Goal: Communication & Community: Answer question/provide support

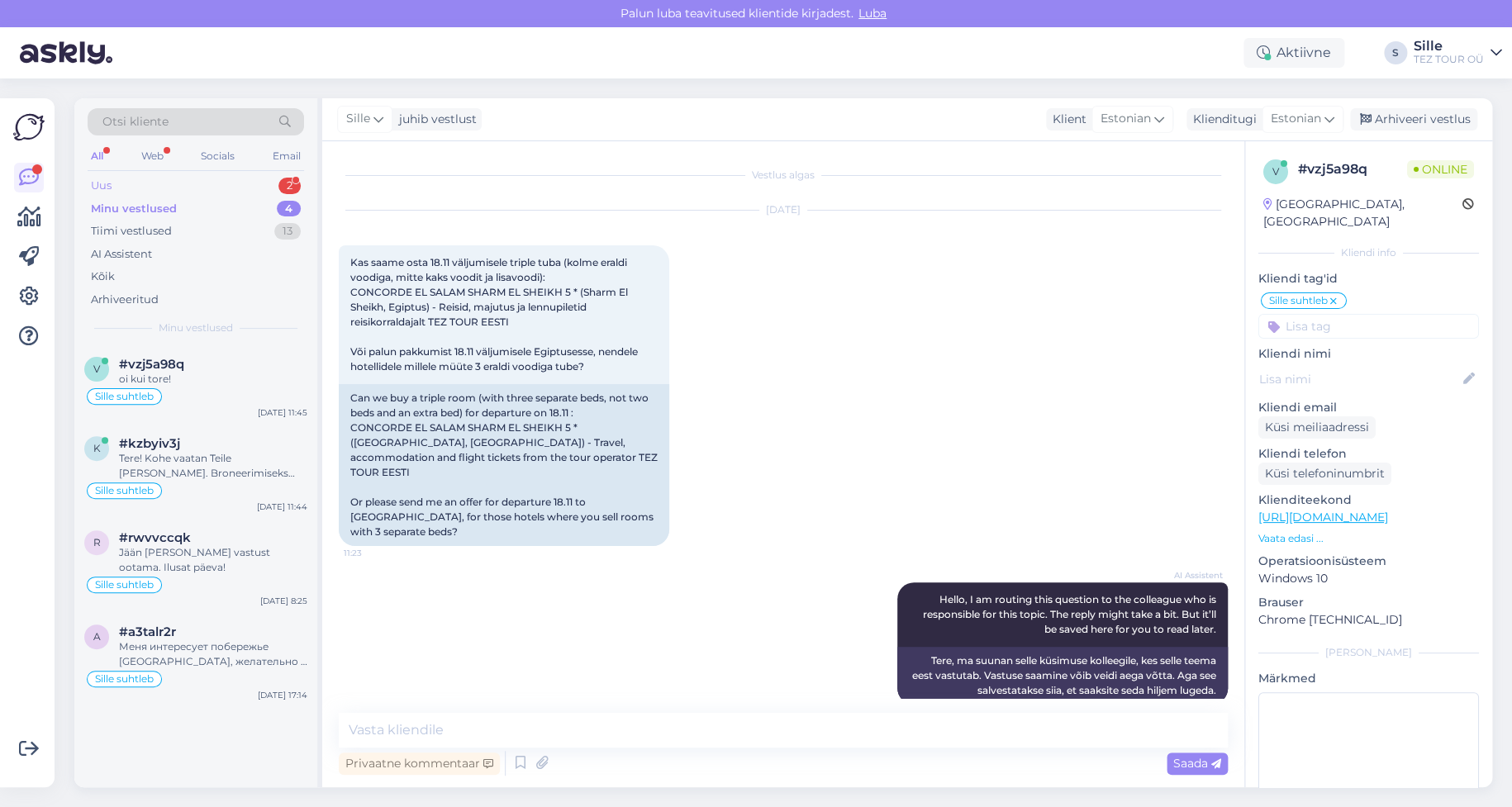
scroll to position [1107, 0]
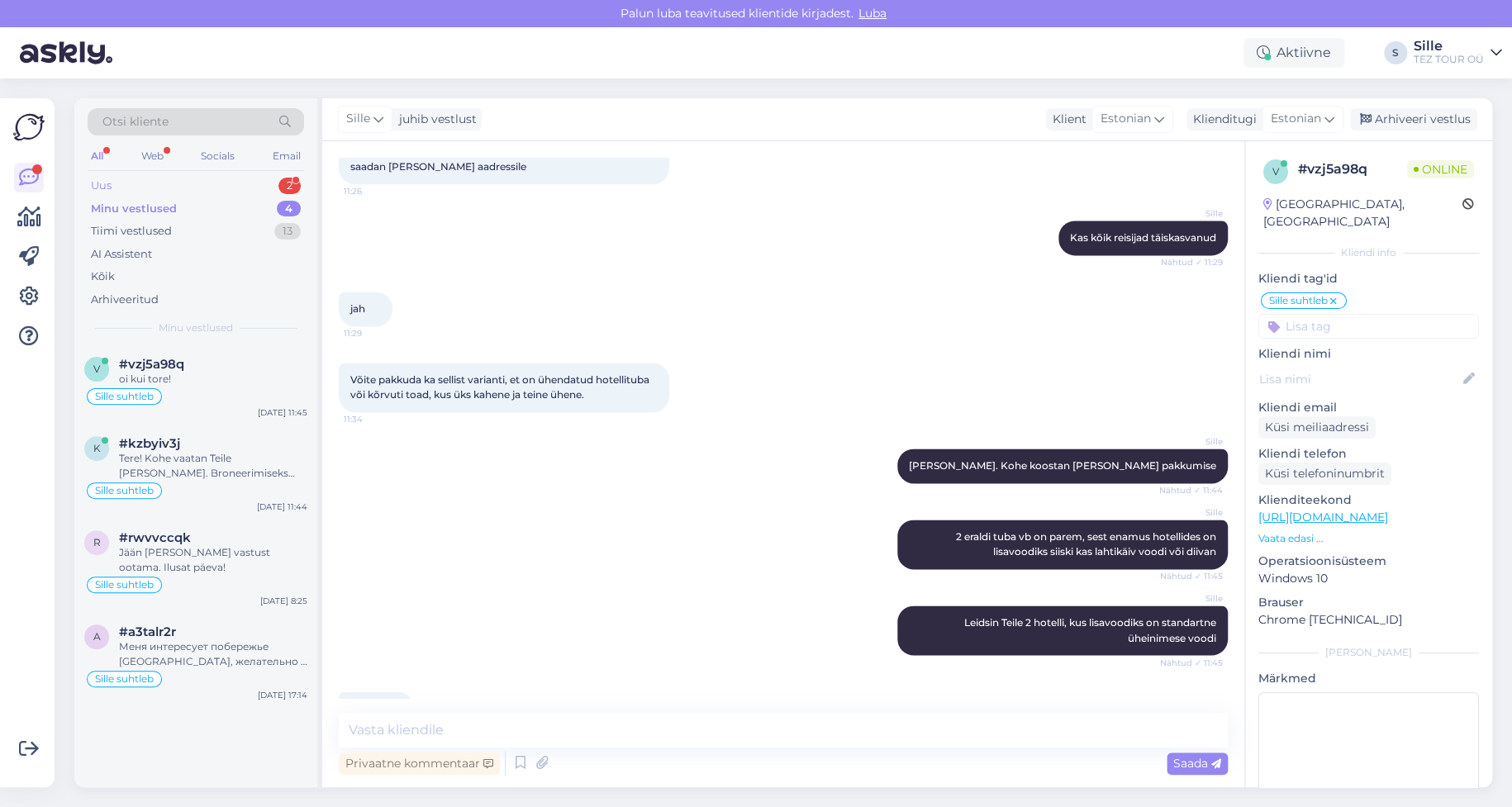
drag, startPoint x: 0, startPoint y: 0, endPoint x: 187, endPoint y: 181, distance: 260.2
click at [187, 181] on div "Uus 2" at bounding box center [196, 186] width 217 height 23
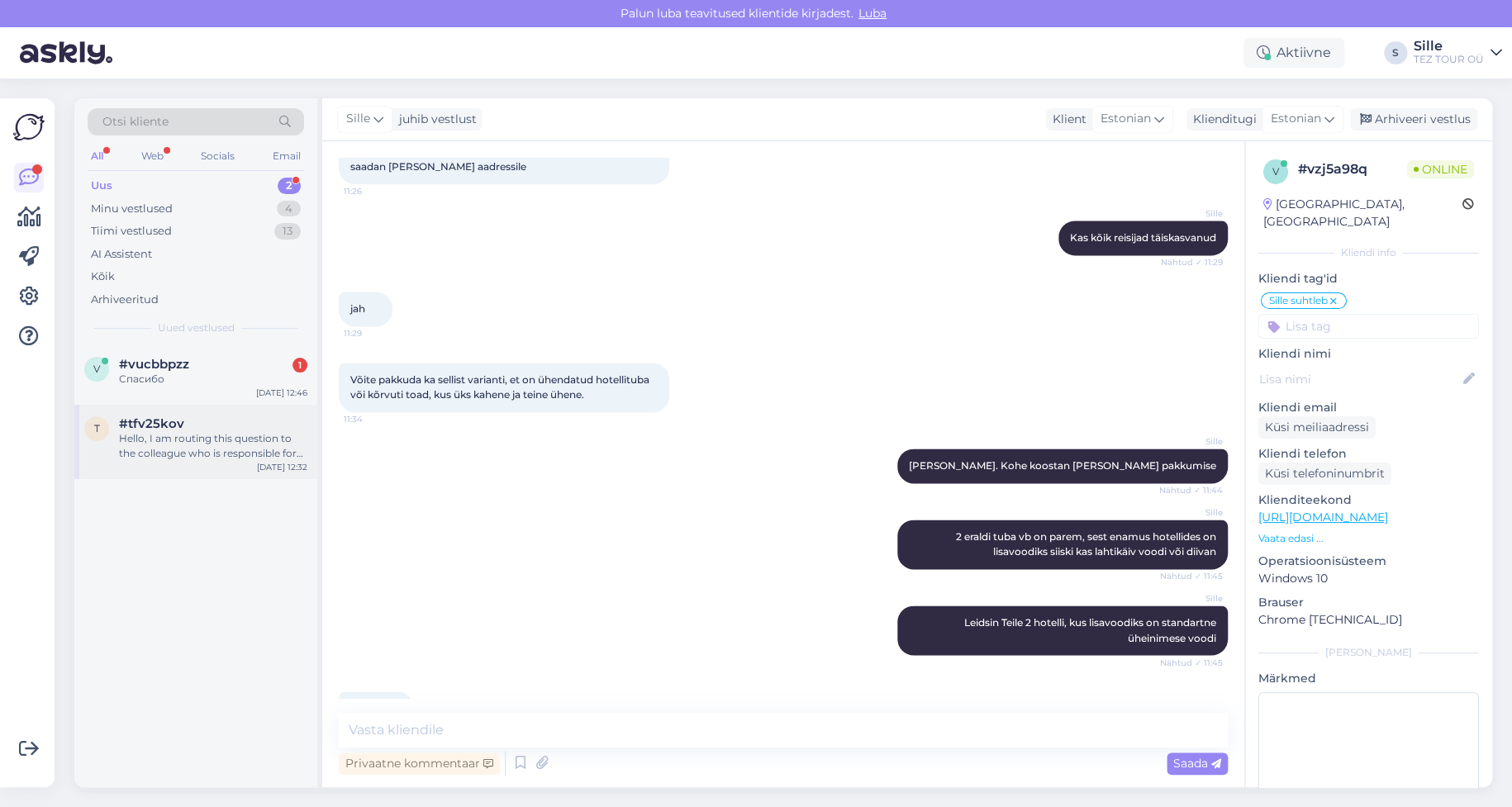
click at [196, 432] on div "Hello, I am routing this question to the colleague who is responsible for this …" at bounding box center [213, 446] width 188 height 30
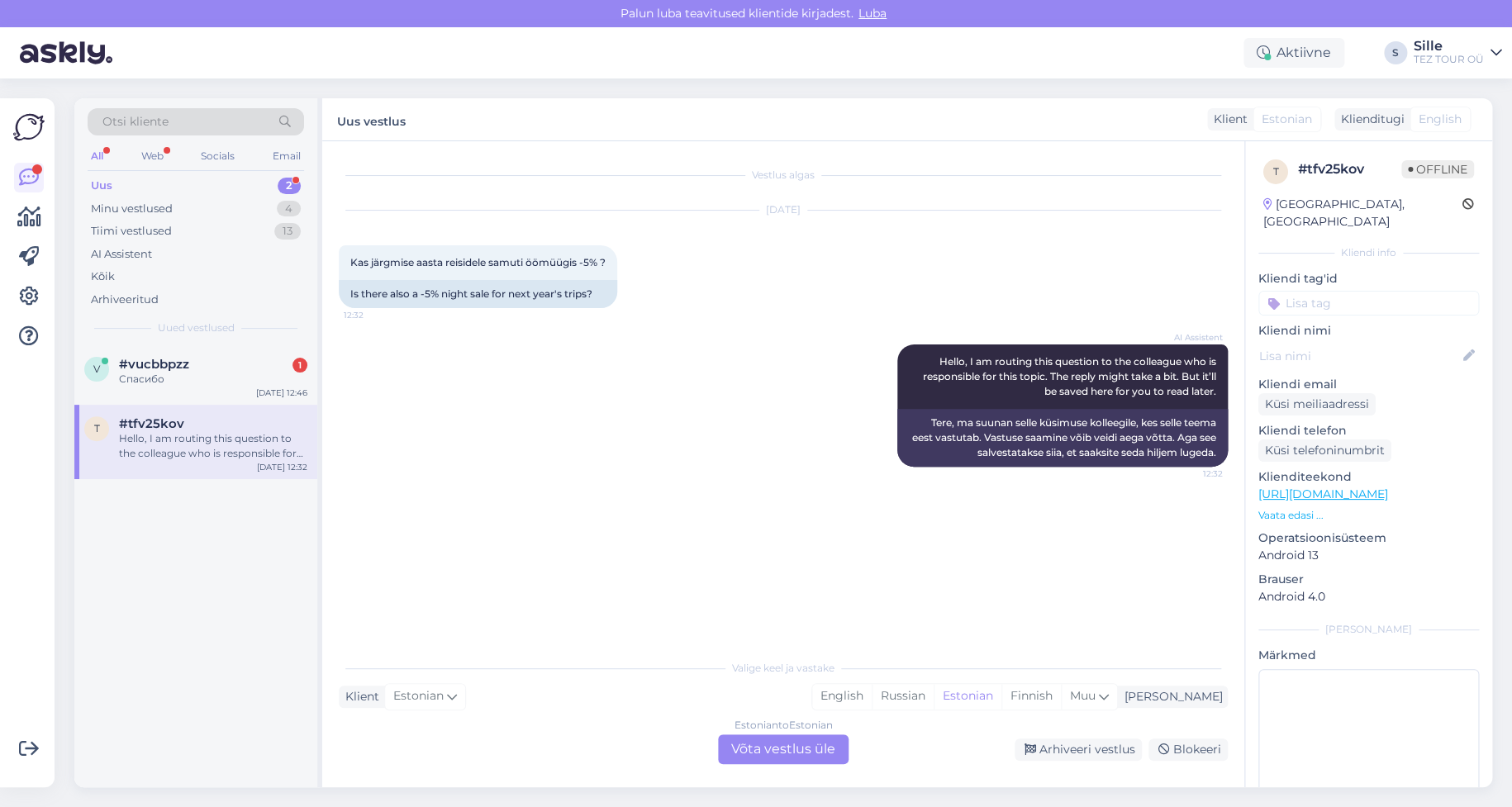
click at [777, 742] on div "Estonian to Estonian Võta vestlus üle" at bounding box center [783, 749] width 130 height 30
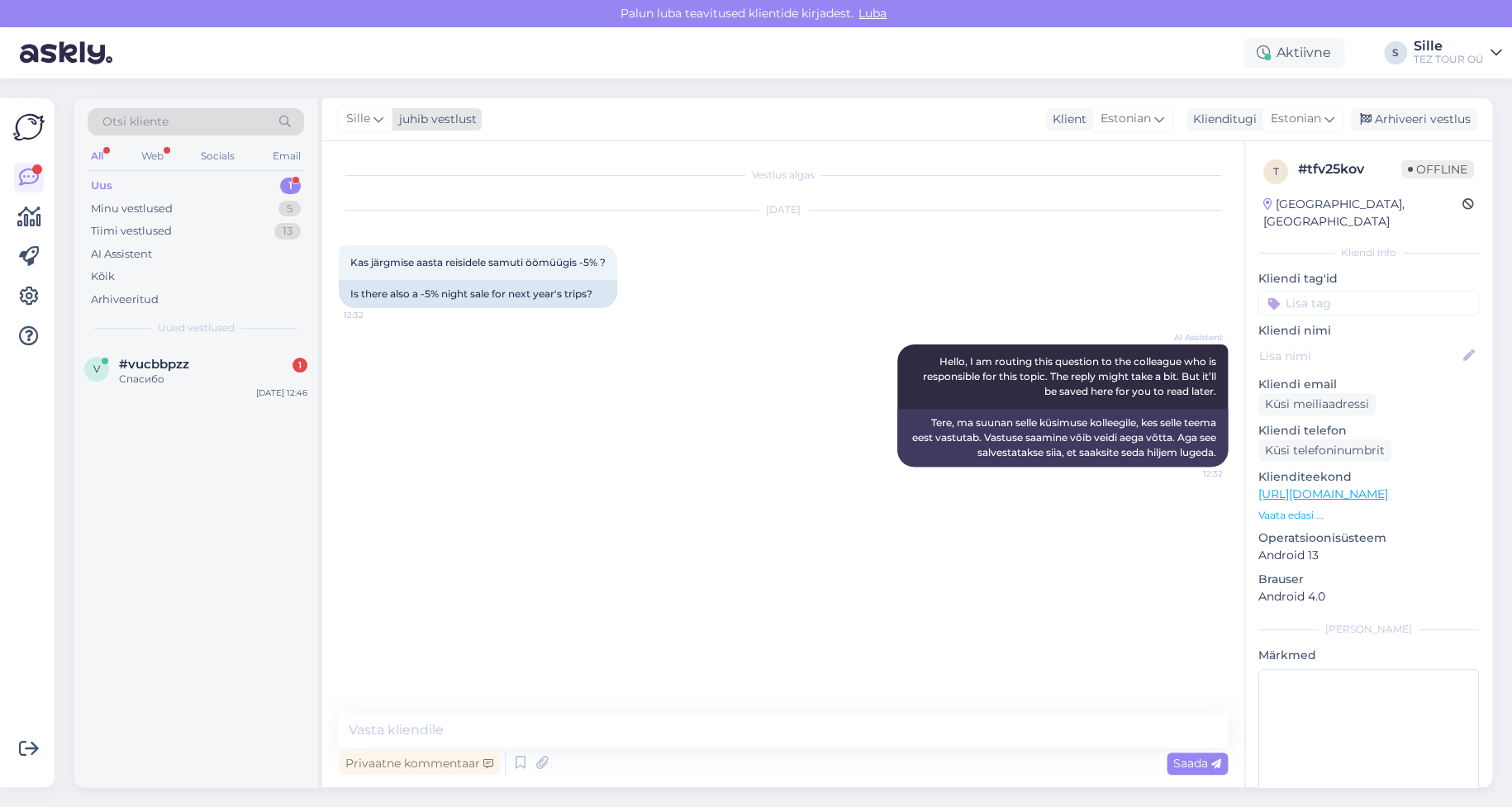
click at [382, 115] on div "Sille" at bounding box center [365, 119] width 56 height 27
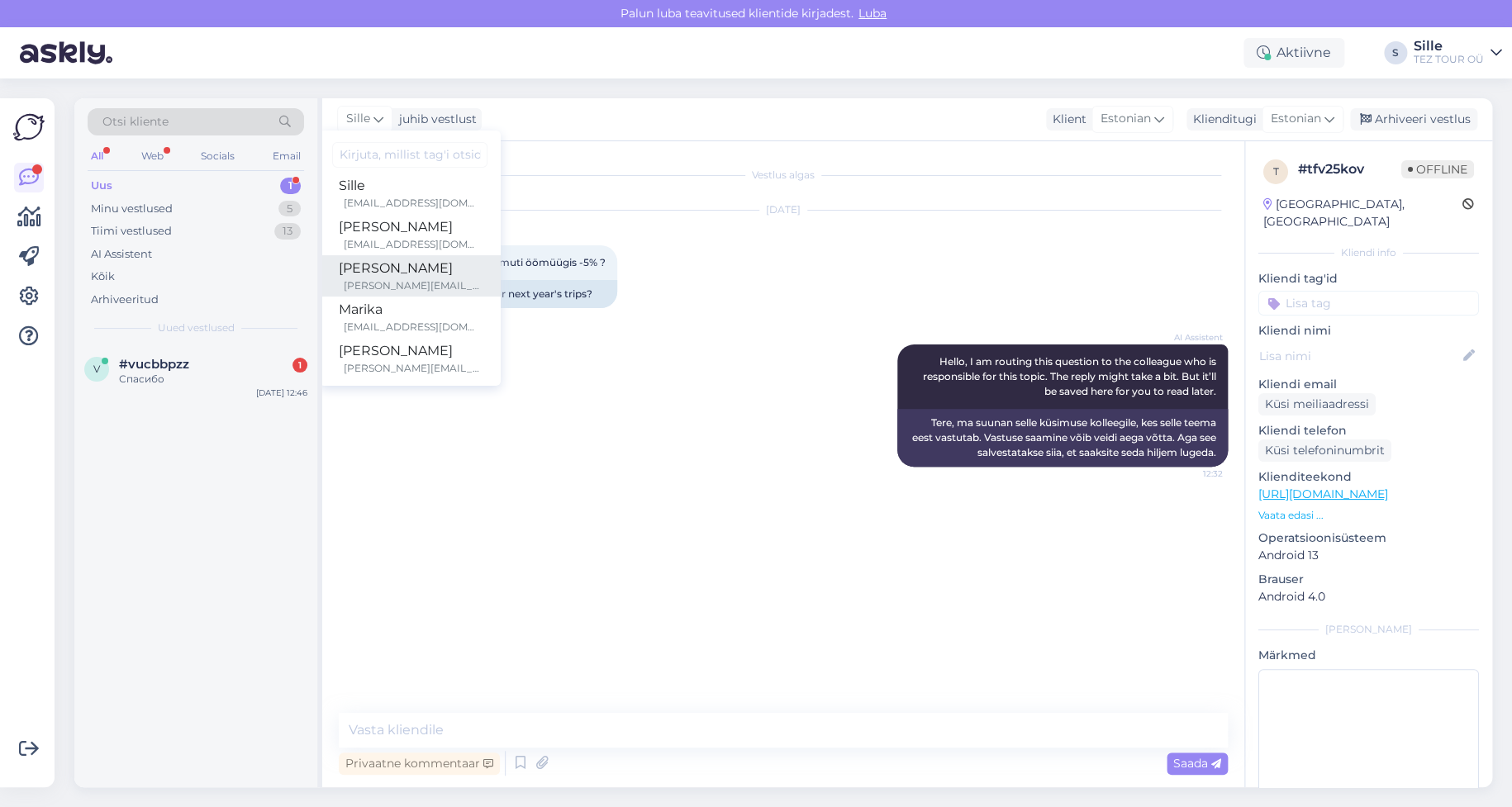
scroll to position [165, 0]
click at [402, 277] on div "Marika" at bounding box center [410, 274] width 142 height 20
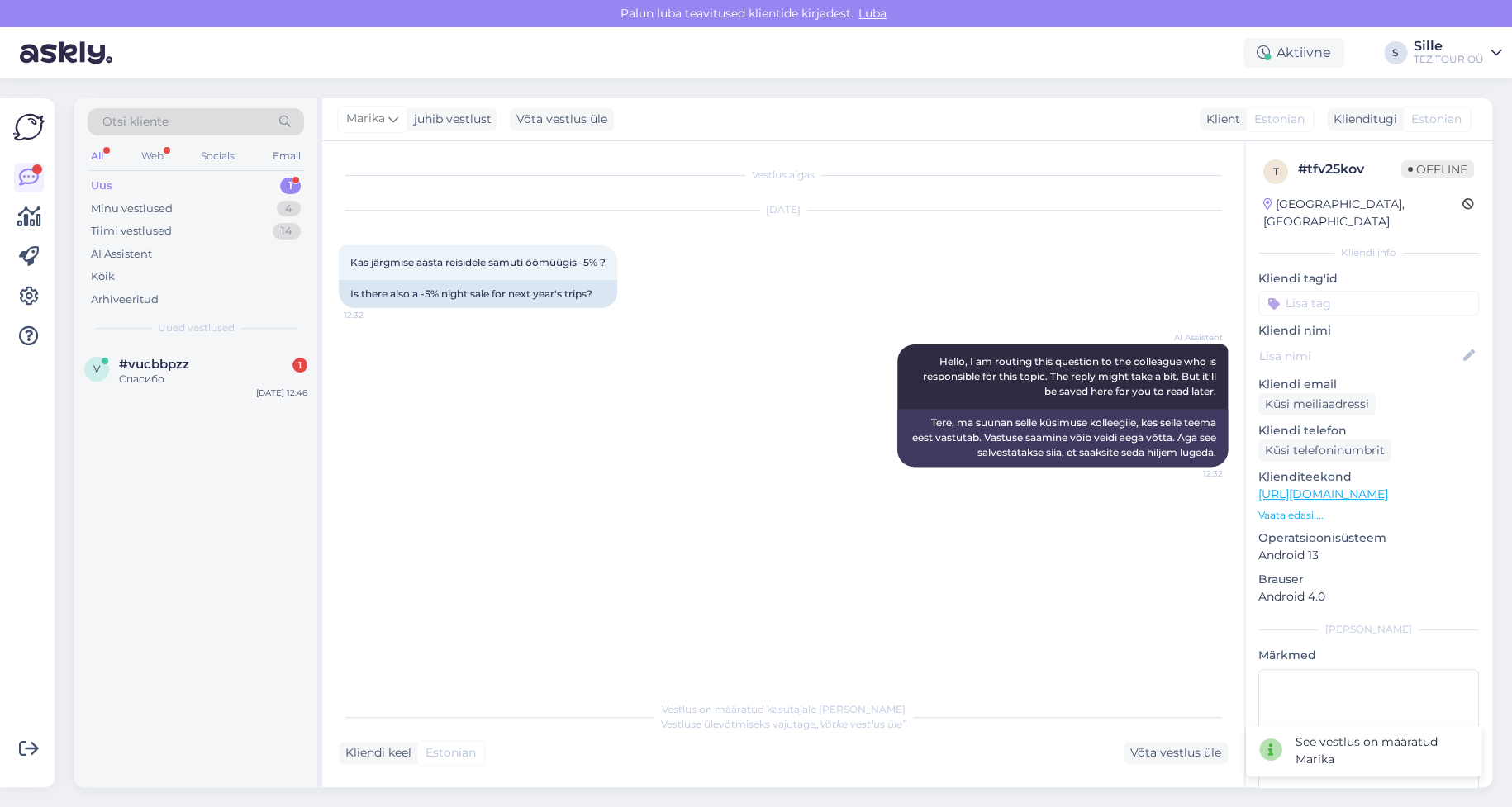
click at [1295, 294] on input at bounding box center [1369, 303] width 221 height 25
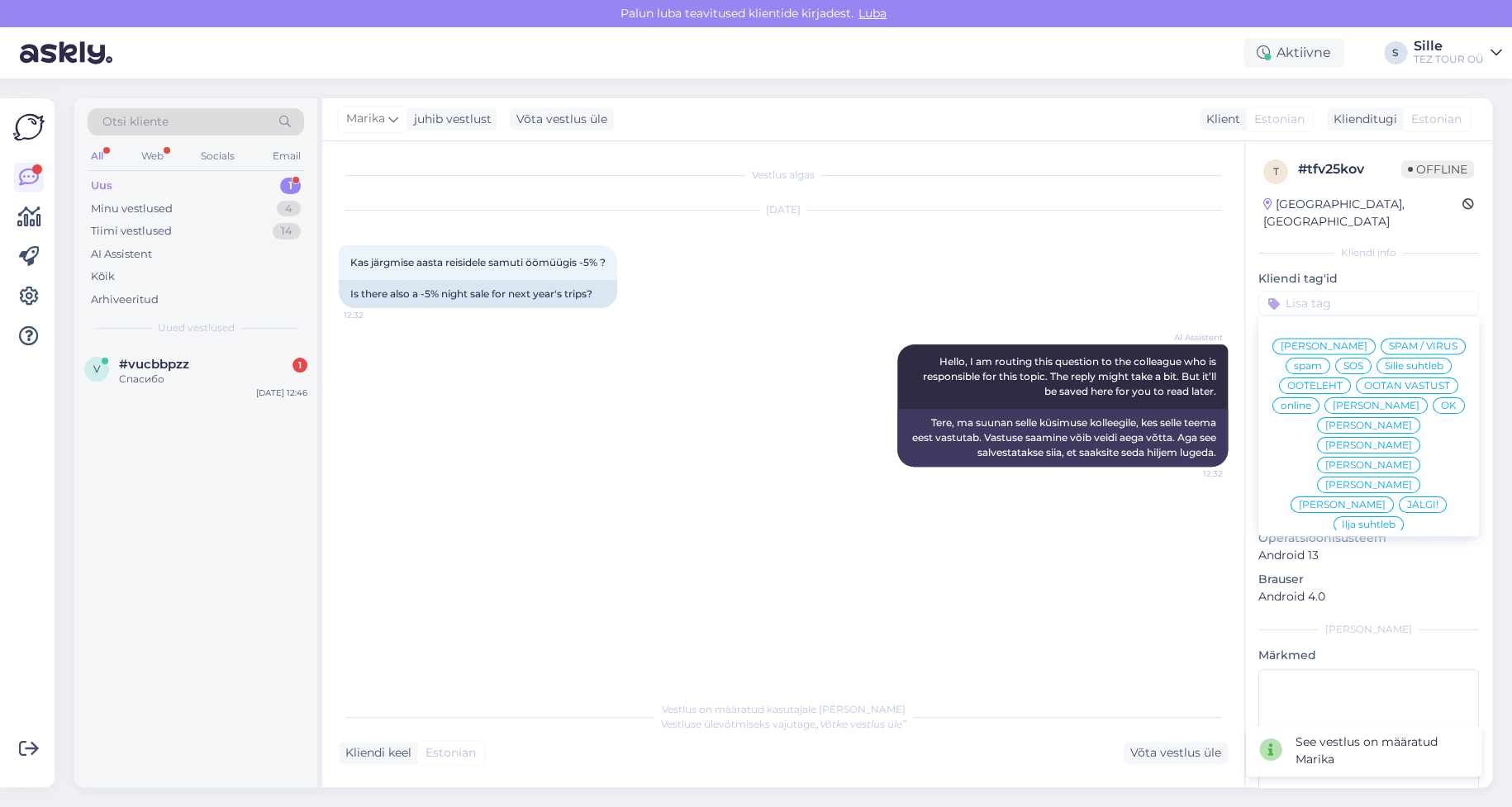
click at [1311, 401] on span "online" at bounding box center [1296, 406] width 31 height 10
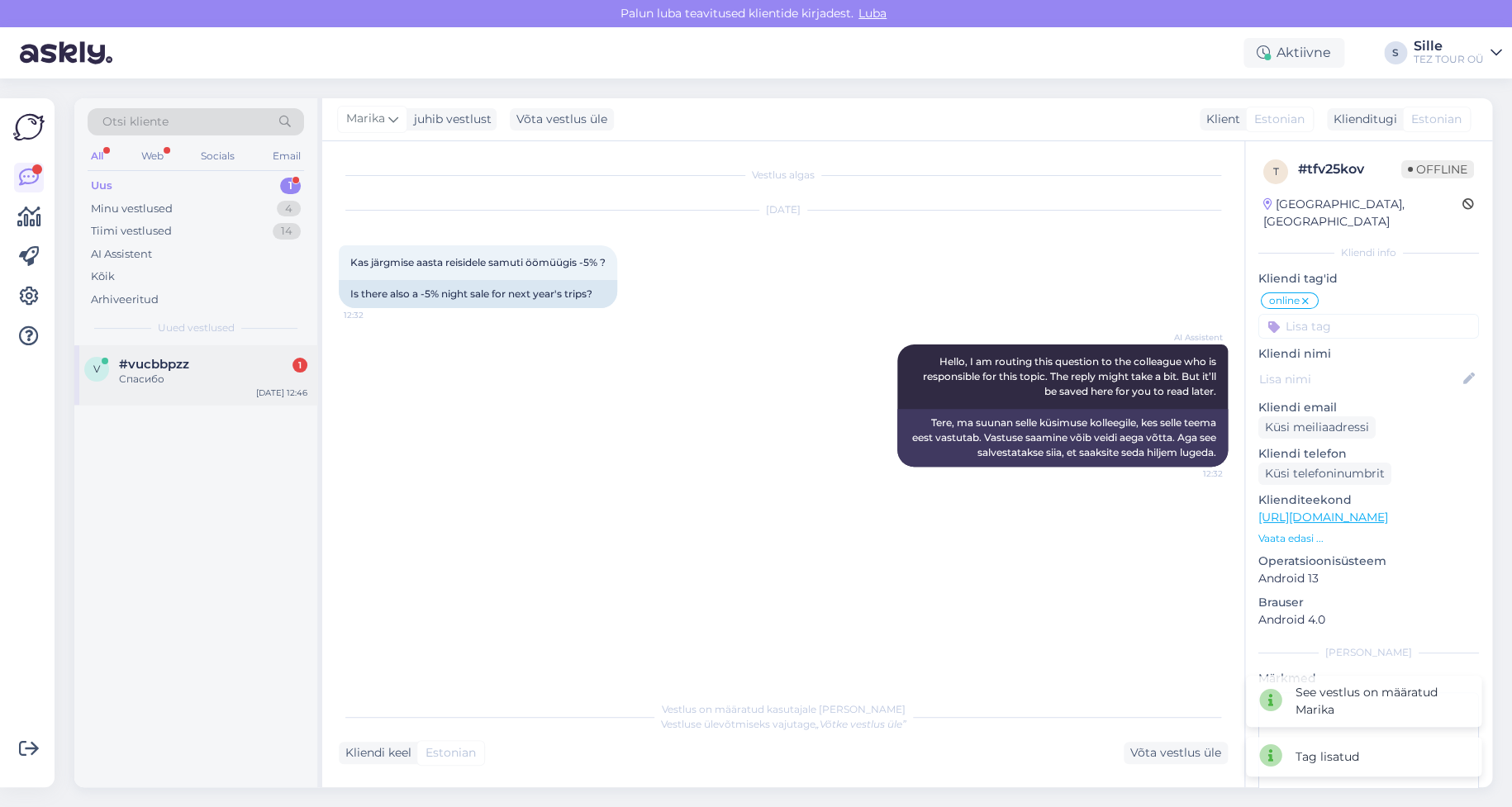
click at [194, 369] on div "#vucbbpzz 1" at bounding box center [213, 365] width 188 height 15
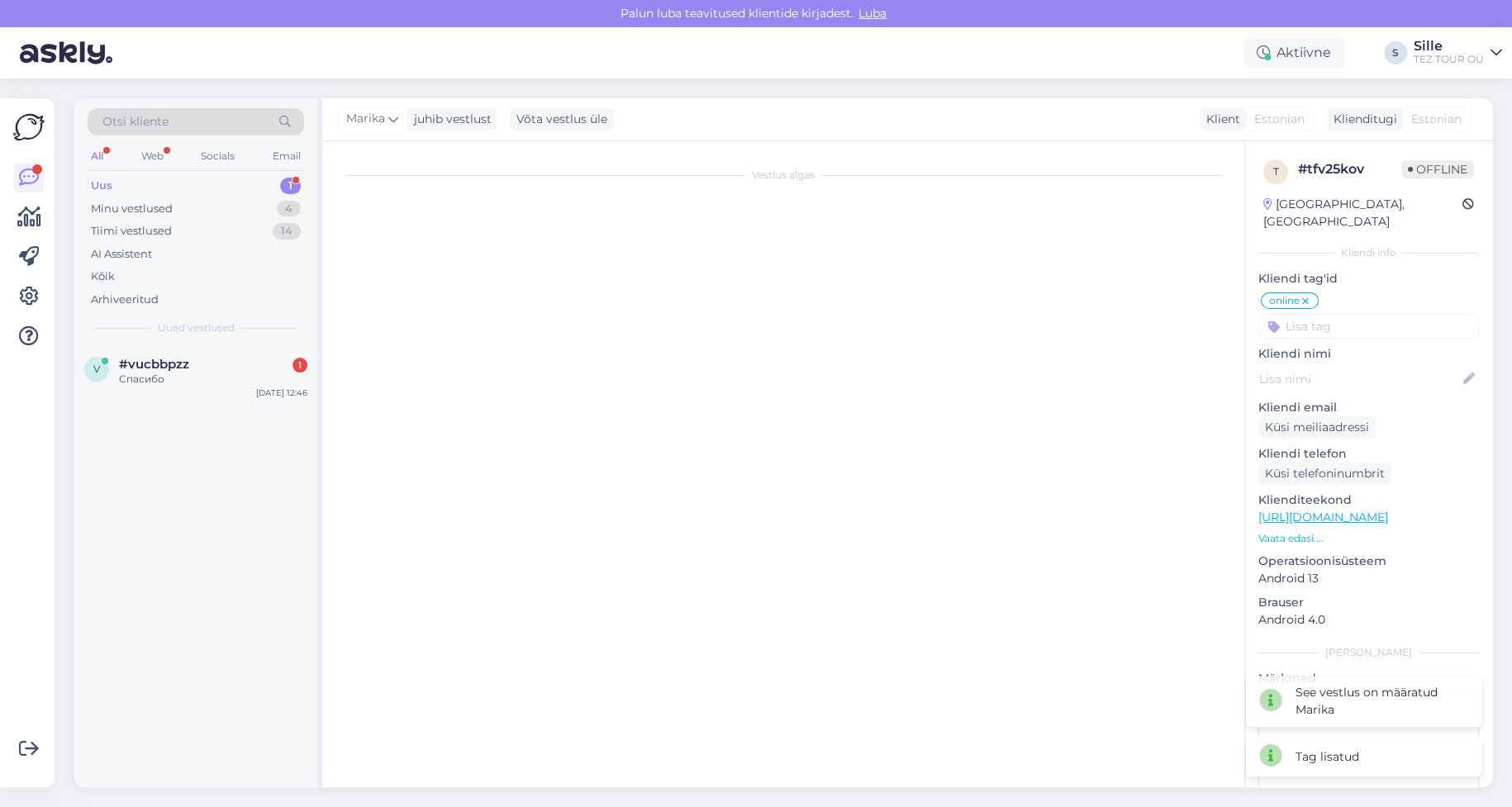
scroll to position [51, 0]
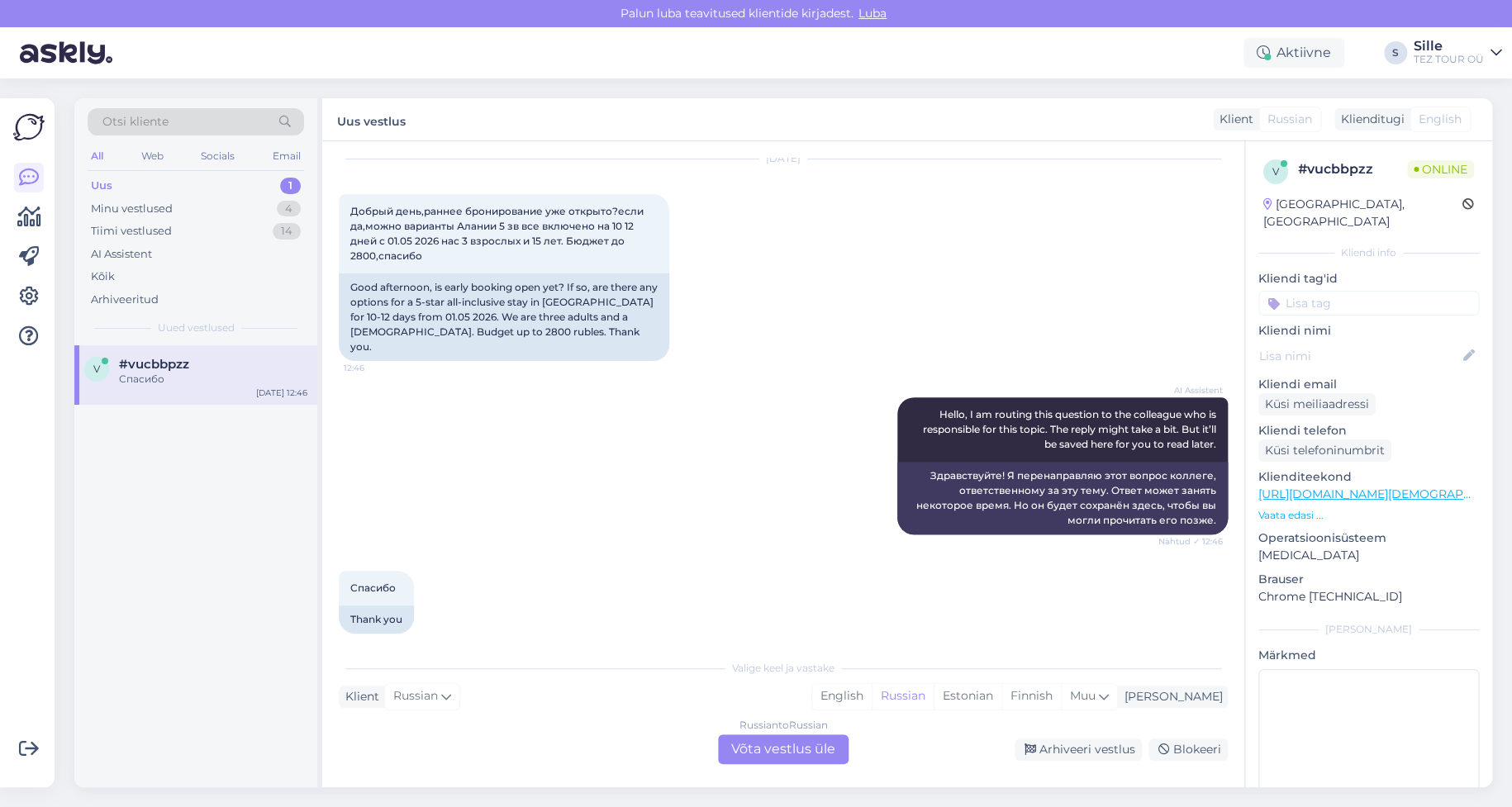
click at [786, 748] on div "Russian to Russian Võta vestlus üle" at bounding box center [783, 749] width 130 height 30
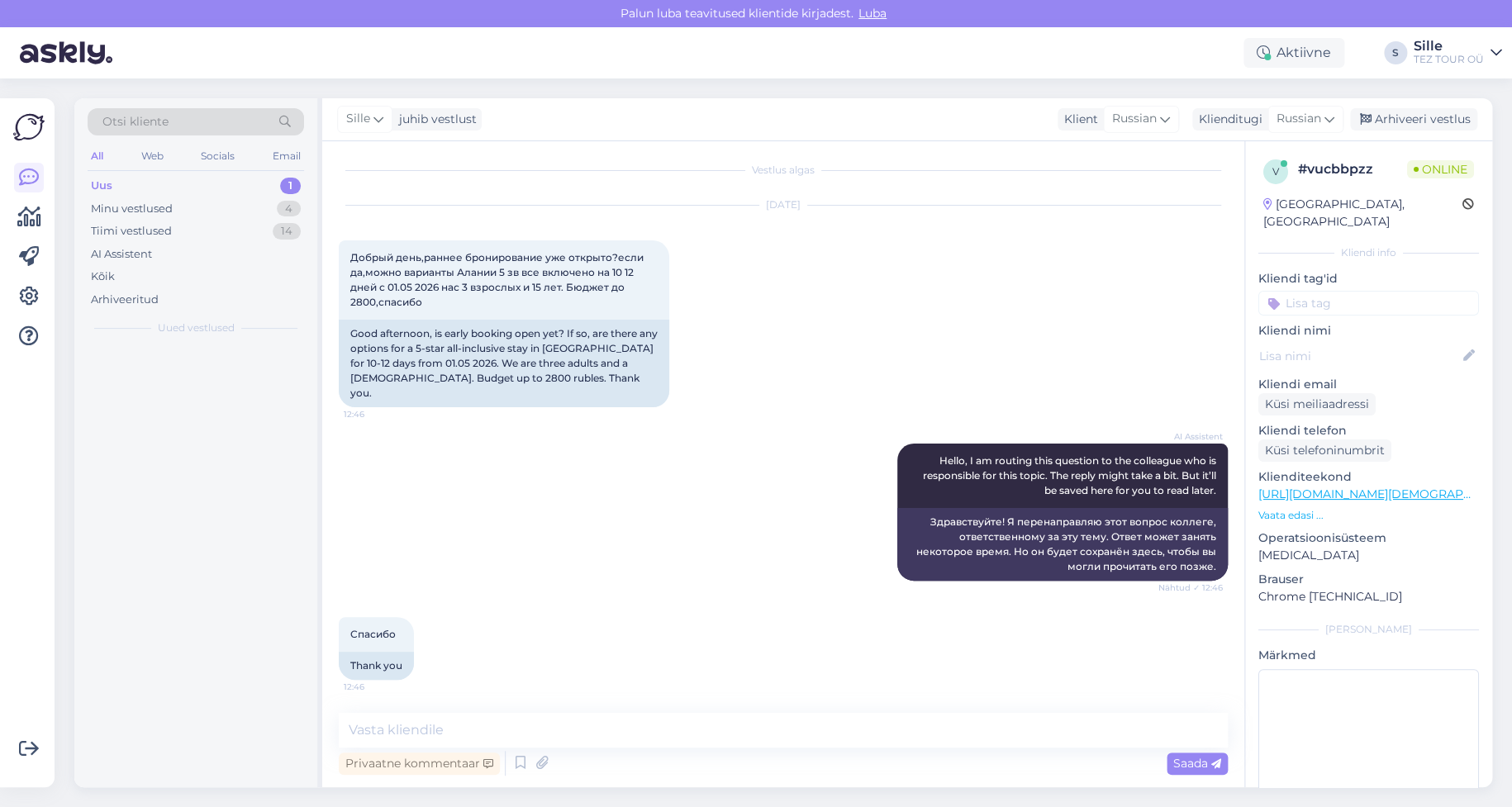
scroll to position [0, 0]
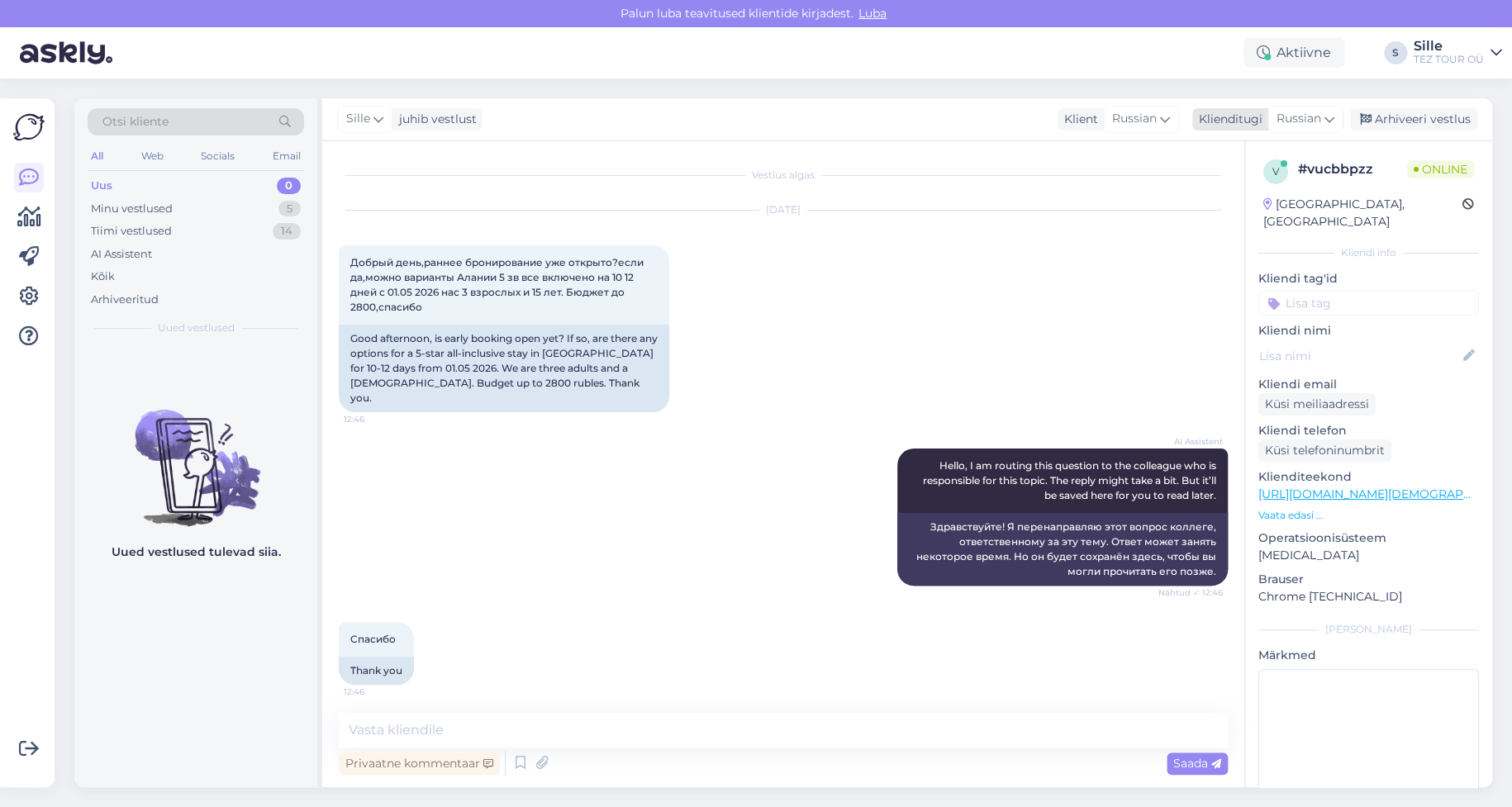
drag, startPoint x: 1307, startPoint y: 116, endPoint x: 1307, endPoint y: 128, distance: 12.0
click at [1307, 116] on span "Russian" at bounding box center [1299, 119] width 45 height 18
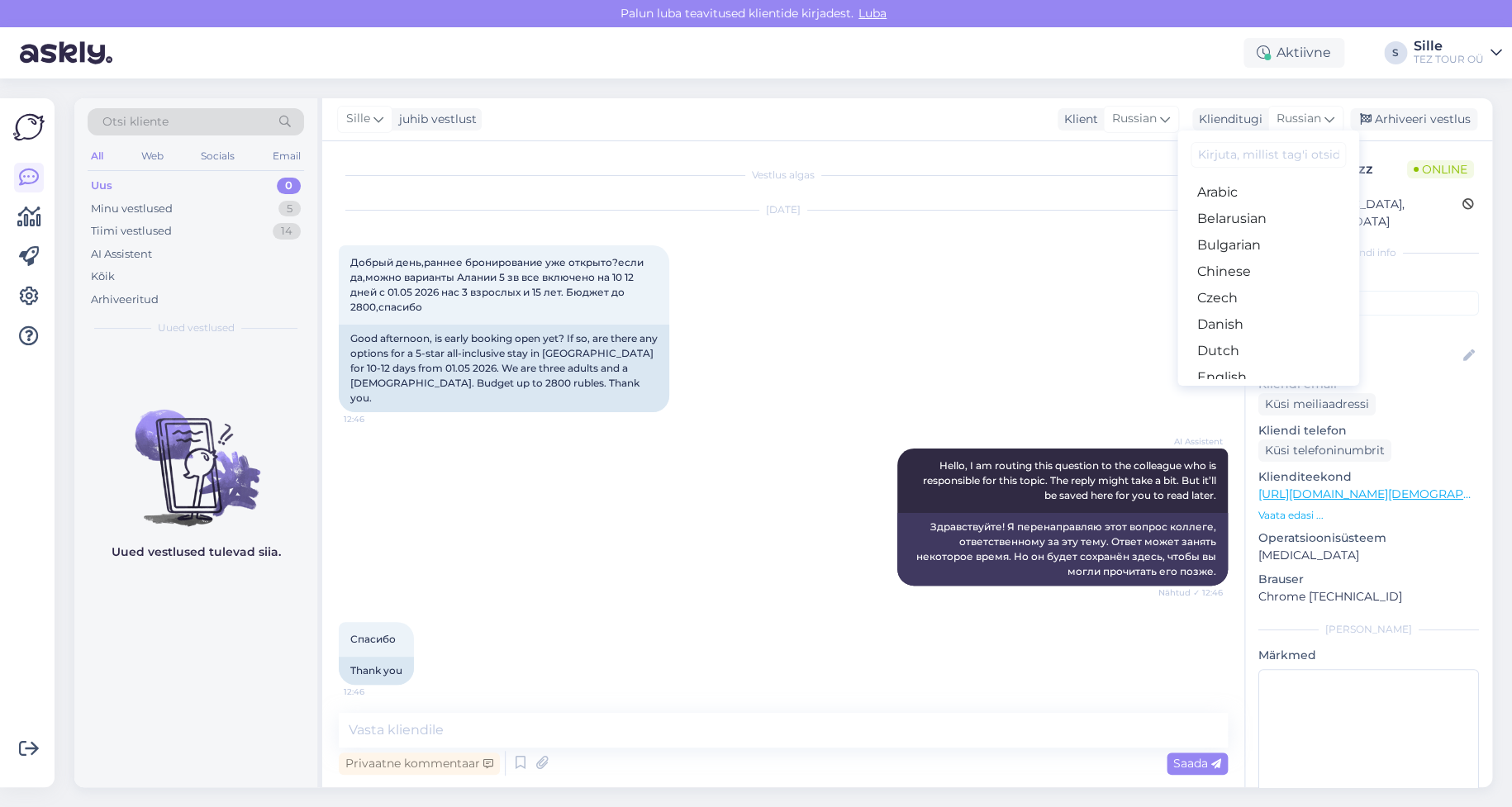
drag, startPoint x: 1230, startPoint y: 236, endPoint x: 1206, endPoint y: 248, distance: 26.8
click at [1230, 391] on link "Estonian" at bounding box center [1267, 404] width 181 height 27
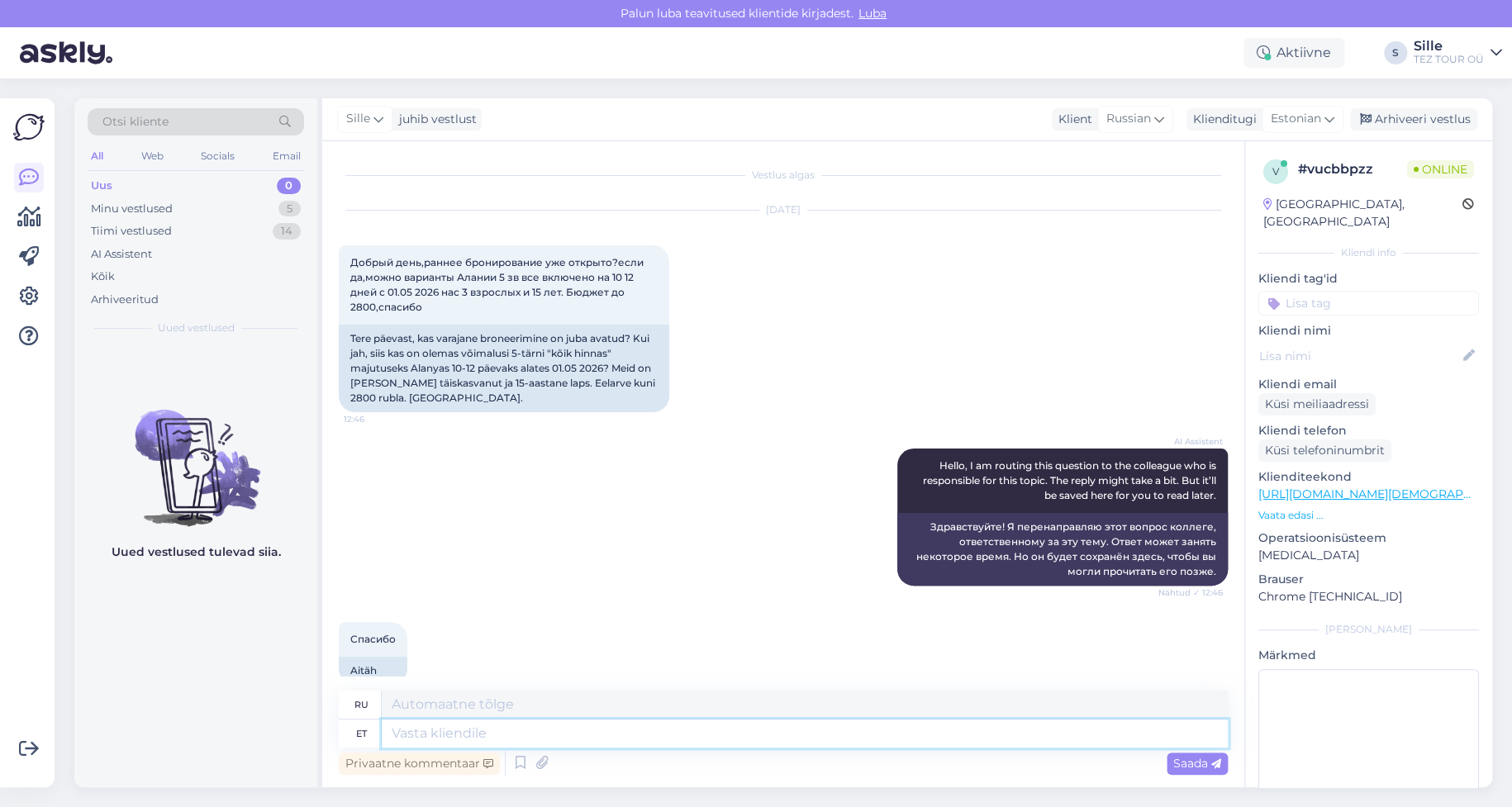
drag, startPoint x: 433, startPoint y: 729, endPoint x: 463, endPoint y: 727, distance: 30.1
click at [433, 727] on textarea at bounding box center [805, 733] width 846 height 28
type textarea "Tere!"
type textarea "Привет!"
type textarea "Tere"
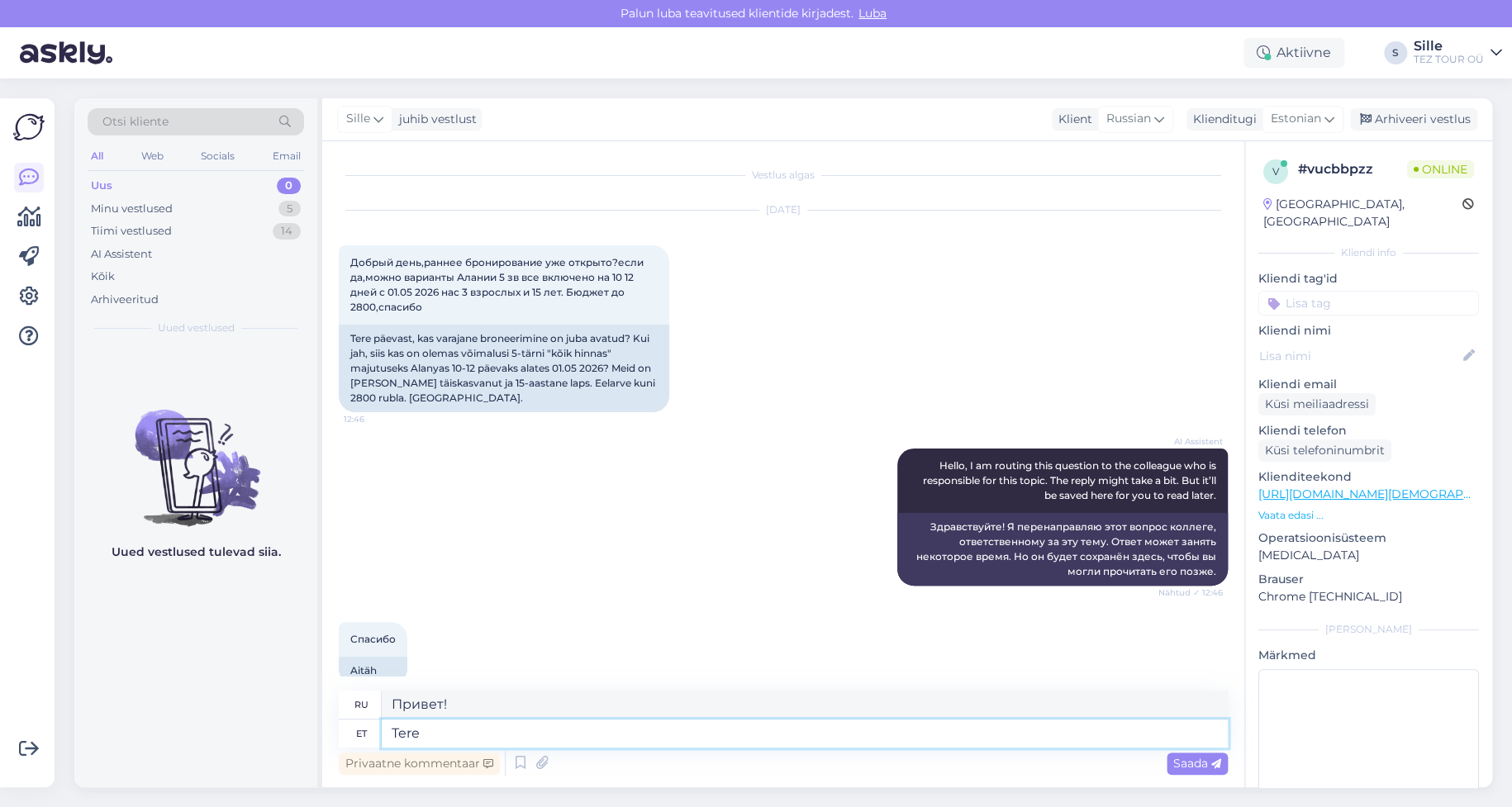
type textarea "Привет"
type textarea "Tere päevast!"
type textarea "Добрый день!"
type textarea "Tere päevast! Täname"
type textarea "Добрый день! [GEOGRAPHIC_DATA]."
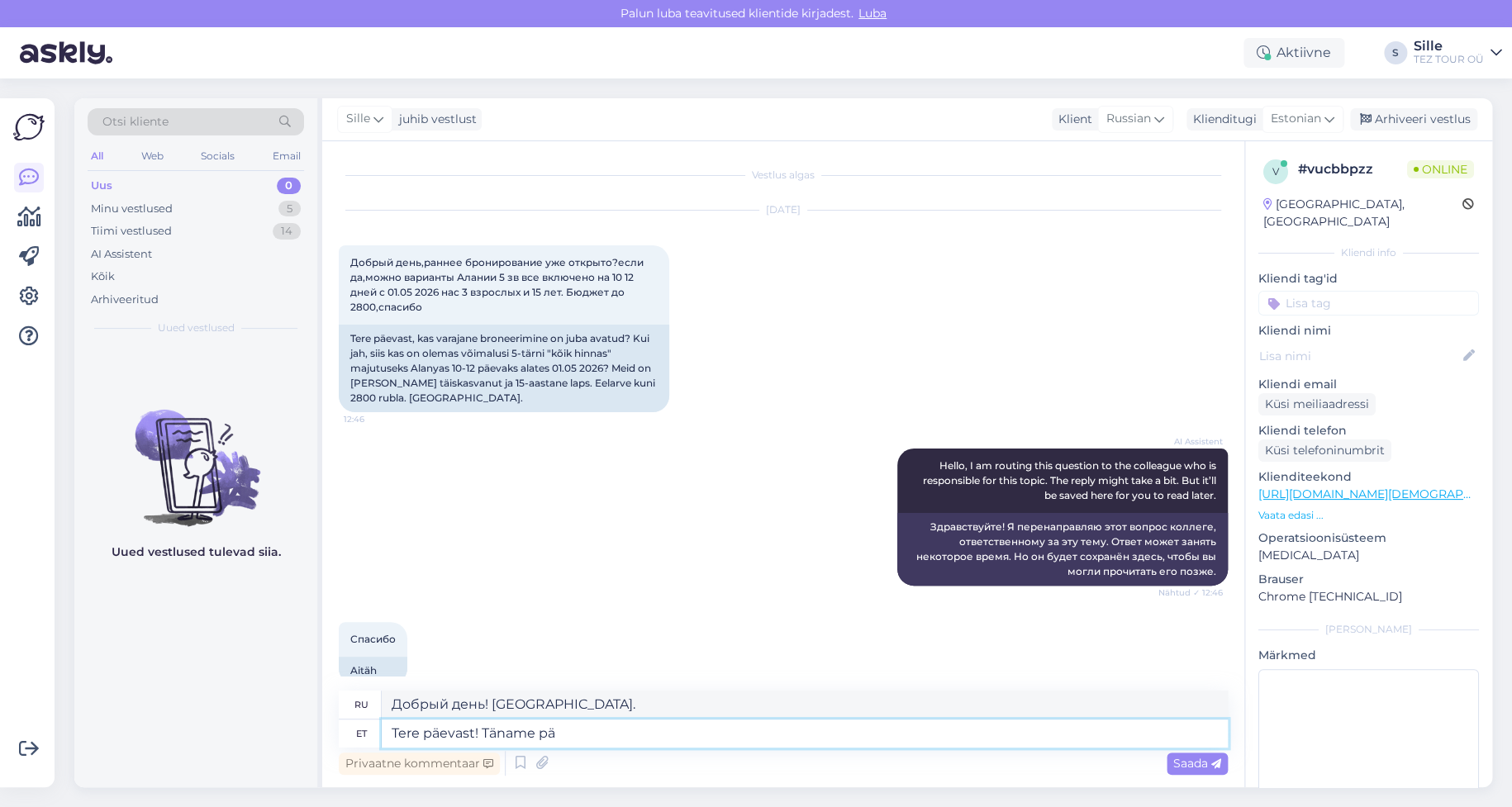
type textarea "Tere päevast! Täname pär"
type textarea "Добрый день! [GEOGRAPHIC_DATA]."
type textarea "Tere päevast! Täname päringu"
type textarea "Добрый день! Спасибо за ваш запрос."
type textarea "Tere päevast! Täname päringu"
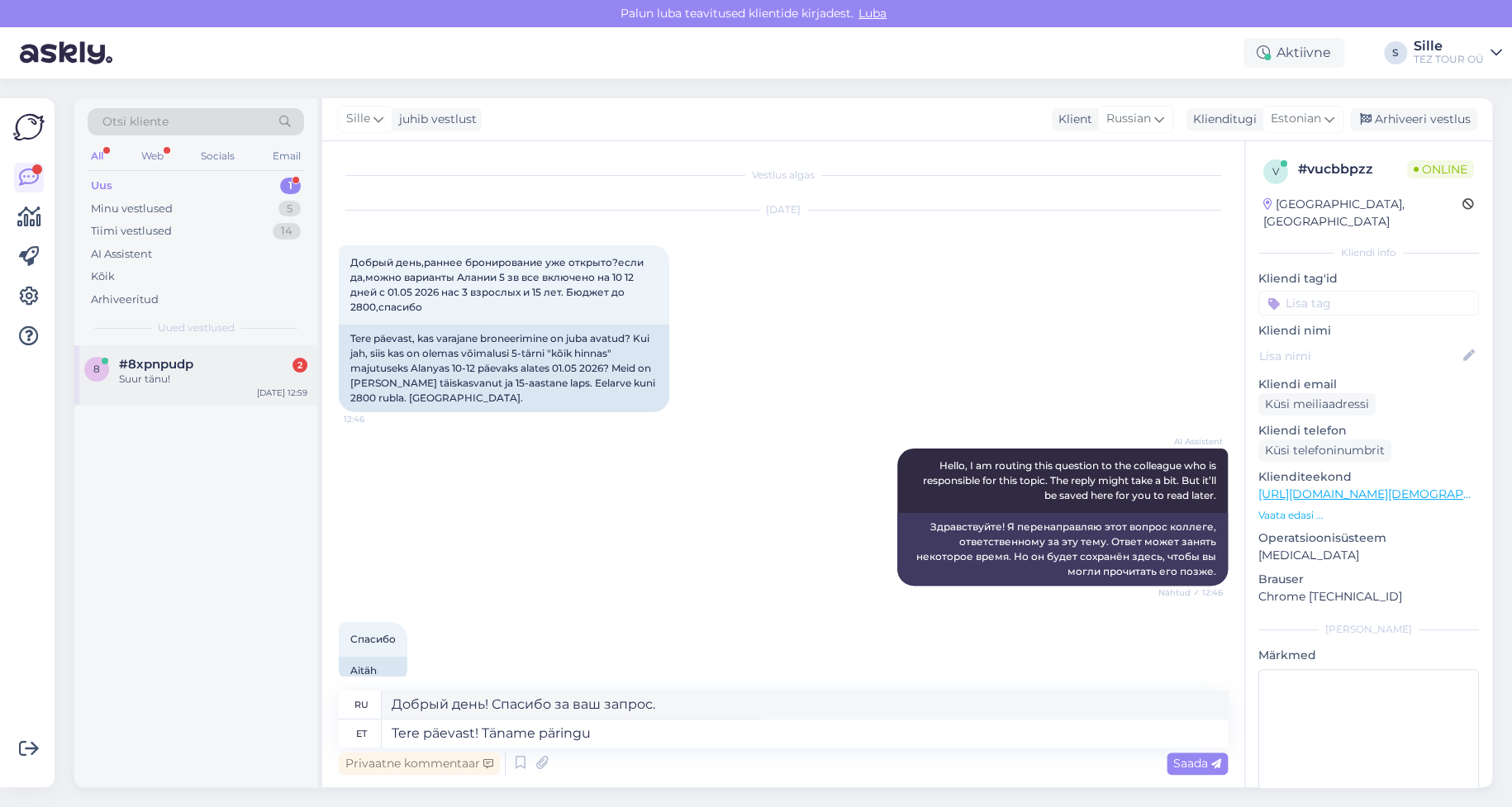
click at [242, 357] on div "#8xpnpudp 2" at bounding box center [213, 365] width 188 height 15
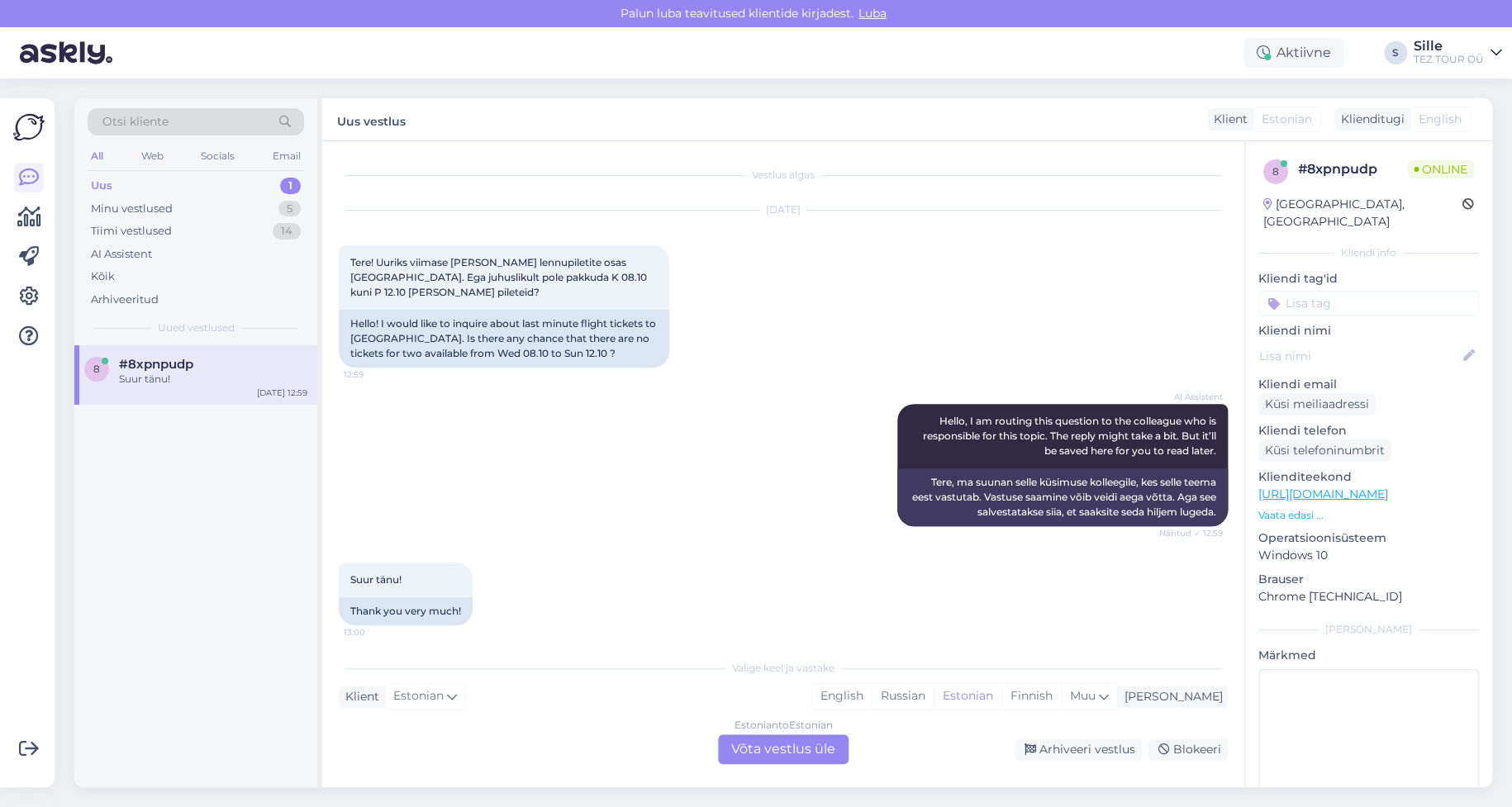
click at [776, 742] on div "Estonian to Estonian Võta vestlus üle" at bounding box center [783, 749] width 130 height 30
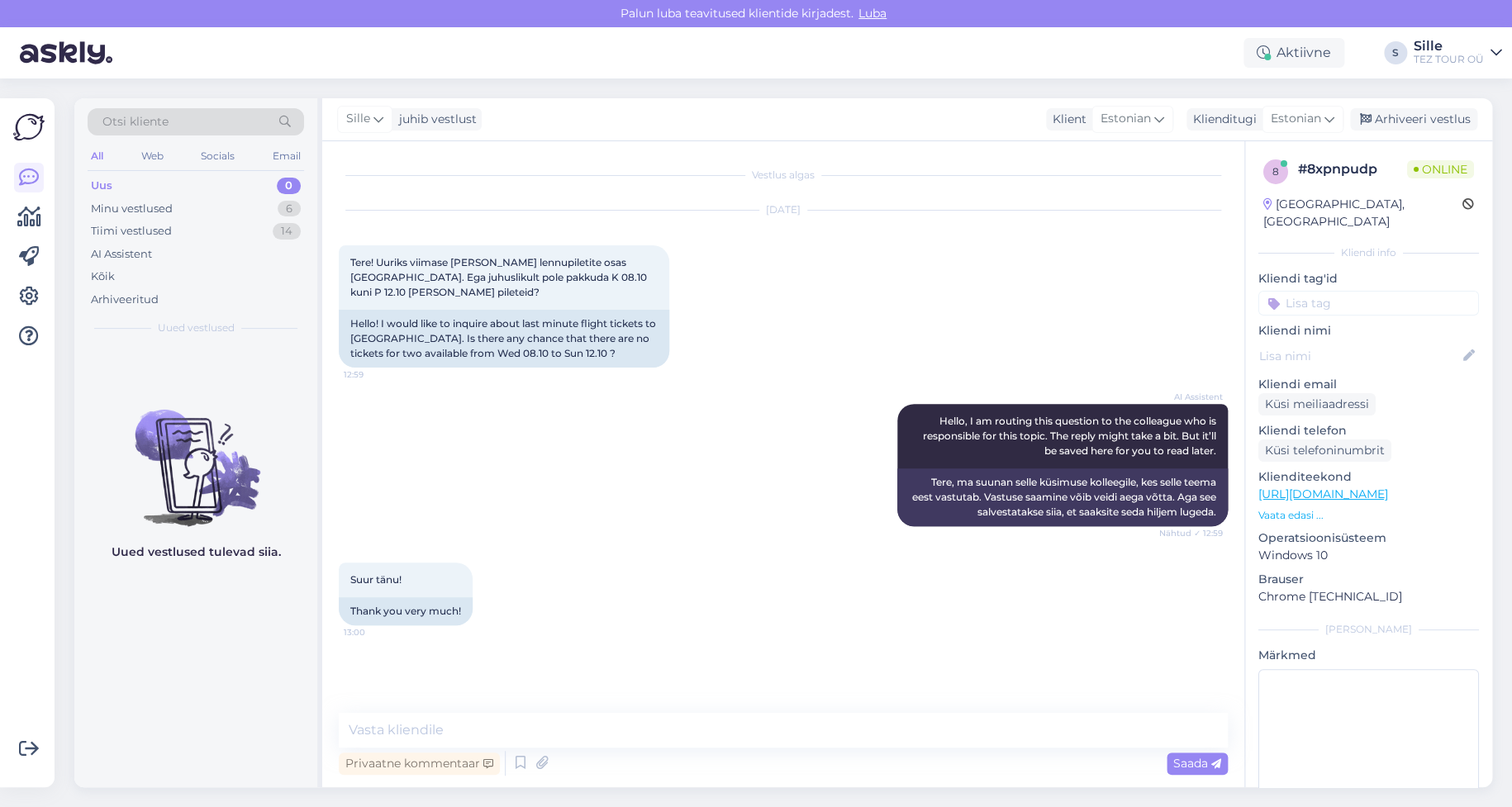
click at [1311, 294] on input at bounding box center [1369, 303] width 221 height 25
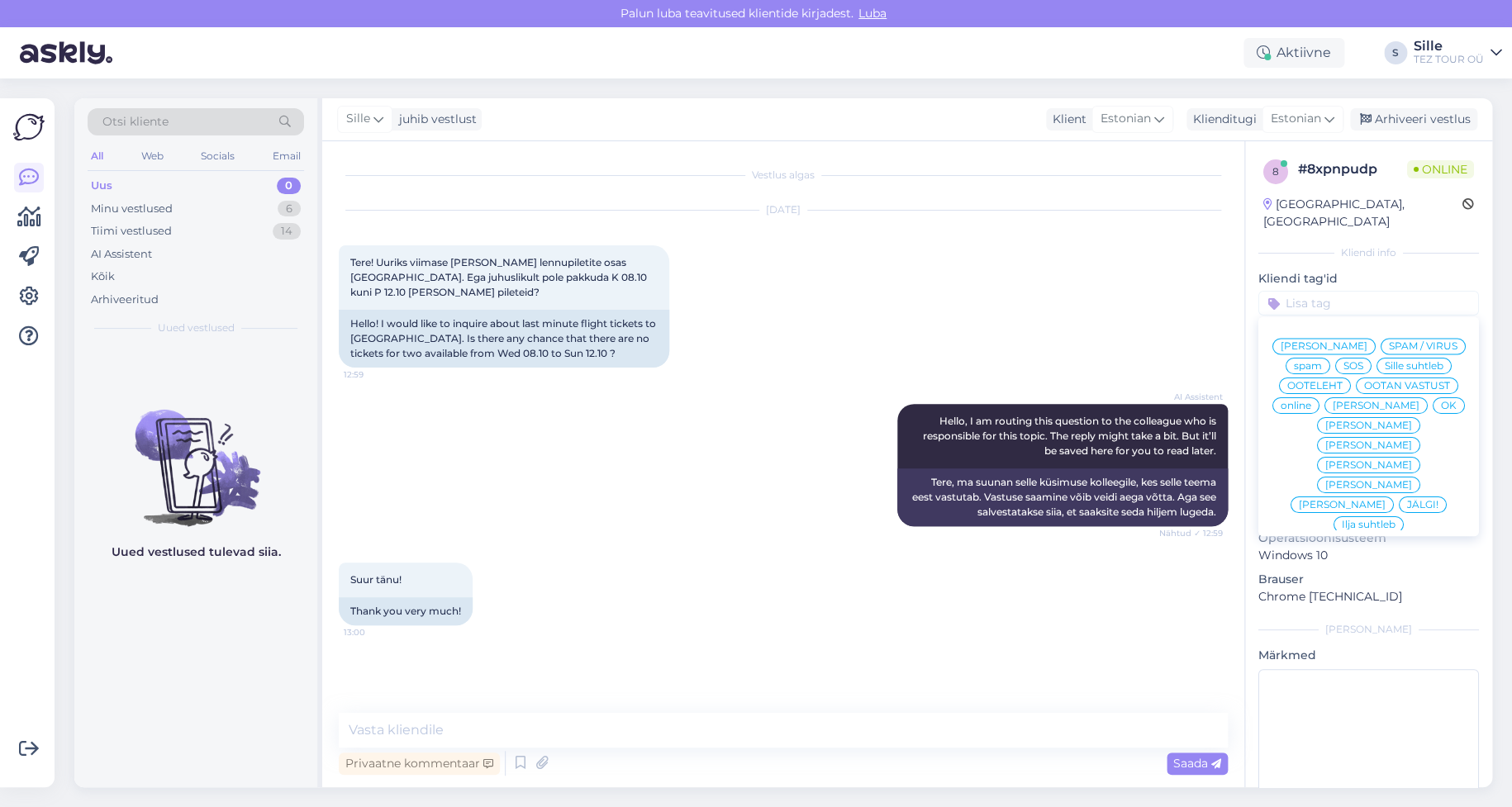
click at [1384, 367] on span "Sille suhtleb" at bounding box center [1413, 366] width 59 height 10
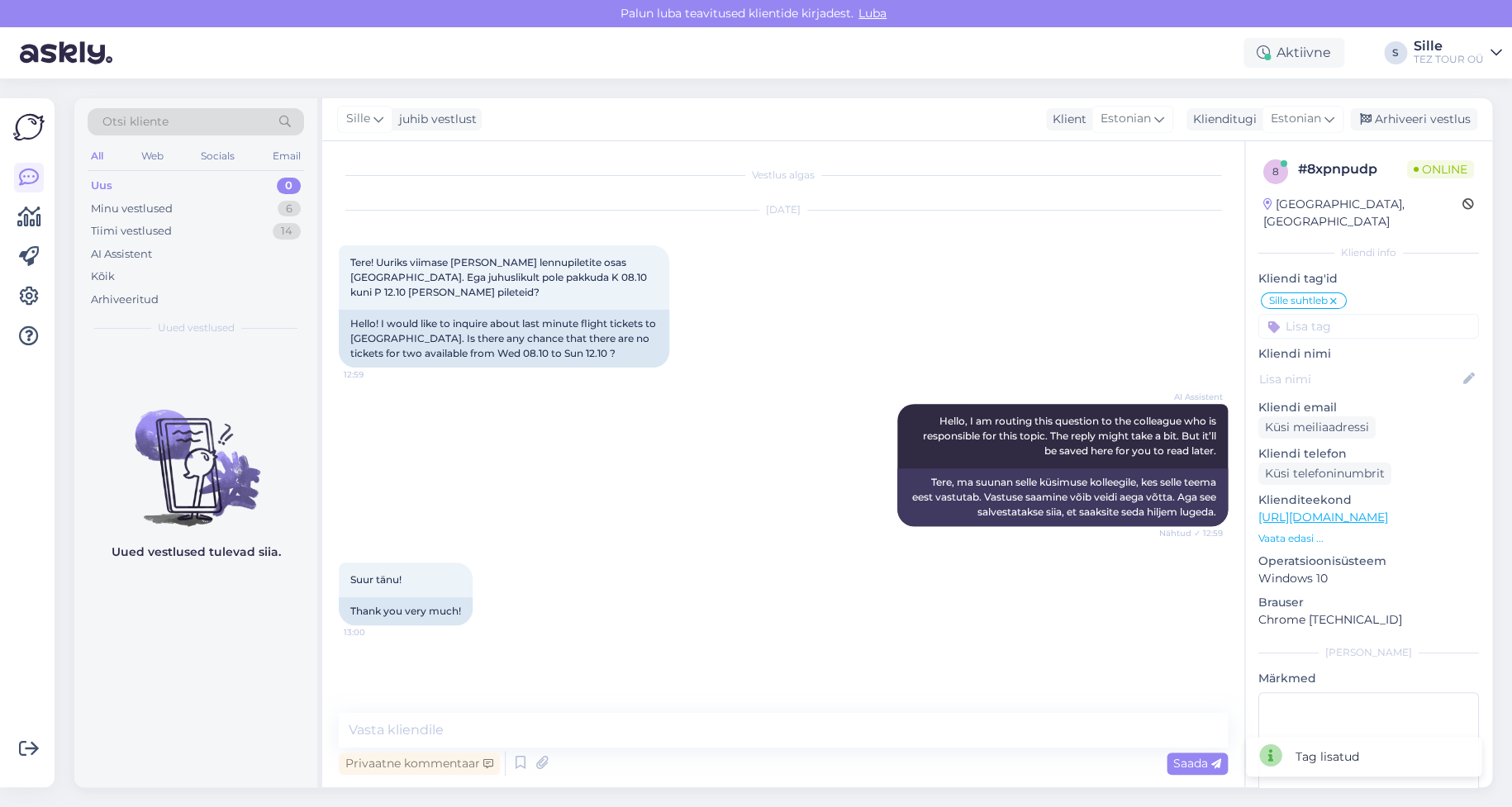
click at [694, 558] on div "Suur tänu! 13:00 Thank you very much!" at bounding box center [783, 594] width 889 height 99
click at [414, 729] on textarea at bounding box center [783, 730] width 889 height 35
type textarea "Tere! Täname päringu eest. 08.10 TLL - HER on jäänud 6 piletit"
click at [1190, 764] on span "Saada" at bounding box center [1197, 764] width 48 height 15
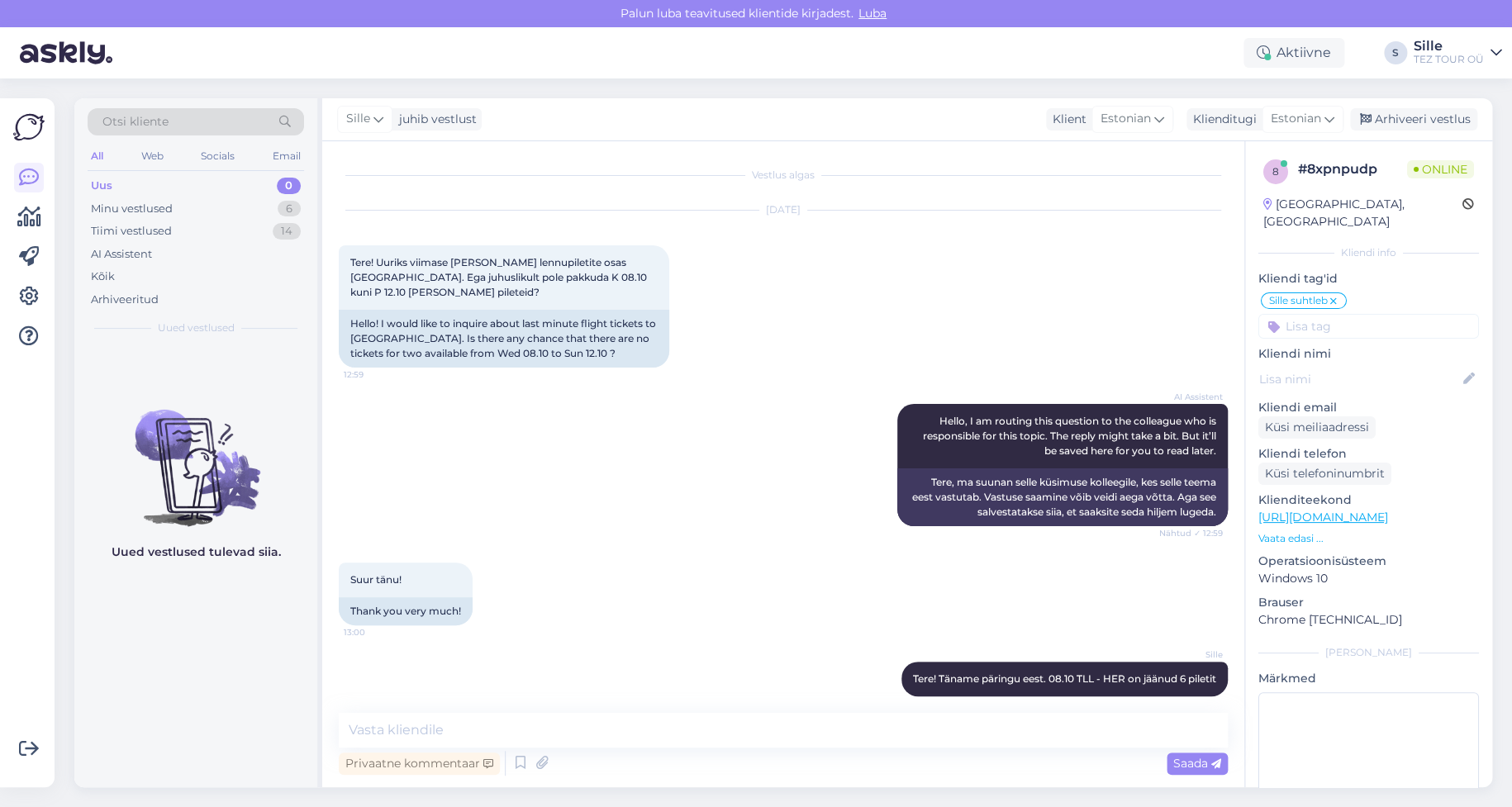
scroll to position [15, 0]
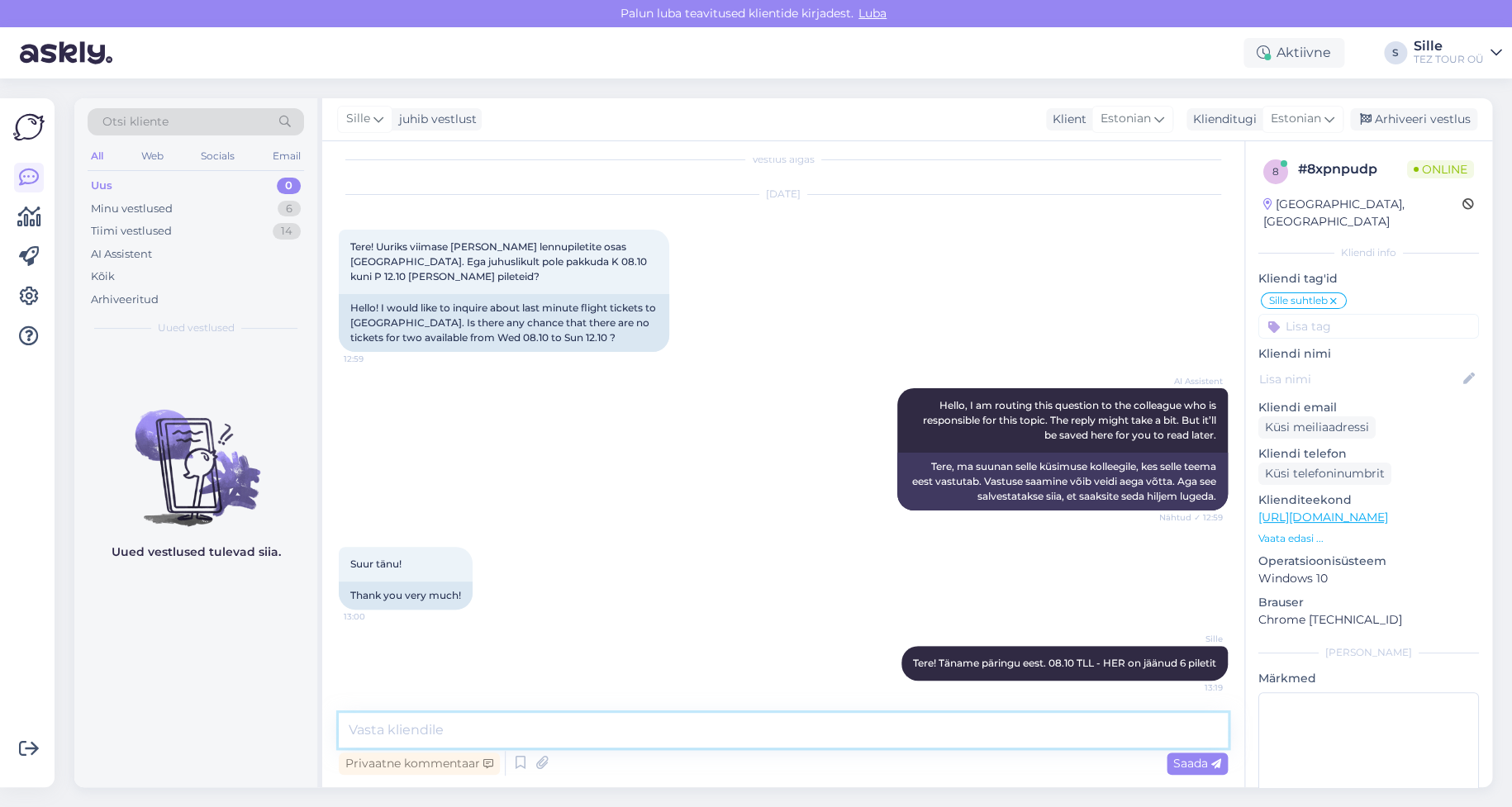
click at [496, 722] on textarea at bounding box center [783, 730] width 889 height 35
type textarea "K"
type textarea "Tagasilend võimalik 15.10 HER - TLL jäänud 3 kohta"
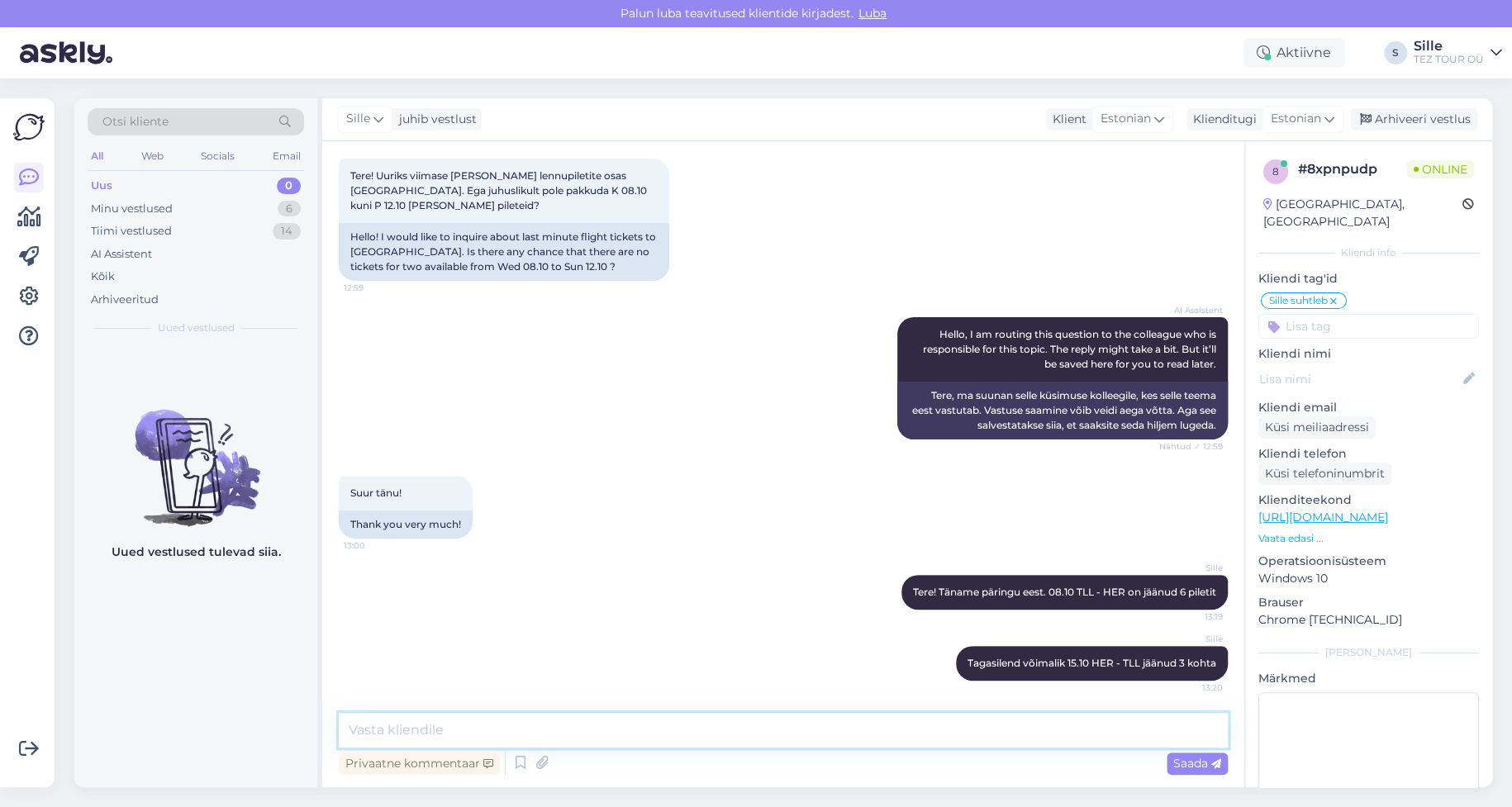
click at [384, 718] on textarea at bounding box center [783, 730] width 889 height 35
type textarea "Hind TLL - HER - TLL 150 euro reisija kohta."
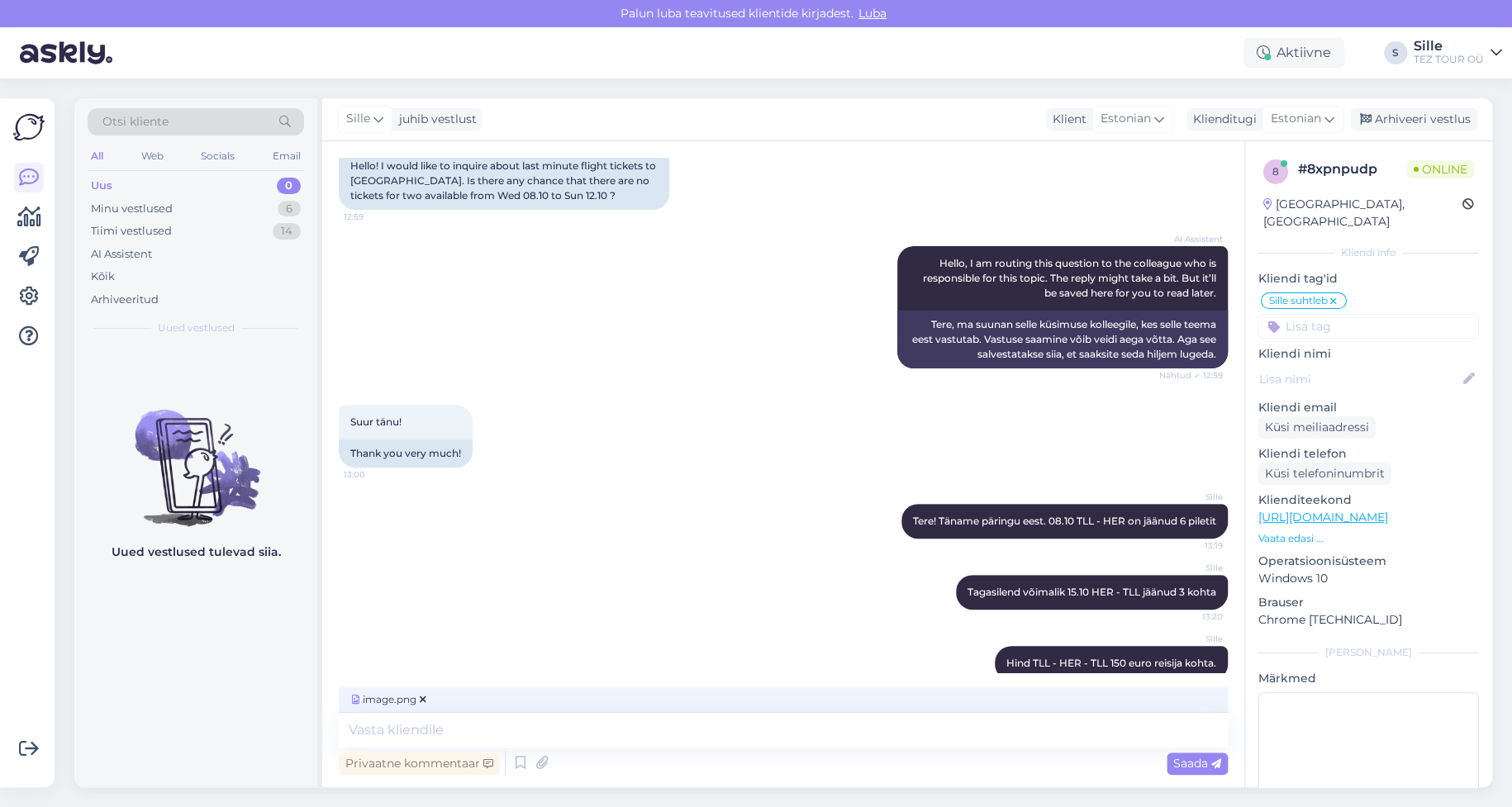
click at [1199, 766] on span "Saada" at bounding box center [1197, 764] width 48 height 15
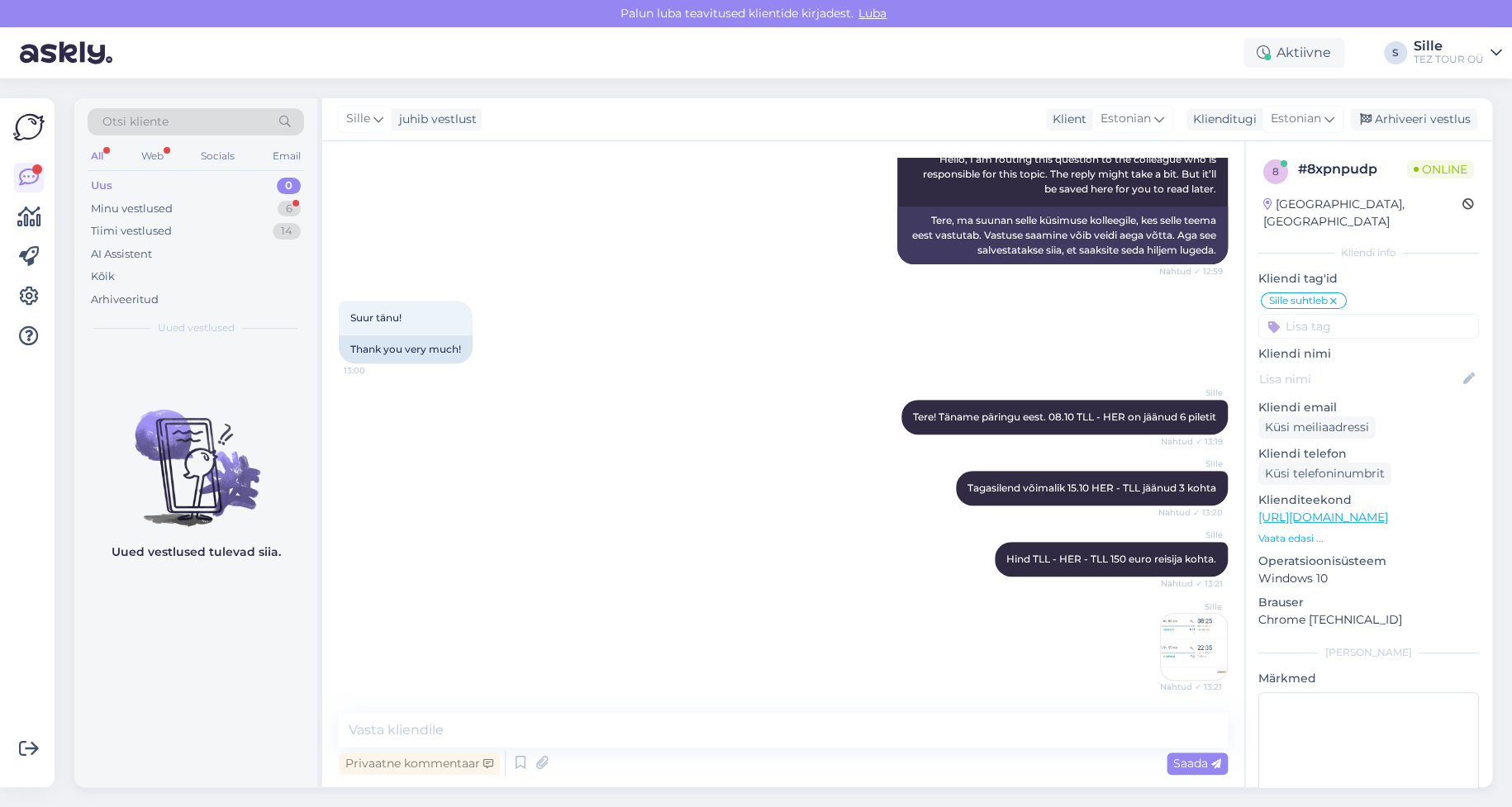
scroll to position [332, 0]
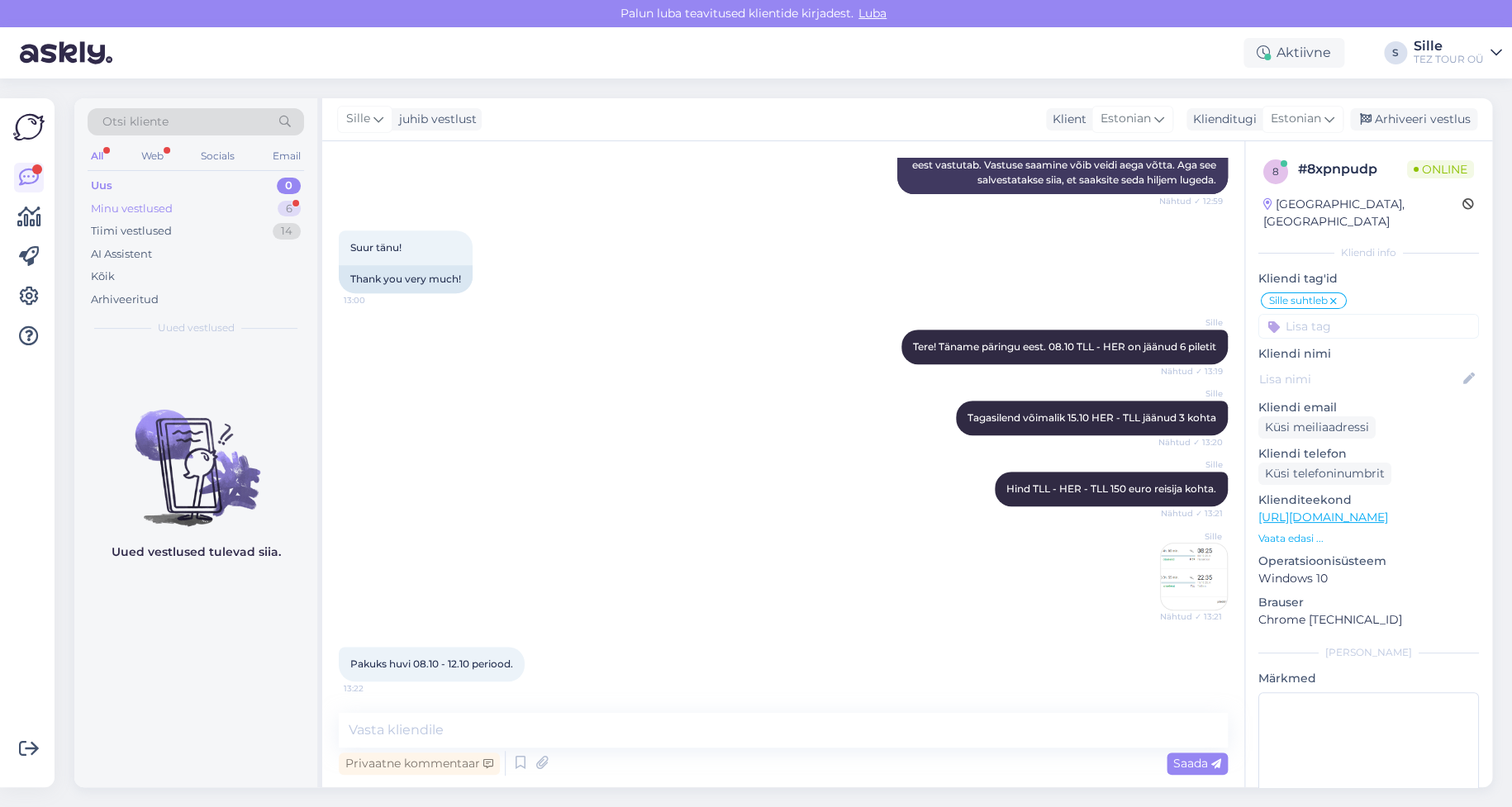
click at [215, 200] on div "Minu vestlused 6" at bounding box center [196, 209] width 217 height 23
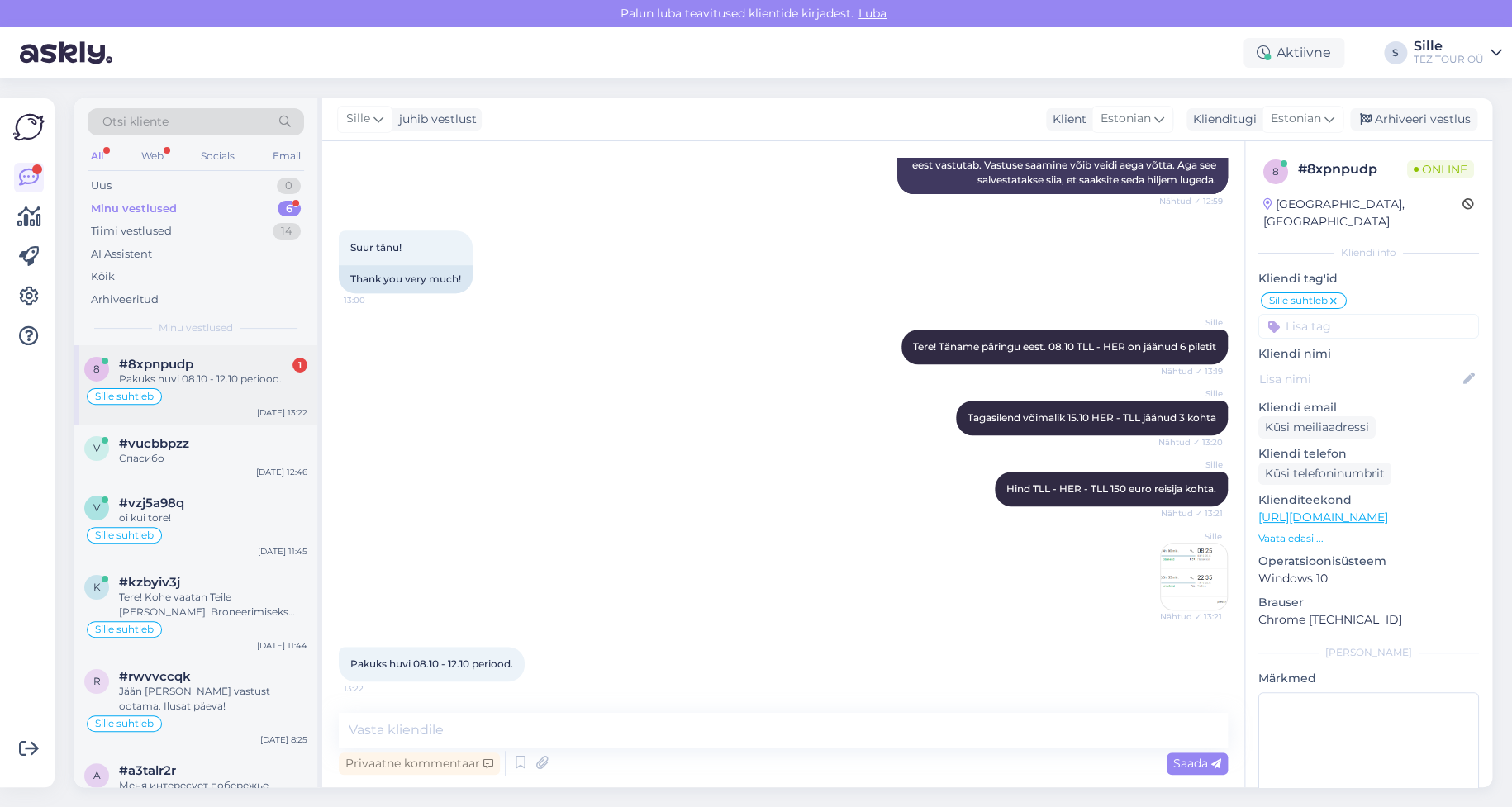
click at [224, 396] on div "Sille suhtleb" at bounding box center [196, 396] width 224 height 20
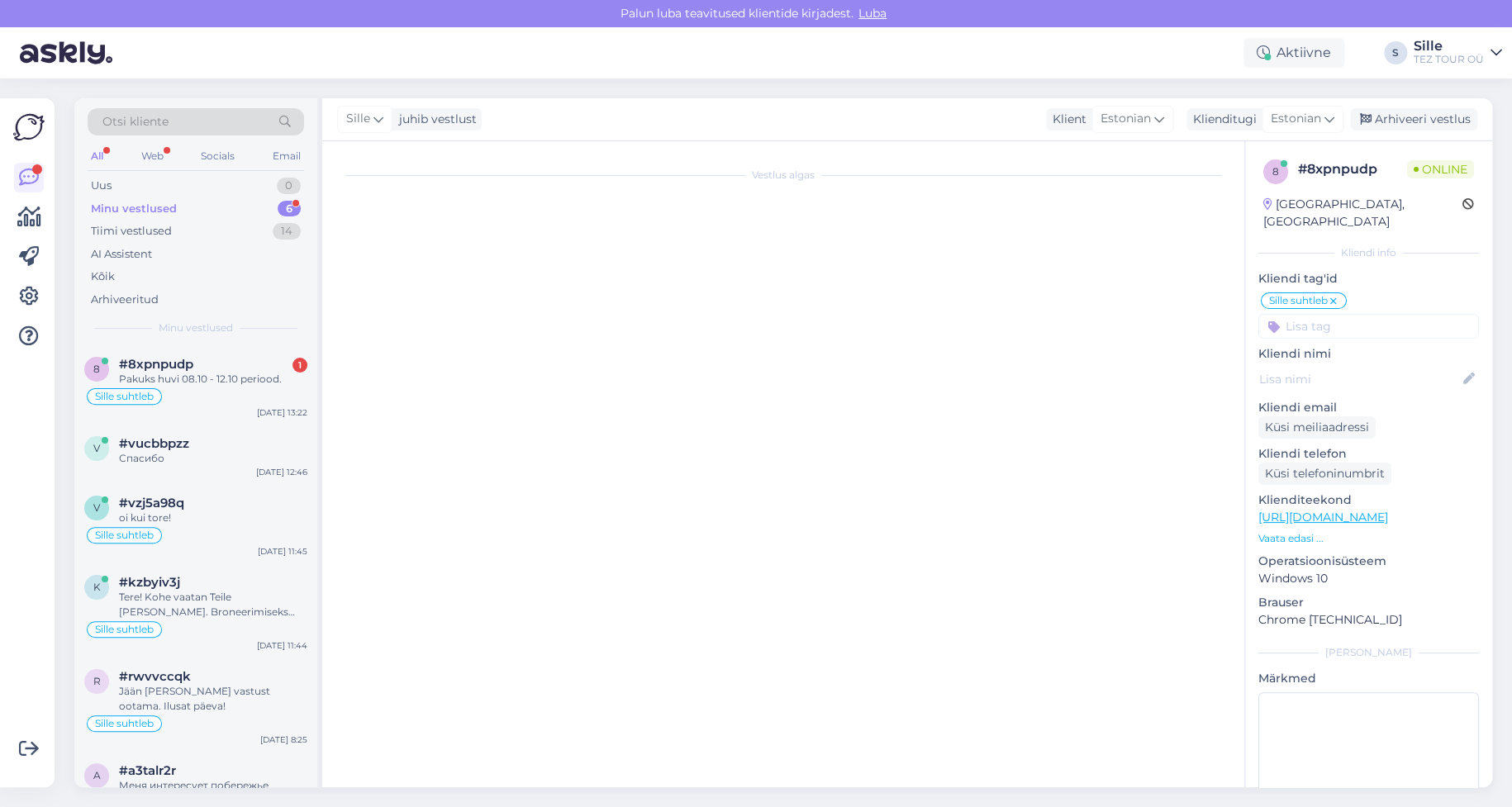
scroll to position [229, 0]
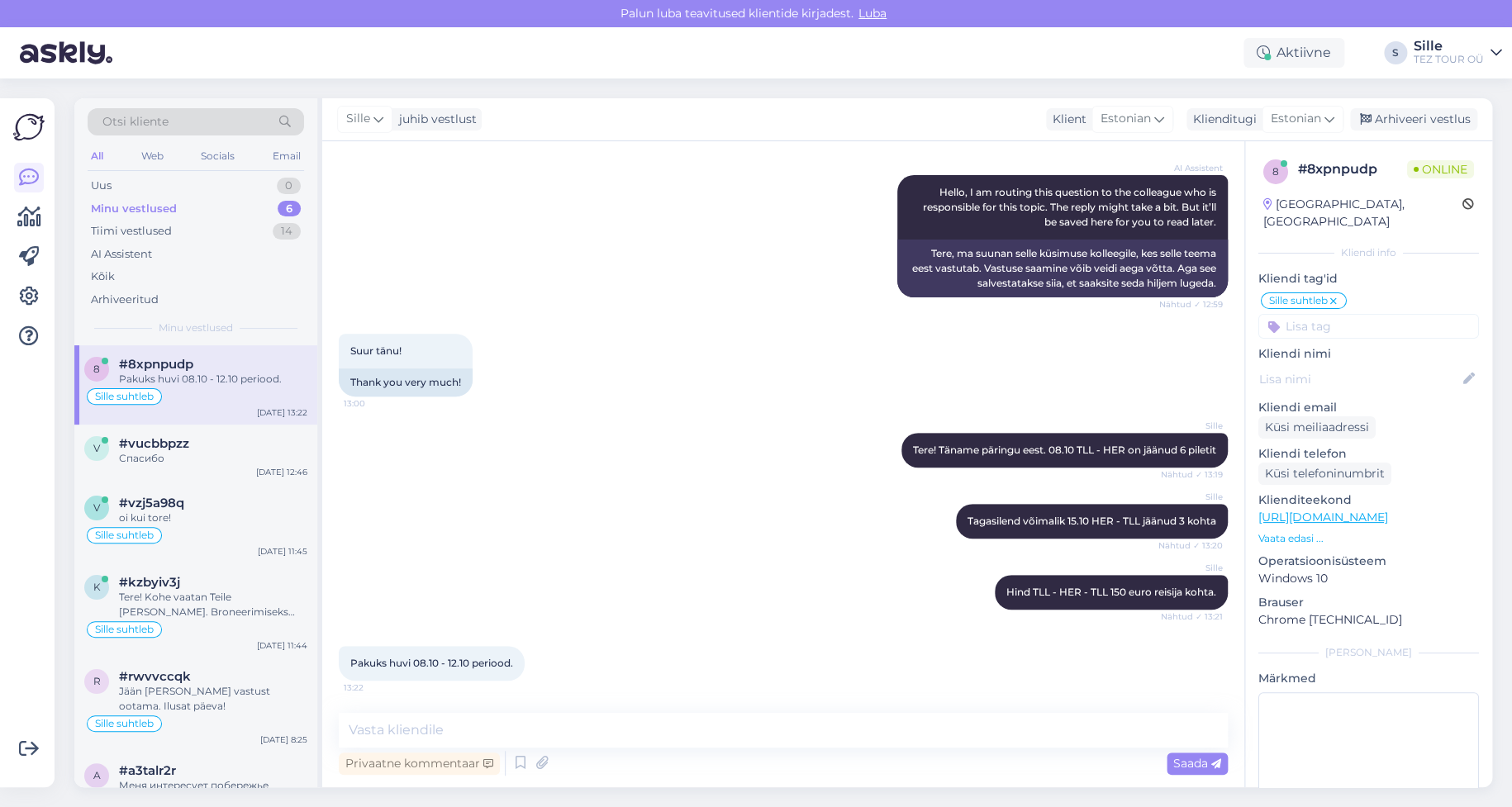
click at [428, 711] on div "Vestlus algas [DATE] Tere! Uuriks viimase [PERSON_NAME] lennupiletite osas [GEO…" at bounding box center [783, 463] width 922 height 646
click at [425, 728] on textarea at bounding box center [783, 730] width 889 height 35
type textarea "kahjuks tagasilennule varem ei ole kahte piltit"
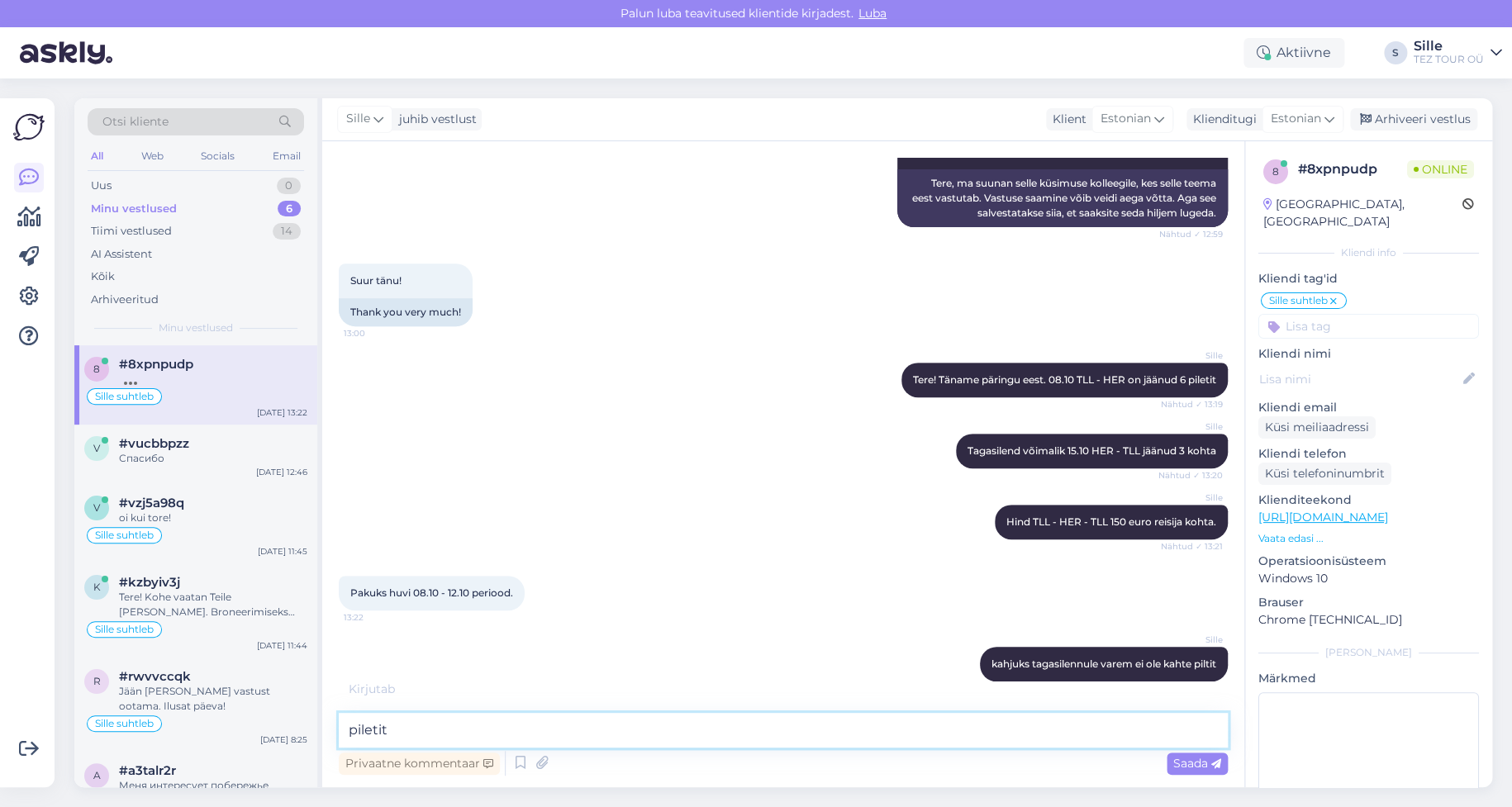
scroll to position [371, 0]
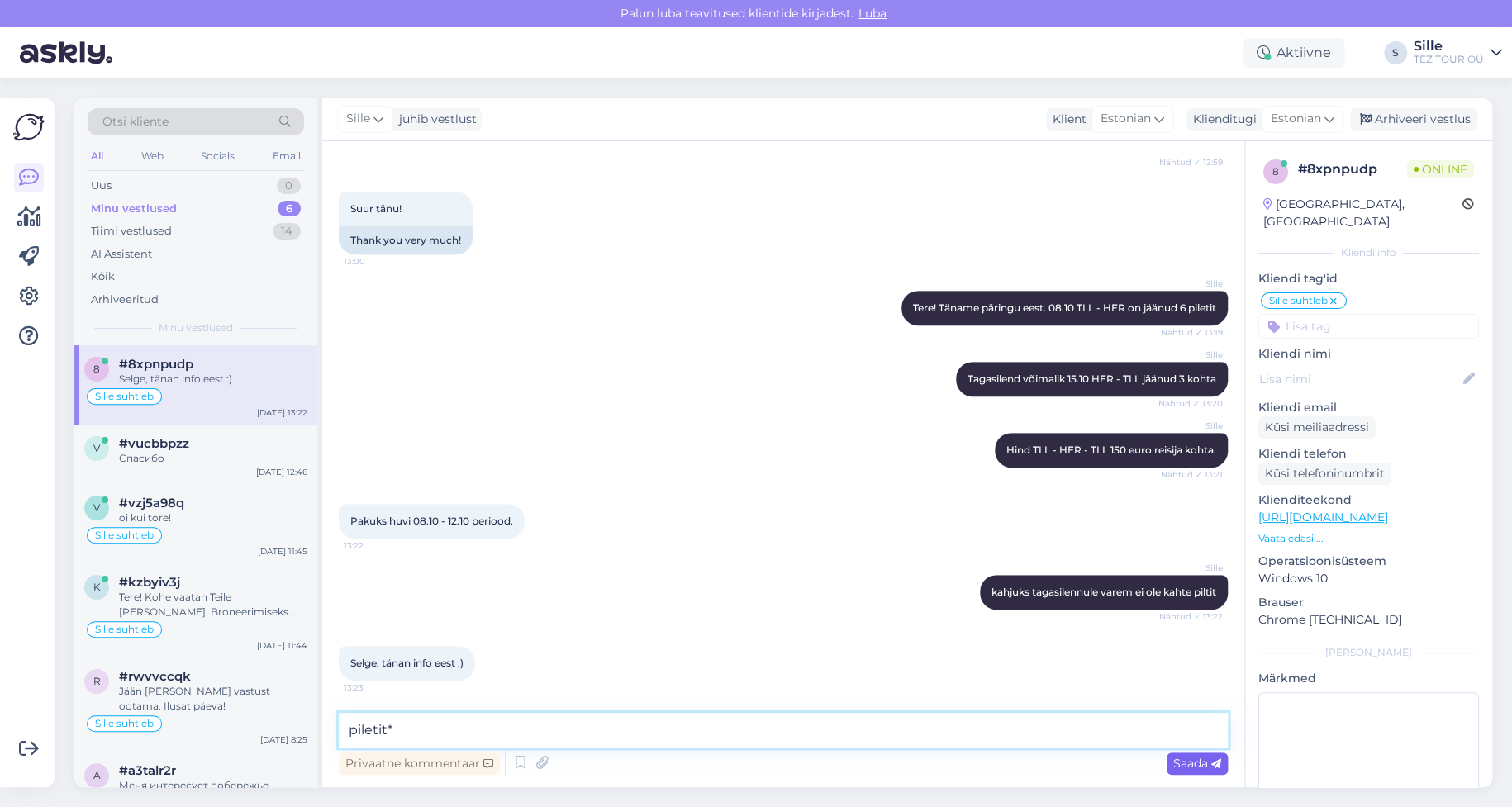
type textarea "piletit*"
click at [1198, 758] on span "Saada" at bounding box center [1197, 764] width 48 height 15
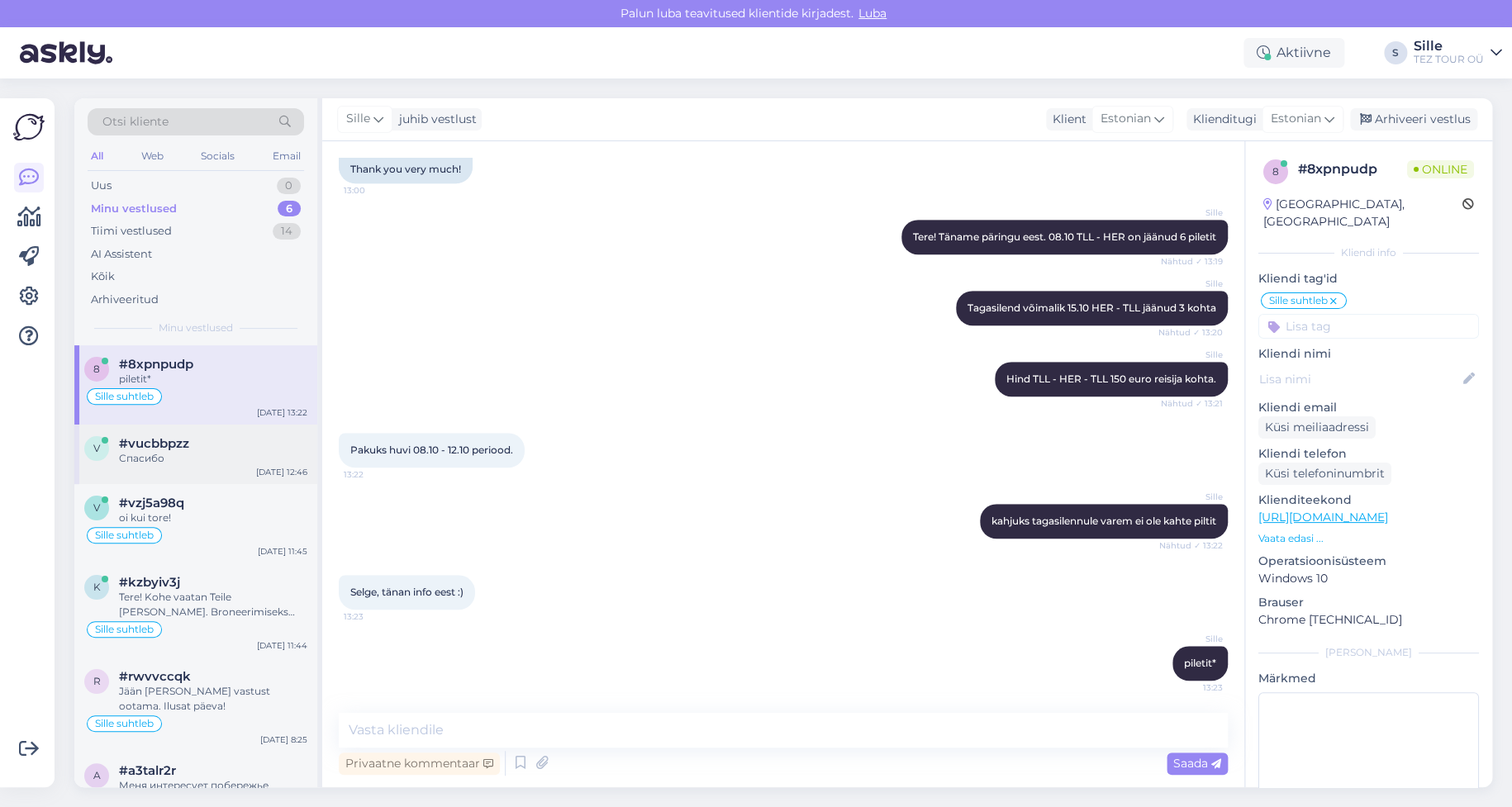
drag, startPoint x: 205, startPoint y: 473, endPoint x: 224, endPoint y: 479, distance: 19.9
click at [206, 473] on div "v #vucbbpzz Спасибо [DATE] 12:46" at bounding box center [196, 455] width 243 height 59
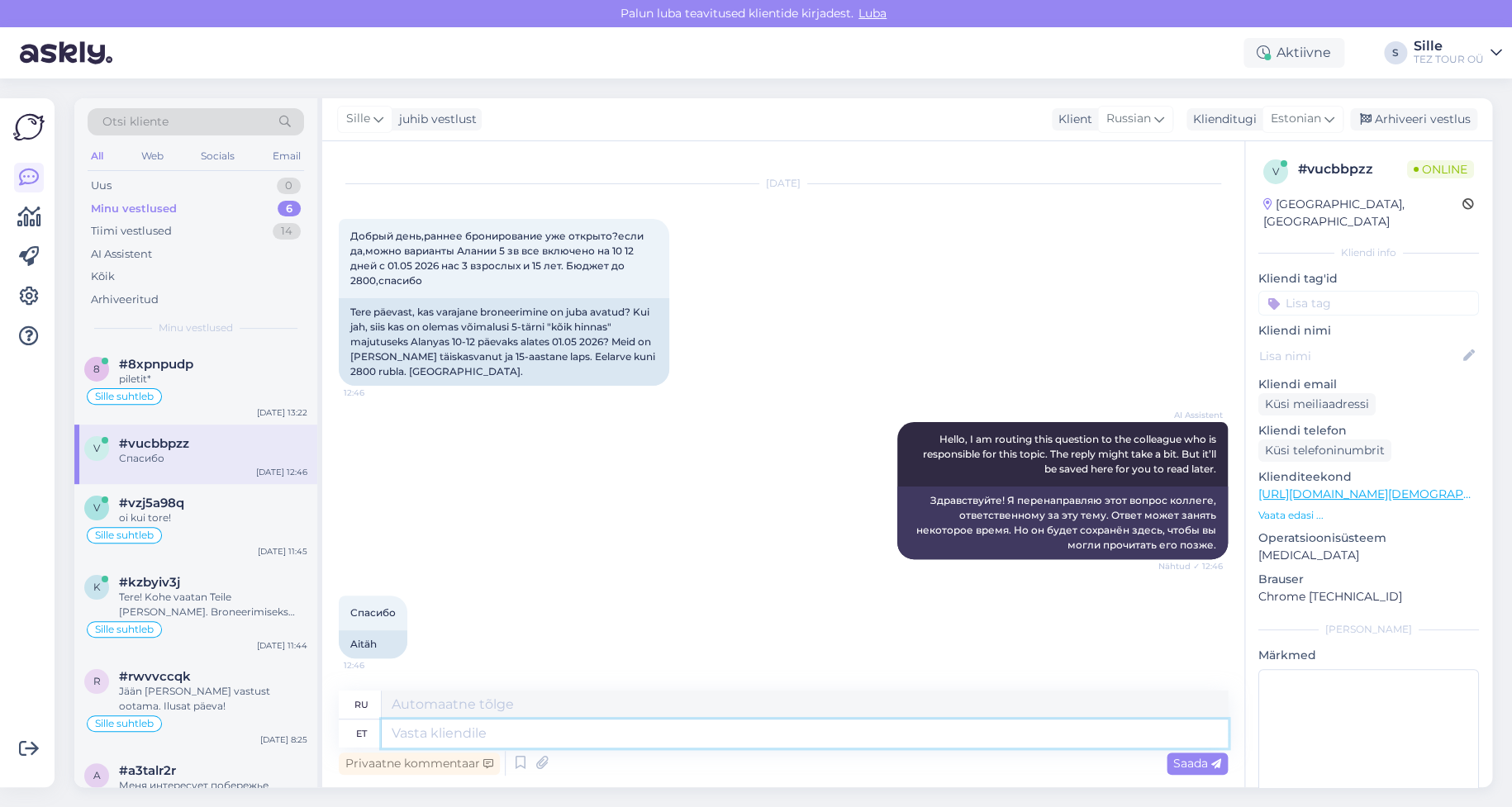
click at [430, 729] on textarea at bounding box center [805, 733] width 846 height 28
type textarea "Tere p"
type textarea "Привет"
type textarea "Tere päevast"
type textarea "Добрый день"
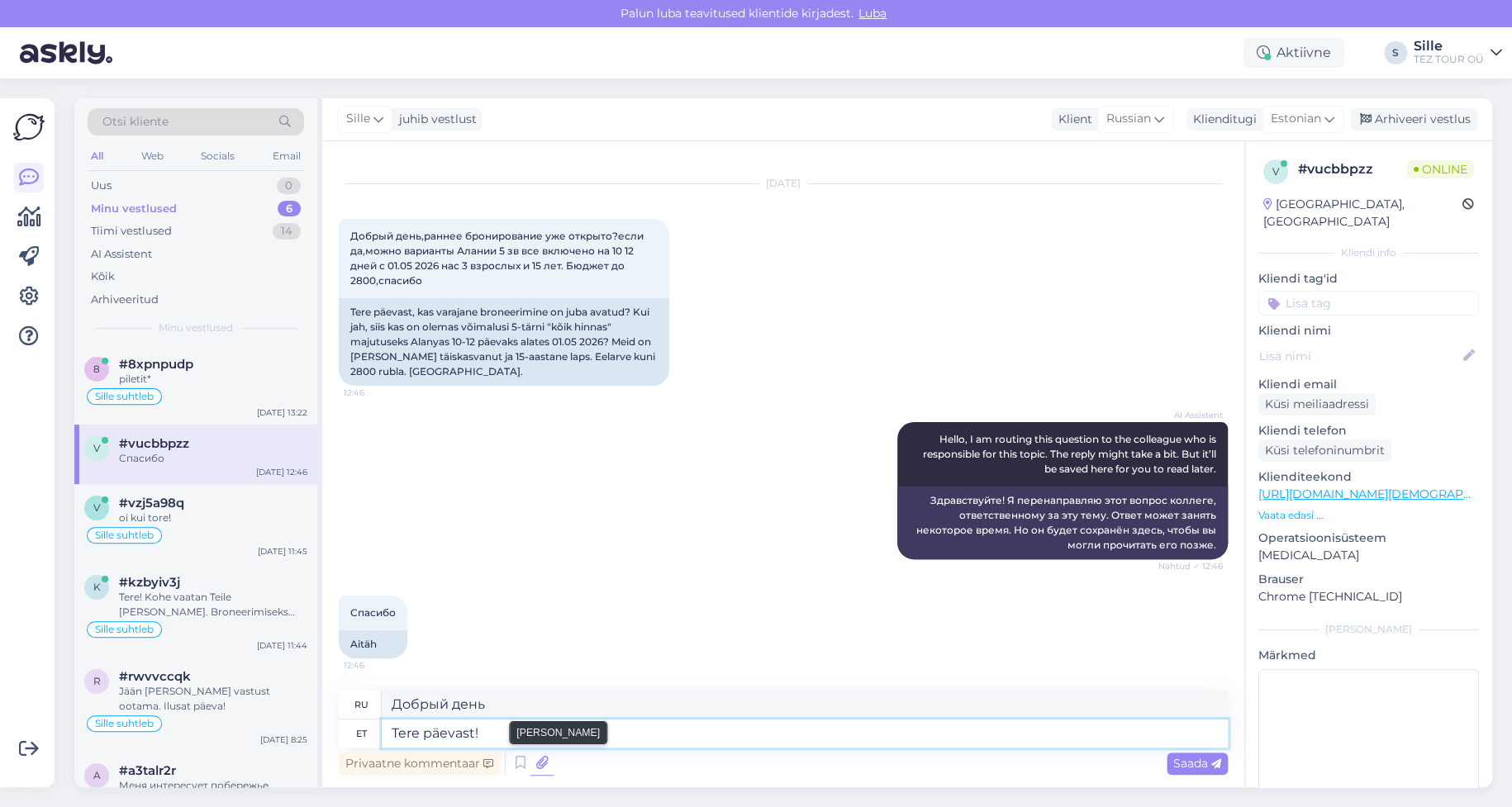
type textarea "Tere päevast!"
type textarea "Добрый день!"
type textarea "Tere päevast! Täname"
type textarea "Добрый день! Сегодня"
type textarea "Tere päevast! Täname"
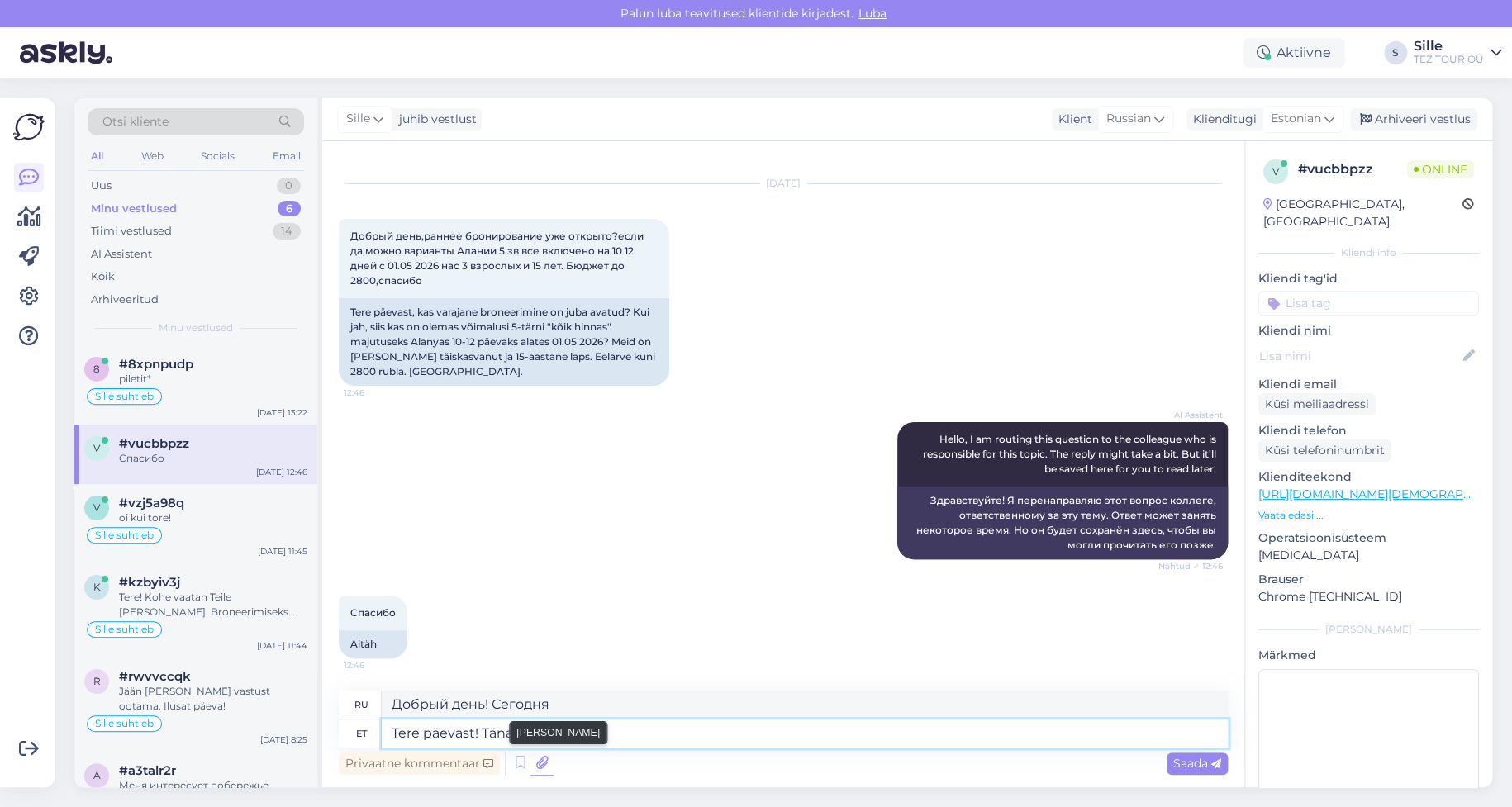
type textarea "Добрый день! [GEOGRAPHIC_DATA]."
type textarea "Tere päevast! Täname päringu e"
type textarea "Добрый день! Спасибо за ваш запрос."
type textarea "Tere päevast! Täname päringu eest."
click at [1193, 761] on span "Saada" at bounding box center [1197, 764] width 48 height 15
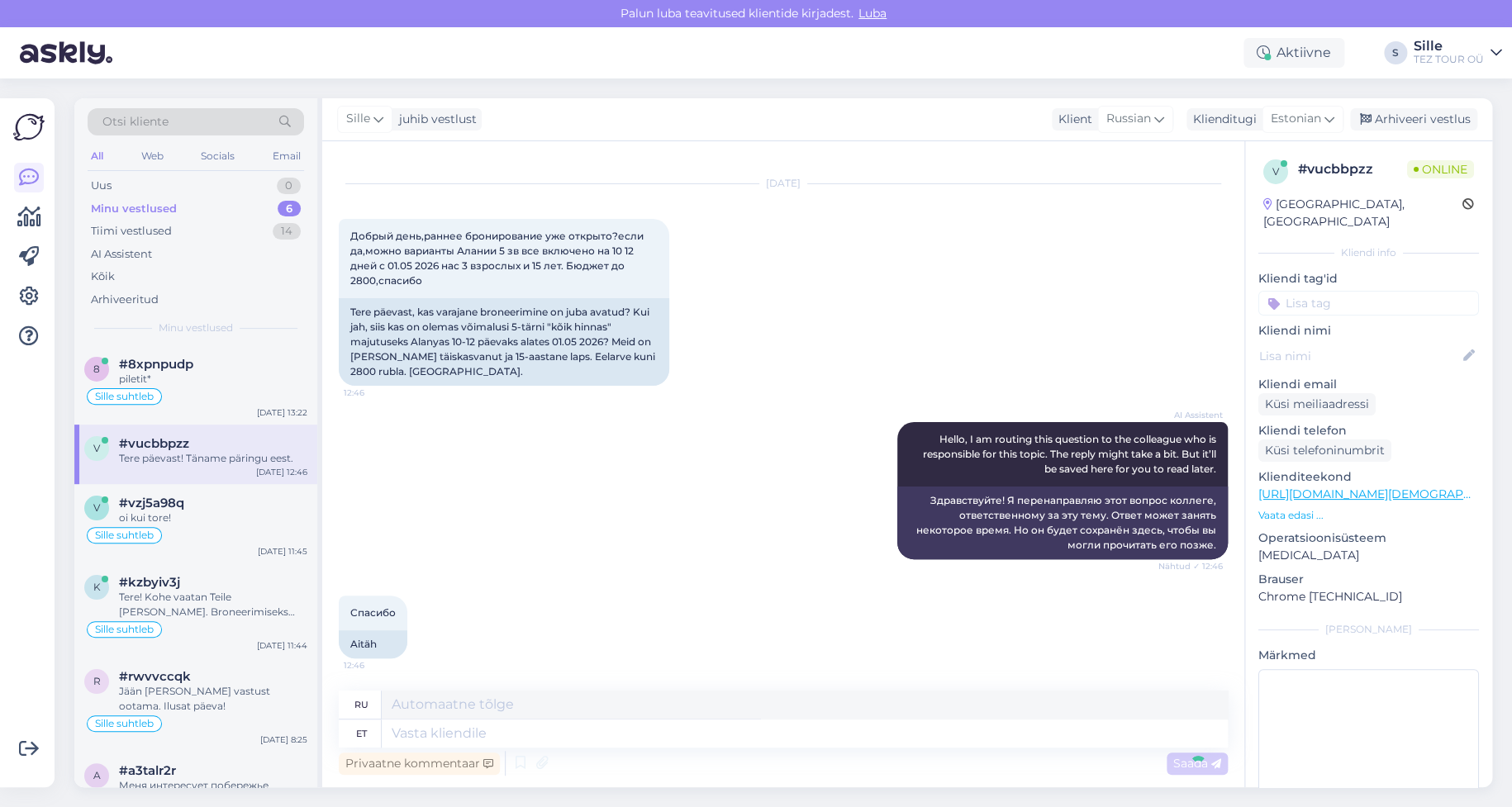
scroll to position [126, 0]
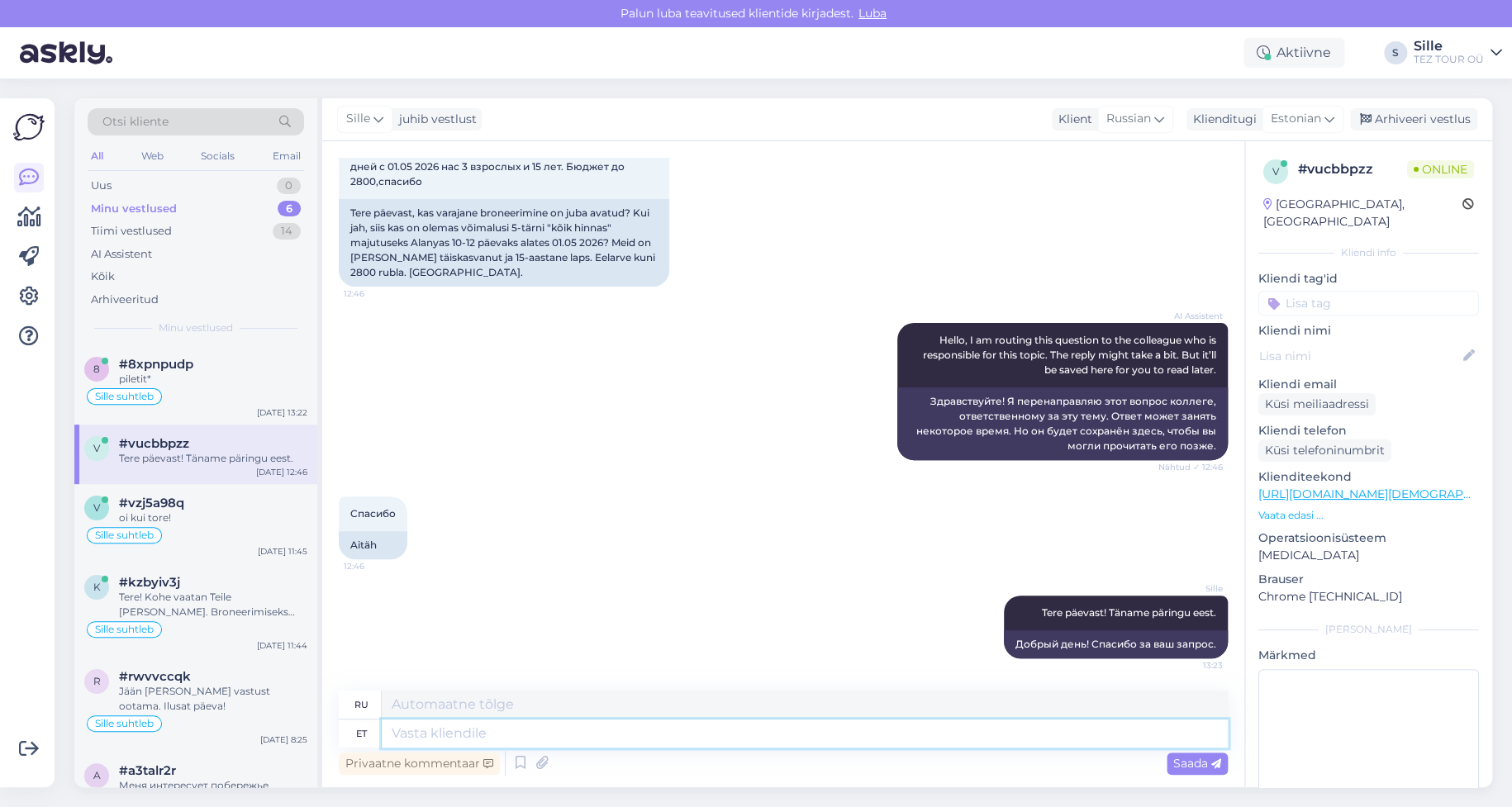
click at [465, 736] on textarea at bounding box center [805, 733] width 846 height 28
type textarea "Palun"
type textarea "Пожалуйста"
type textarea "Palun kirjutage"
type textarea "Пожалуйста, напишите"
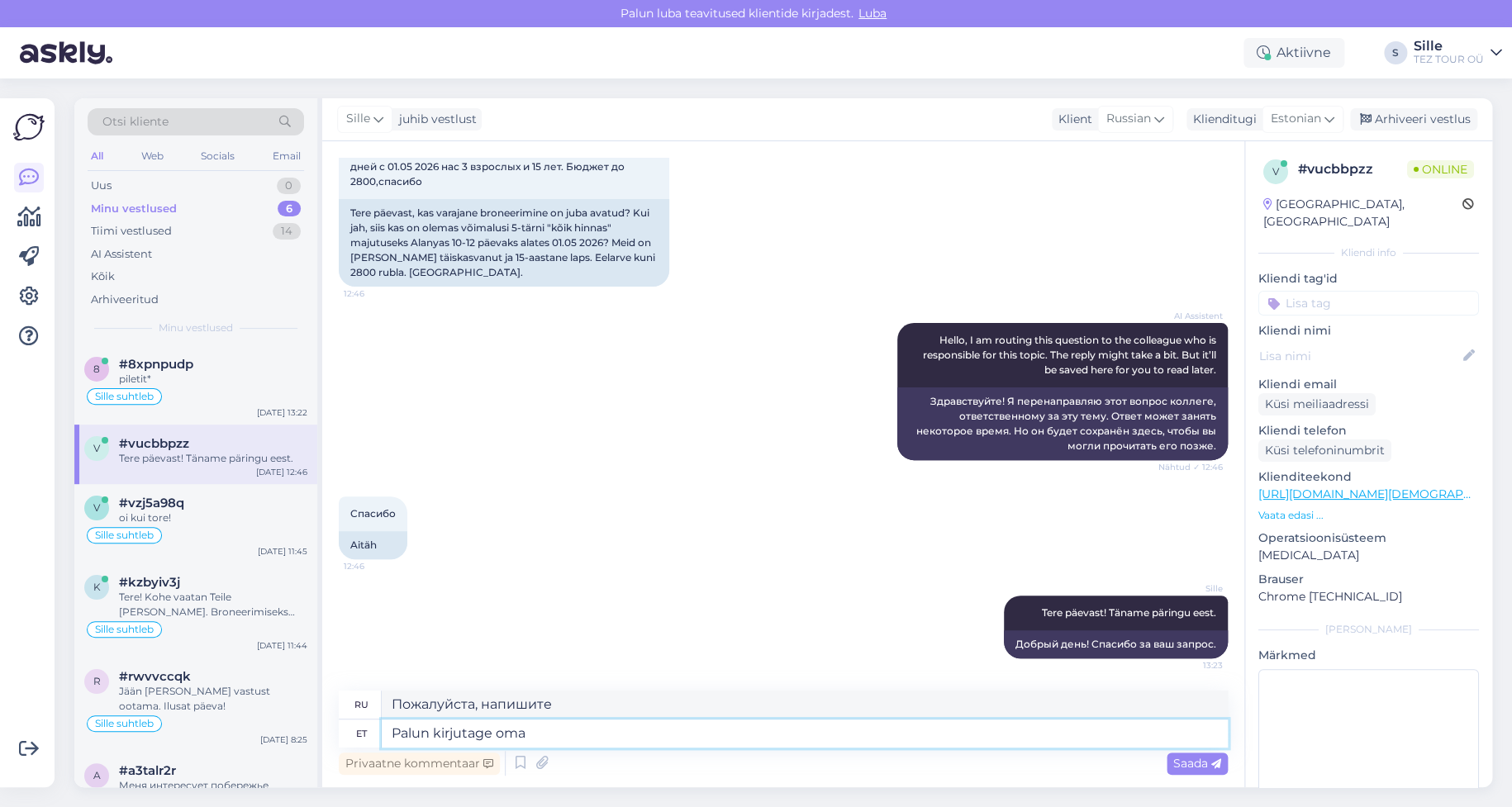
type textarea "Palun kirjutage oma"
type textarea "Пожалуйста, напишите ваш"
type textarea "Palun kirjutage oma e-maili"
type textarea "Пожалуйста, введите свой адрес электронной почты."
type textarea "Palun kirjutage oma e-maili aadress millele"
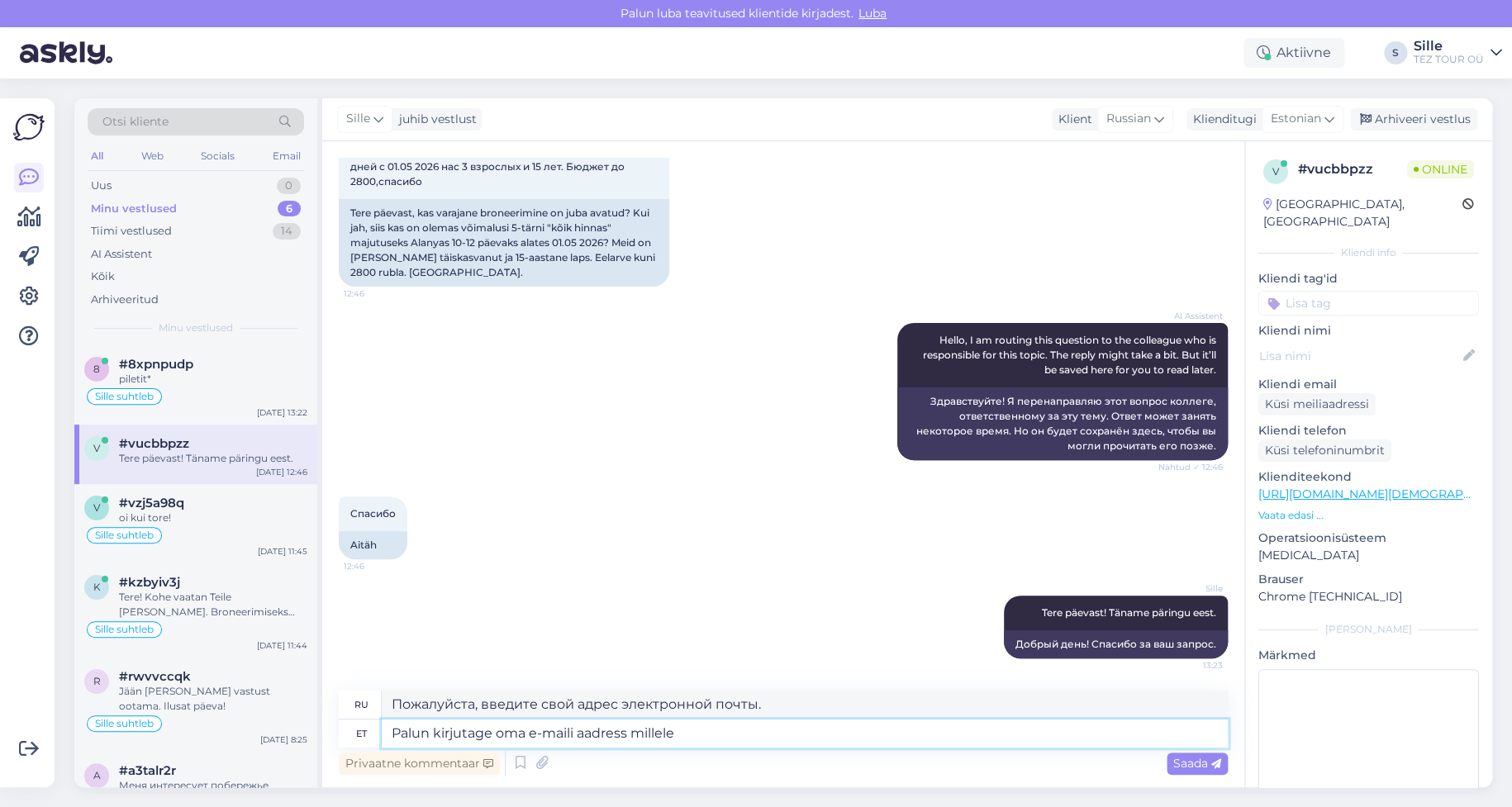
type textarea "Пожалуйста, введите свой адрес электронной почты, чтобы"
type textarea "Palun kirjutage oma e-maili aadress millele saan s"
type textarea "Пожалуйста, напишите ваш адрес электронной почты, на который я могу получить"
type textarea "Palun kirjutage oma e-maili aadress millele saan saata"
type textarea "Напишите, пожалуйста, адрес электронной почты, на который я могу его отправить."
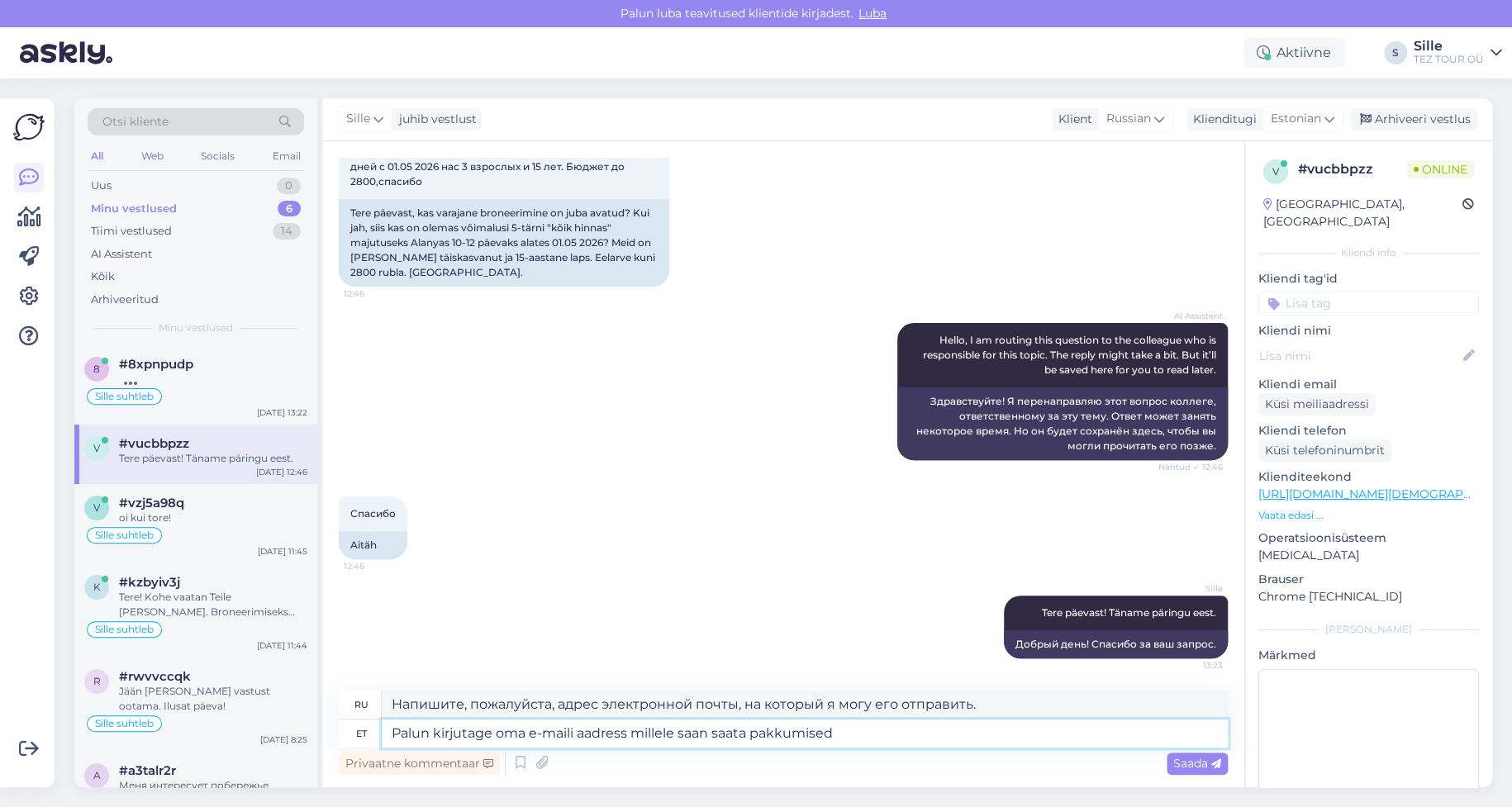
type textarea "Palun kirjutage oma e-maili aadress millele saan saata pakkumised"
type textarea "Напишите, пожалуйста, Ваш адрес электронной почты, на который я могу отправлять…"
type textarea "Palun kirjutage oma e-maili aadress millele saan saata pakkumised"
click at [1189, 761] on span "Saada" at bounding box center [1197, 764] width 48 height 15
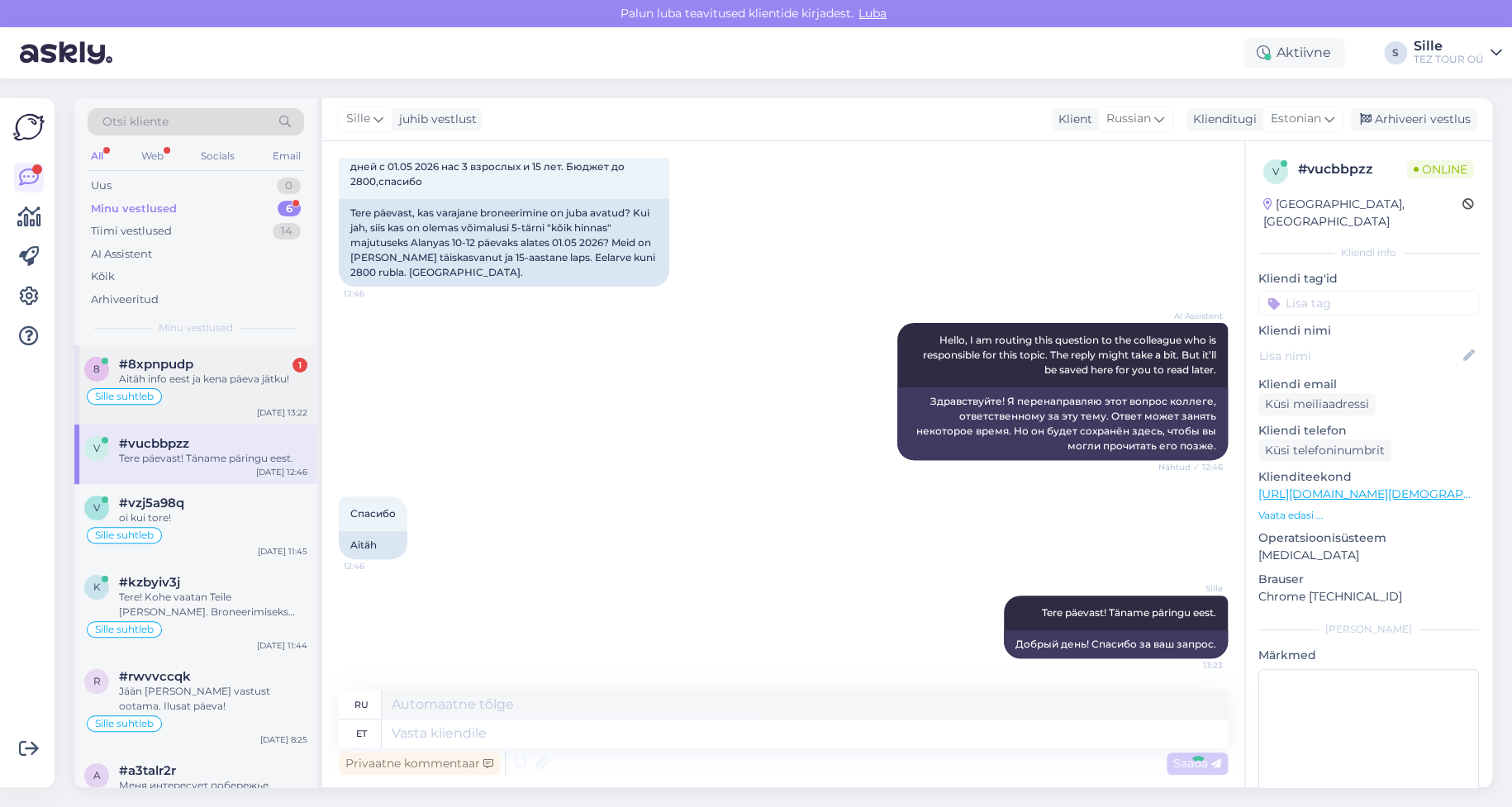
scroll to position [253, 0]
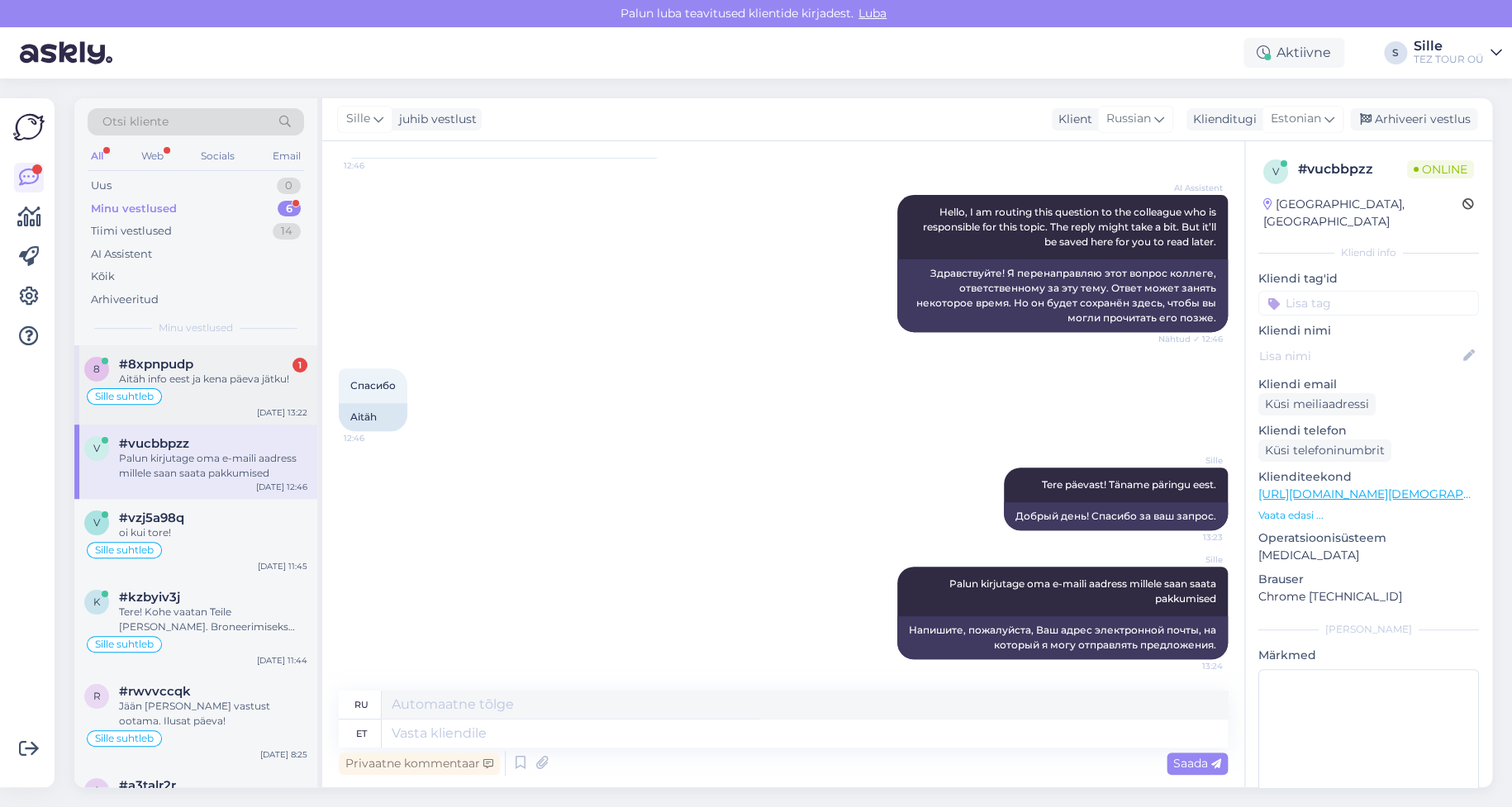
click at [242, 374] on div "Aitäh info eest ja kena päeva jätku!" at bounding box center [213, 380] width 188 height 15
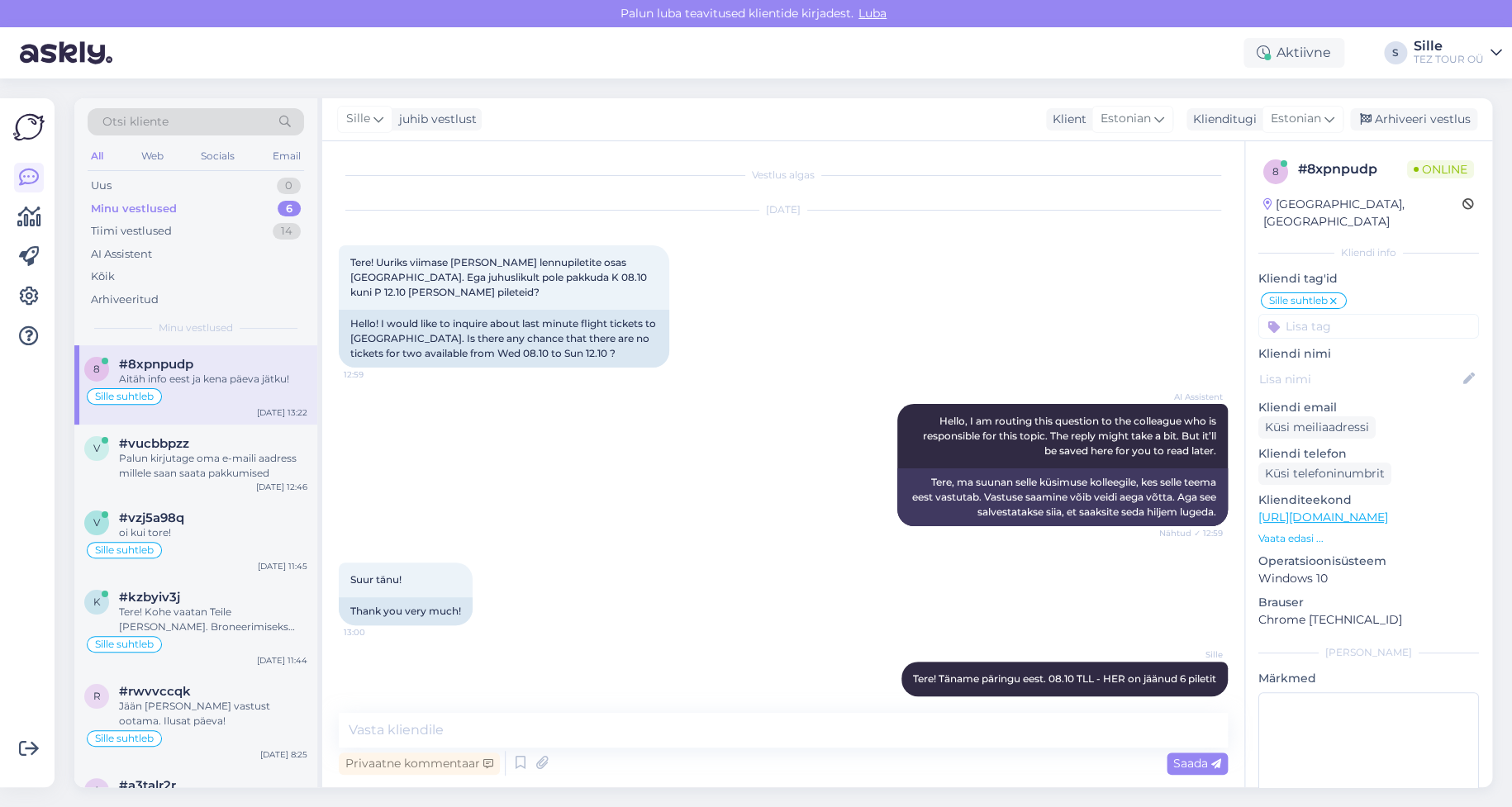
scroll to position [512, 0]
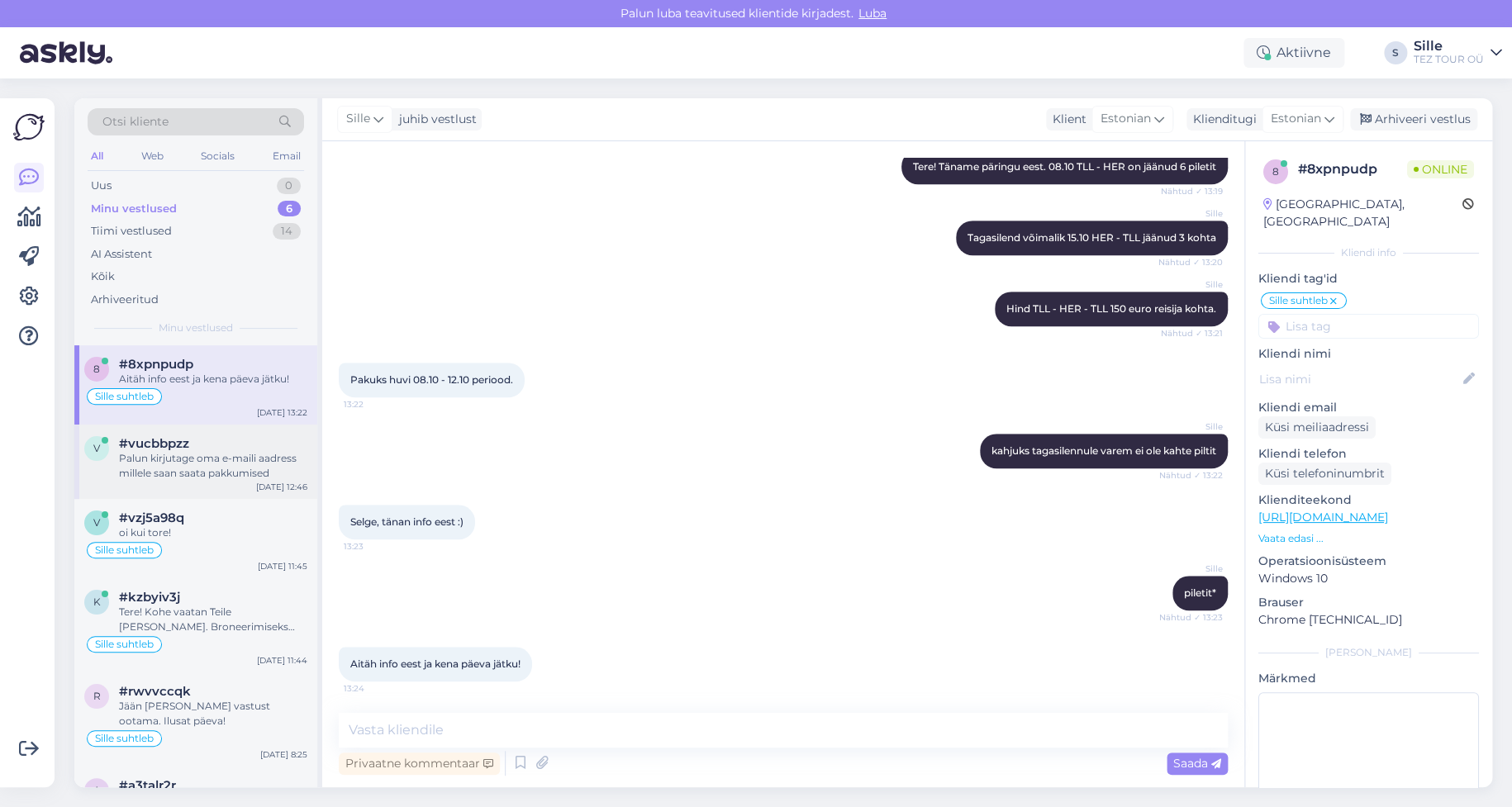
click at [177, 464] on div "Palun kirjutage oma e-maili aadress millele saan saata pakkumised" at bounding box center [213, 465] width 188 height 30
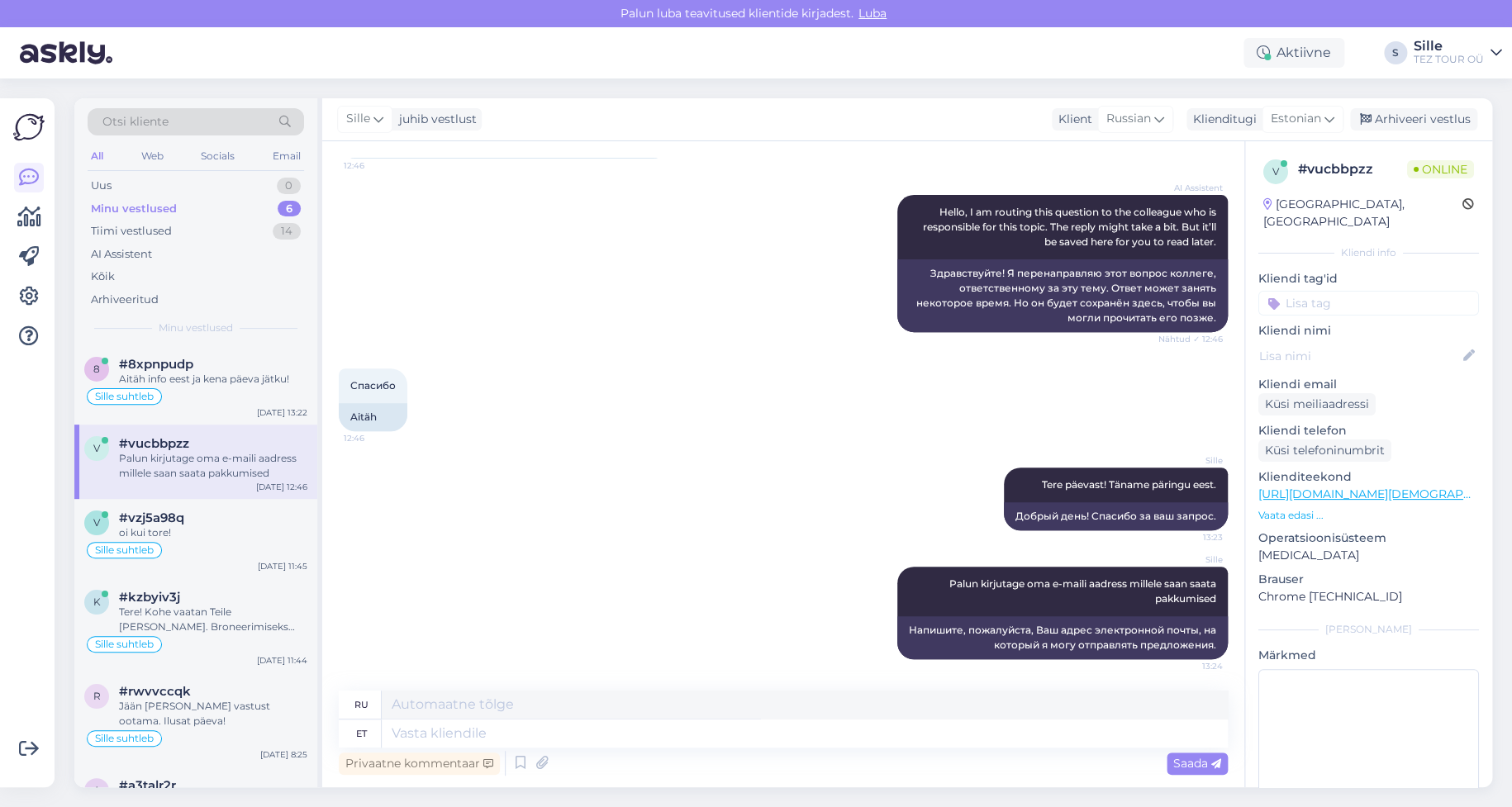
click at [1333, 291] on input at bounding box center [1369, 303] width 221 height 25
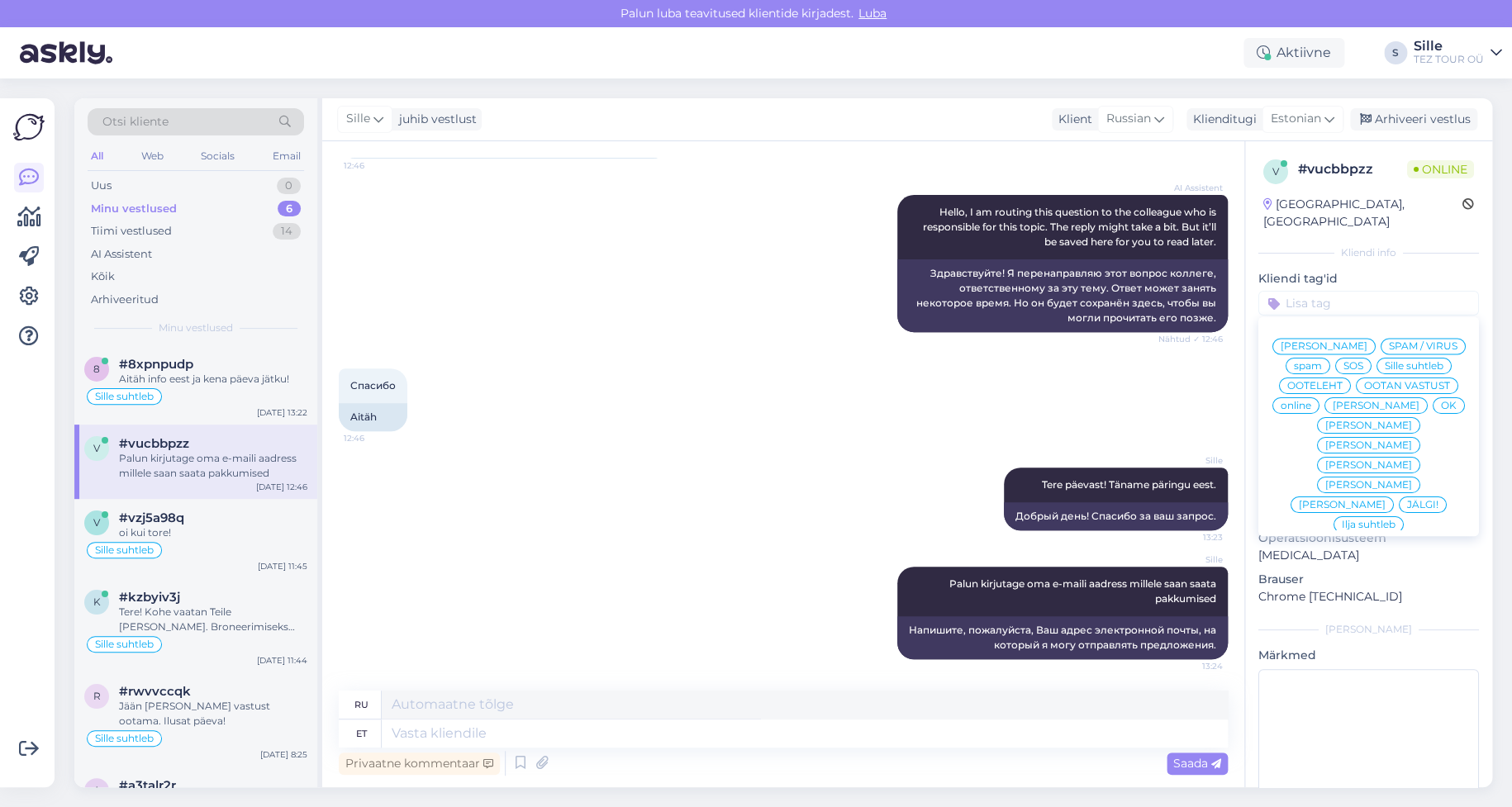
click at [1384, 365] on span "Sille suhtleb" at bounding box center [1413, 366] width 59 height 10
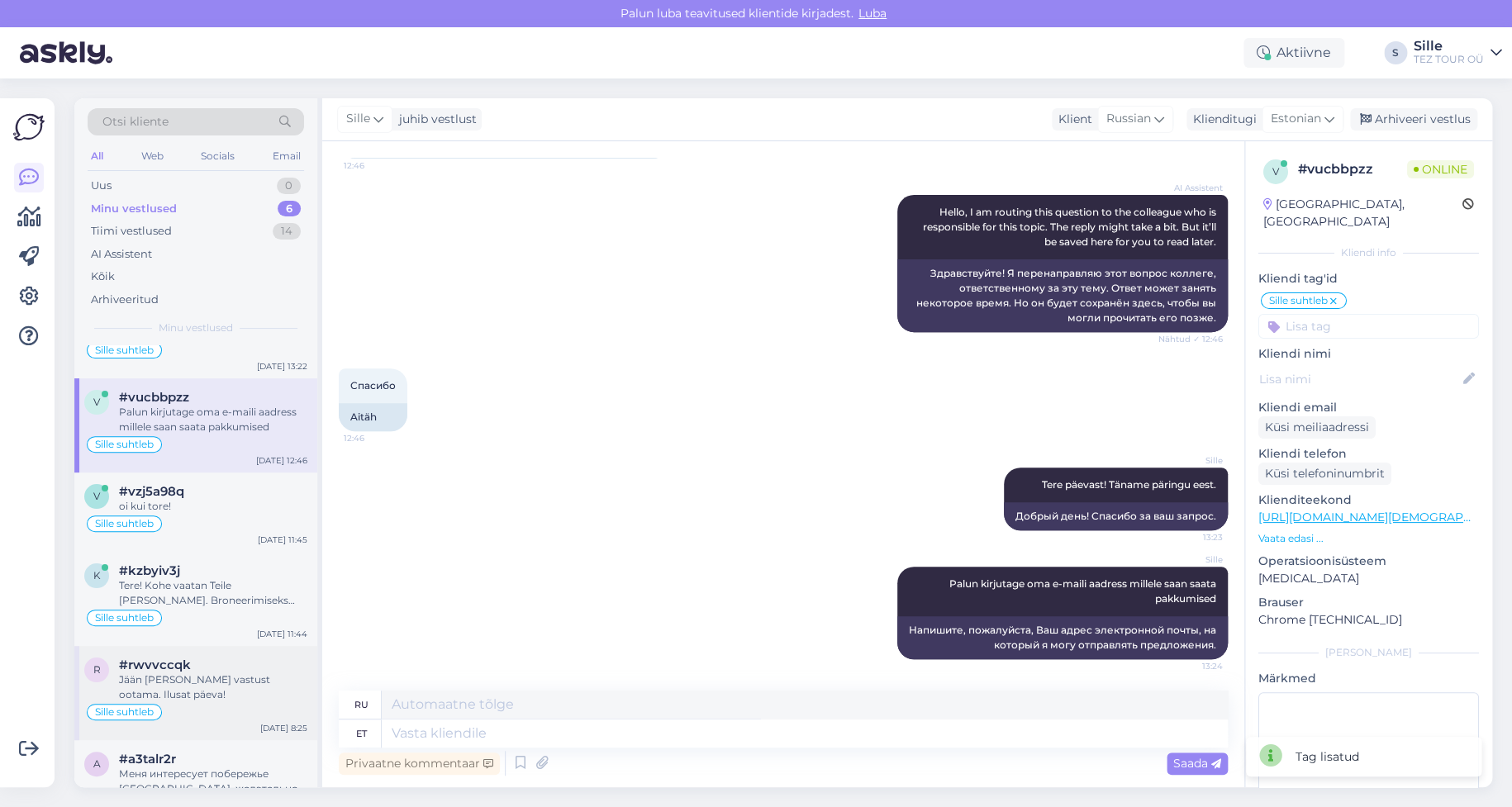
scroll to position [92, 0]
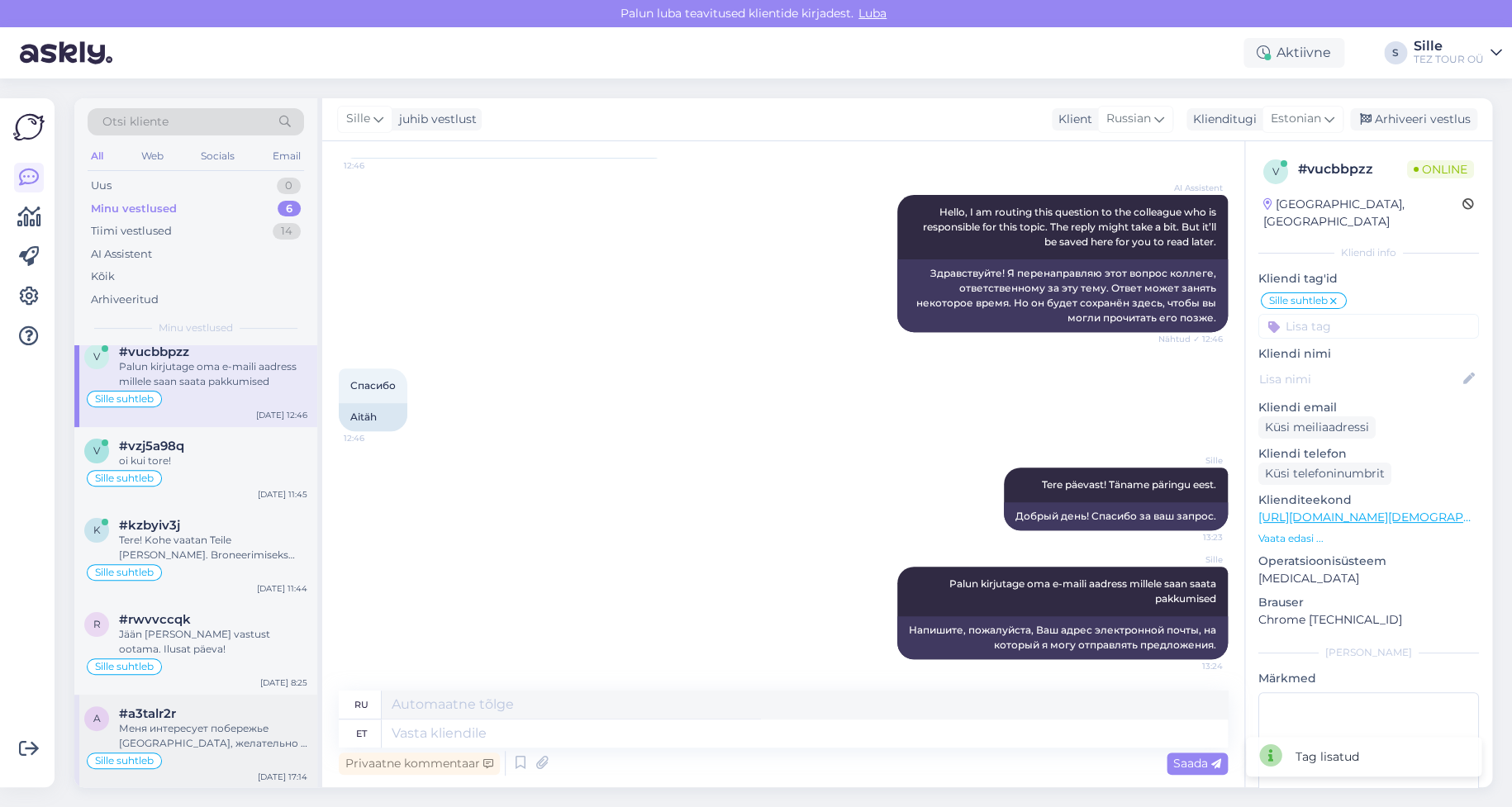
click at [215, 729] on div "Меня интересует побережье [GEOGRAPHIC_DATA], желательно в сторону [GEOGRAPHIC_D…" at bounding box center [213, 736] width 188 height 30
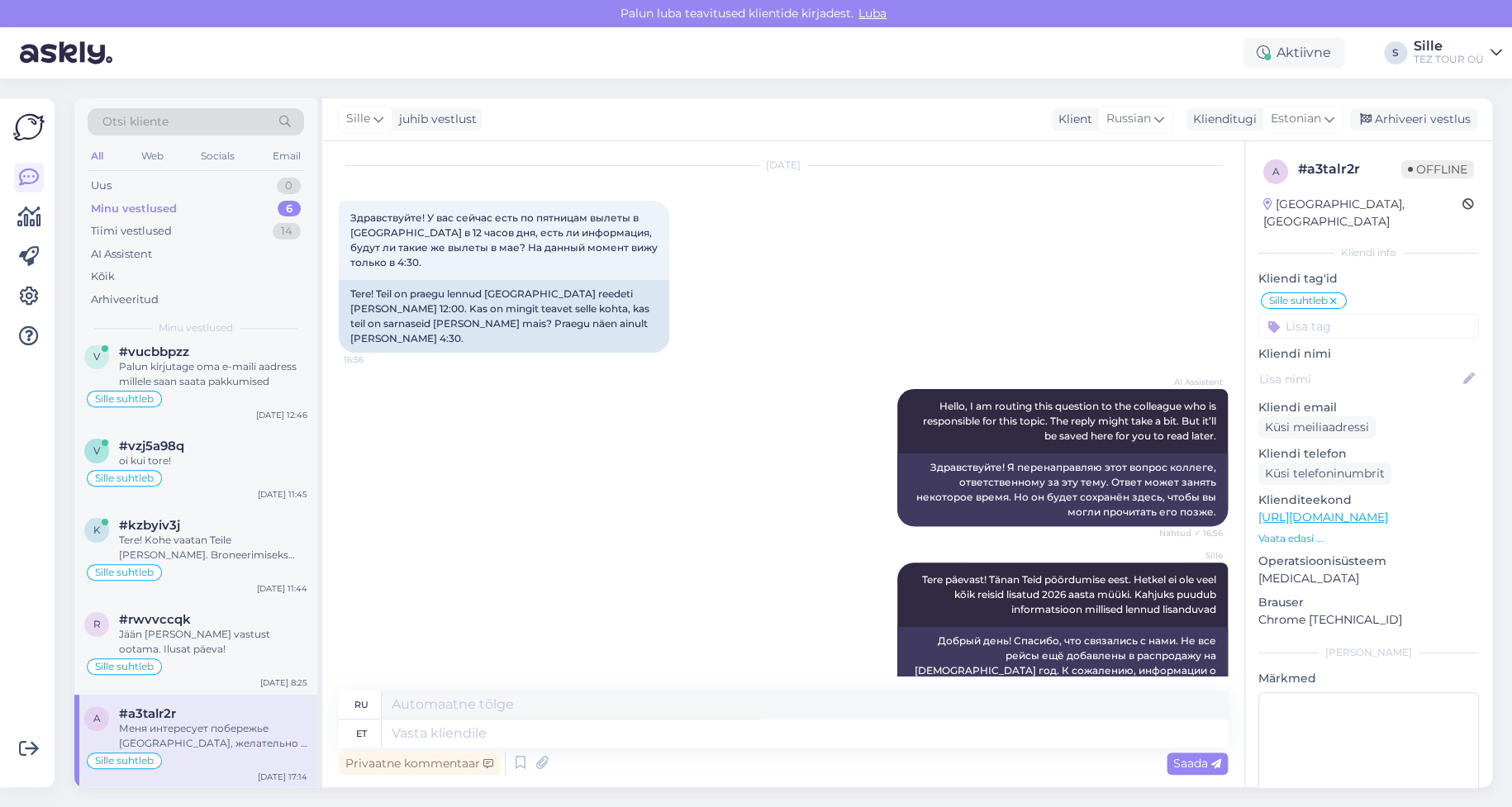
scroll to position [0, 0]
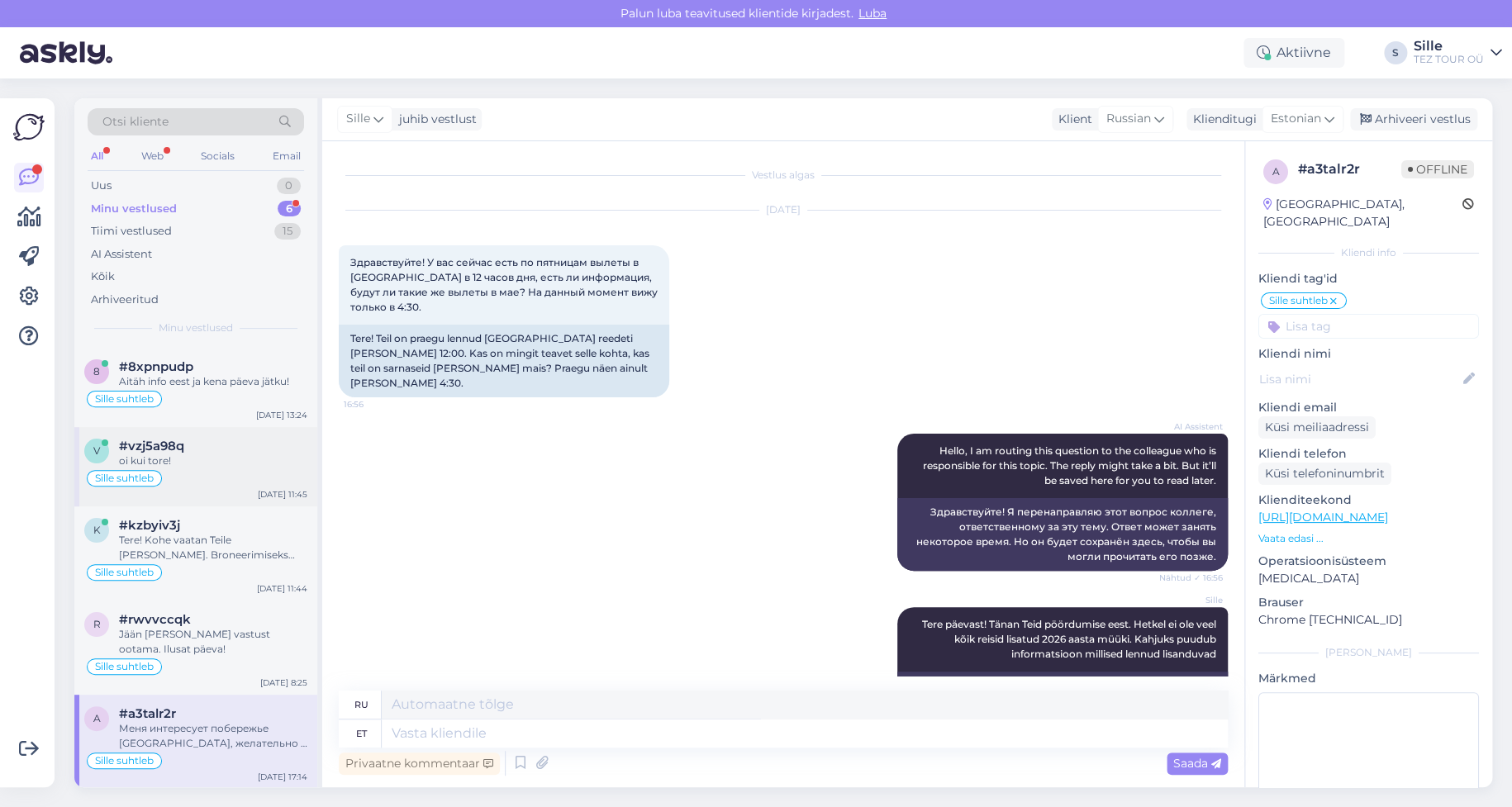
drag, startPoint x: 213, startPoint y: 405, endPoint x: 213, endPoint y: 442, distance: 37.0
click at [213, 408] on div "8 #8xpnpudp Aitäh info eest ja kena päeva jätku! Sille suhtleb [DATE] 13:24" at bounding box center [196, 388] width 243 height 80
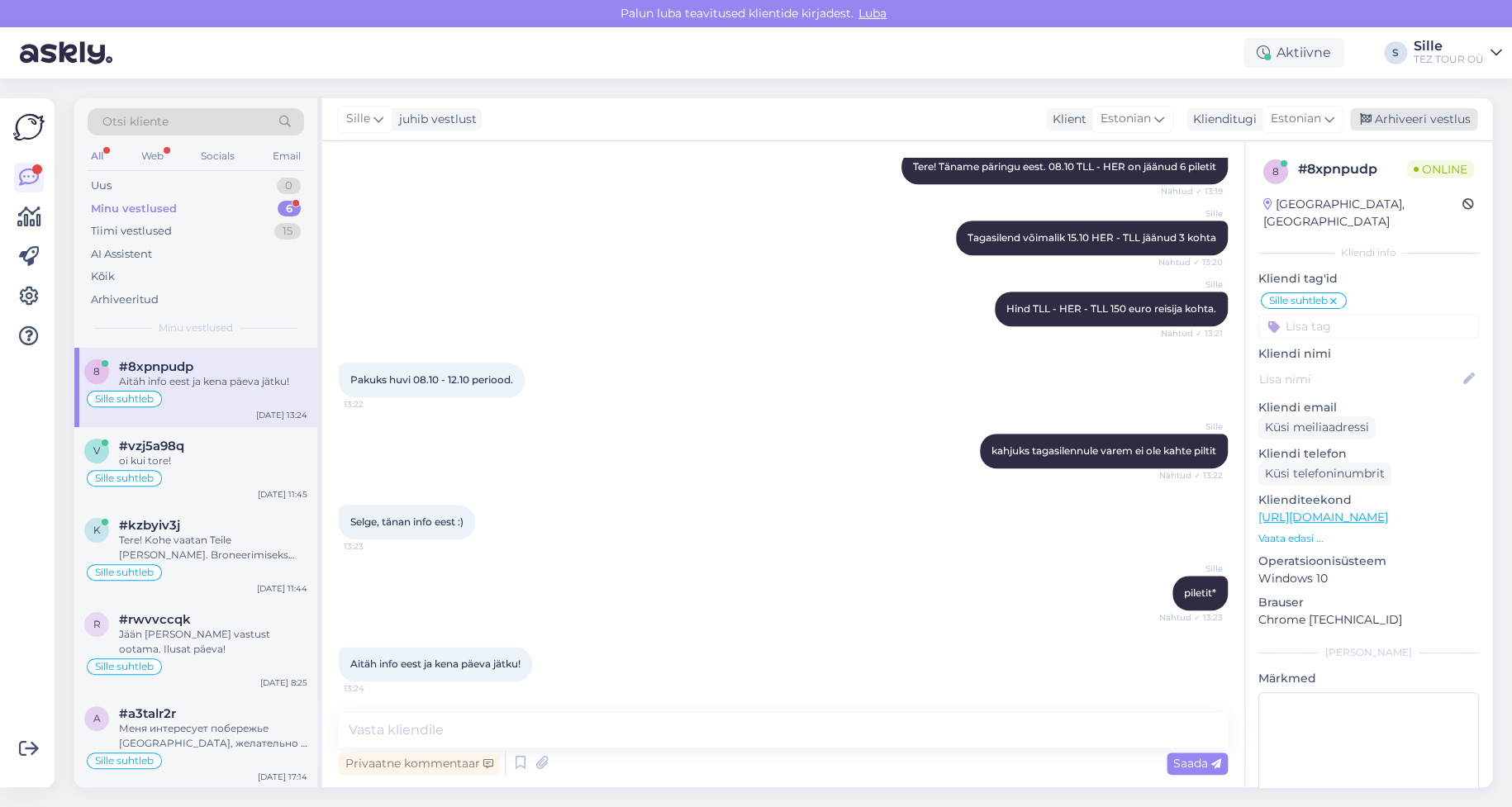
click at [1415, 123] on div "Arhiveeri vestlus" at bounding box center [1413, 119] width 128 height 22
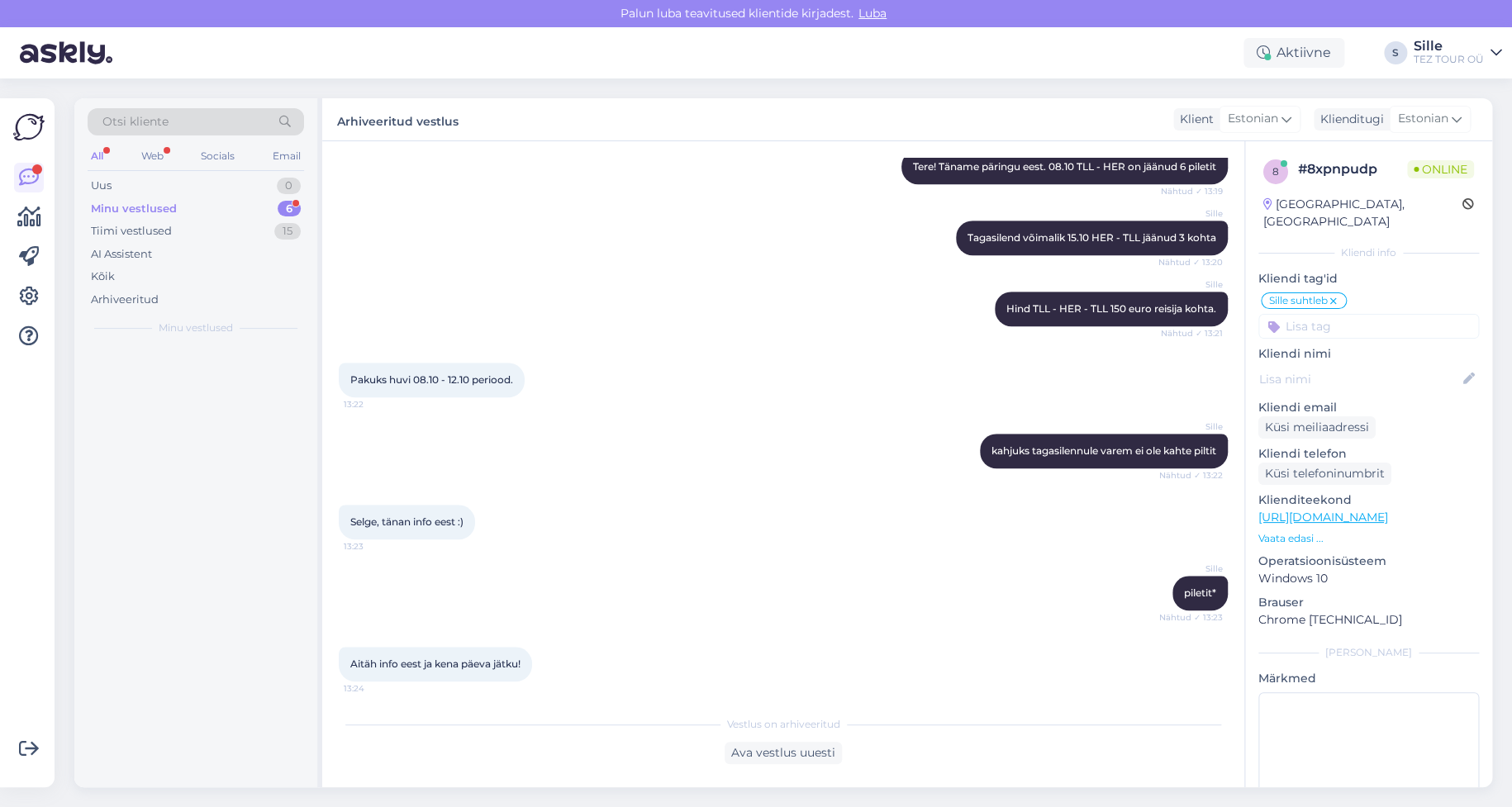
scroll to position [0, 0]
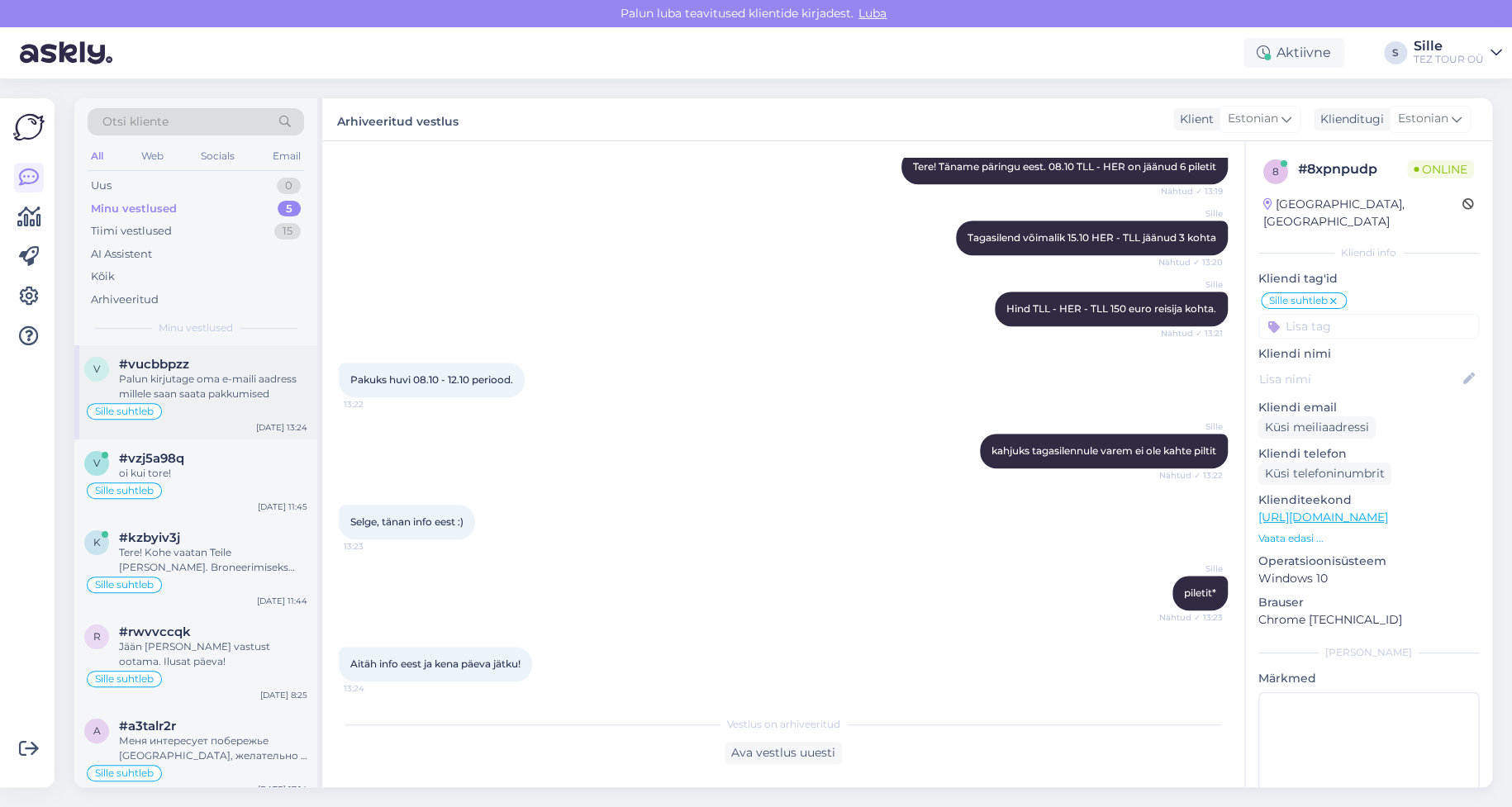
click at [199, 390] on div "Palun kirjutage oma e-maili aadress millele saan saata pakkumised" at bounding box center [213, 387] width 188 height 30
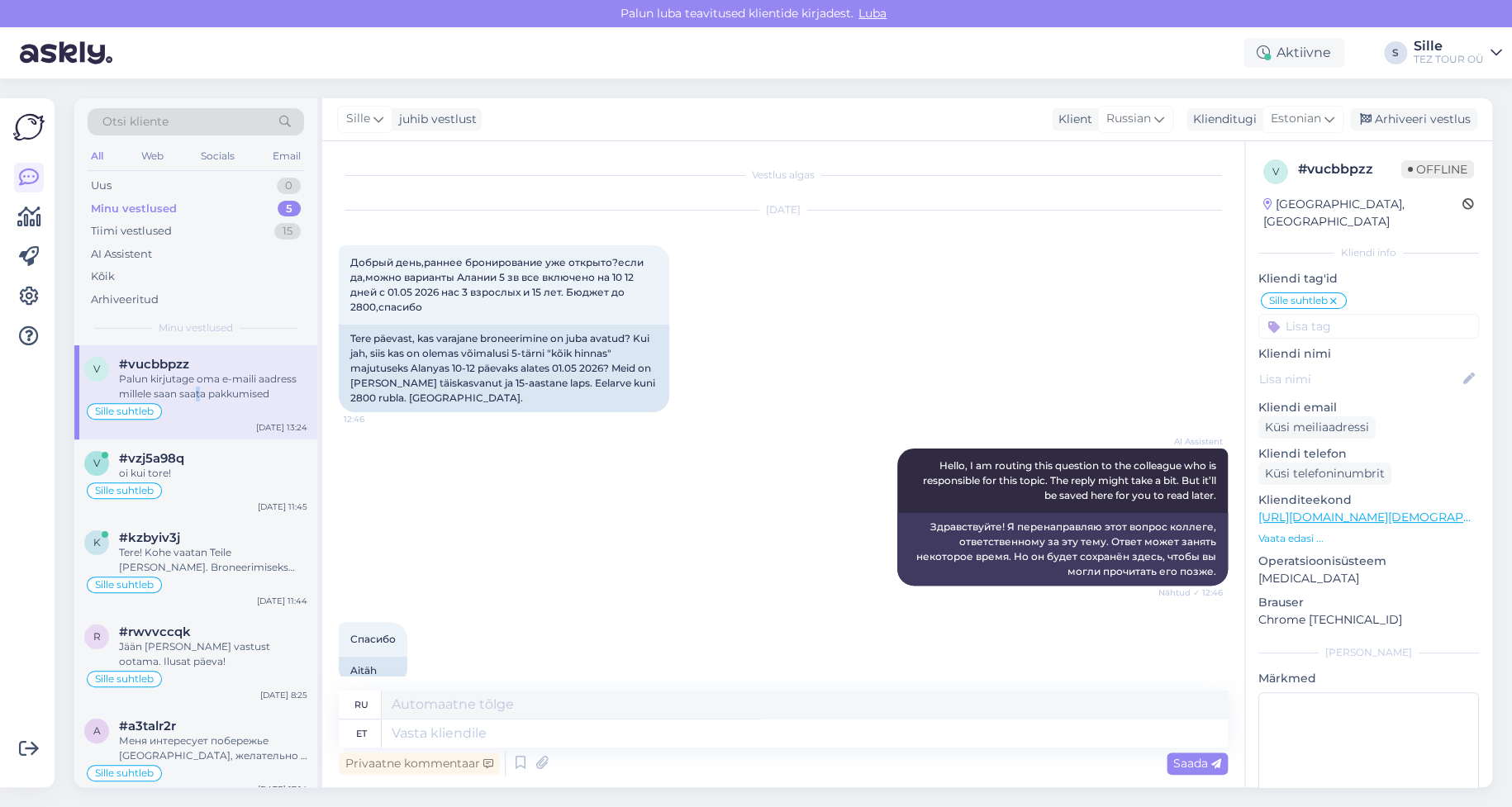
scroll to position [253, 0]
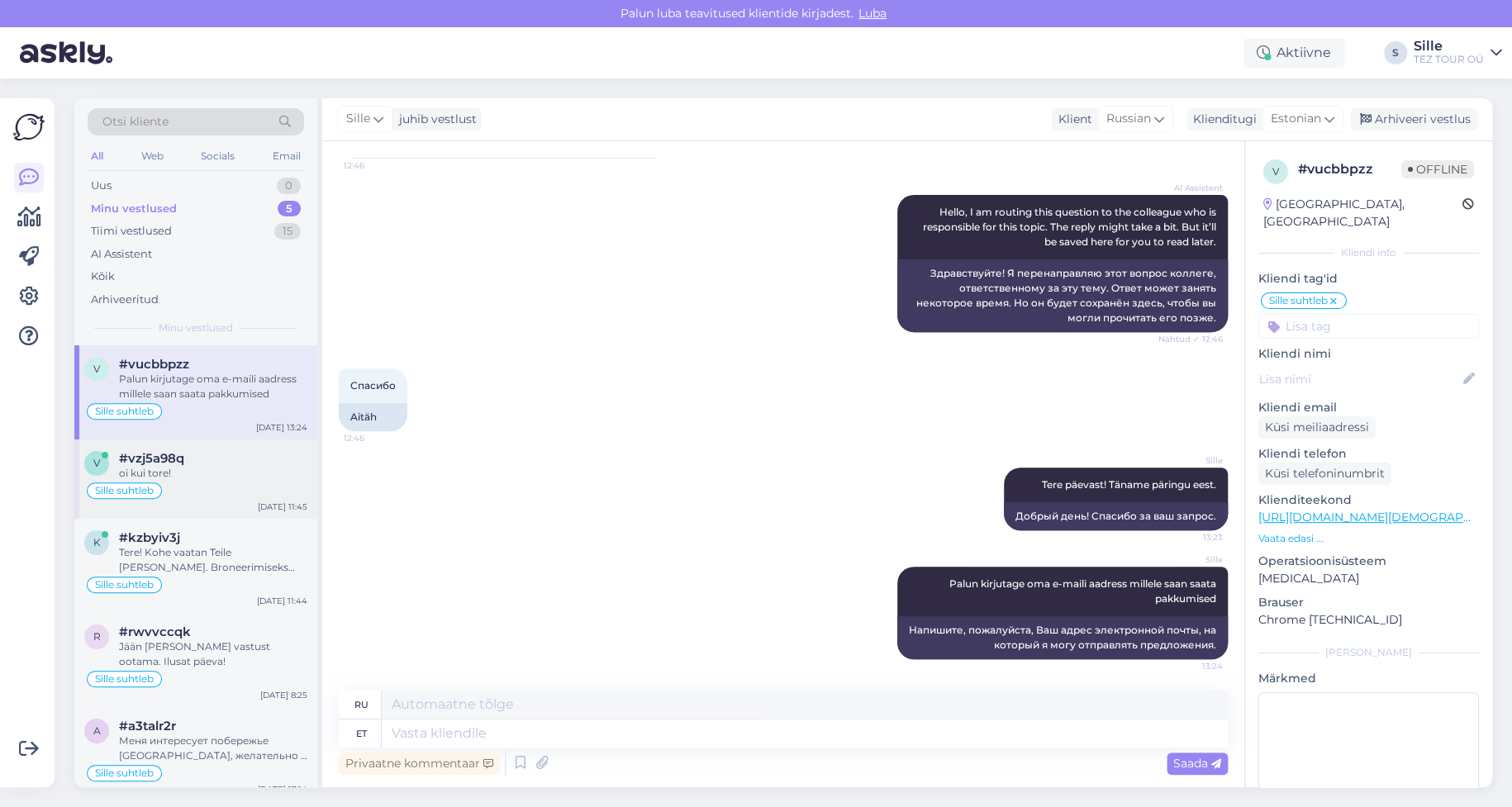
click at [160, 480] on div "v #vzj5a98q oi kui tore! Sille suhtleb [DATE] 11:45" at bounding box center [196, 479] width 243 height 80
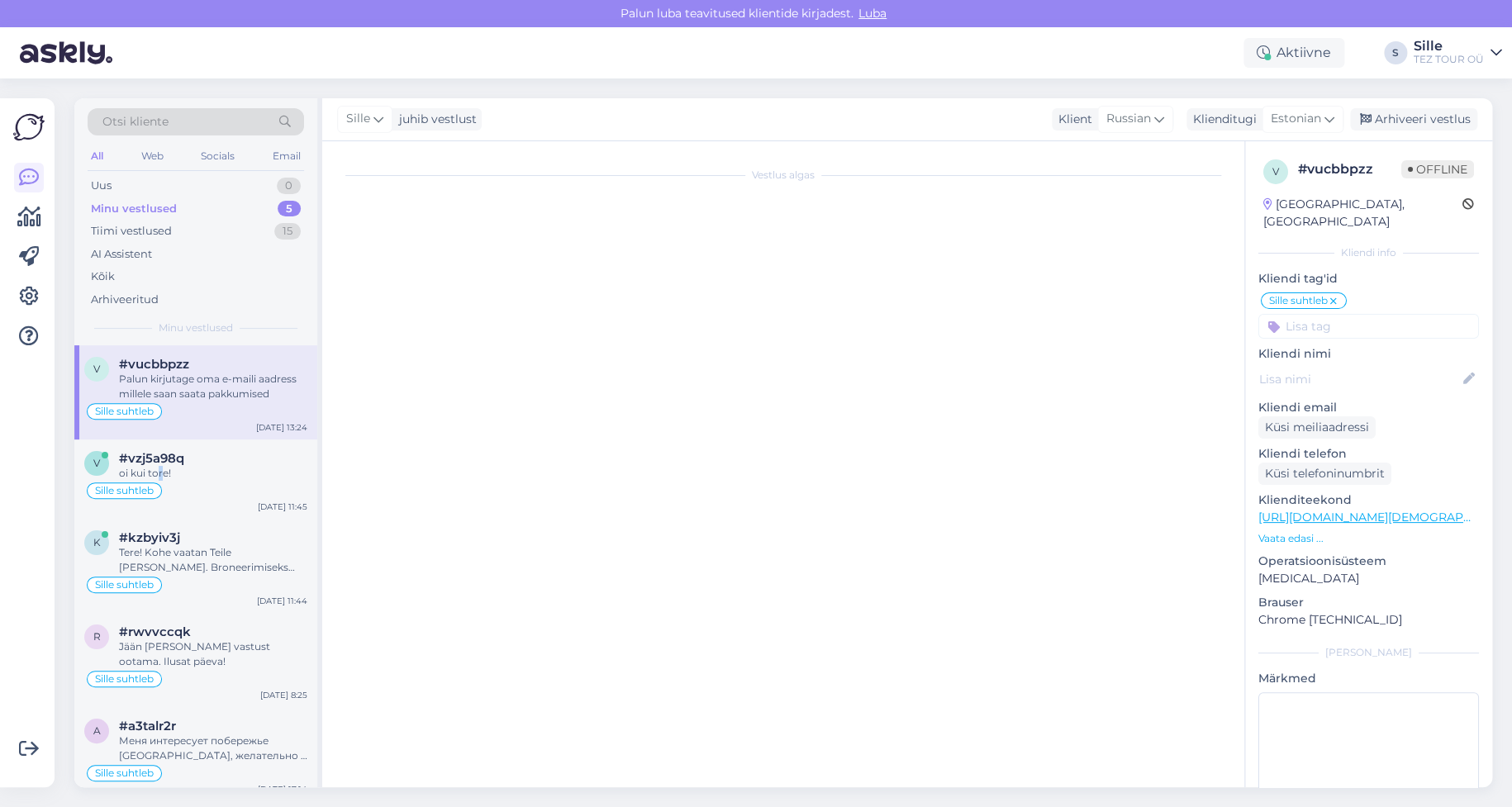
scroll to position [1107, 0]
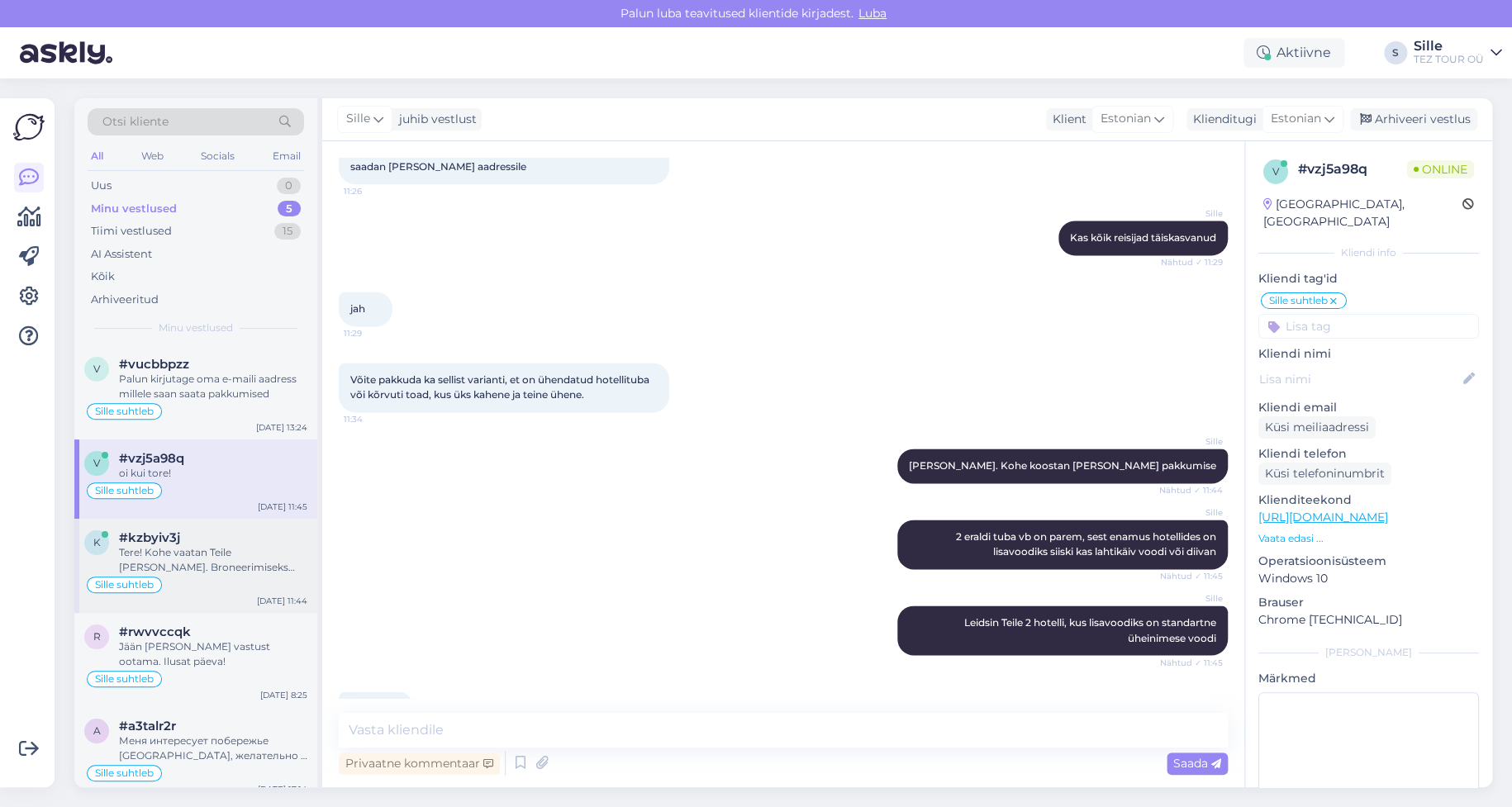
click at [186, 555] on div "Tere! Kohe vaatan Teile [PERSON_NAME]. Broneerimiseks palun saatke reisijate ni…" at bounding box center [213, 559] width 188 height 30
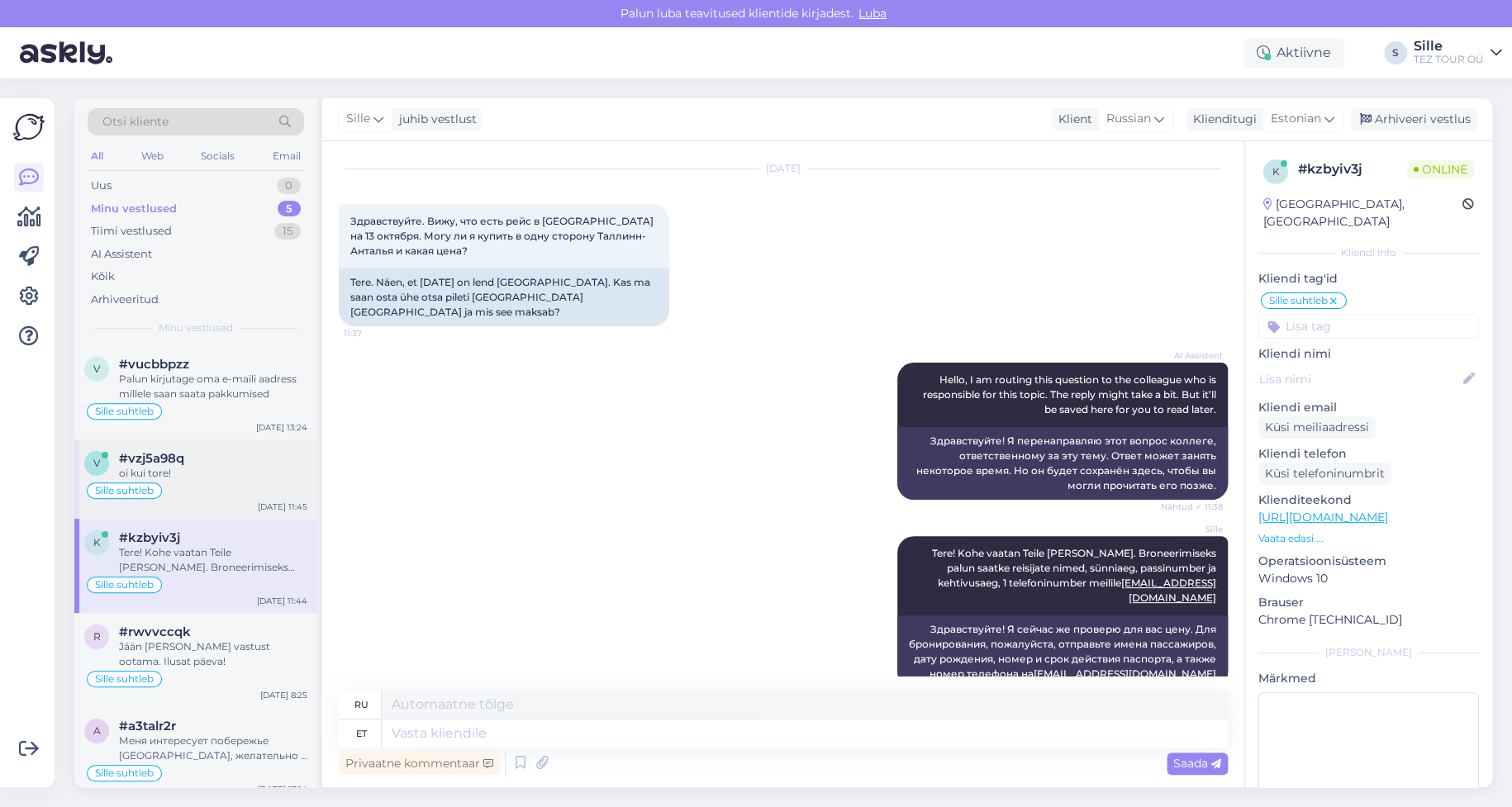
click at [194, 473] on div "oi kui tore!" at bounding box center [213, 474] width 188 height 15
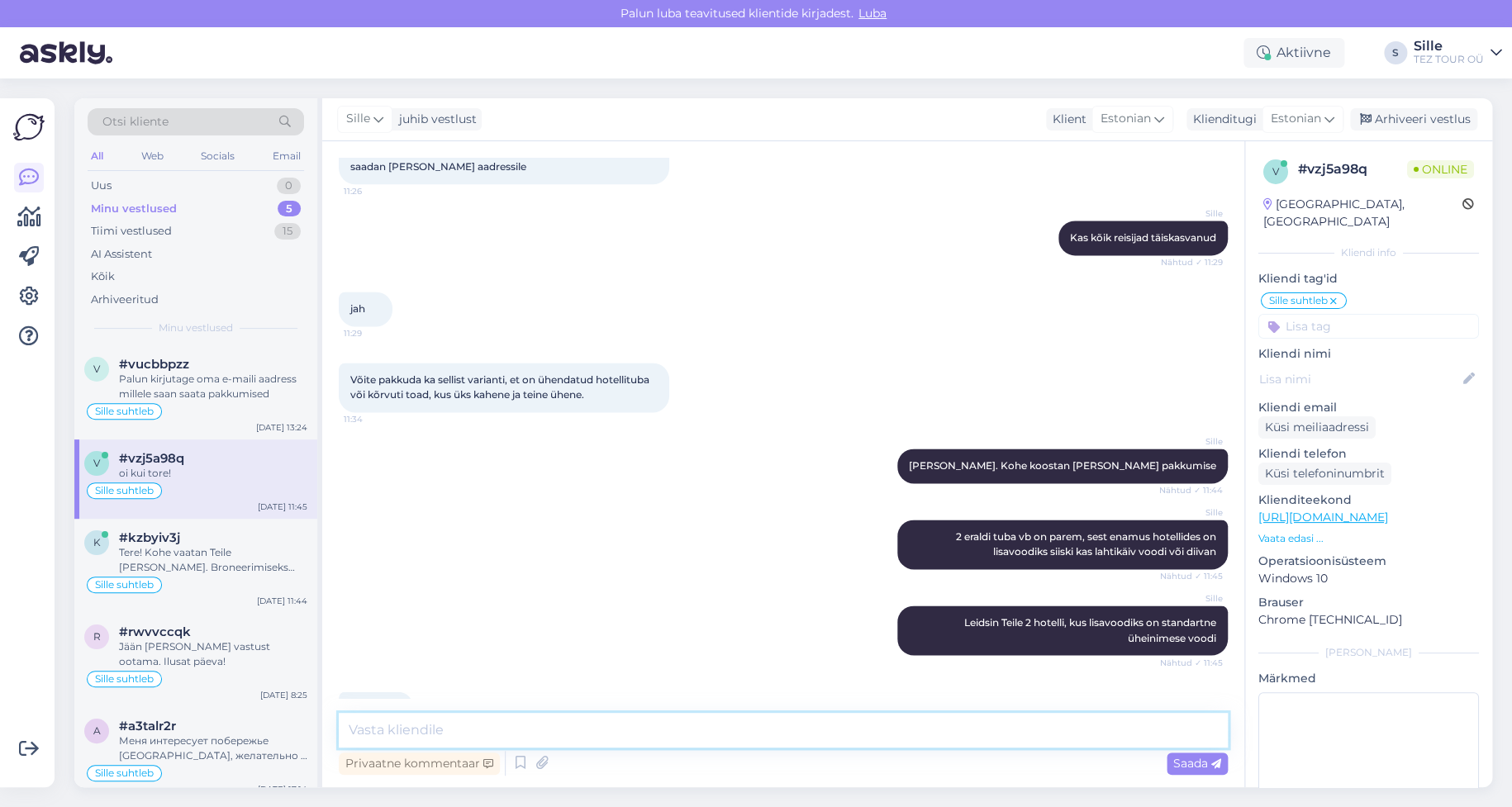
click at [440, 736] on textarea at bounding box center [783, 730] width 889 height 35
click at [487, 732] on textarea at bounding box center [783, 730] width 889 height 35
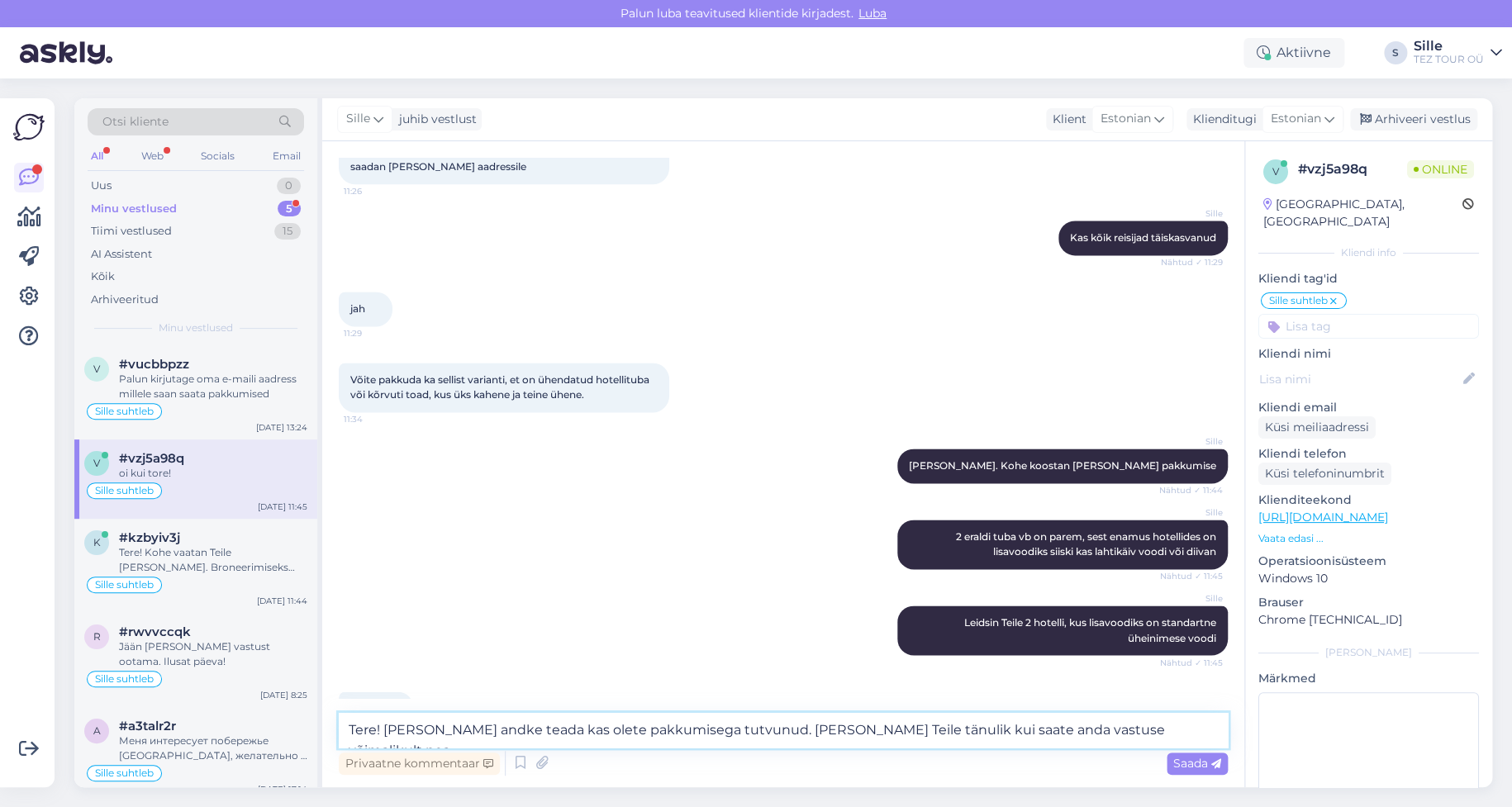
type textarea "Tere! [PERSON_NAME] andke teada kas olete pakkumisega tutvunud. [PERSON_NAME] T…"
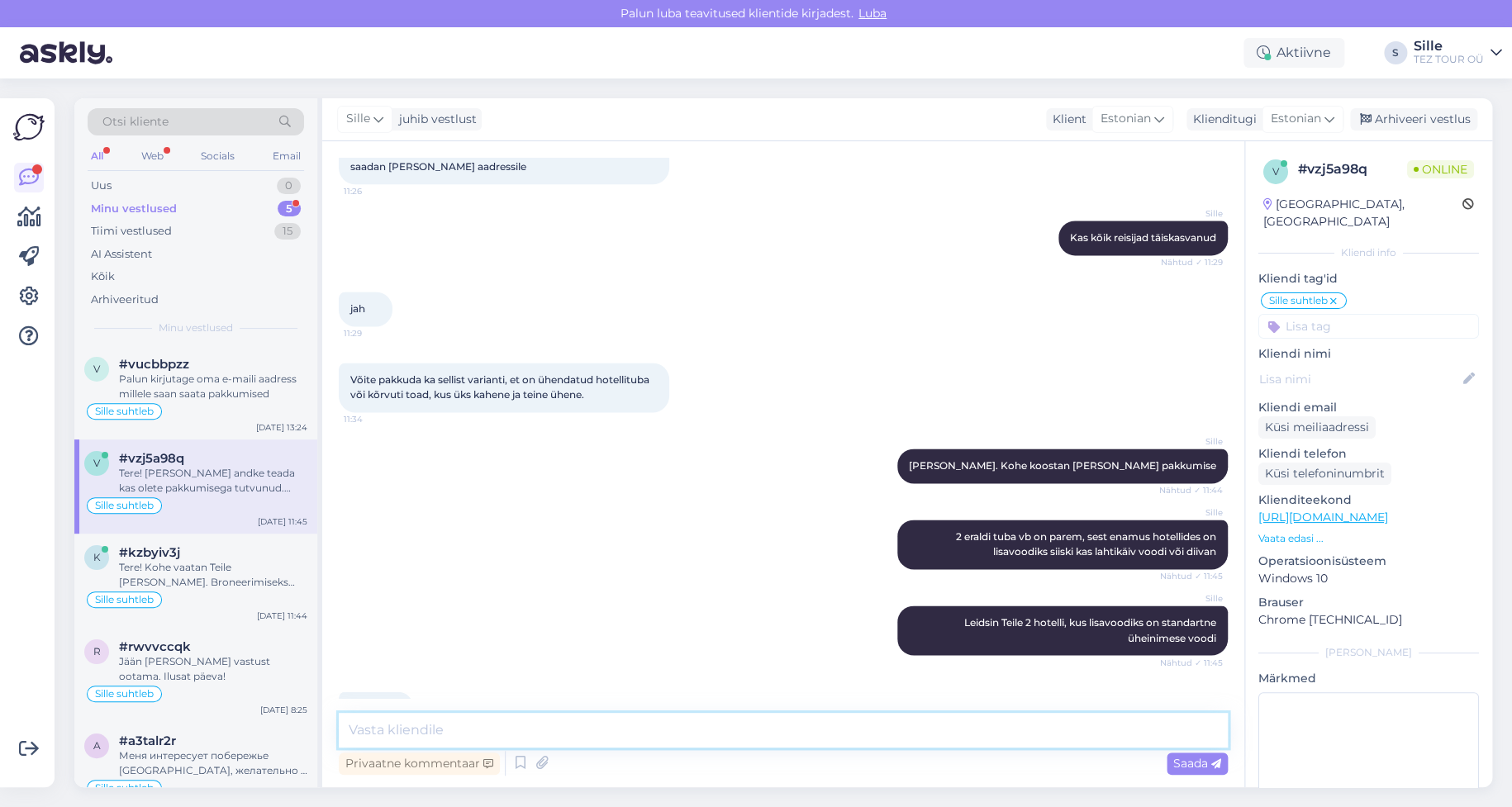
scroll to position [1194, 0]
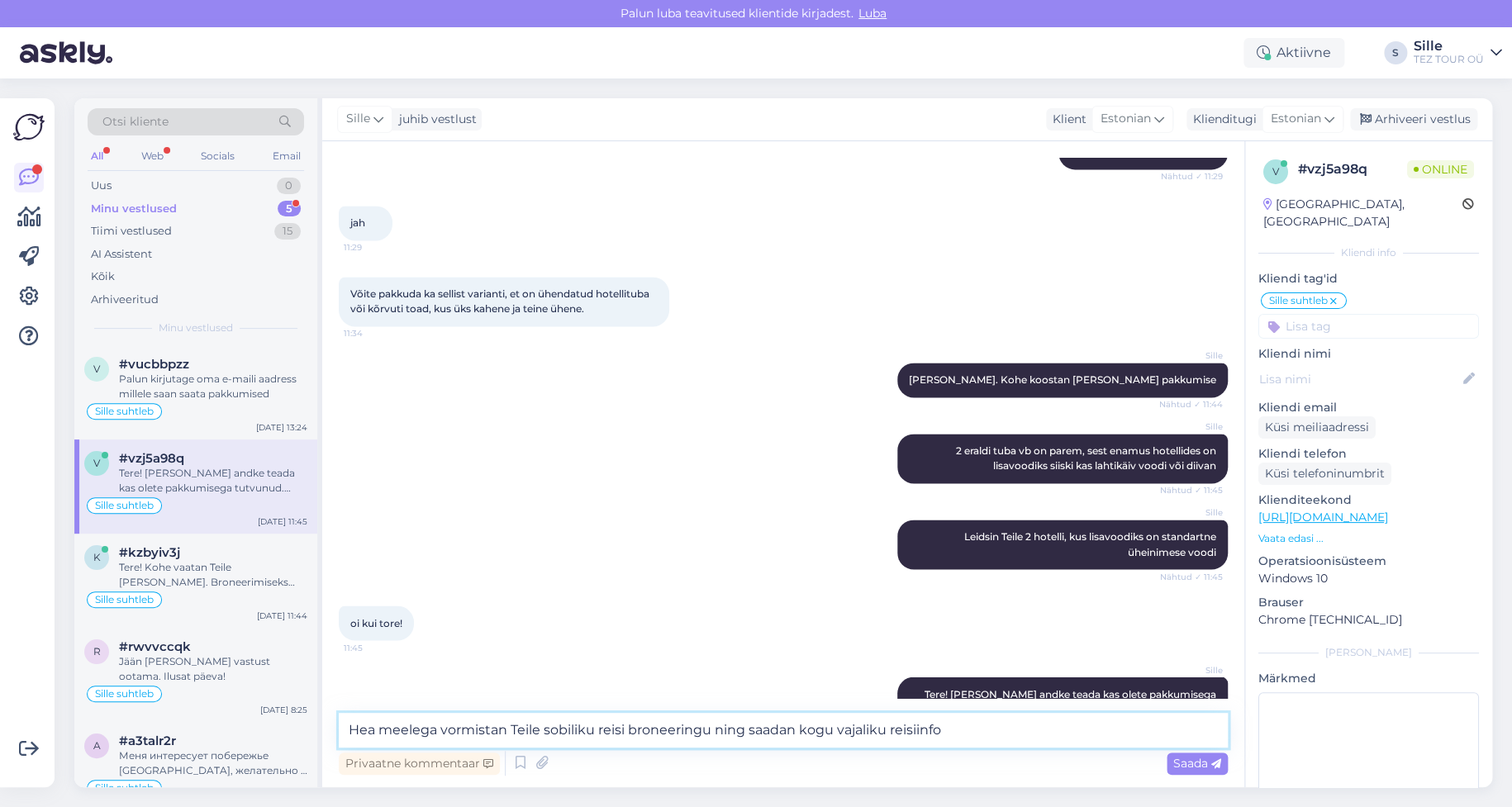
type textarea "Hea meelega vormistan Teile sobiliku reisi broneeringu ning saadan kogu vajalik…"
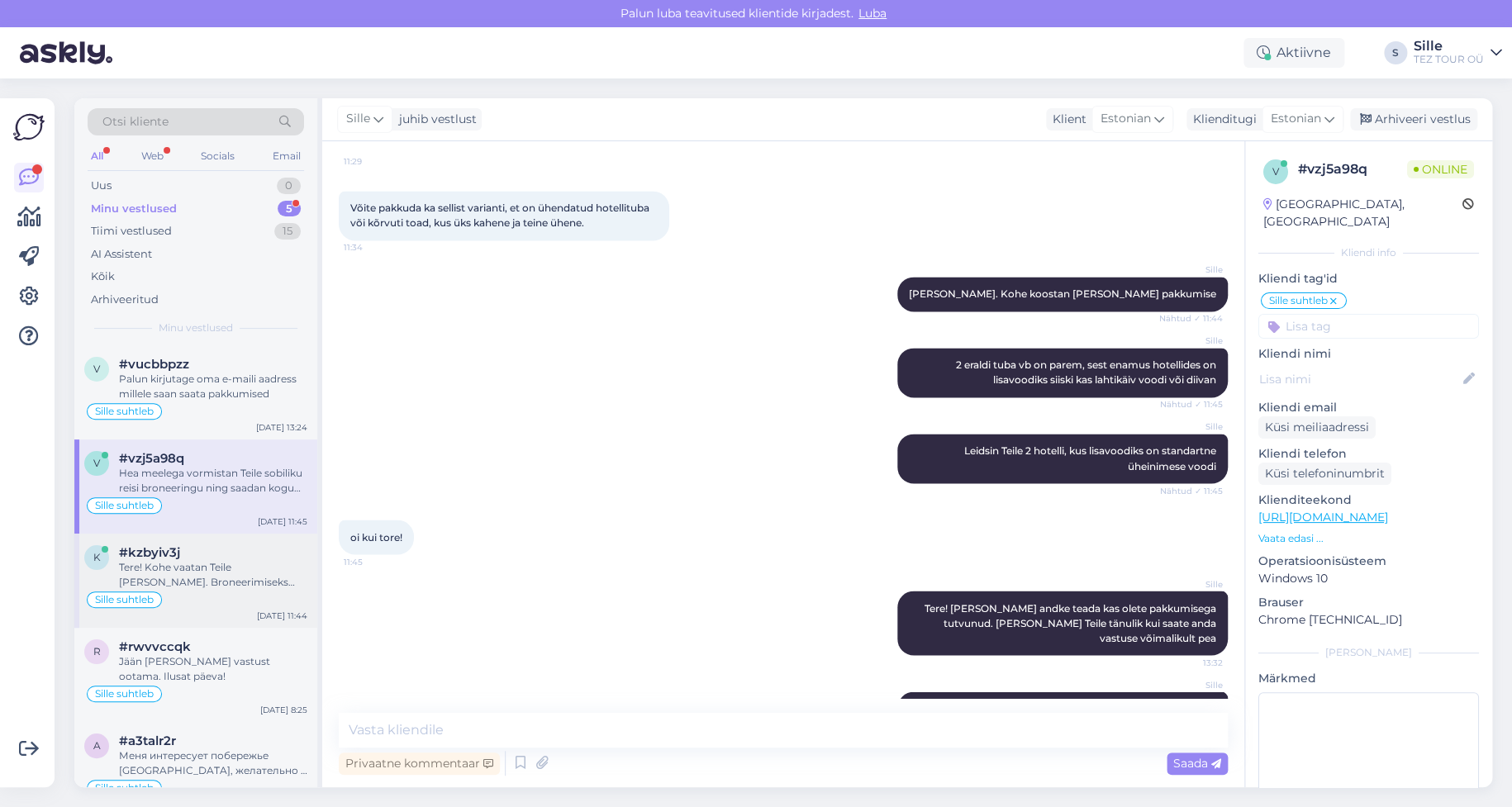
click at [211, 601] on div "Sille suhtleb" at bounding box center [196, 600] width 224 height 20
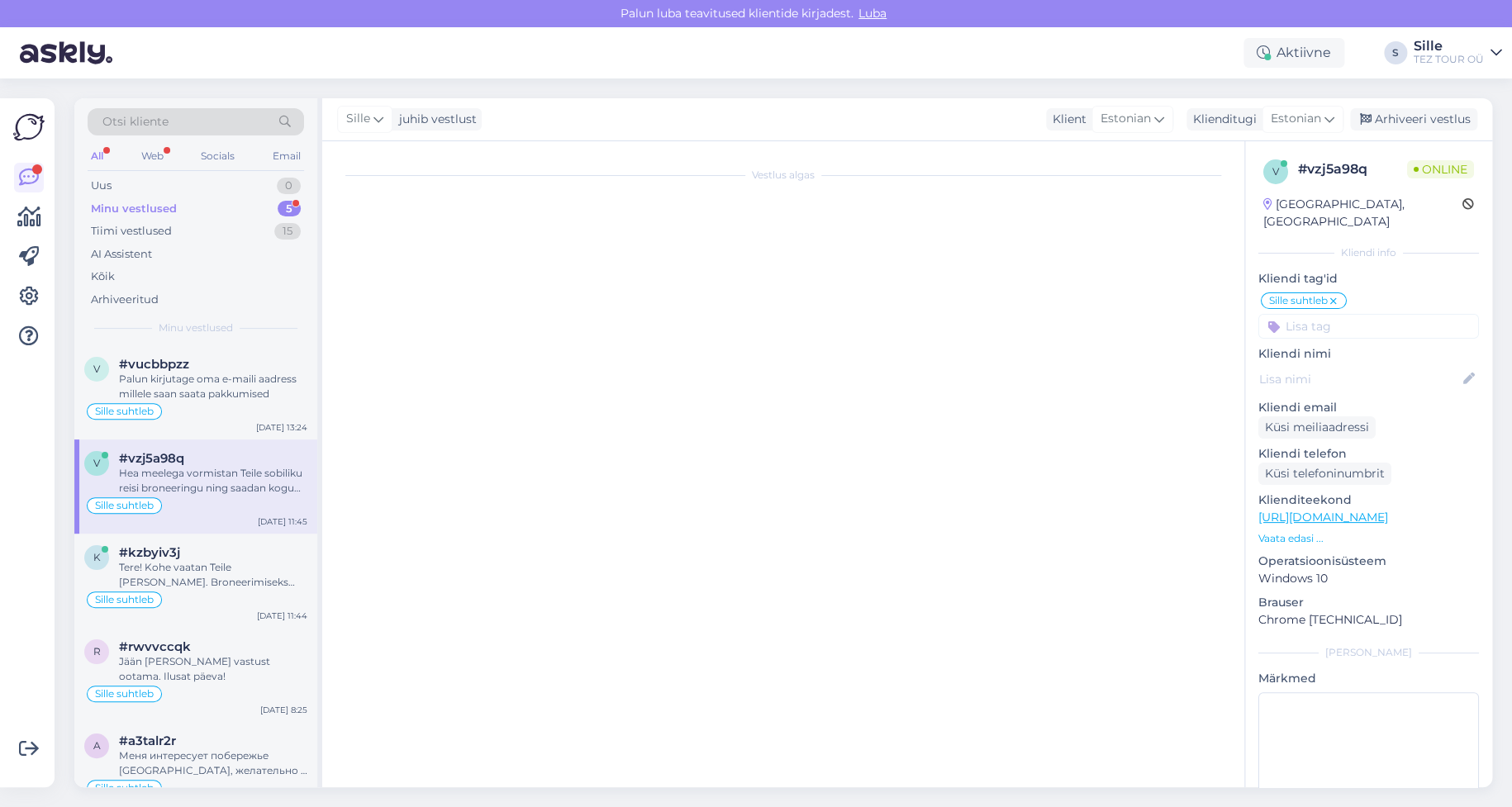
scroll to position [41, 0]
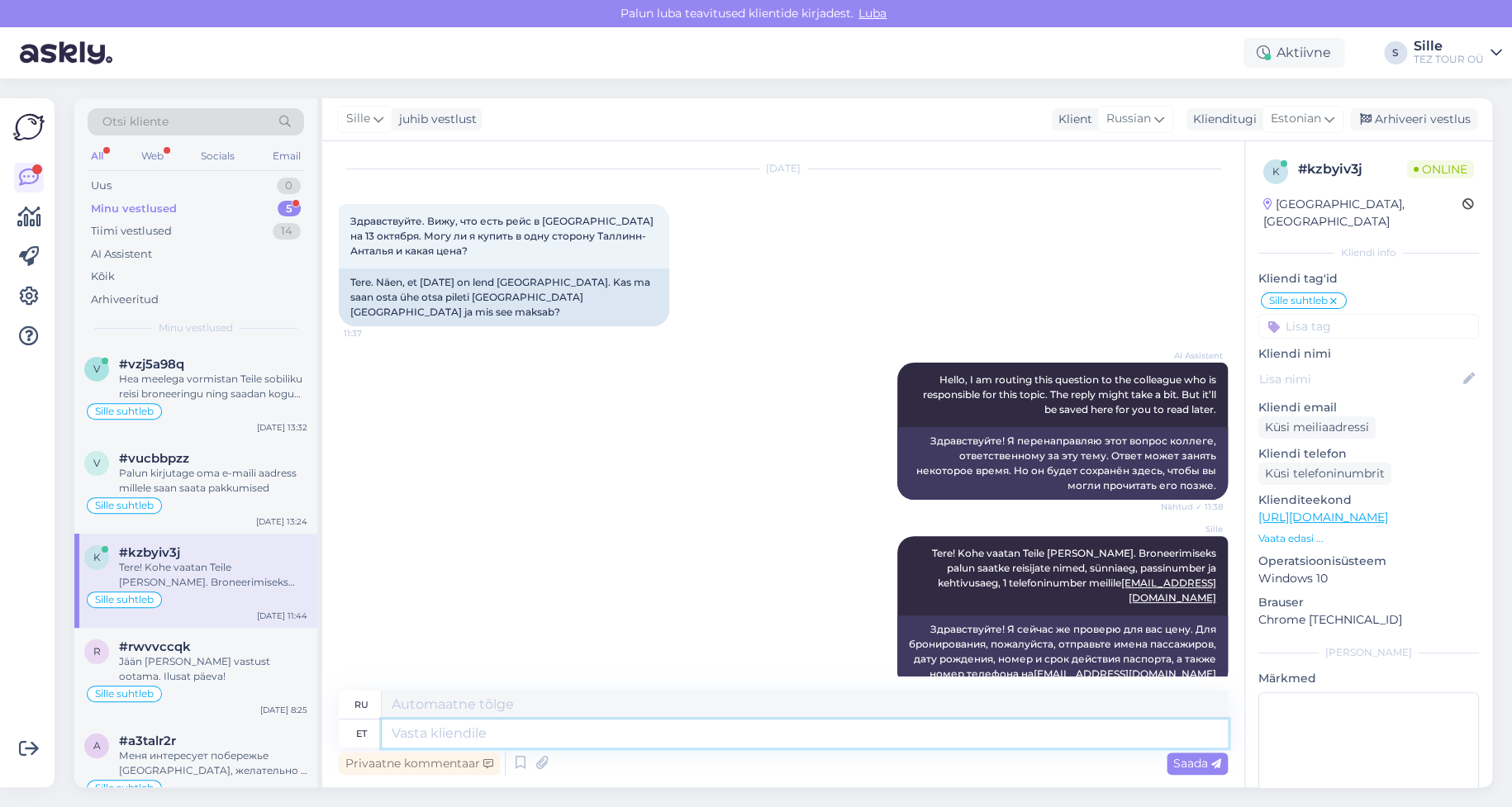
drag, startPoint x: 440, startPoint y: 733, endPoint x: 456, endPoint y: 735, distance: 16.1
click at [441, 733] on textarea at bounding box center [805, 733] width 846 height 28
type textarea "Ter"
type textarea "Привет"
type textarea "T"
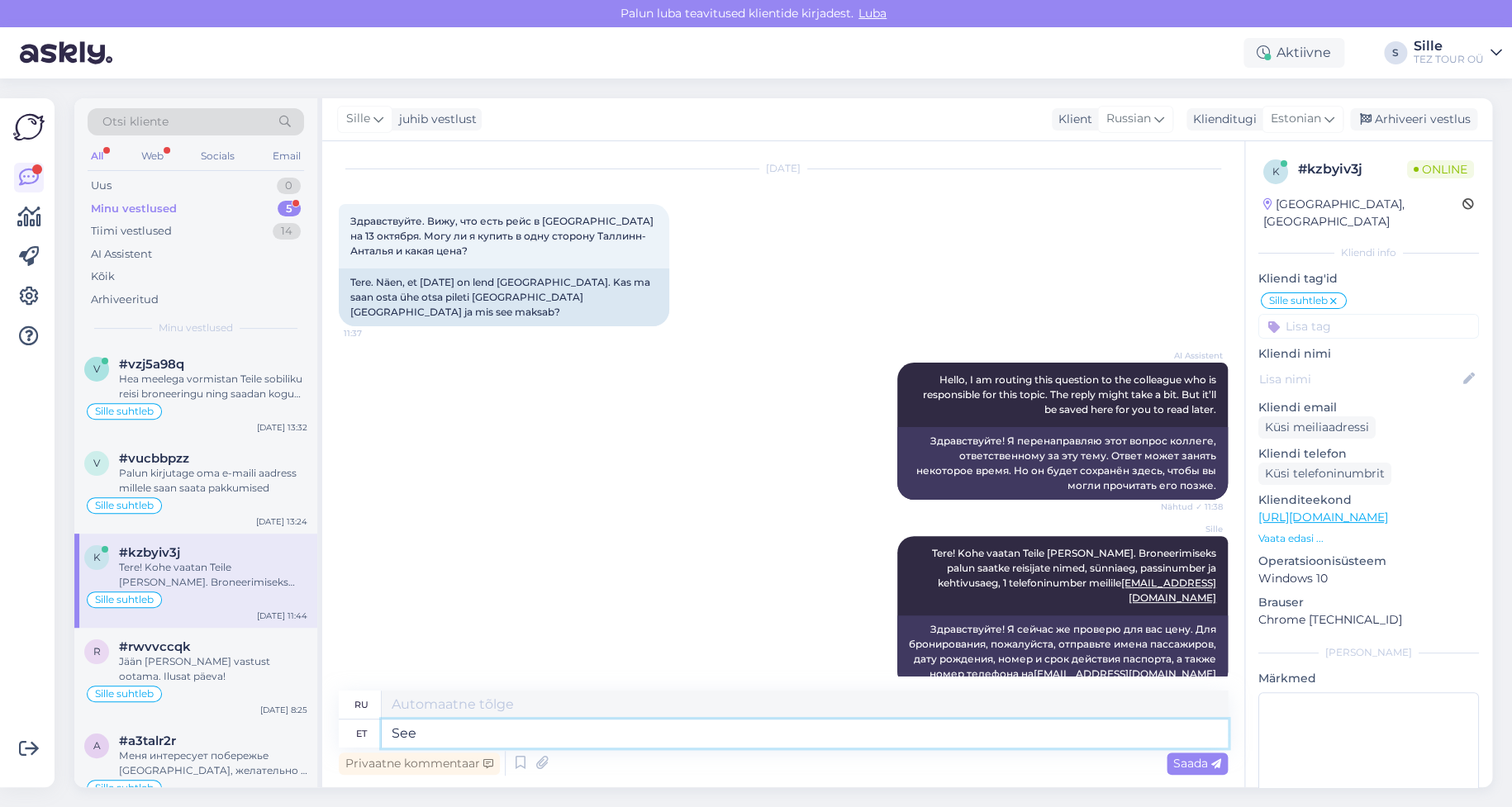
type textarea "See"
type textarea "Этот"
type textarea "See on"
type textarea "Это"
type textarea "See on regulaarlend"
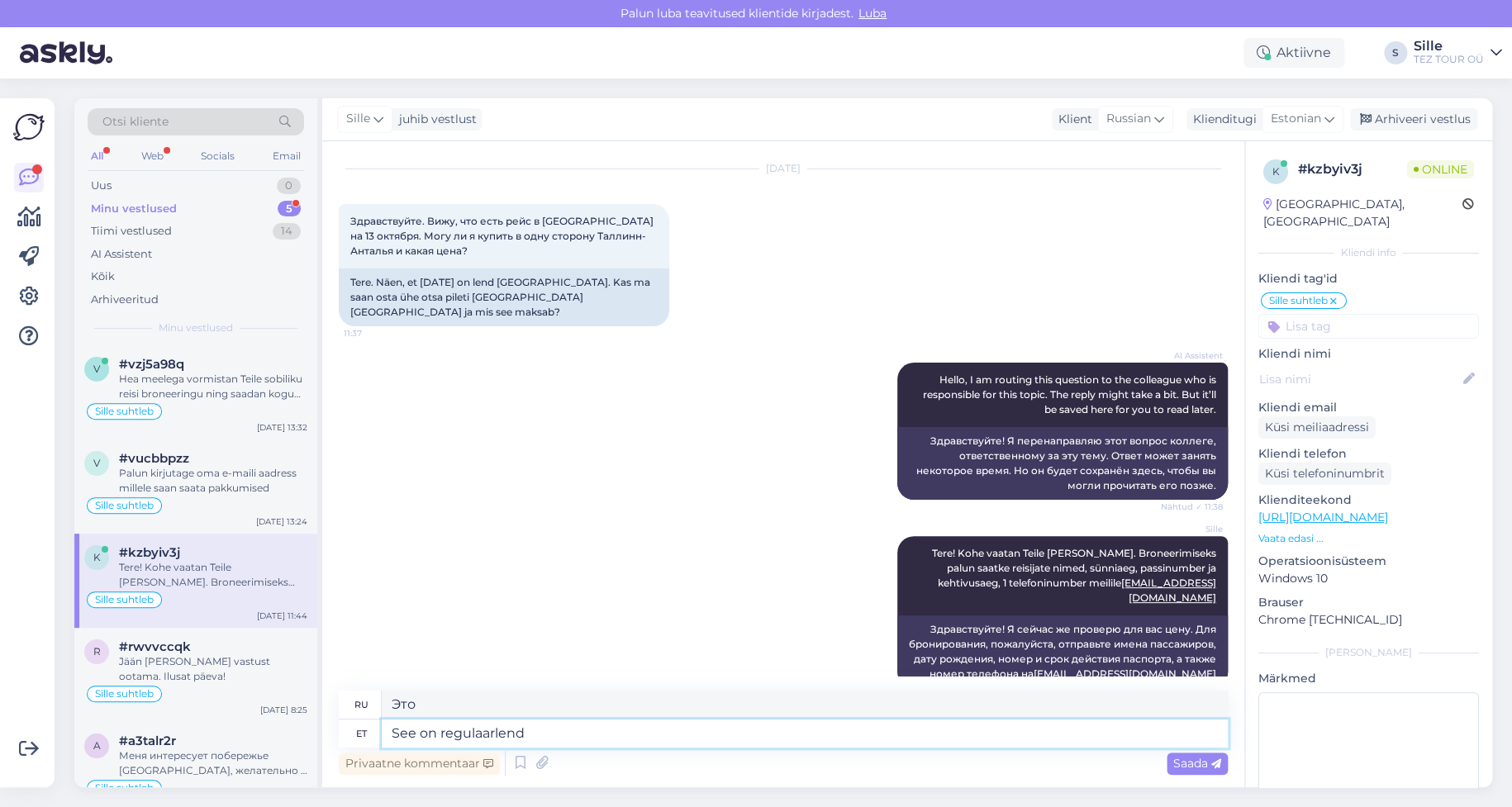
type textarea "Это регулярный рейс."
type textarea "See on regulaarlend SunExpress"
type textarea "Это регулярный рейс SunExpress."
type textarea "See on regulaarlend SunExpress ning sellel"
type textarea "Это регулярный рейс SunExpress, и он"
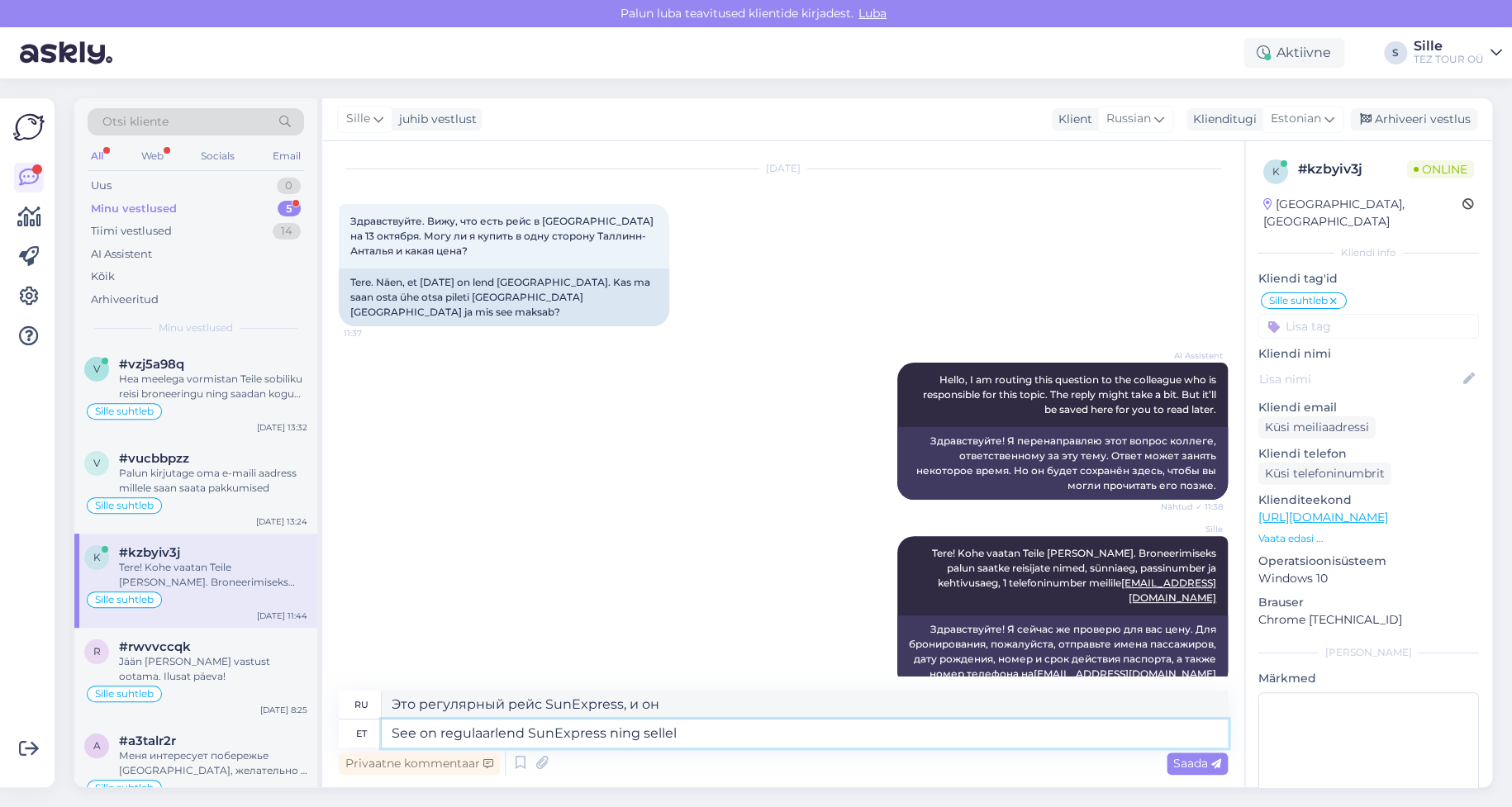
type textarea "See on regulaarlend SunExpress ning sellele"
type textarea "Это регулярный рейс SunExpress, и его"
type textarea "See on regulaarlend SunExpress ning sellele m"
type textarea "Это регулярный рейс SunExpress, и он"
type textarea "See on regulaarlend SunExpress ning sellele me"
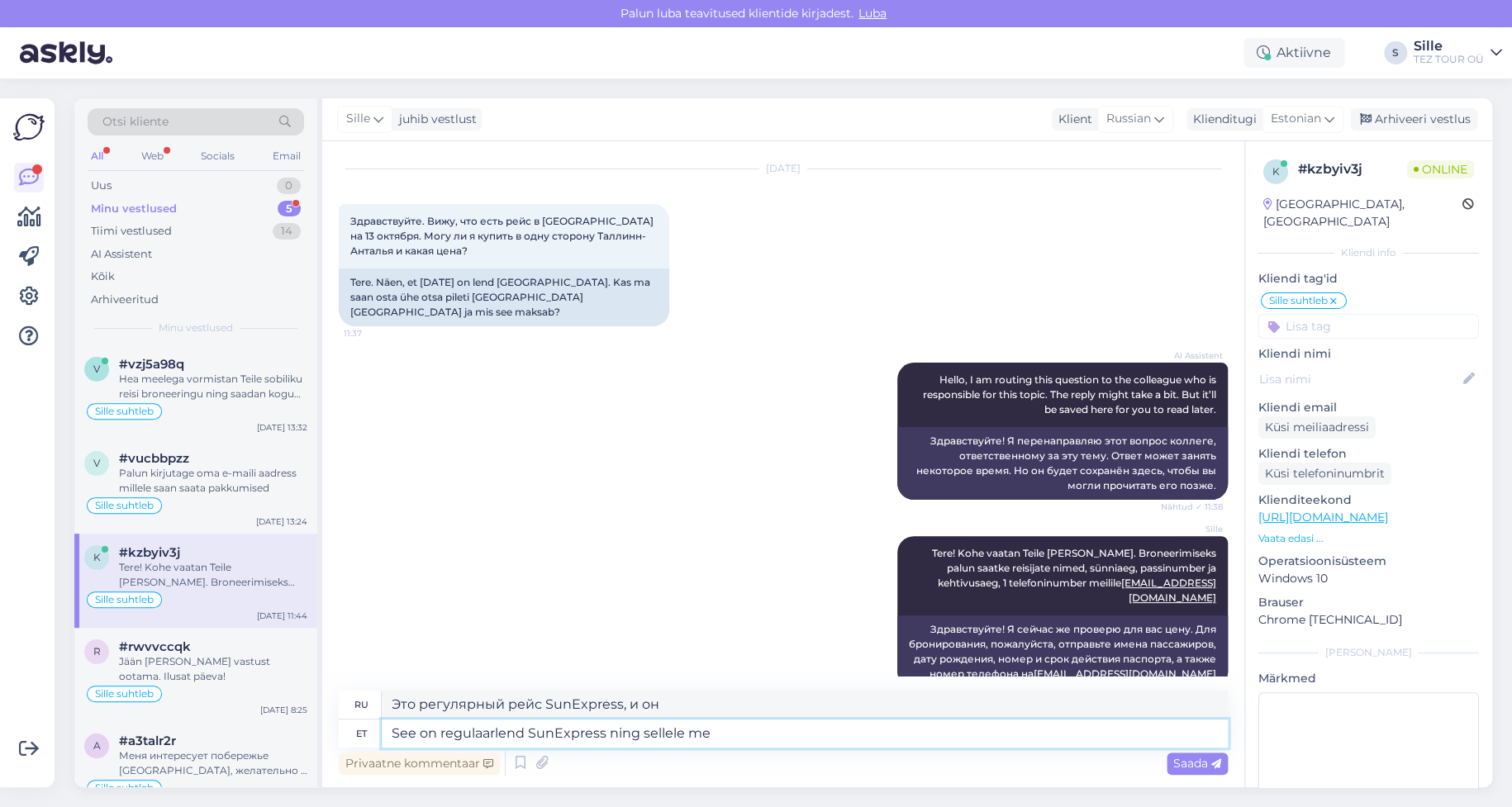
type textarea "Это регулярный рейс SunExpress, и мы"
type textarea "See on regulaarlend SunExpress ning sellele me kahhjuks"
type textarea "Это обычный рейс SunExpress, и мы сожалеем об этом."
type textarea "See on regulaarlend SunExpress ning sellele me kahhjuks pilet"
type textarea "Это регулярный рейс SunExpress, и мы хотели бы купить на него билет."
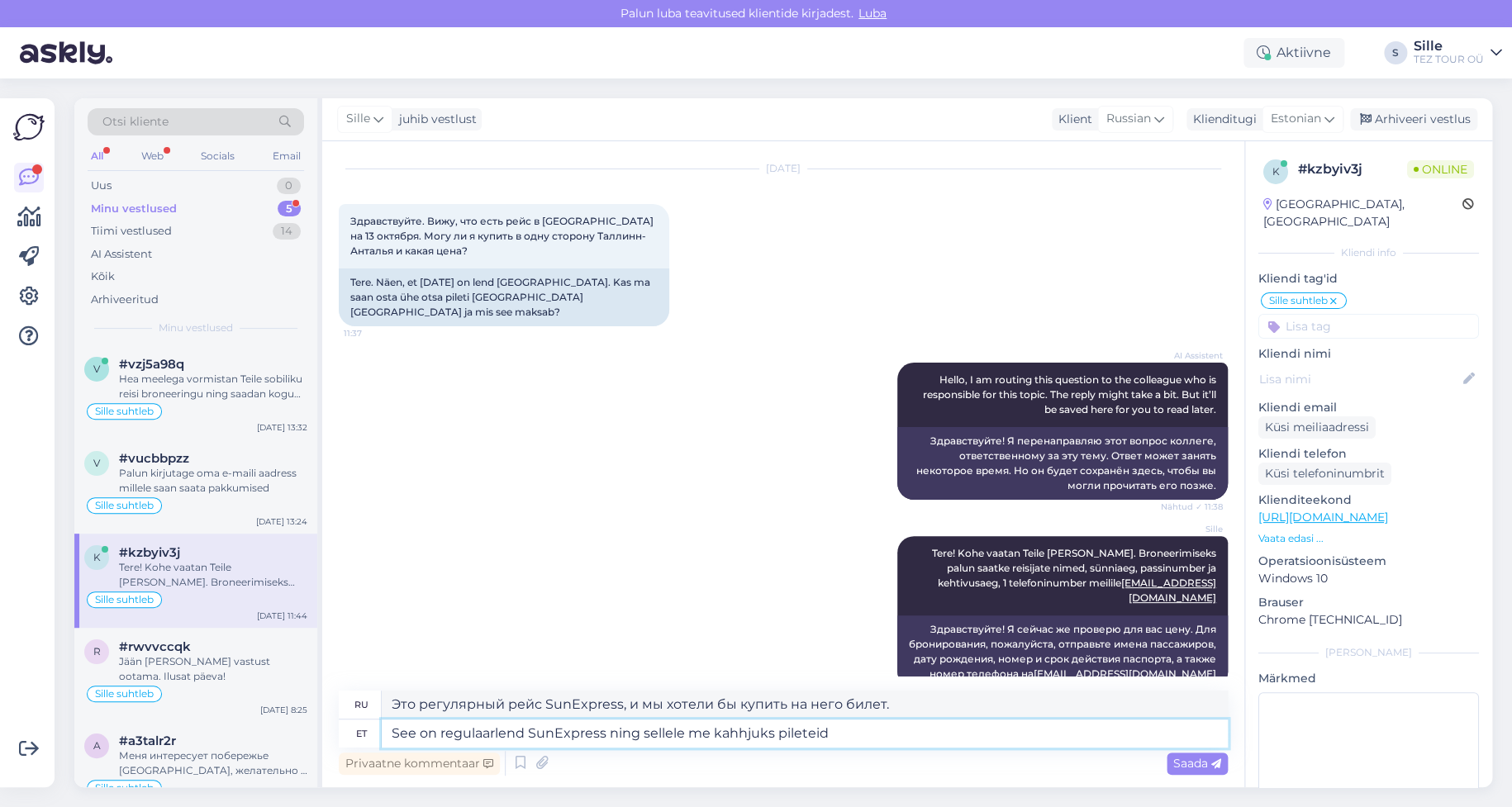
type textarea "See on regulaarlend SunExpress ning sellele me kahhjuks pileteid e"
type textarea "Это регулярный рейс SunExpress, и мы хотели бы продать на него билеты."
type textarea "See on regulaarlend SunExpress ning sellele me kahhjuks pileteid ei m"
type textarea "Это регулярный рейс SunExpress, и, к сожалению, у нас нет билетов на этот рейс."
type textarea "See on regulaarlend SunExpress ning sellele me kahhjuks pileteid ei müü"
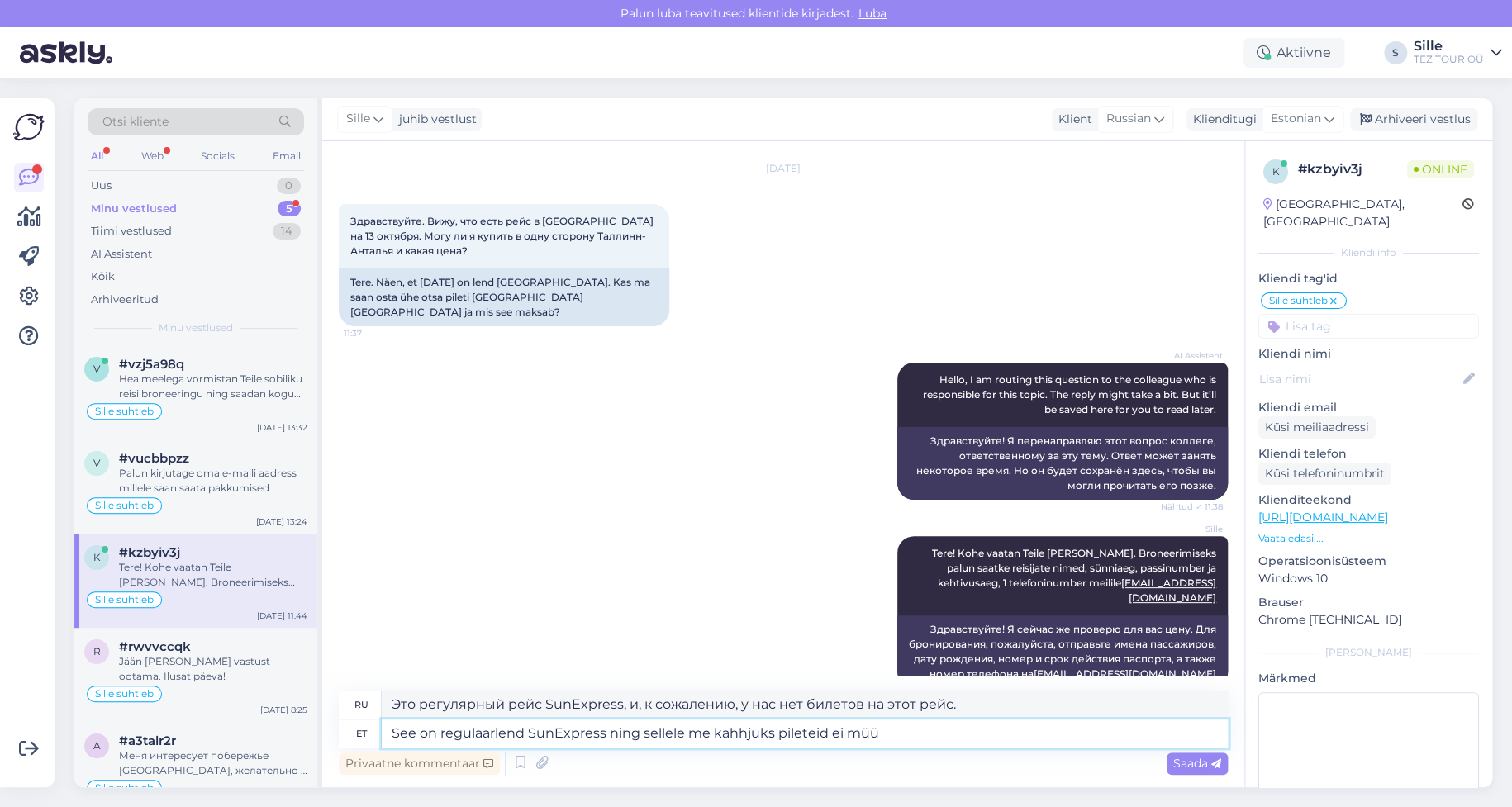
type textarea "Это регулярный рейс SunExpress, и, к сожалению, мы не продаем на него билеты."
type textarea "See on regulaarlend SunExpress ning sellele me kahhjuks pileteid ei müü. [GEOGR…"
type textarea "Это регулярный рейс SunExpress, и, к сожалению, мы не продаём билеты на него. Т…"
type textarea "See on regulaarlend SunExpress ning sellele me kahhjuks pileteid ei müü. Ainult…"
type textarea "Это регулярный рейс SunExpress, и, к сожалению, мы не продаём билеты на него. Т…"
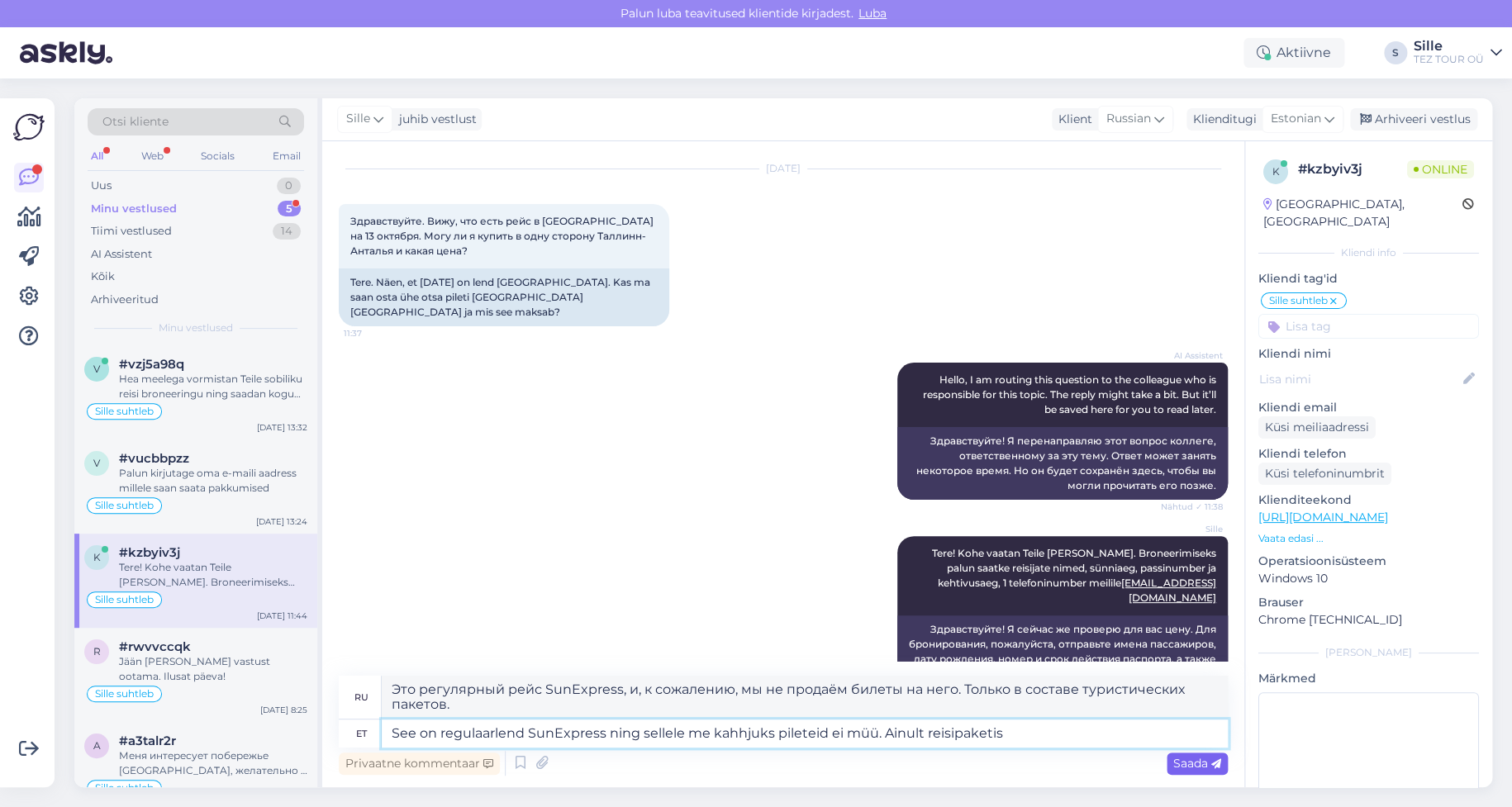
type textarea "See on regulaarlend SunExpress ning sellele me kahhjuks pileteid ei müü. Ainult…"
click at [1193, 759] on span "Saada" at bounding box center [1197, 764] width 48 height 15
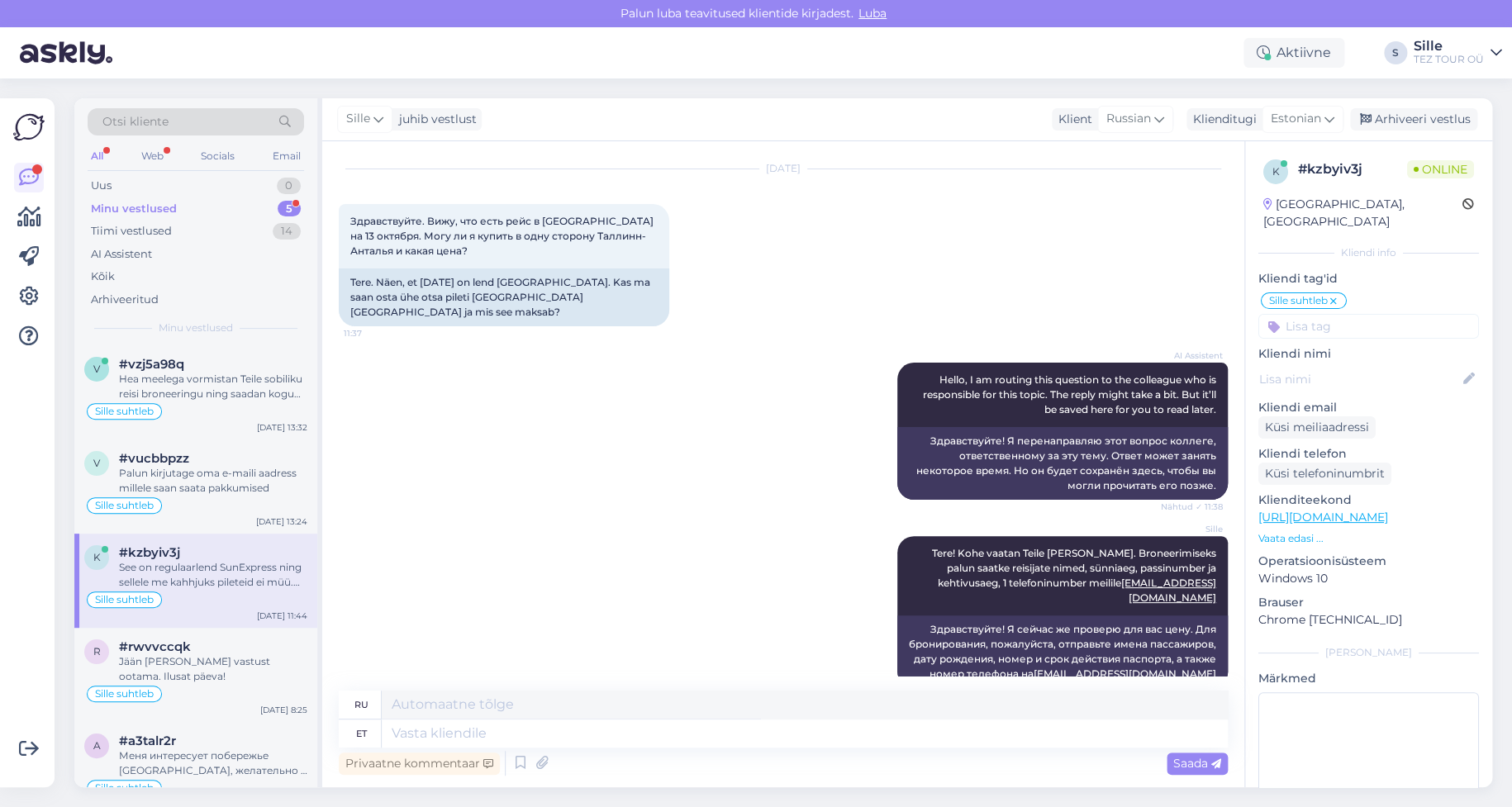
scroll to position [184, 0]
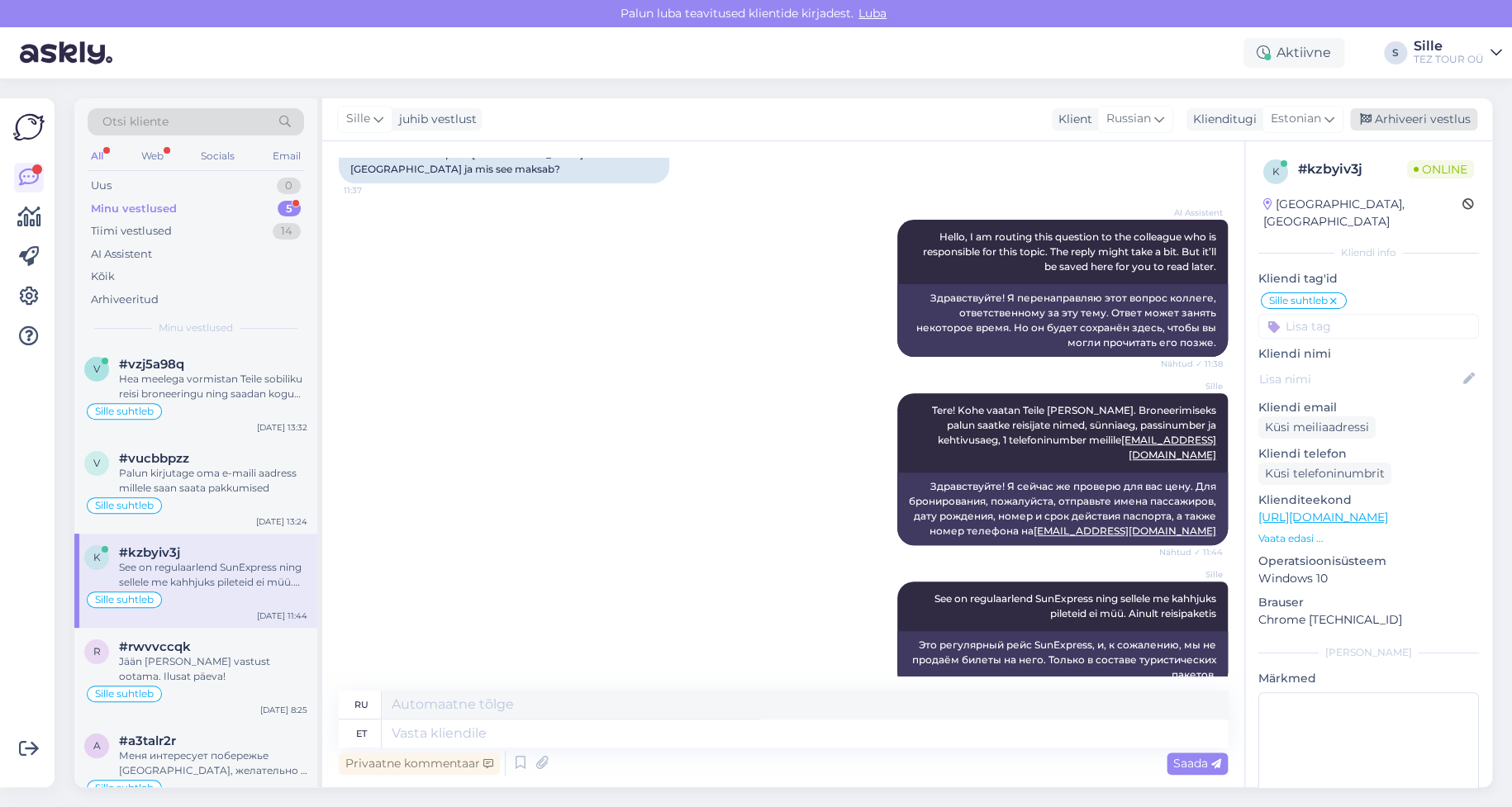
click at [1427, 120] on div "Arhiveeri vestlus" at bounding box center [1413, 119] width 128 height 22
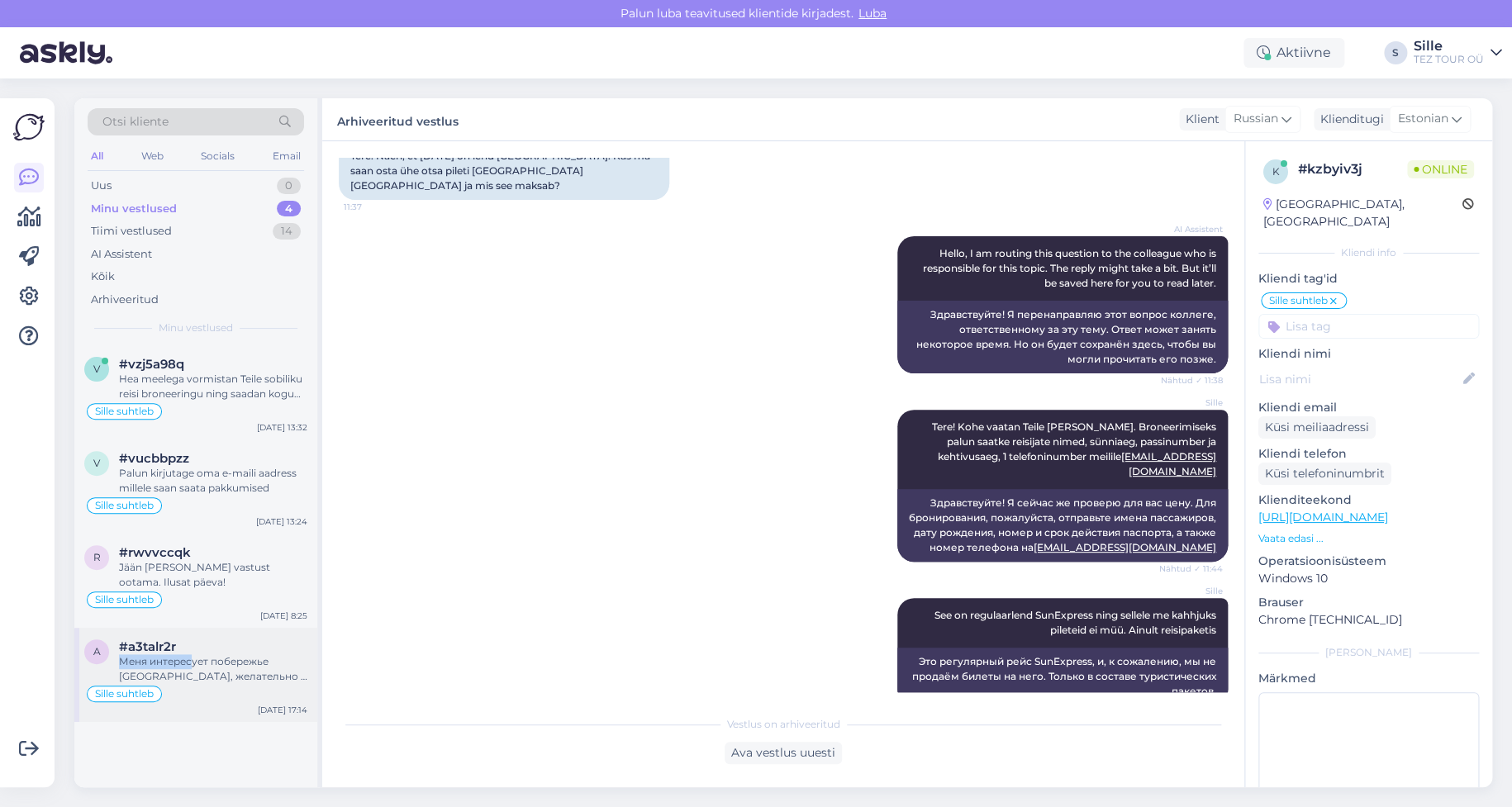
click at [194, 652] on div "#a3talr2r Меня интересует побережье [GEOGRAPHIC_DATA], желательно в сторону [GE…" at bounding box center [213, 662] width 188 height 45
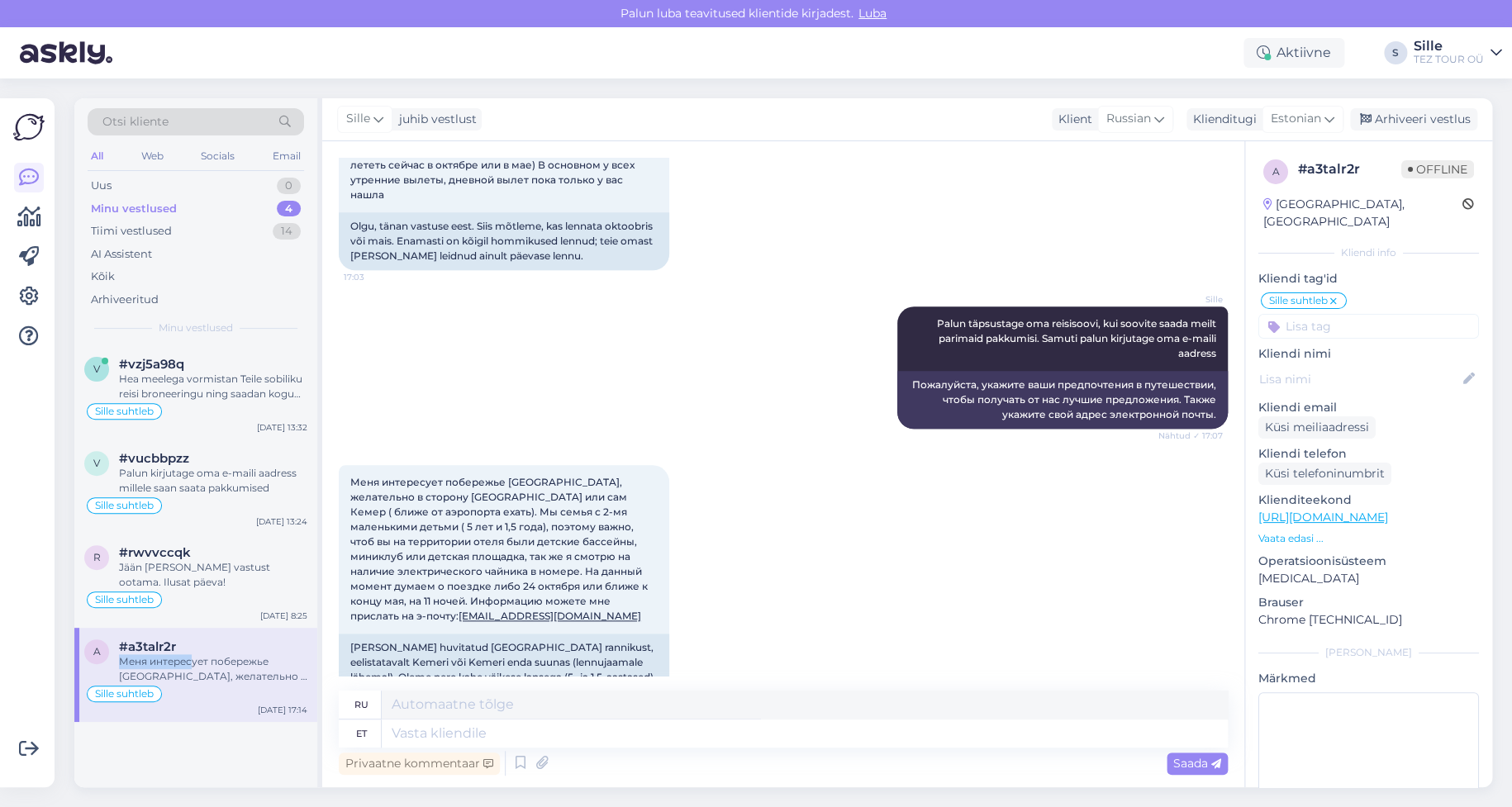
scroll to position [839, 0]
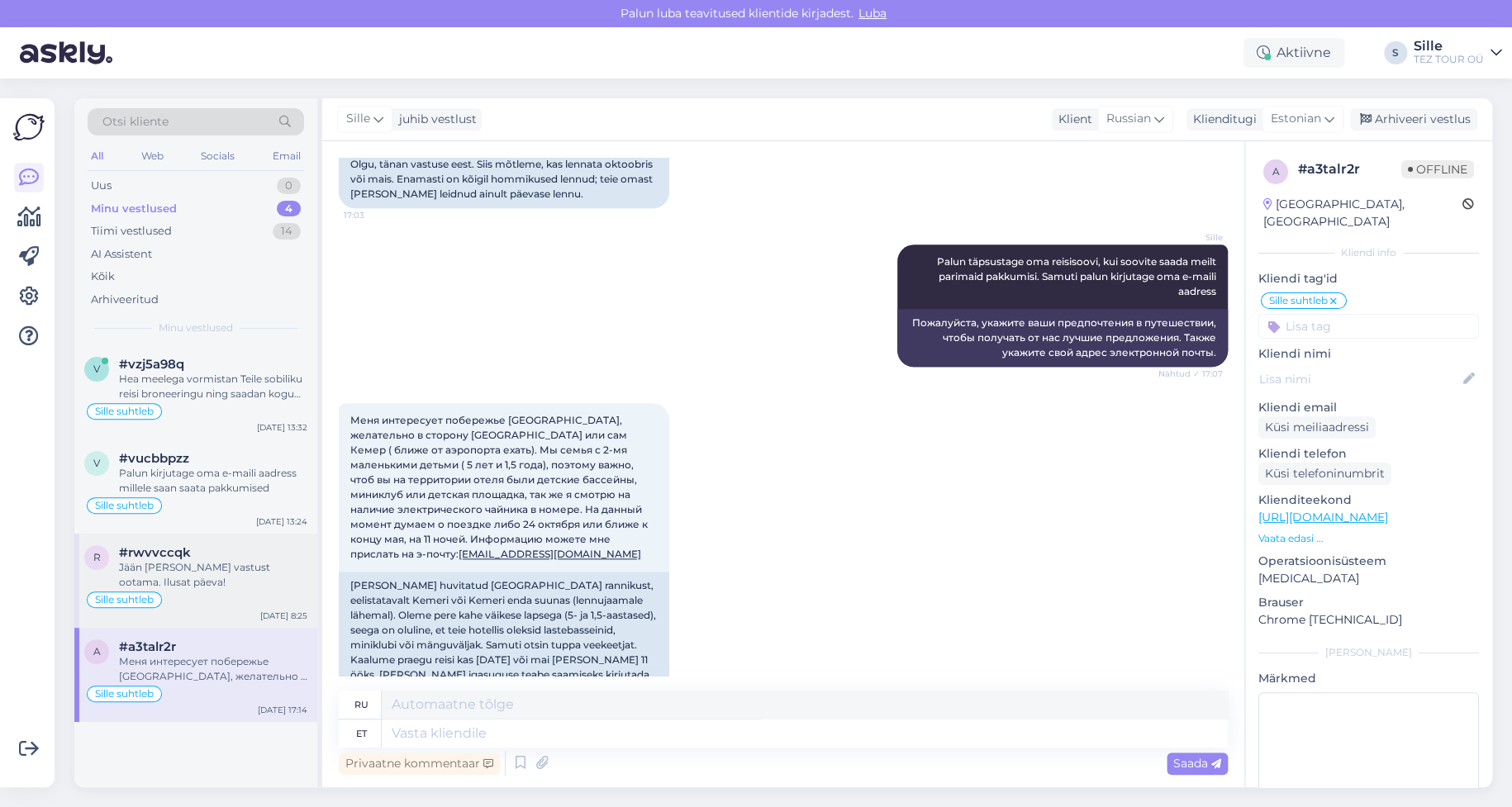
click at [228, 594] on div "Sille suhtleb" at bounding box center [196, 600] width 224 height 20
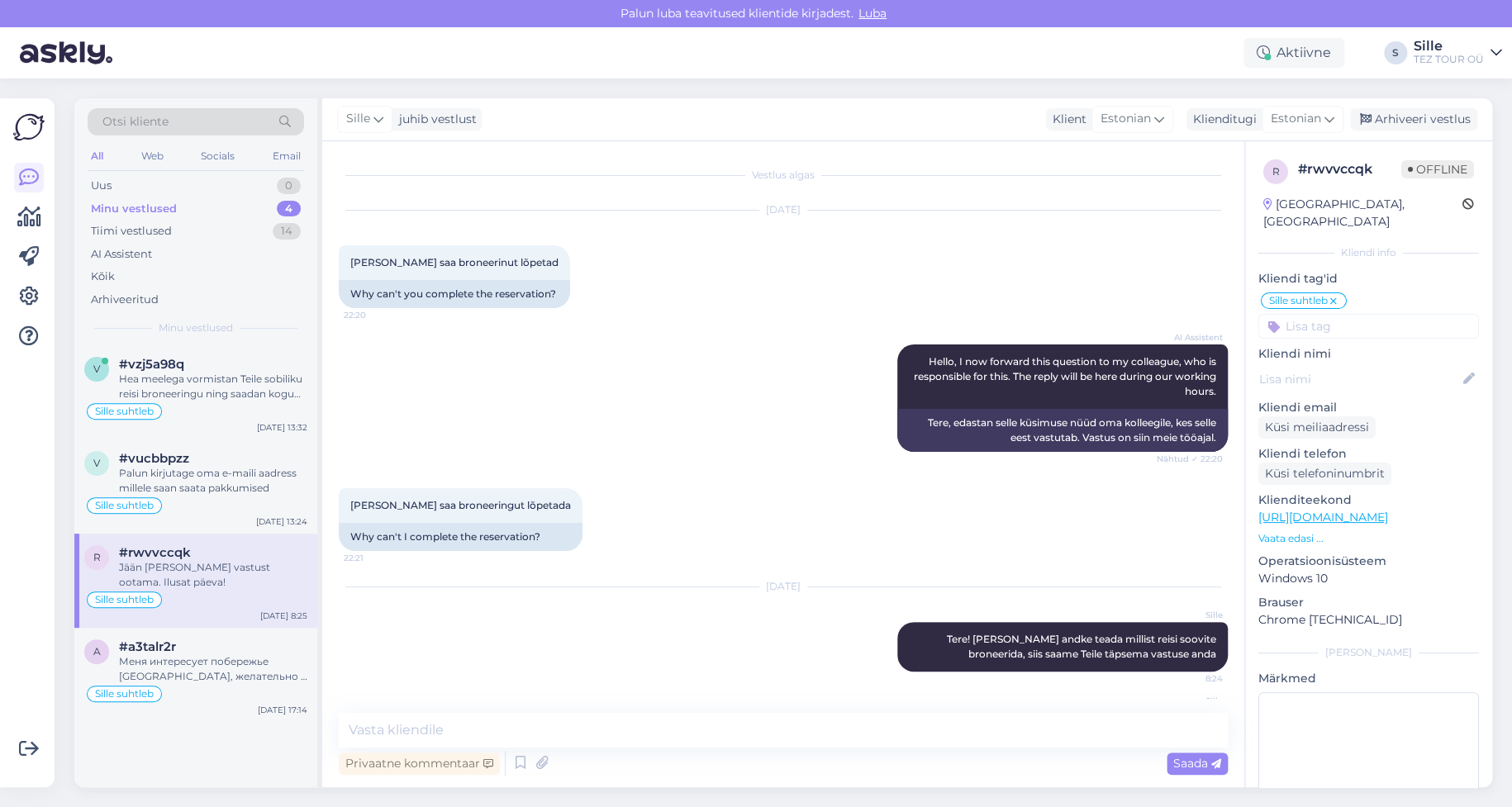
scroll to position [163, 0]
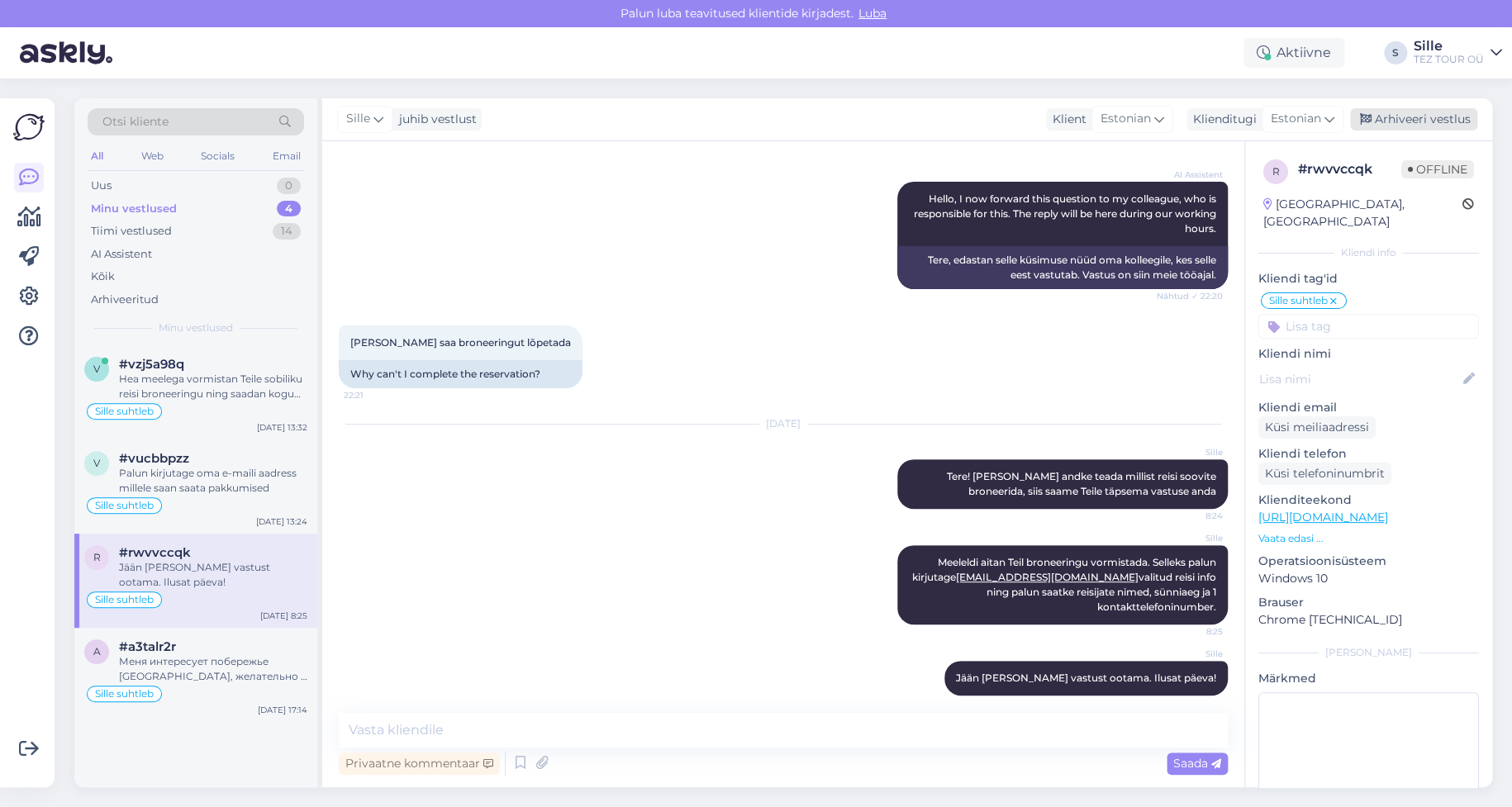
click at [1418, 114] on div "Arhiveeri vestlus" at bounding box center [1413, 119] width 128 height 22
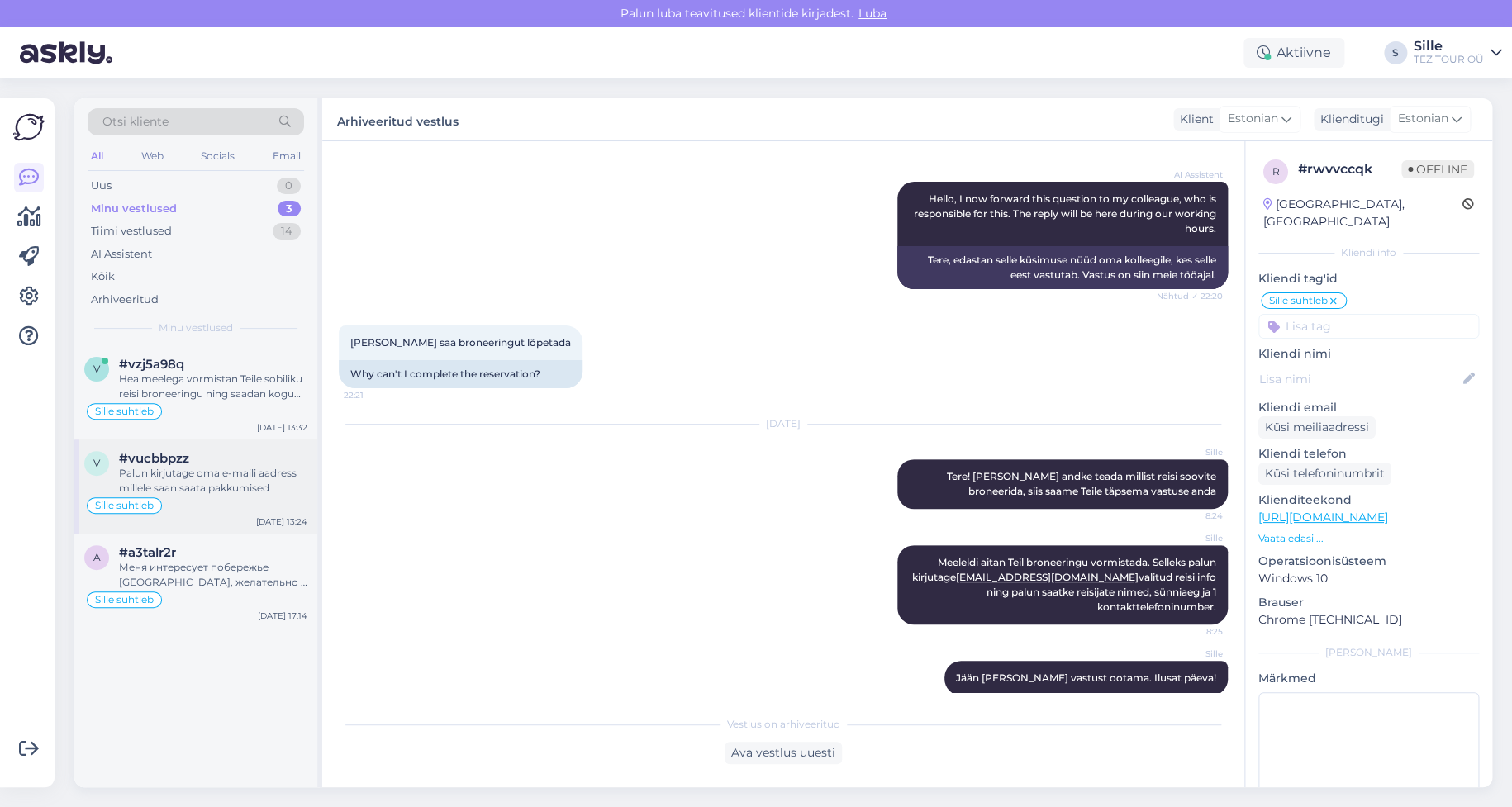
drag, startPoint x: 188, startPoint y: 474, endPoint x: 202, endPoint y: 477, distance: 14.3
click at [188, 471] on div "Palun kirjutage oma e-maili aadress millele saan saata pakkumised" at bounding box center [213, 481] width 188 height 30
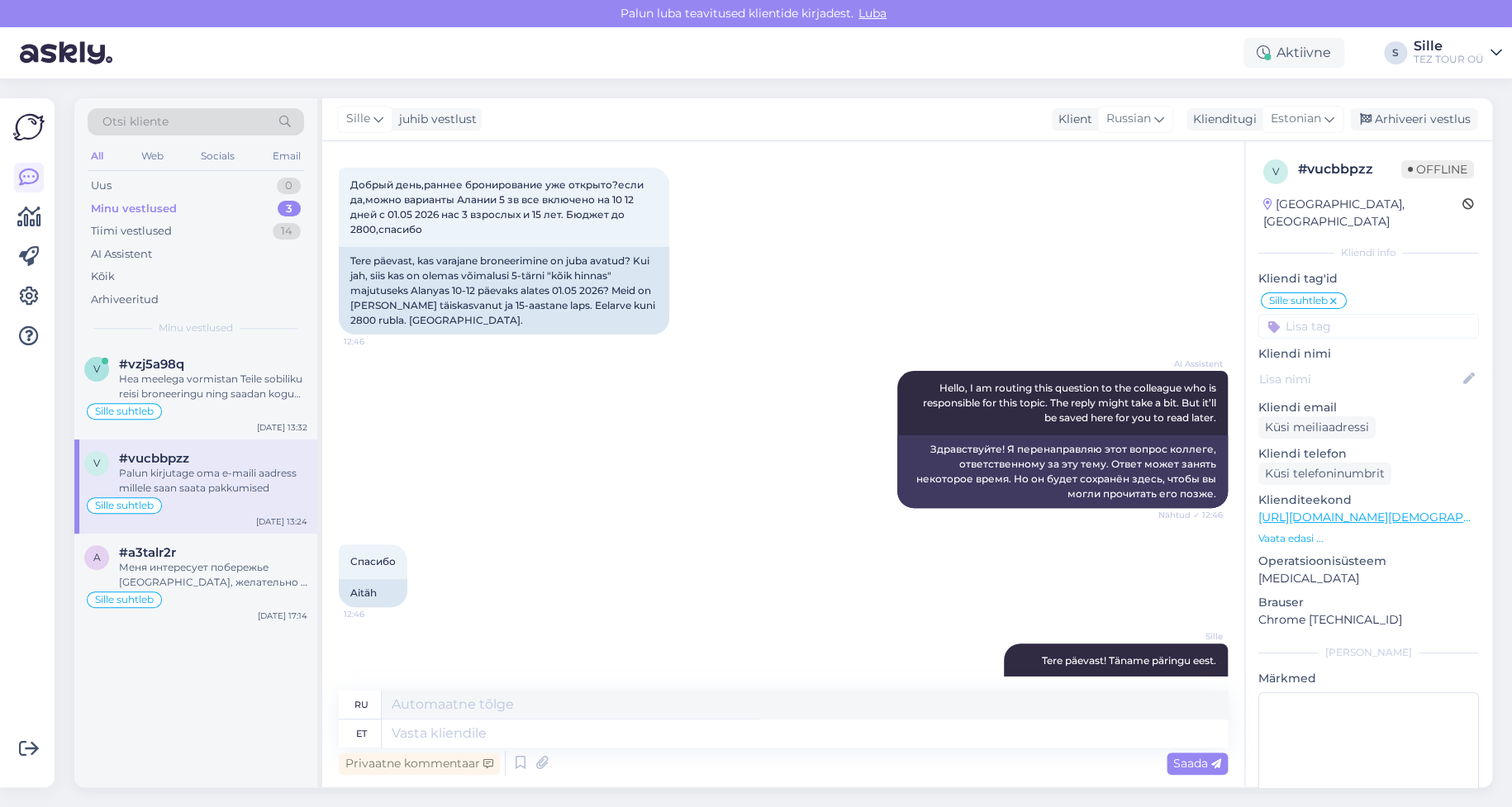
scroll to position [0, 0]
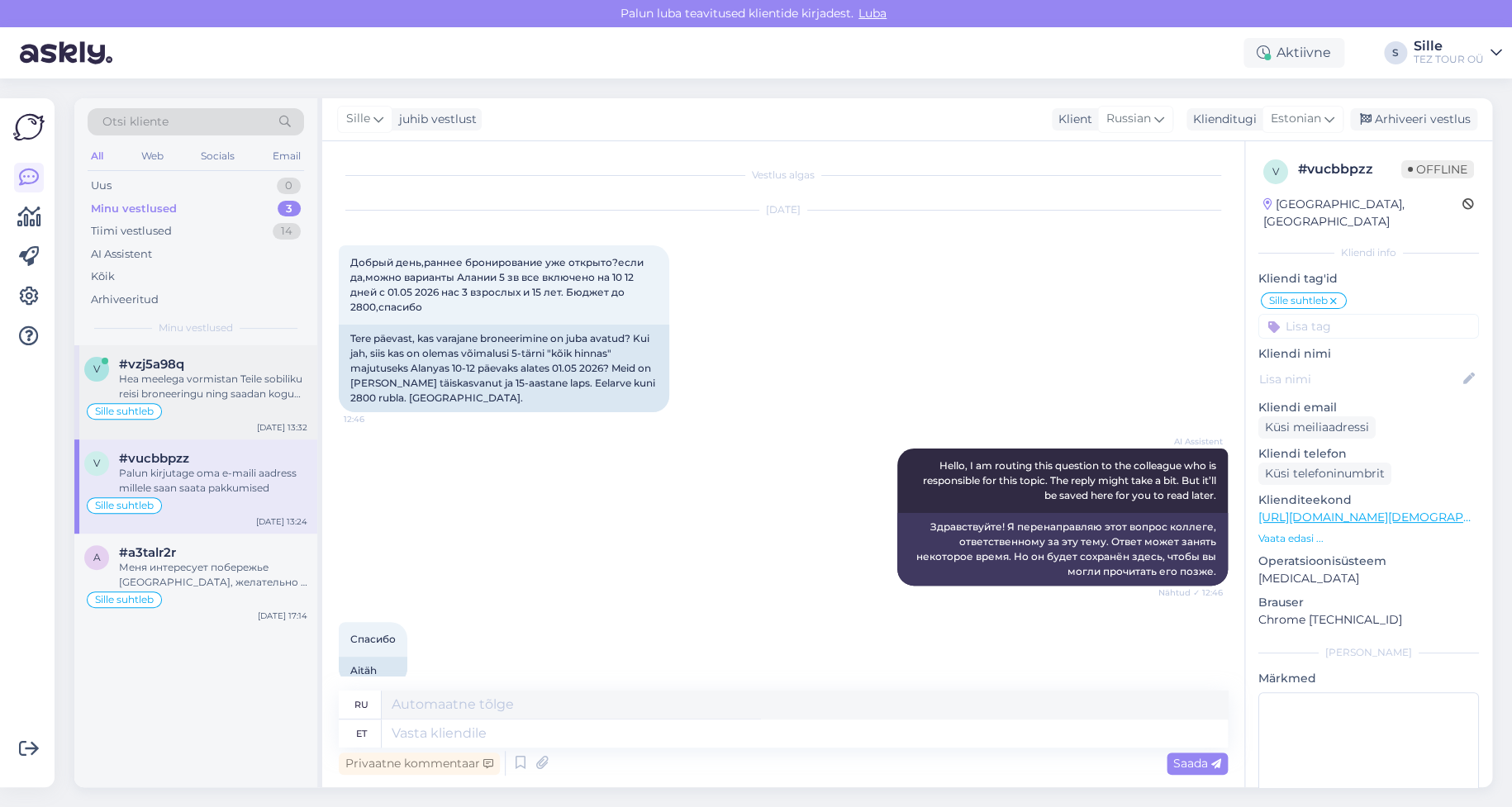
click at [228, 406] on div "Sille suhtleb" at bounding box center [196, 412] width 224 height 20
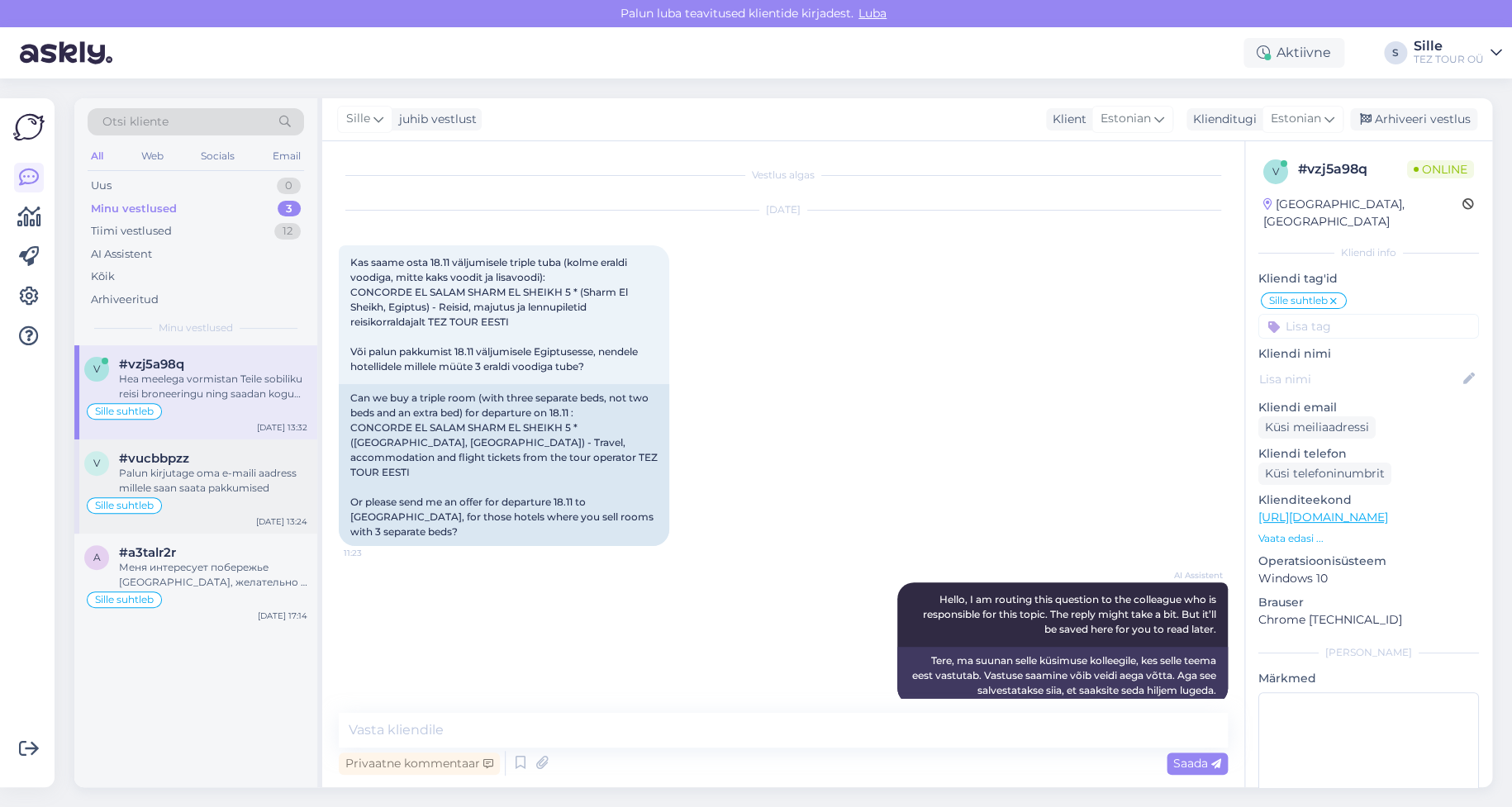
click at [234, 473] on div "Palun kirjutage oma e-maili aadress millele saan saata pakkumised" at bounding box center [213, 481] width 188 height 30
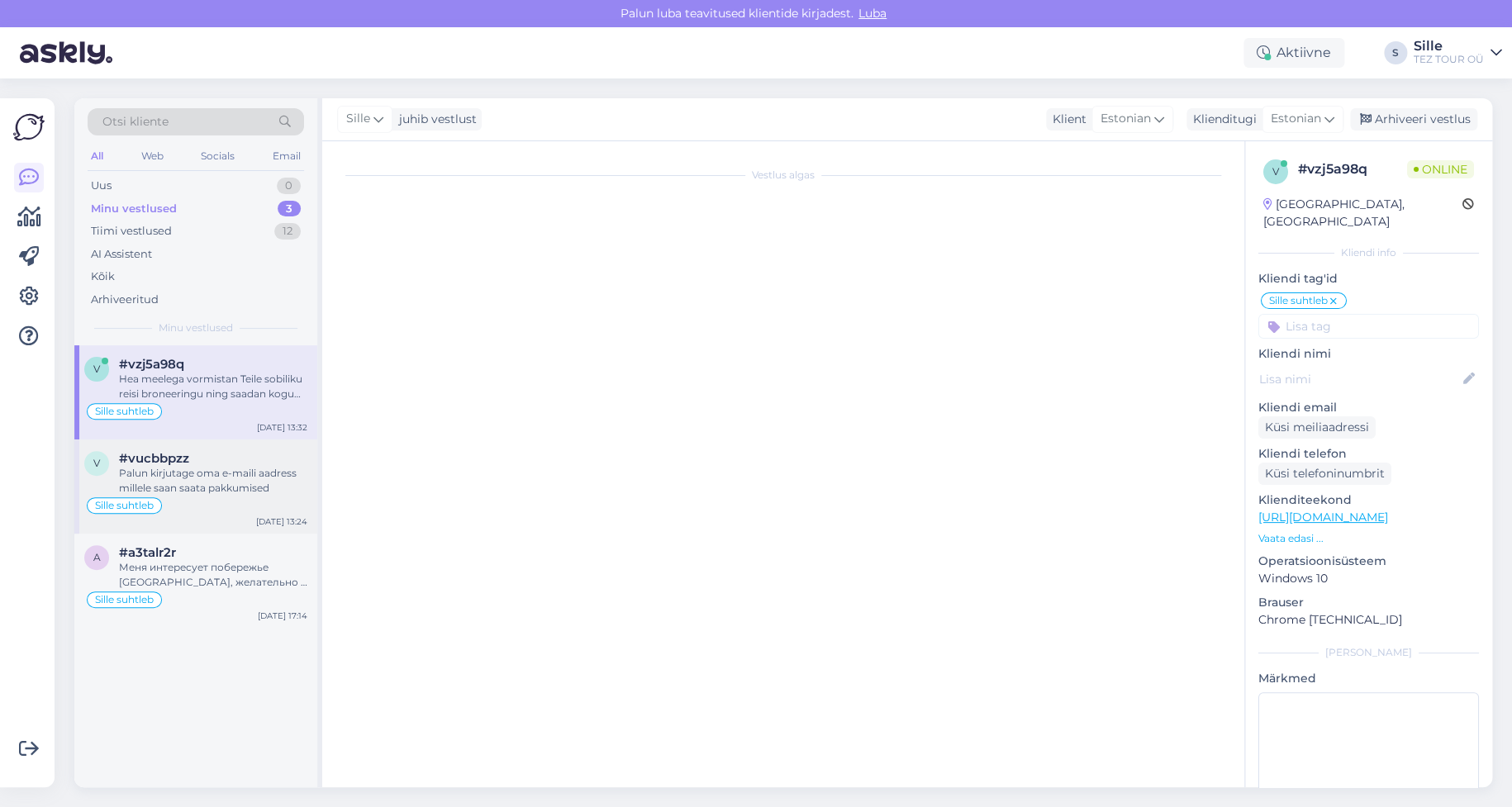
scroll to position [253, 0]
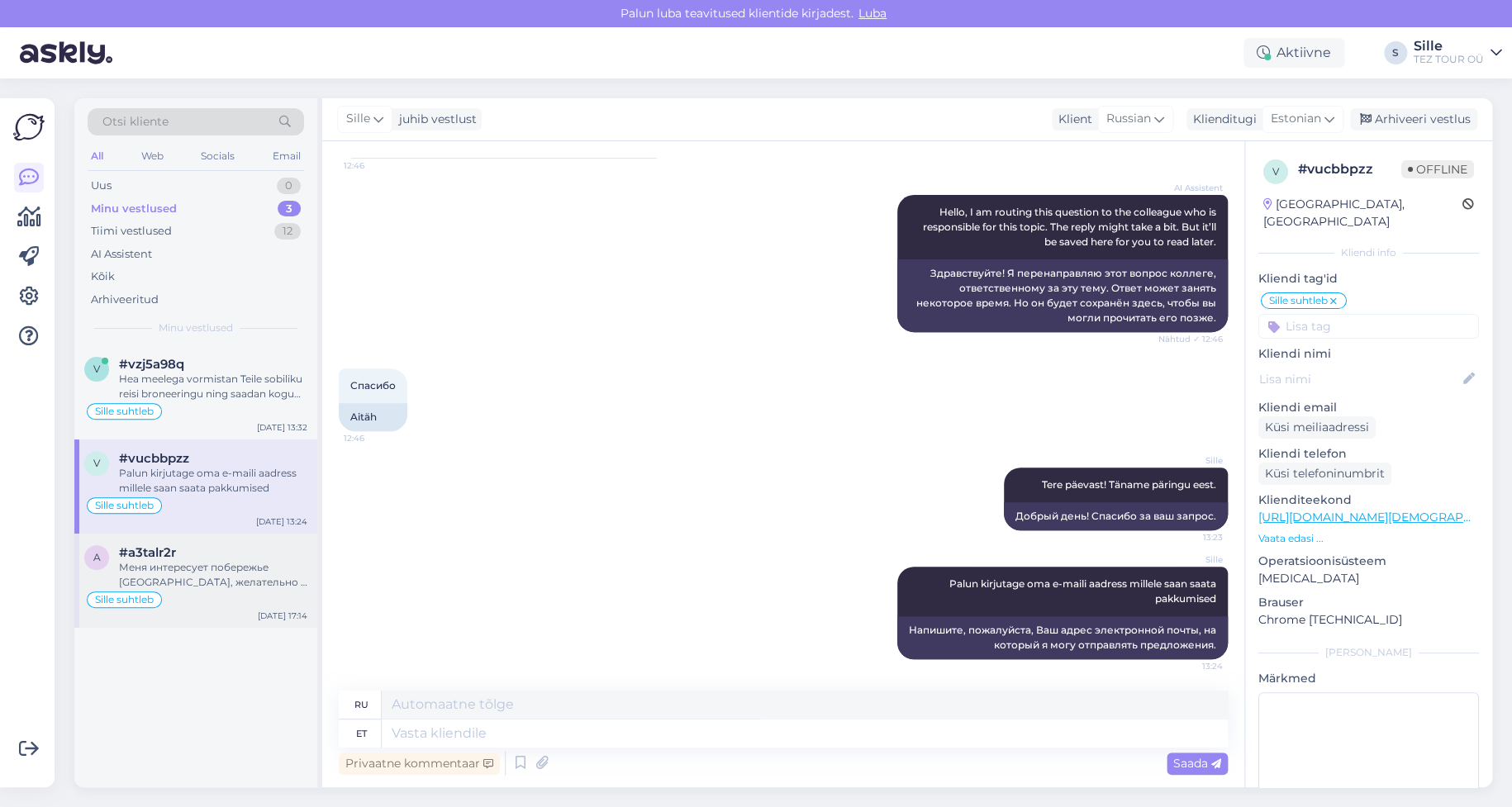
click at [240, 595] on div "Sille suhtleb" at bounding box center [196, 600] width 224 height 20
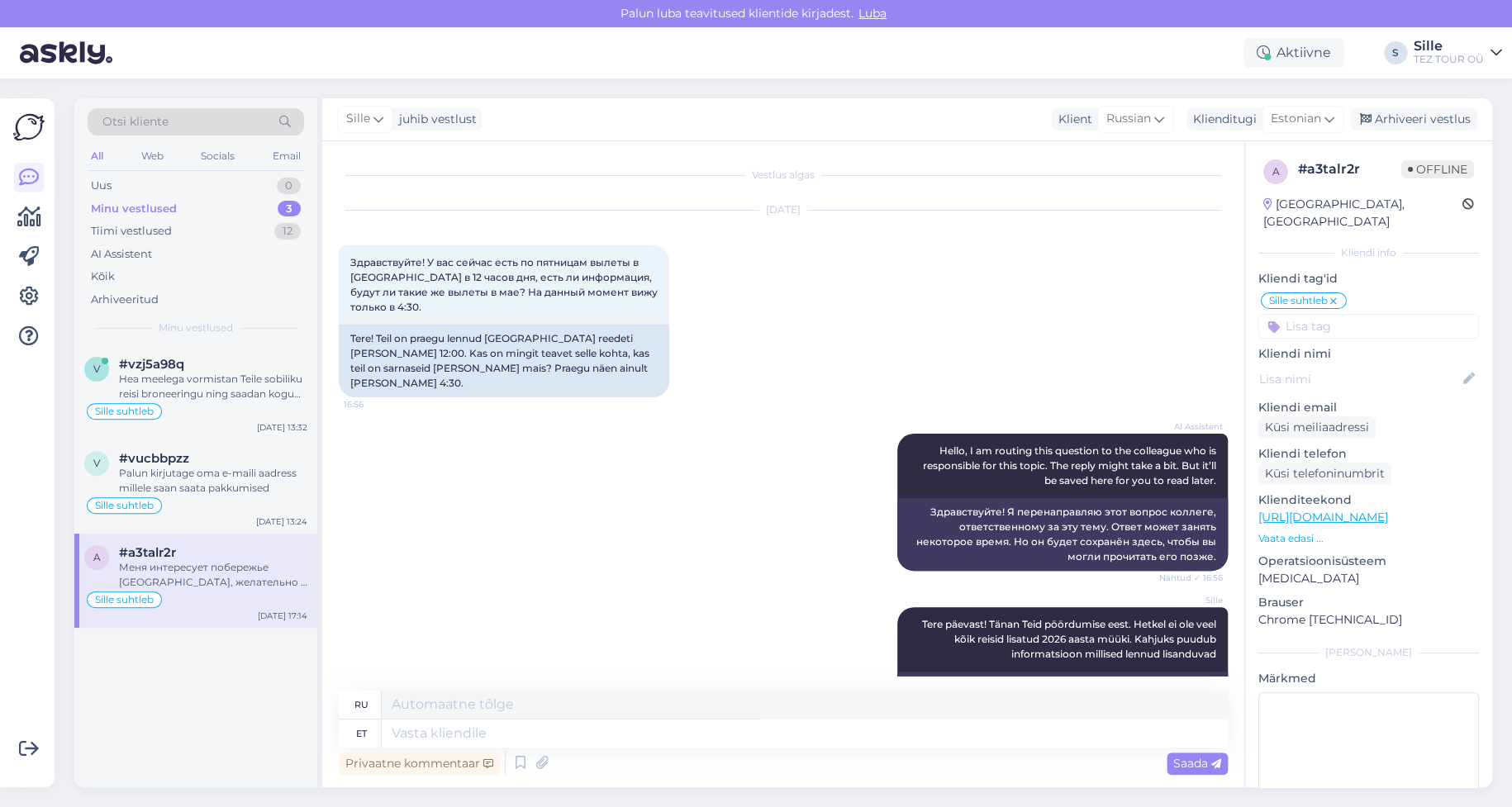
scroll to position [839, 0]
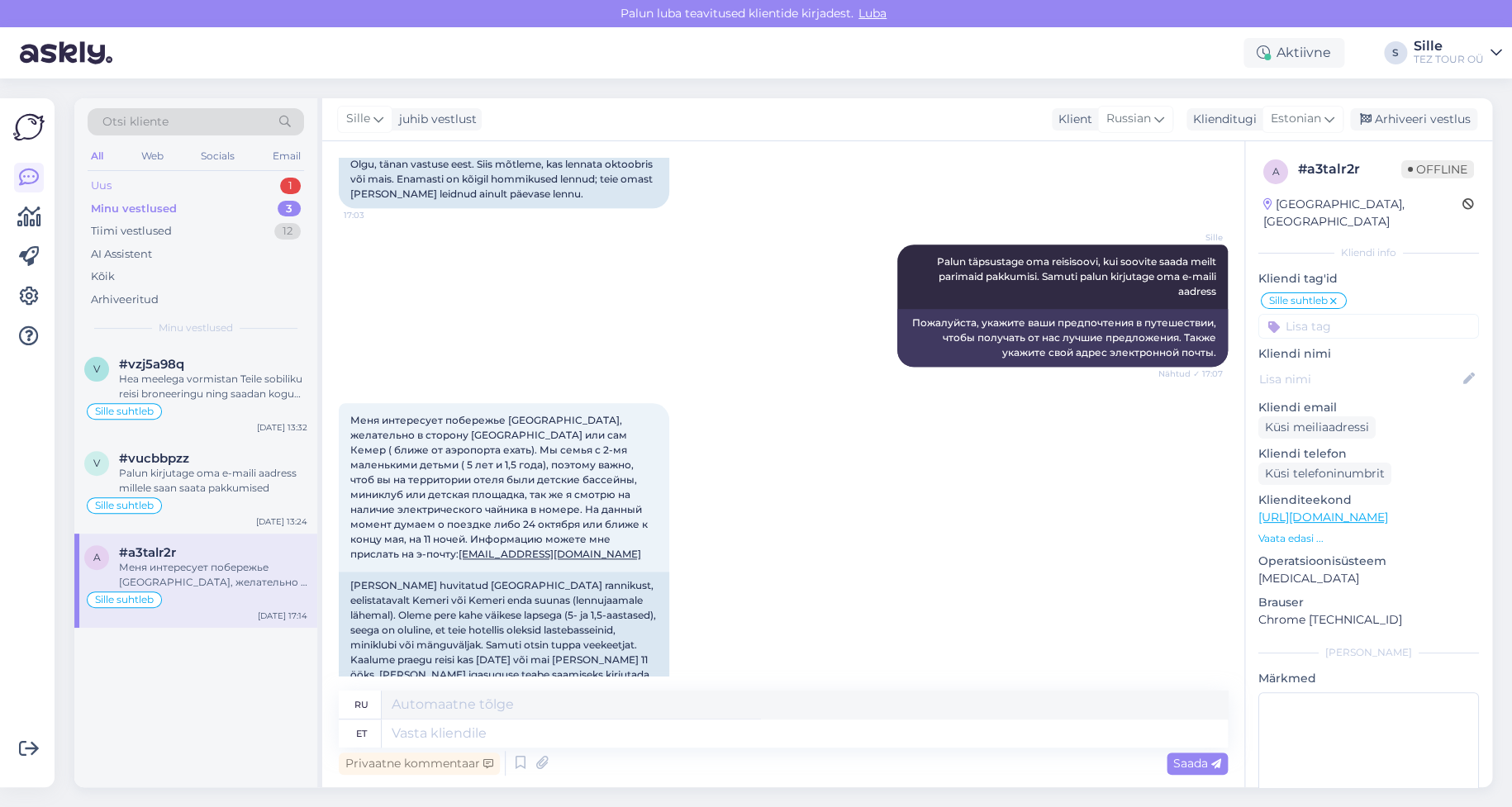
click at [207, 181] on div "Uus 1" at bounding box center [196, 186] width 217 height 23
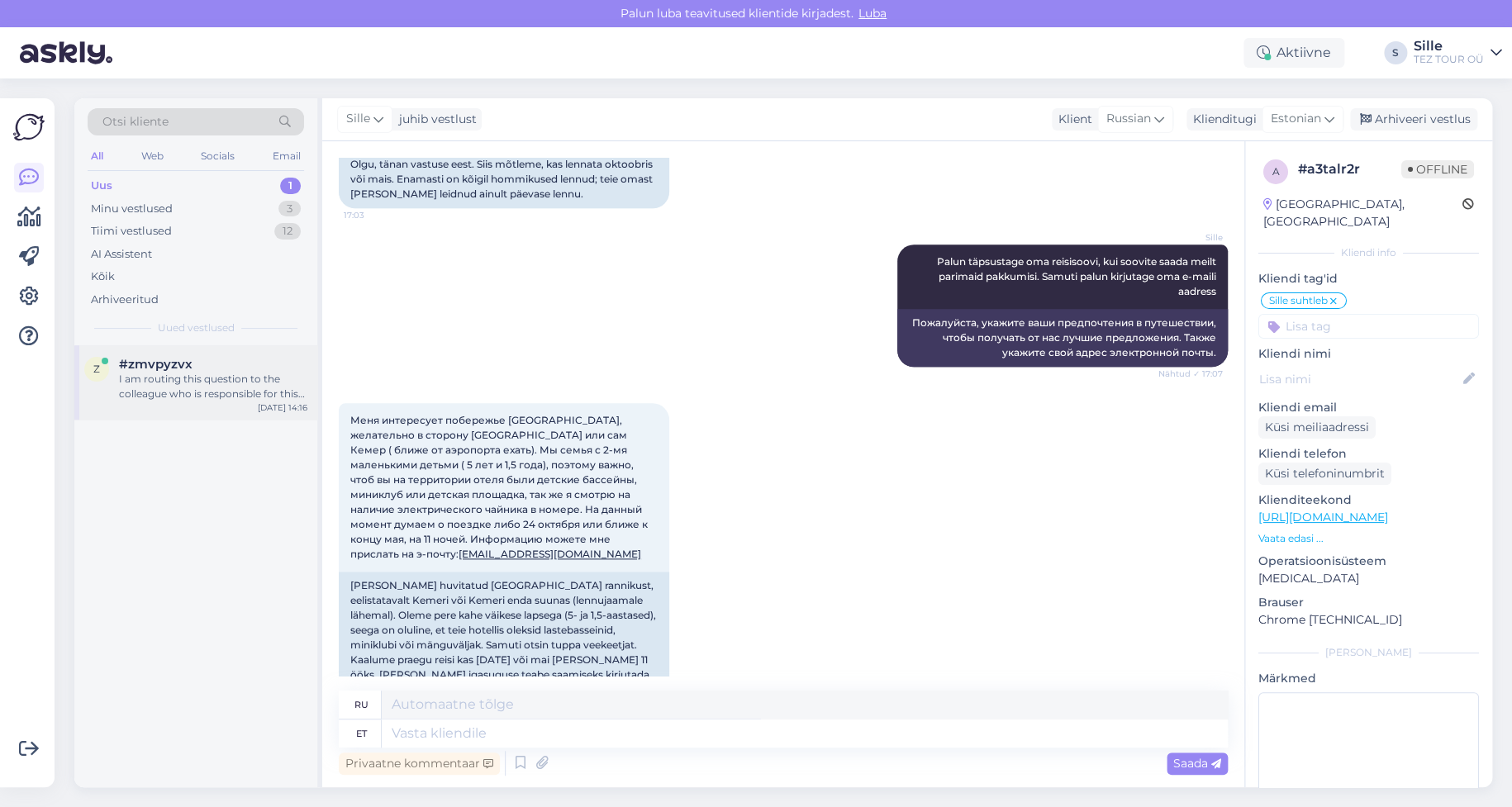
drag, startPoint x: 220, startPoint y: 363, endPoint x: 265, endPoint y: 387, distance: 51.0
click at [220, 362] on div "#zmvpyzvx" at bounding box center [213, 365] width 188 height 15
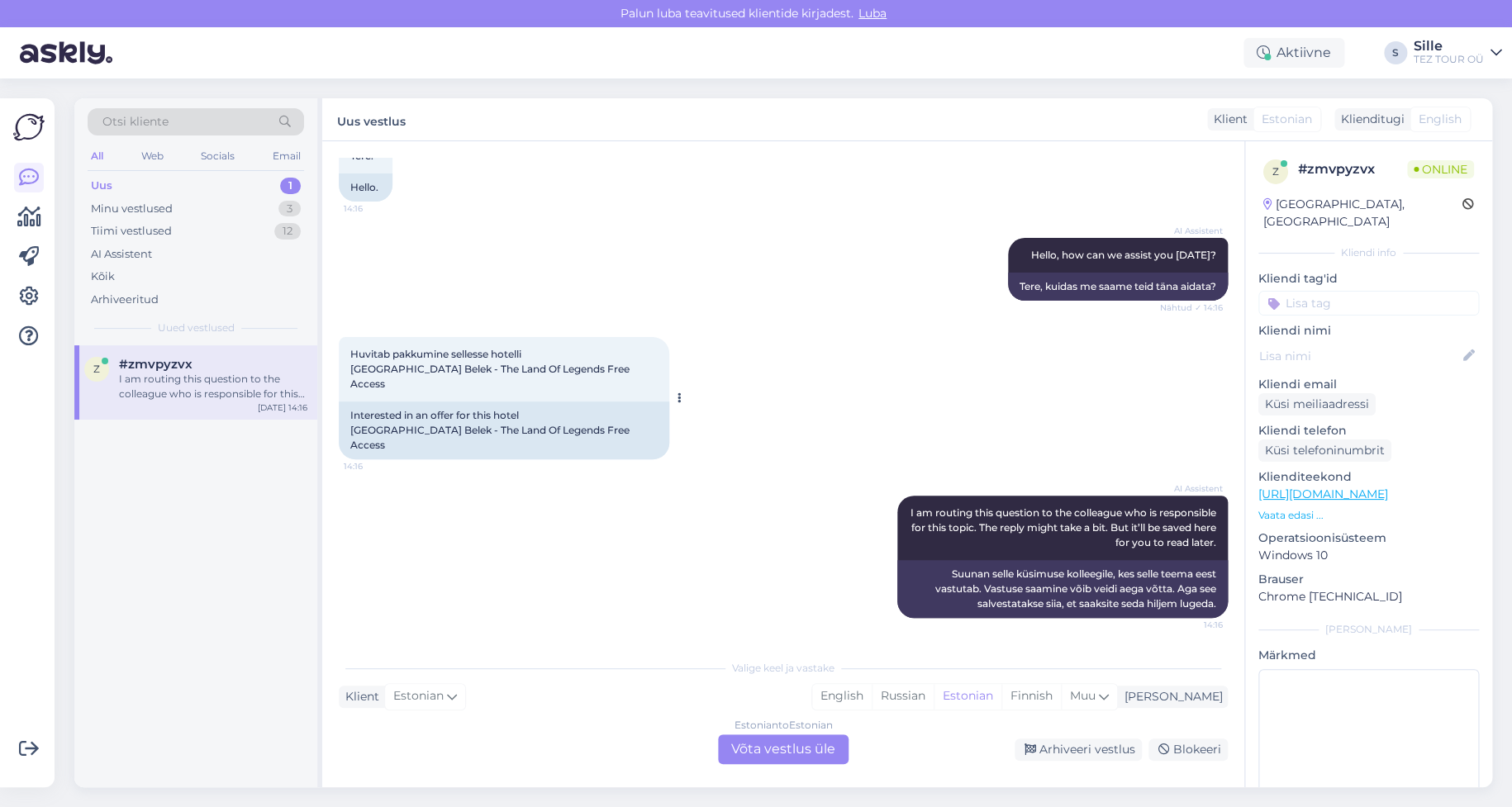
scroll to position [76, 0]
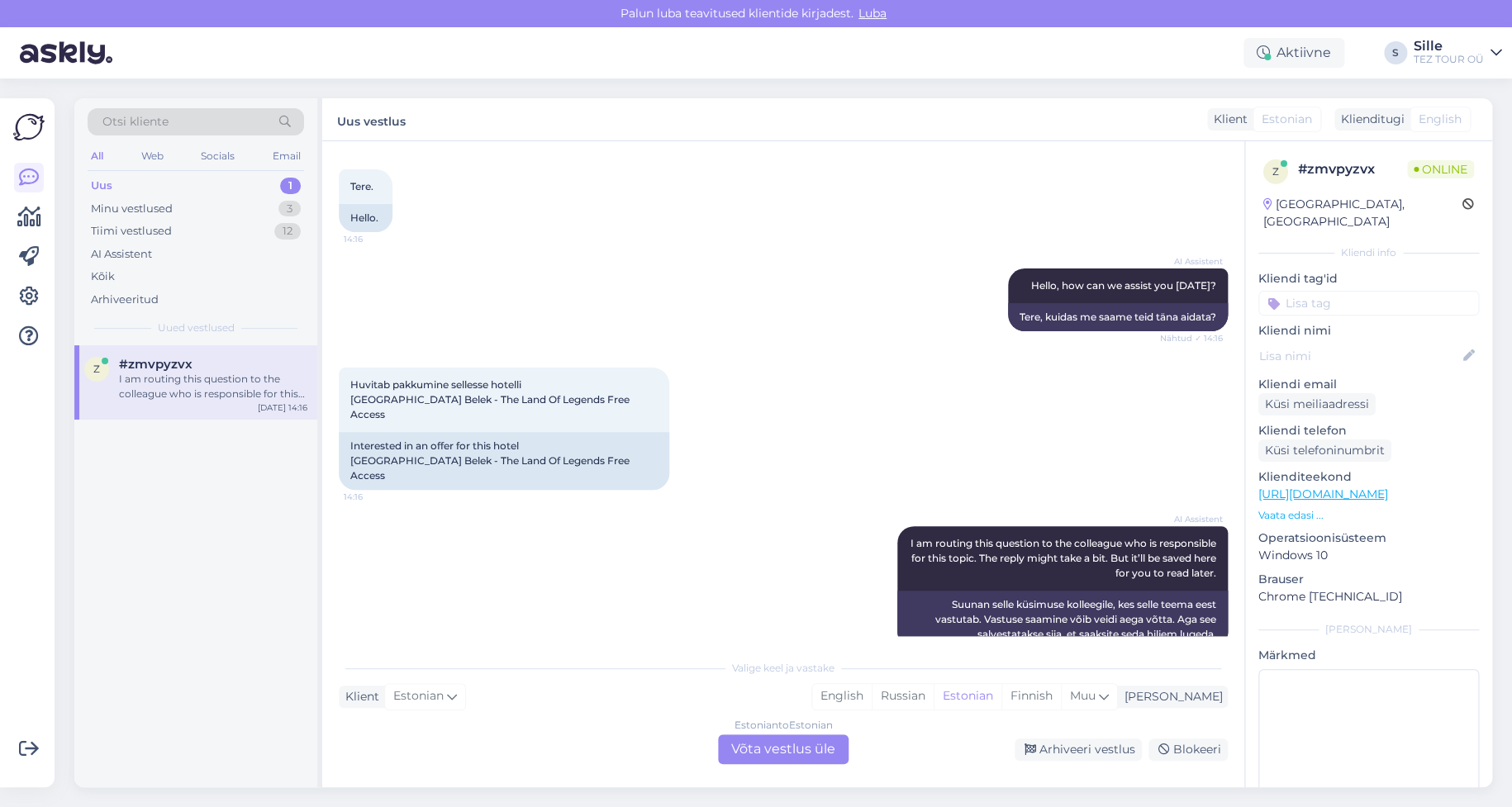
click at [765, 748] on div "Estonian to Estonian Võta vestlus üle" at bounding box center [783, 749] width 130 height 30
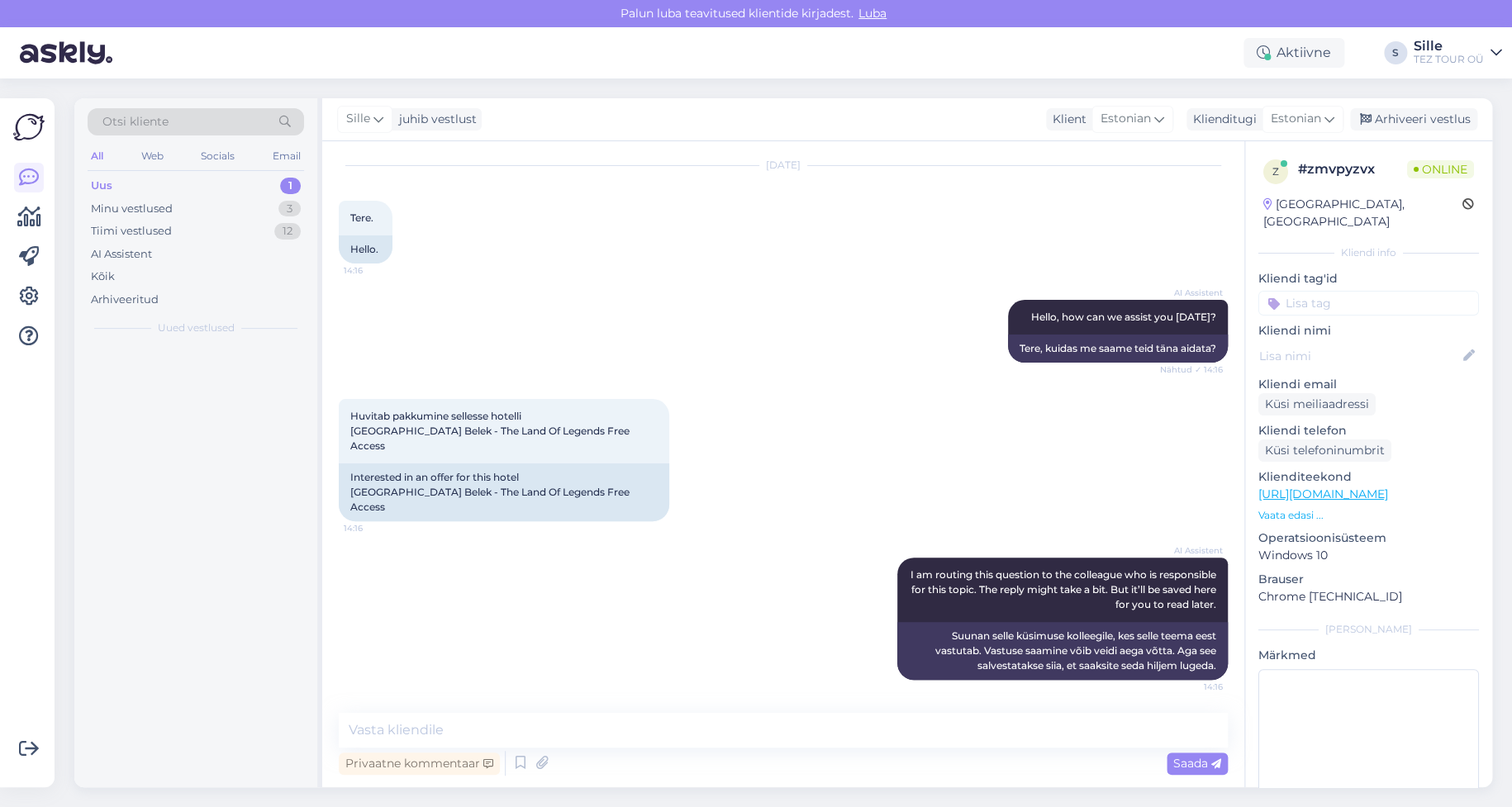
scroll to position [14, 0]
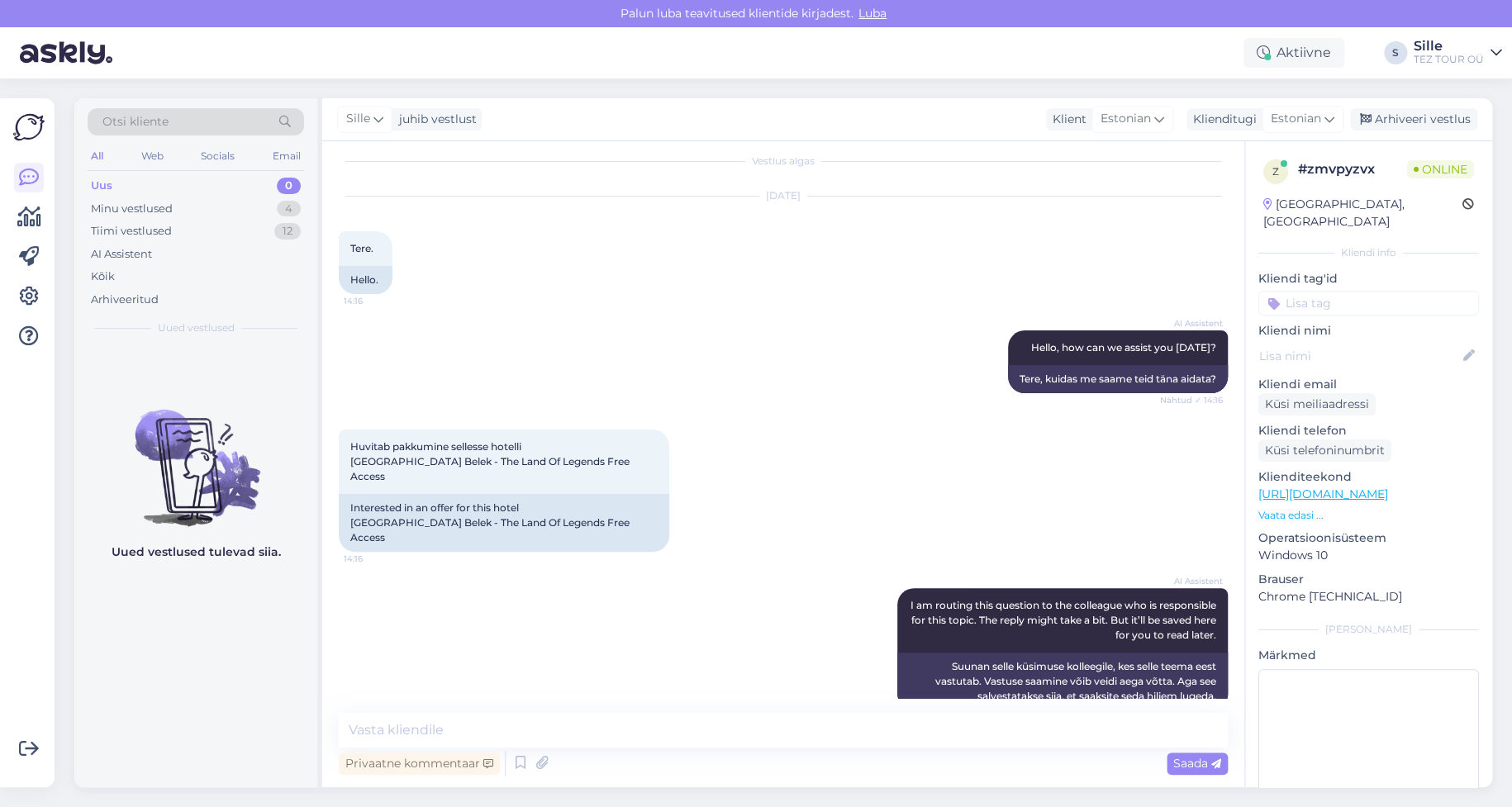
click at [1301, 291] on input at bounding box center [1369, 303] width 221 height 25
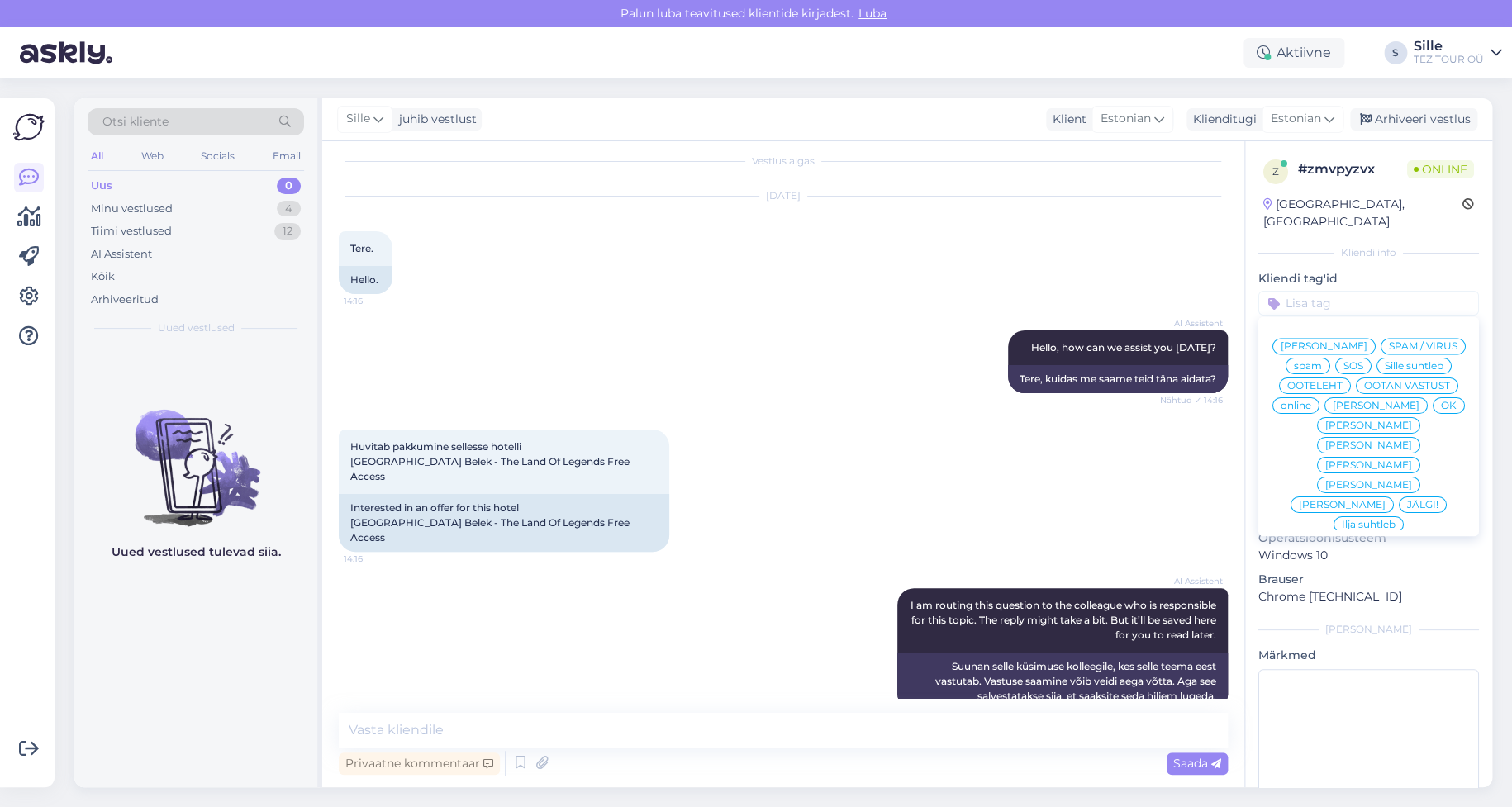
click at [1384, 364] on span "Sille suhtleb" at bounding box center [1413, 366] width 59 height 10
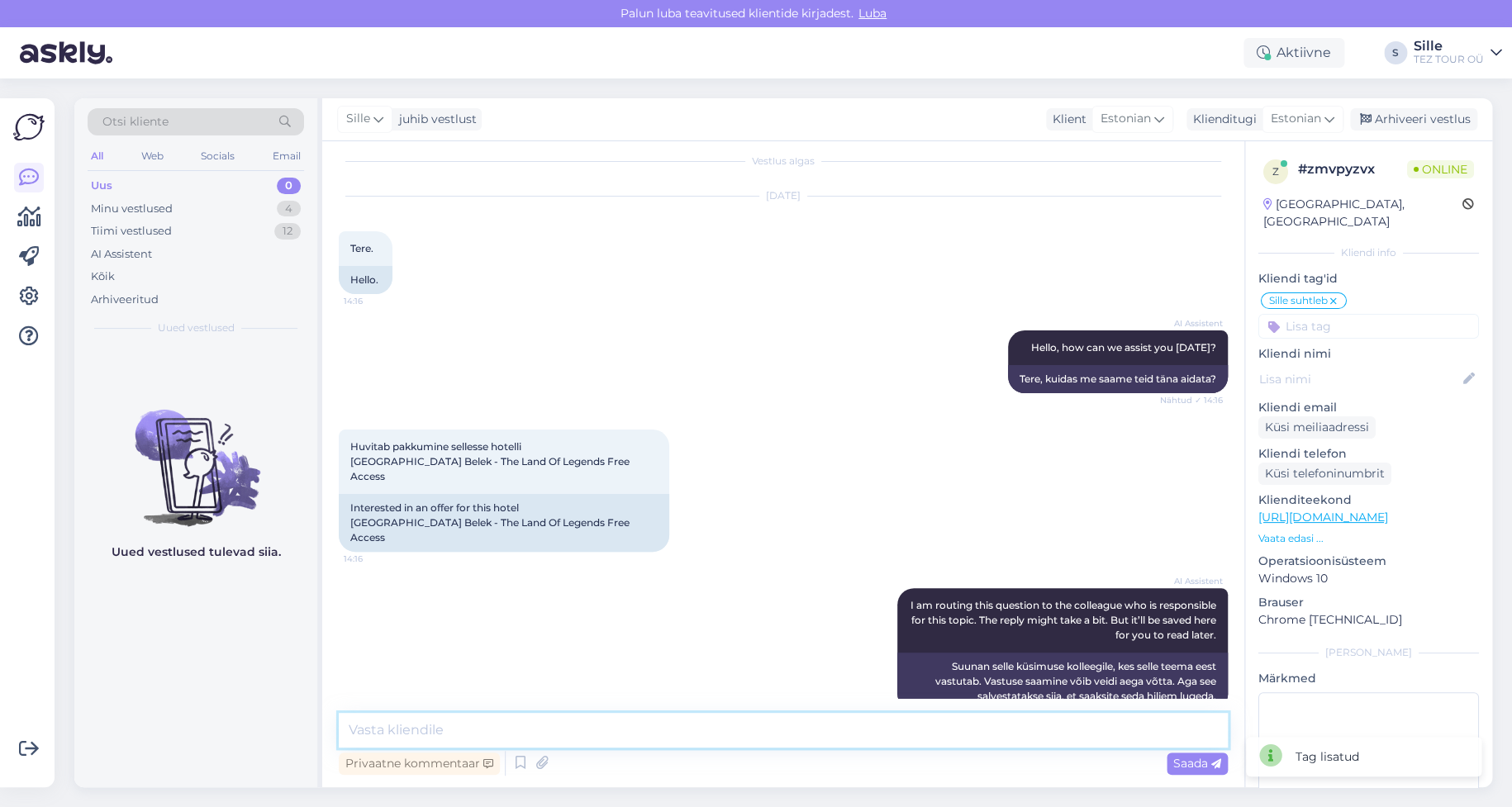
drag, startPoint x: 406, startPoint y: 729, endPoint x: 437, endPoint y: 725, distance: 31.3
click at [423, 729] on textarea at bounding box center [783, 730] width 889 height 35
type textarea "Tere! Tänan Teid päringu eest."
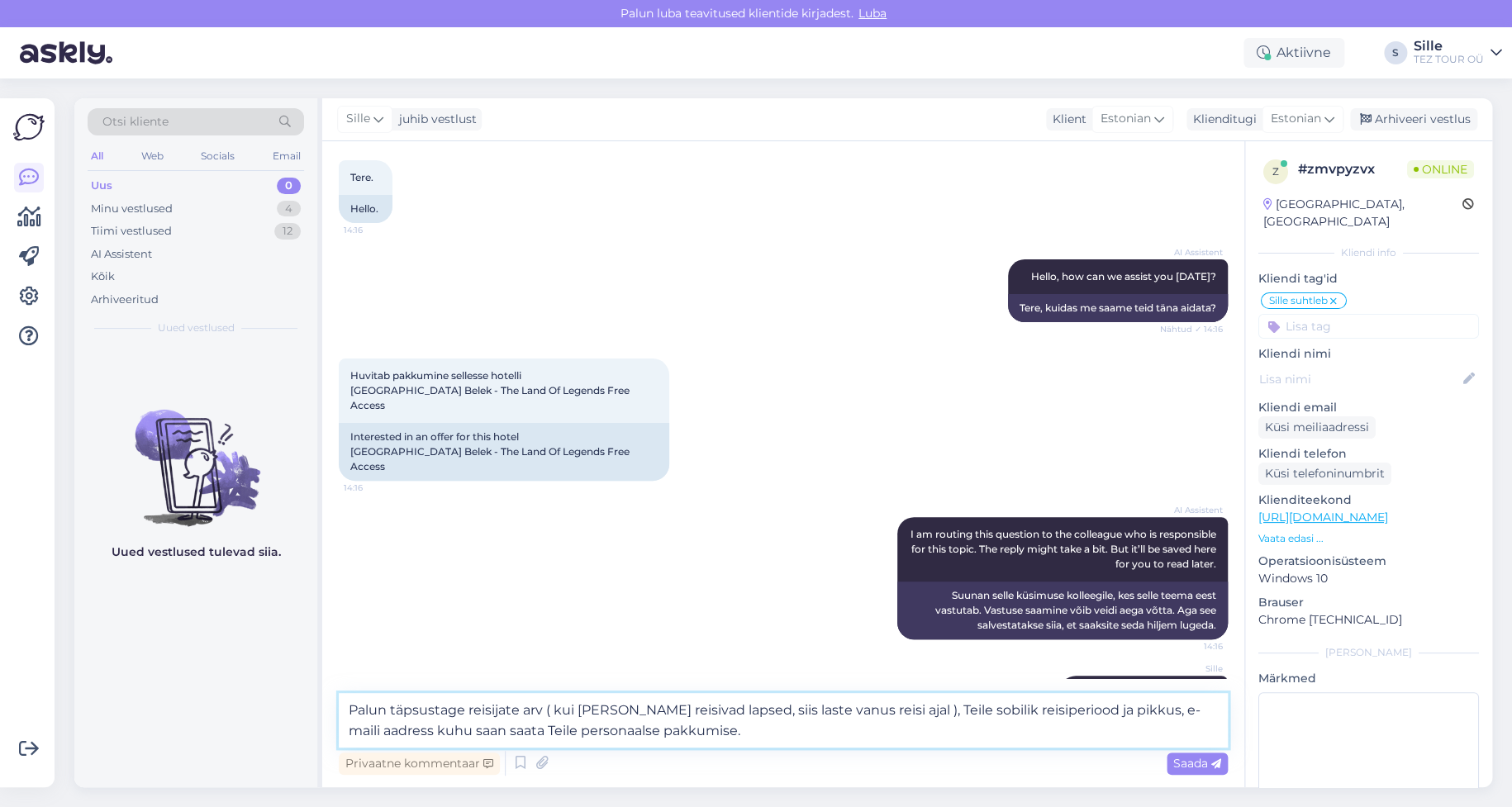
type textarea "Palun täpsustage reisijate arv ( kui [PERSON_NAME] reisivad lapsed, siis laste …"
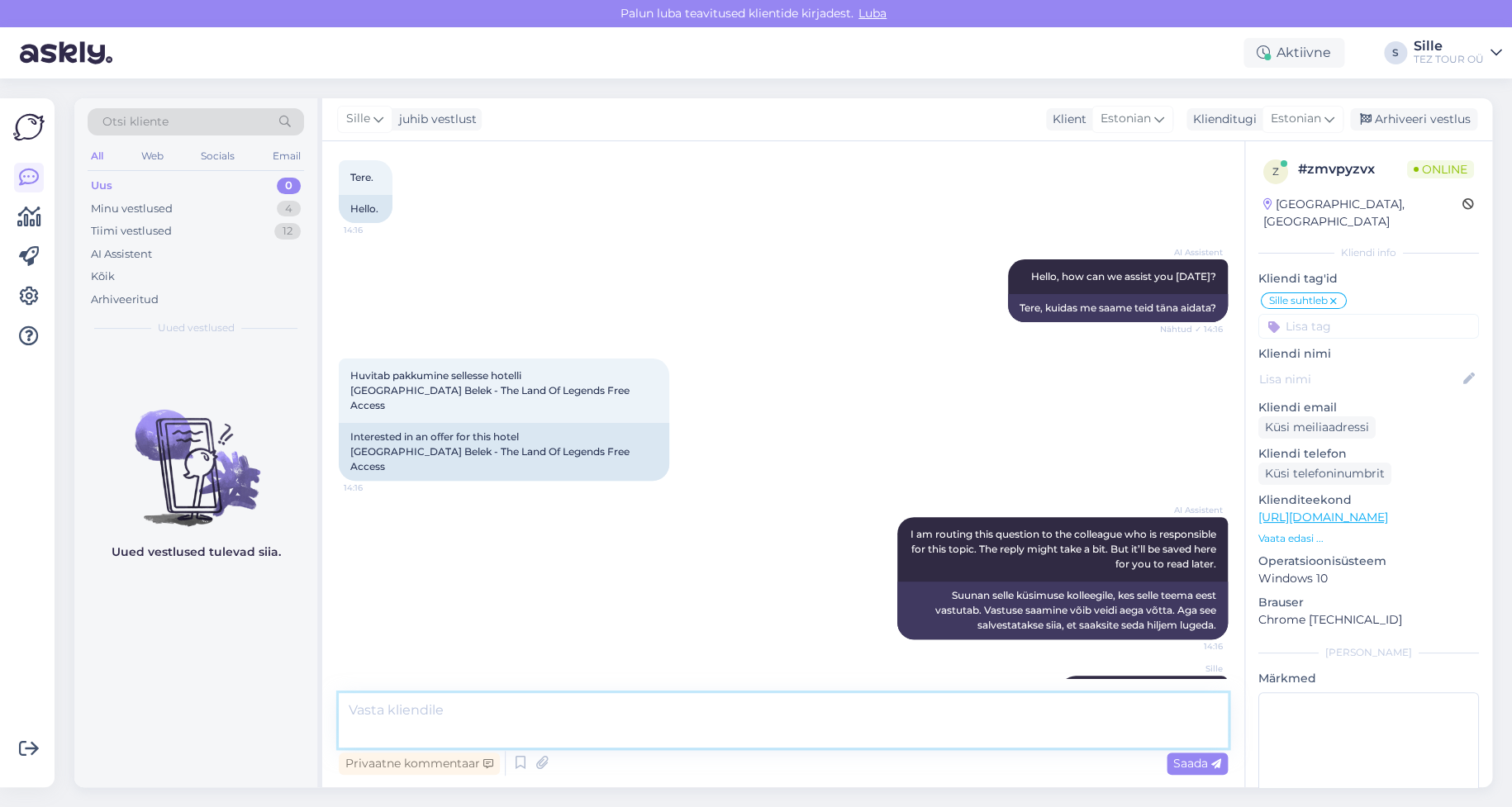
scroll to position [186, 0]
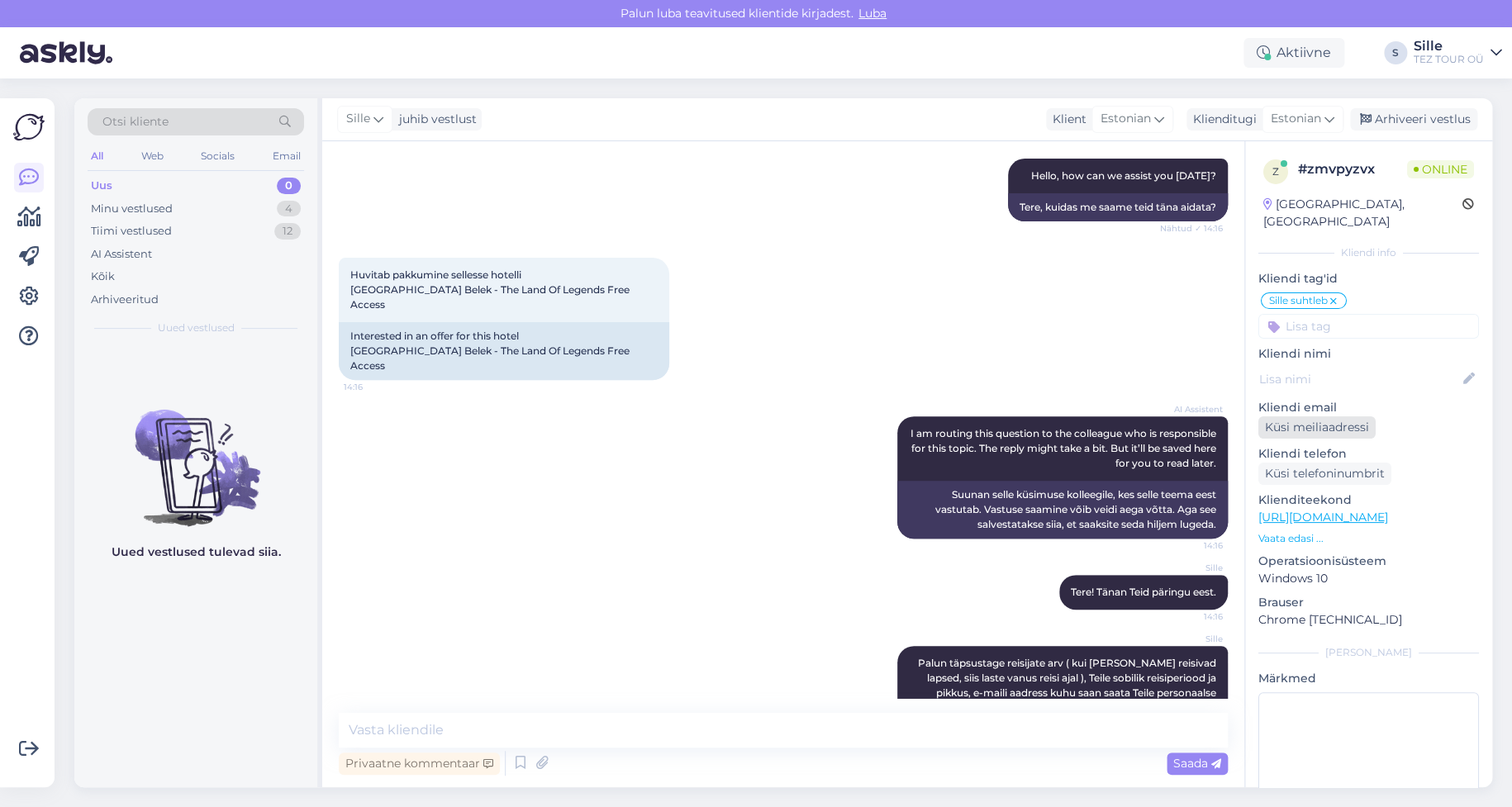
click at [1355, 416] on div "Küsi meiliaadressi" at bounding box center [1317, 427] width 117 height 22
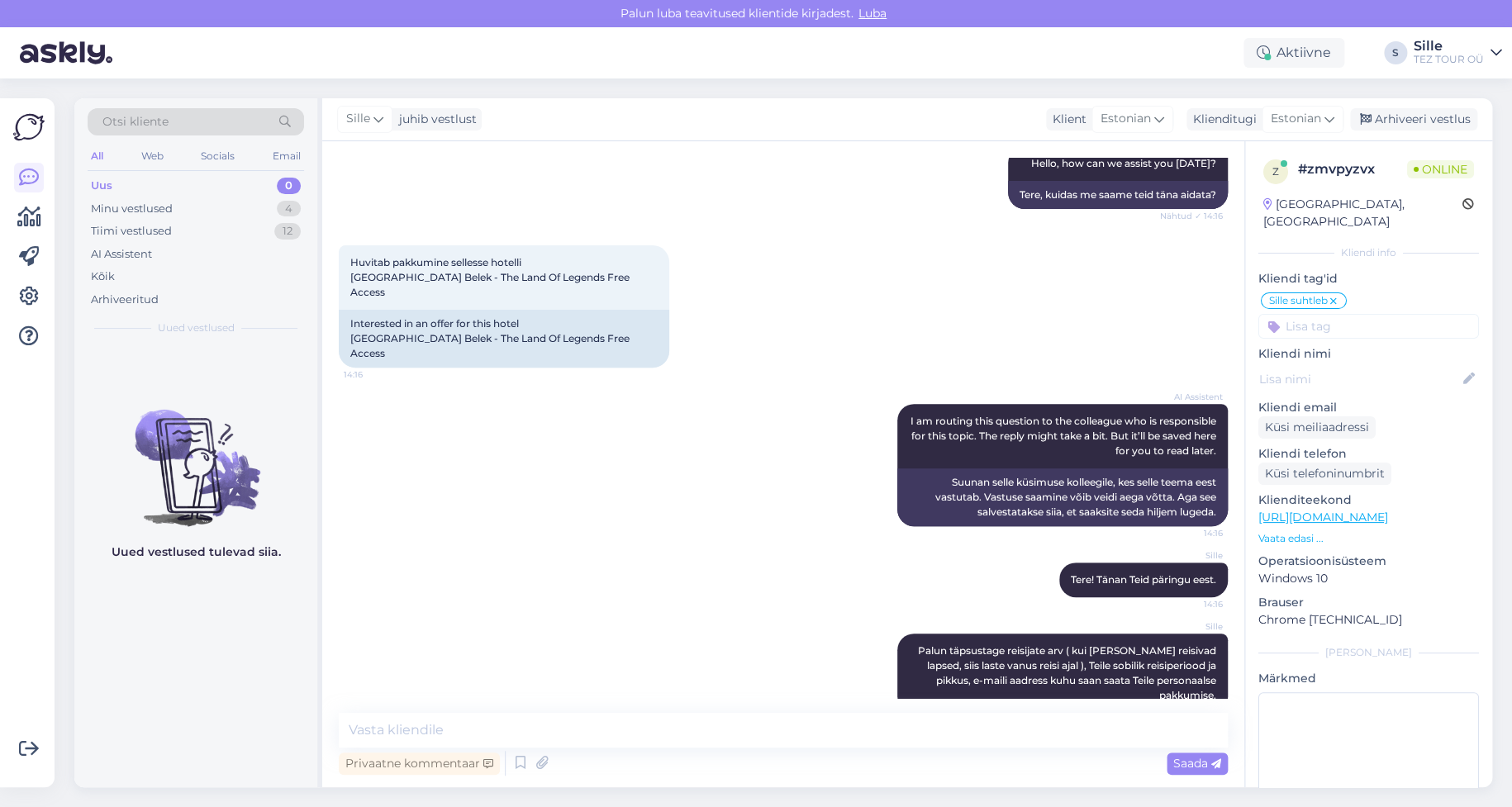
scroll to position [272, 0]
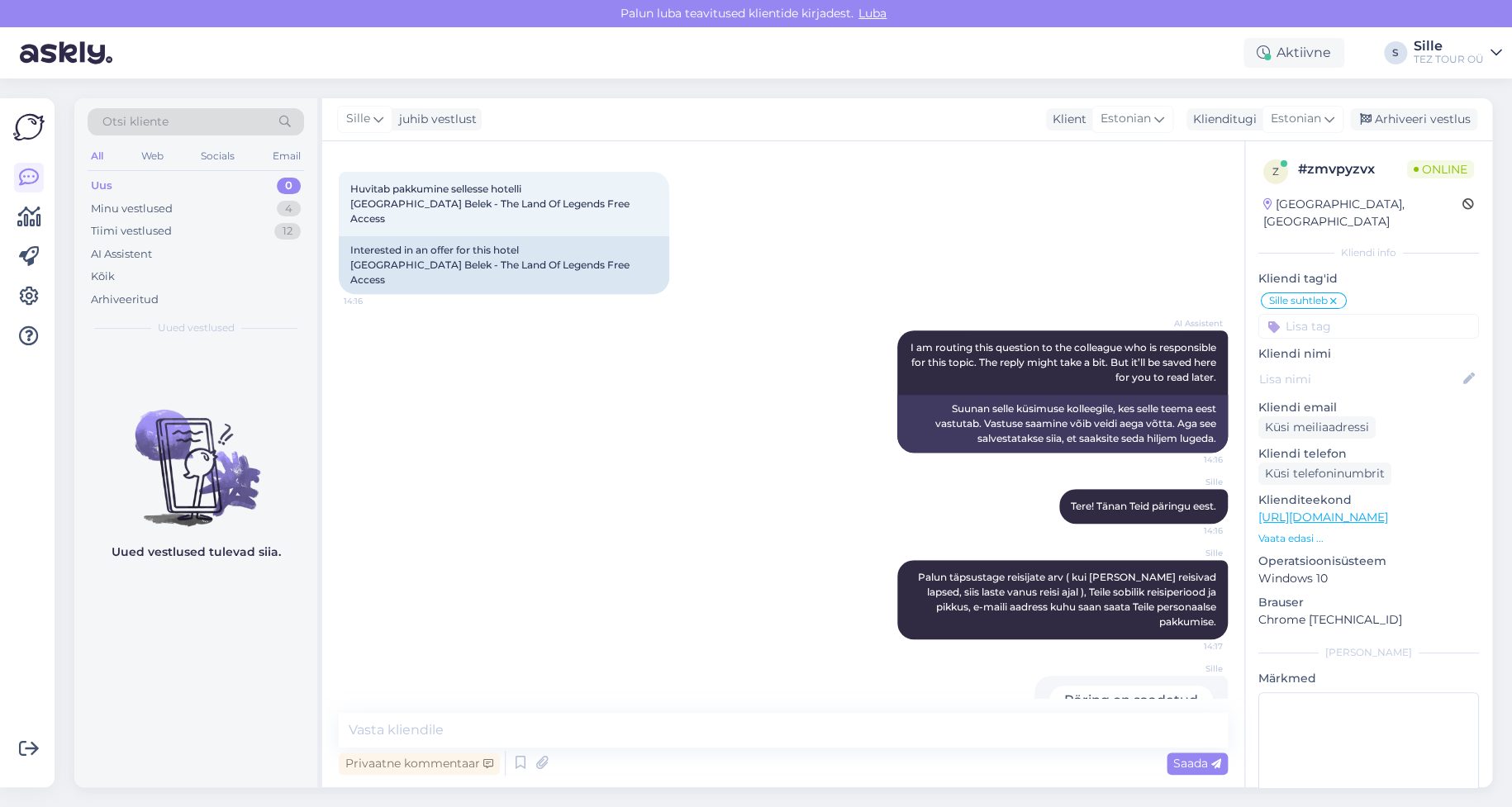
drag, startPoint x: 511, startPoint y: 707, endPoint x: 488, endPoint y: 726, distance: 29.8
click at [509, 710] on div "Vestlus algas [DATE] Tere. 14:16 Hello. AI Assistent Hello, how can we assist y…" at bounding box center [783, 463] width 922 height 646
click at [474, 724] on textarea at bounding box center [783, 730] width 889 height 35
type textarea "O"
drag, startPoint x: 377, startPoint y: 719, endPoint x: 386, endPoint y: 723, distance: 9.8
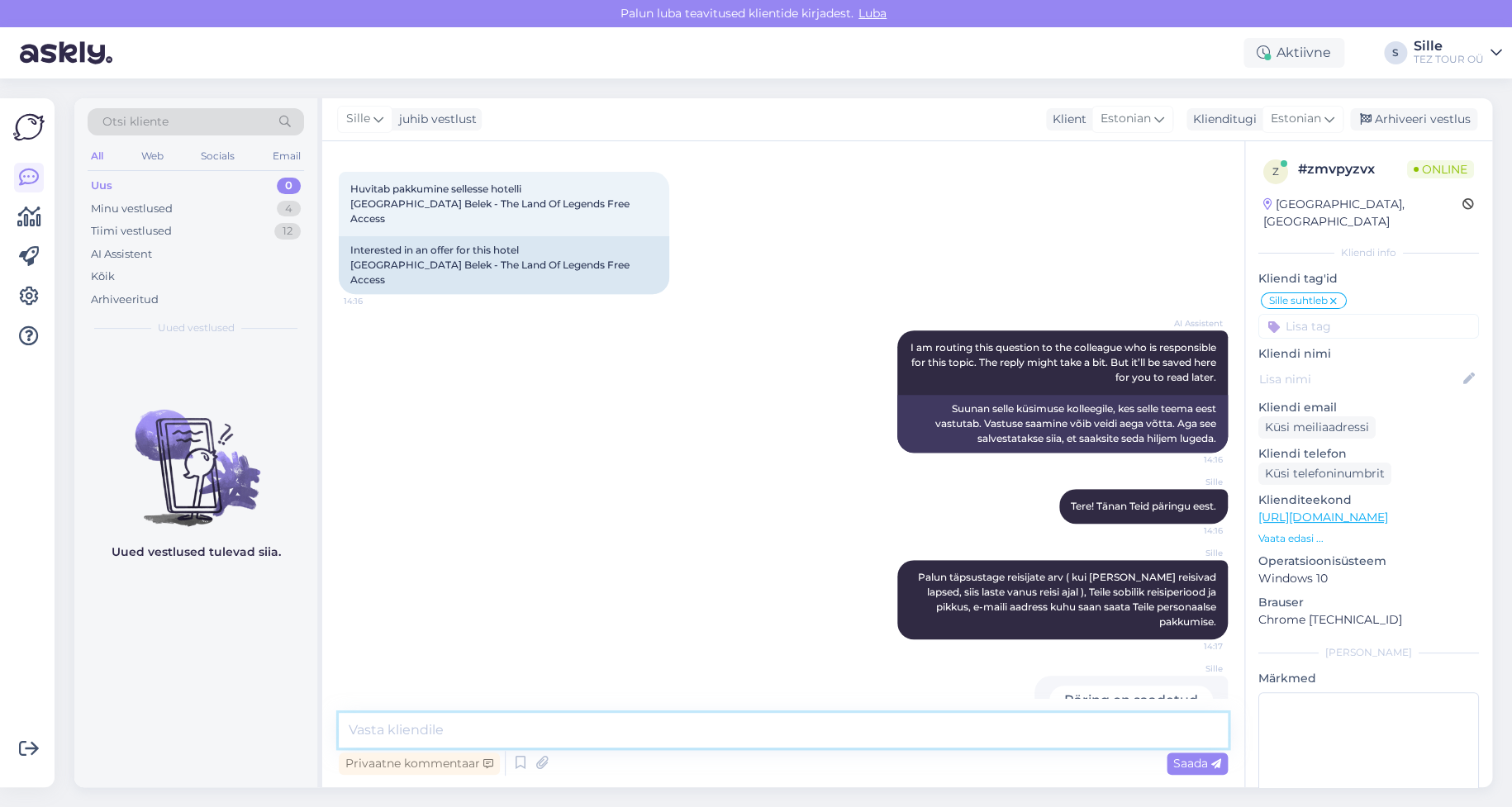
click at [378, 720] on textarea at bounding box center [783, 730] width 889 height 35
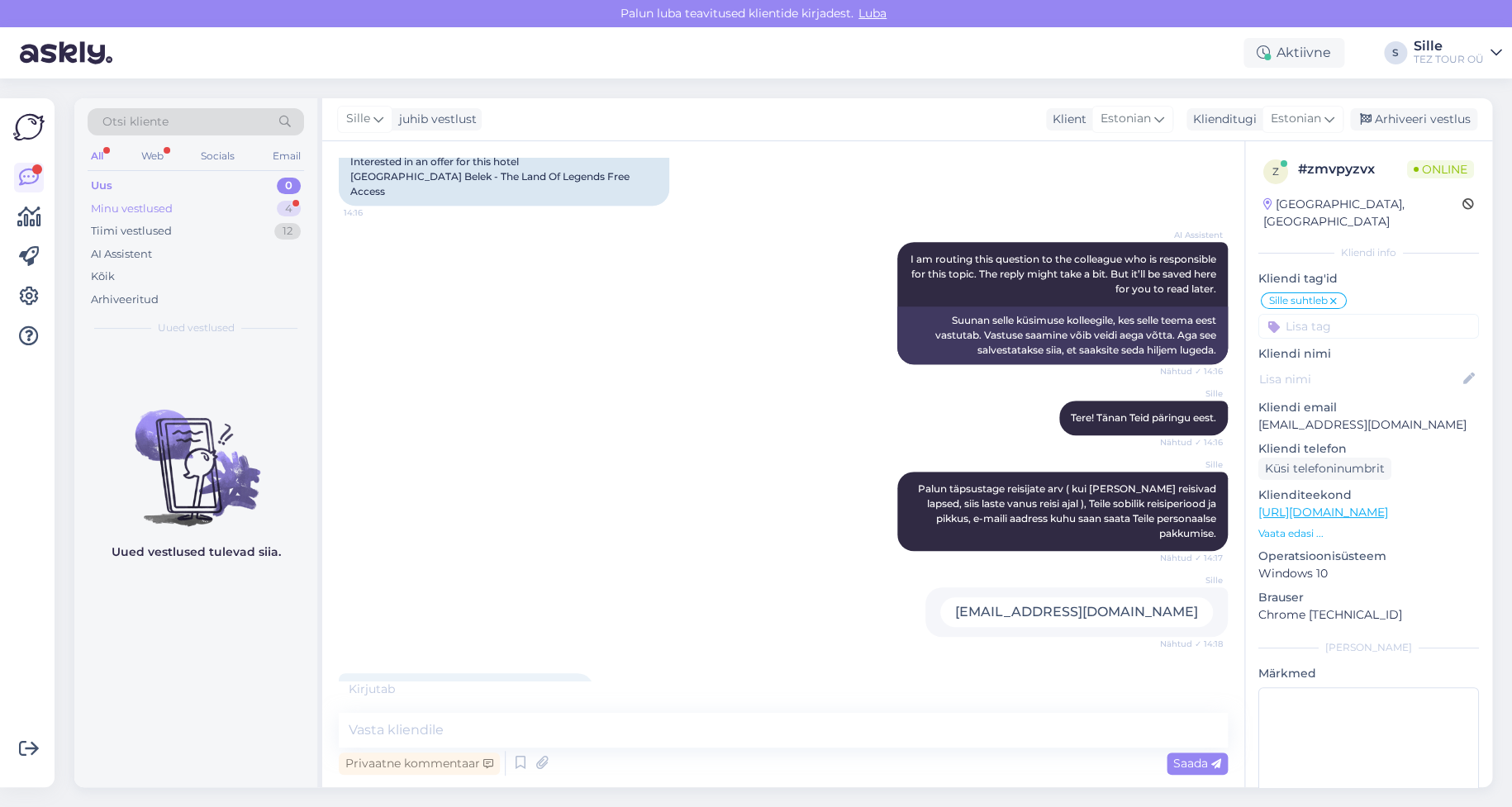
click at [211, 206] on div "Minu vestlused 4" at bounding box center [196, 209] width 217 height 23
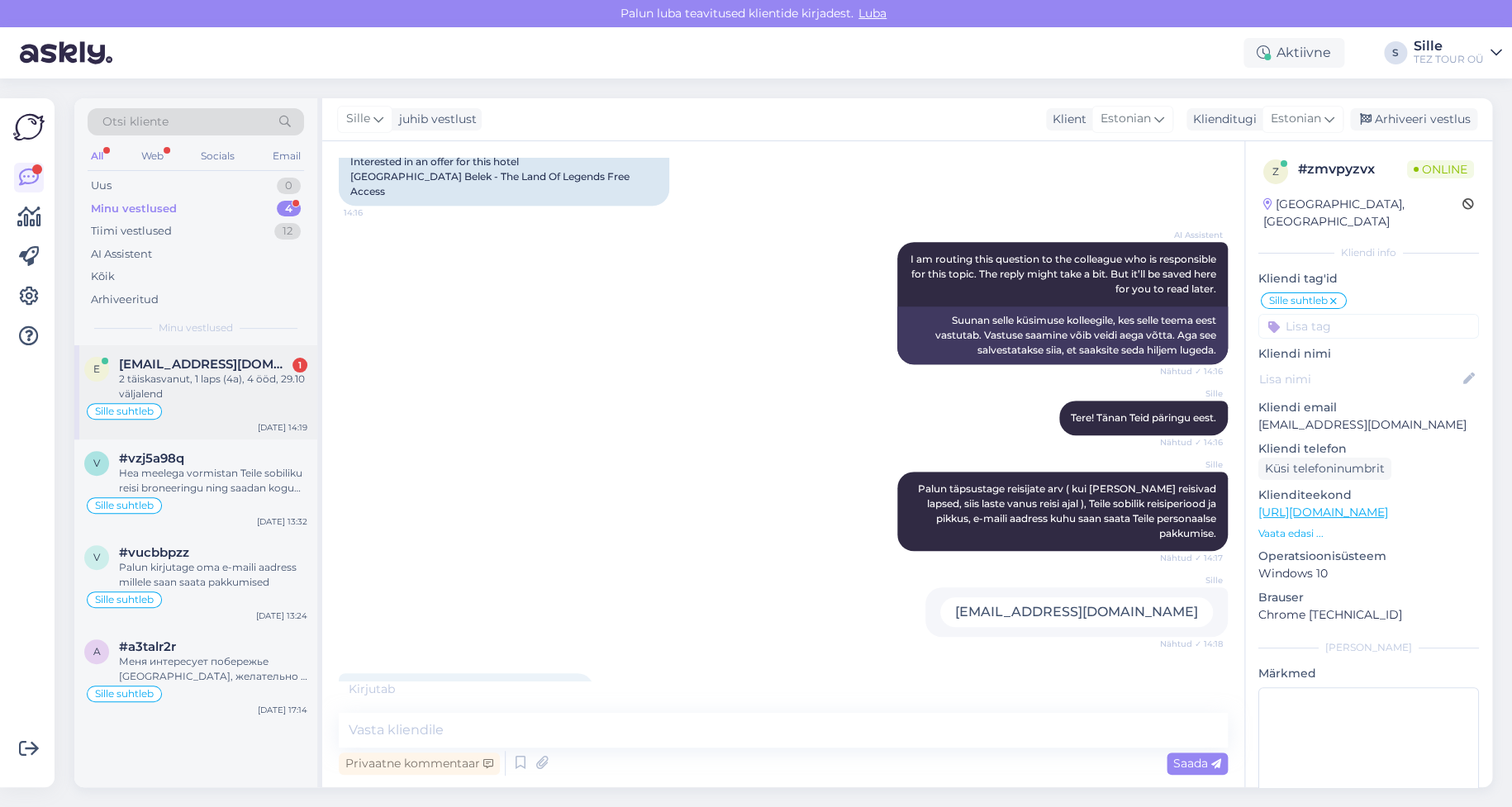
click at [241, 382] on div "2 täiskasvanut, 1 laps (4a), 4 ööd, 29.10 väljalend" at bounding box center [213, 387] width 188 height 30
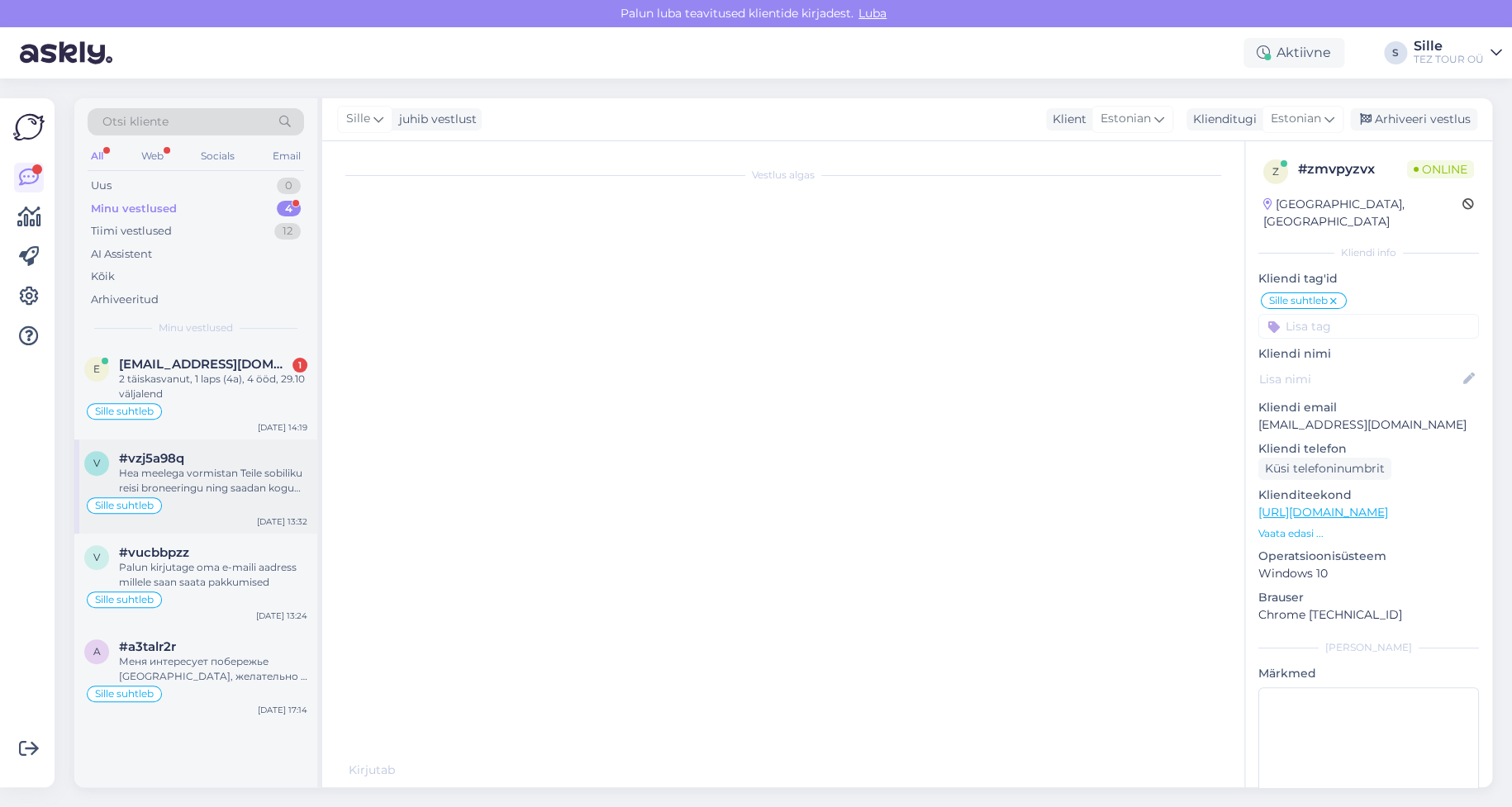
scroll to position [274, 0]
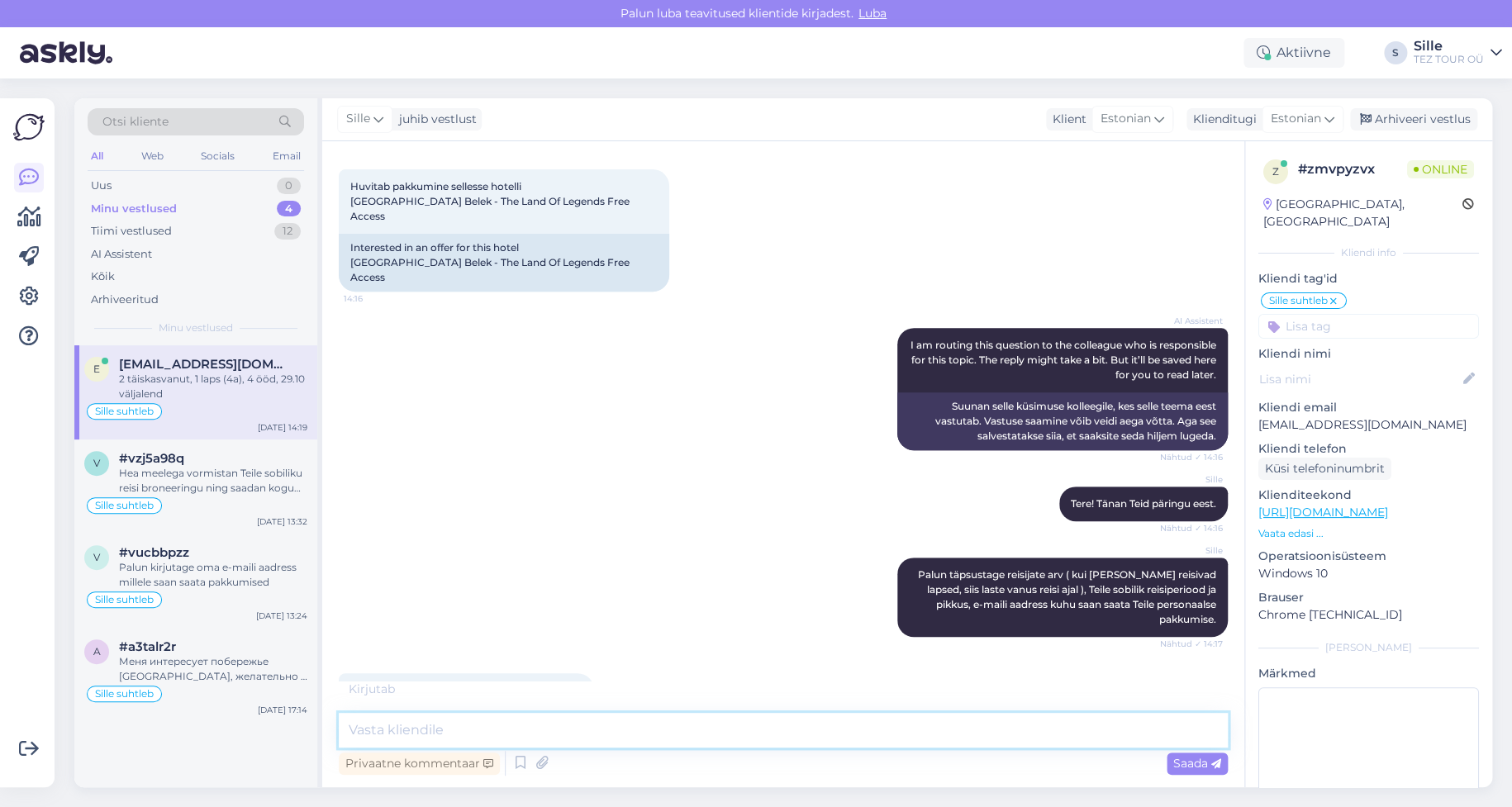
click at [398, 726] on textarea at bounding box center [783, 730] width 889 height 35
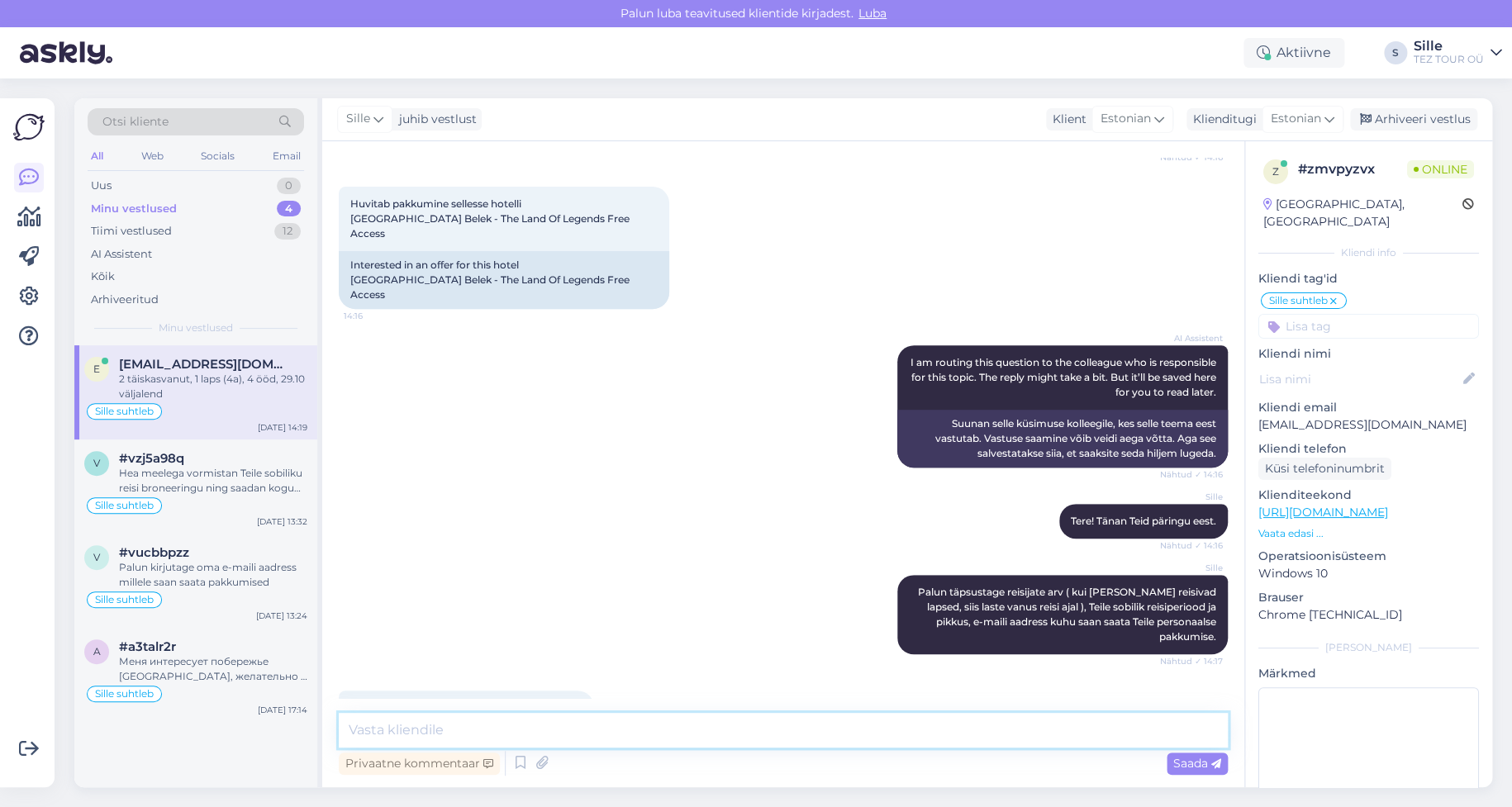
drag, startPoint x: 432, startPoint y: 731, endPoint x: 437, endPoint y: 742, distance: 12.1
click at [437, 740] on textarea at bounding box center [783, 730] width 889 height 35
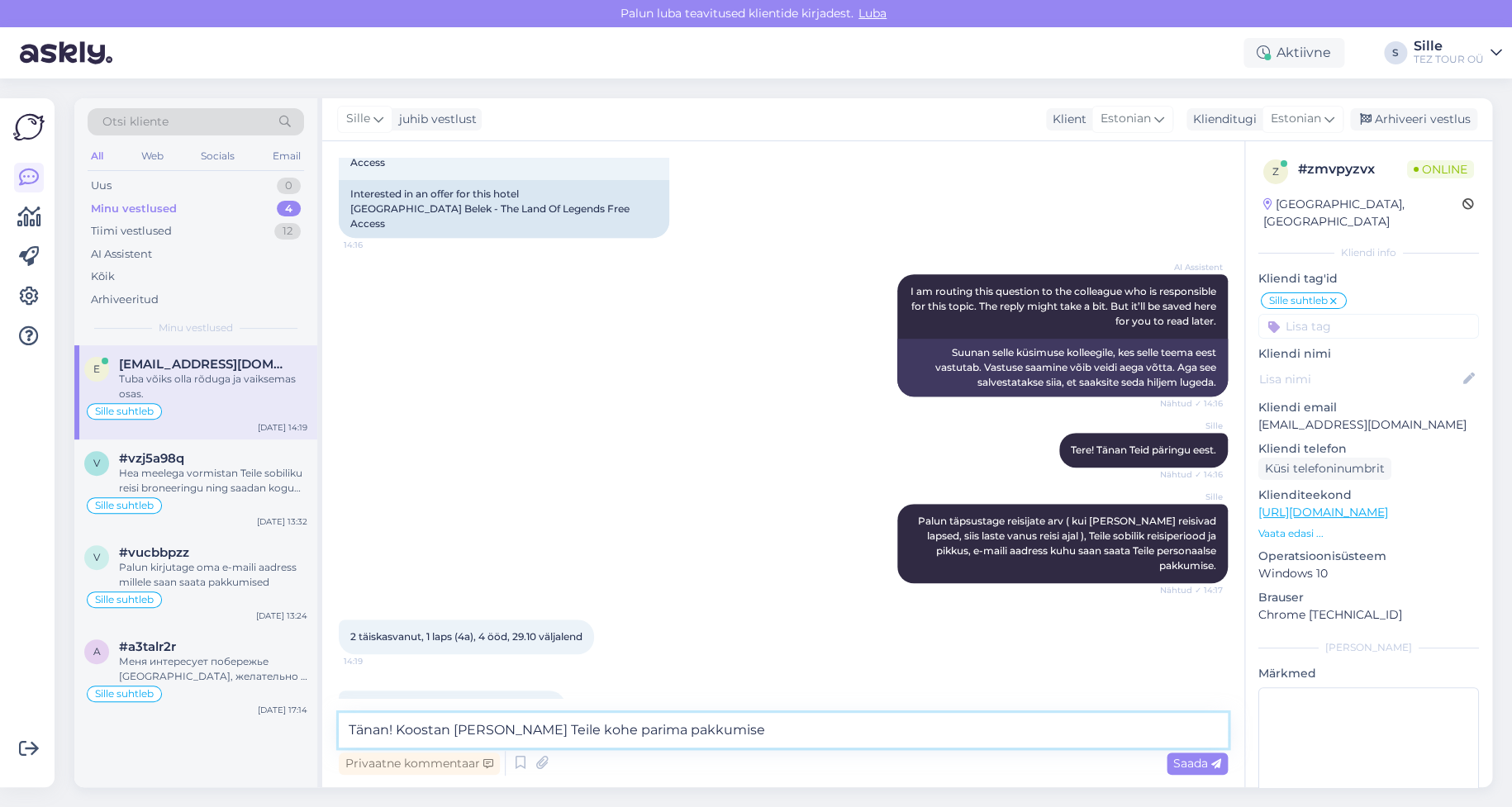
type textarea "Tänan! Koostan [PERSON_NAME] Teile kohe parima pakkumise"
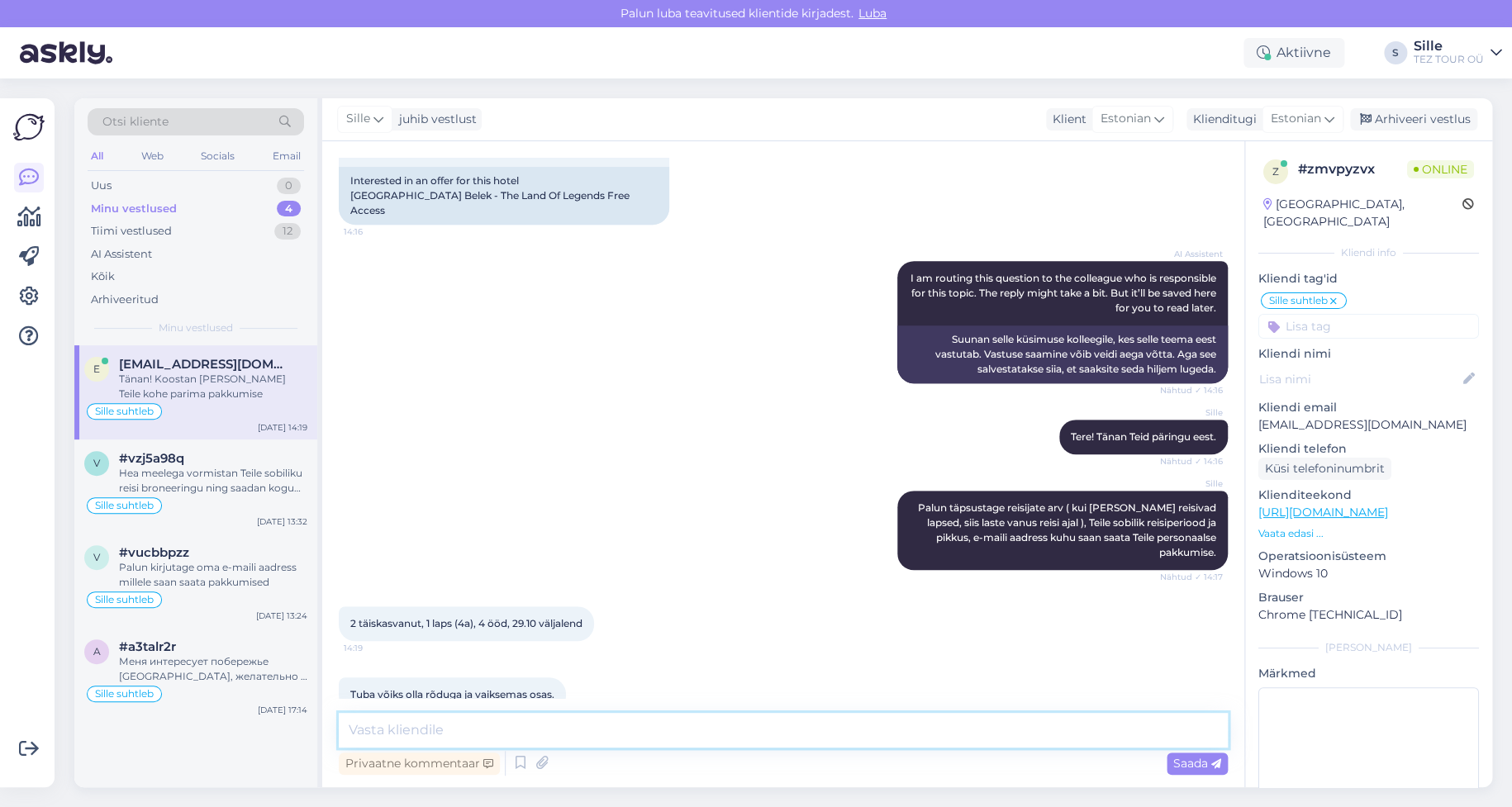
scroll to position [398, 0]
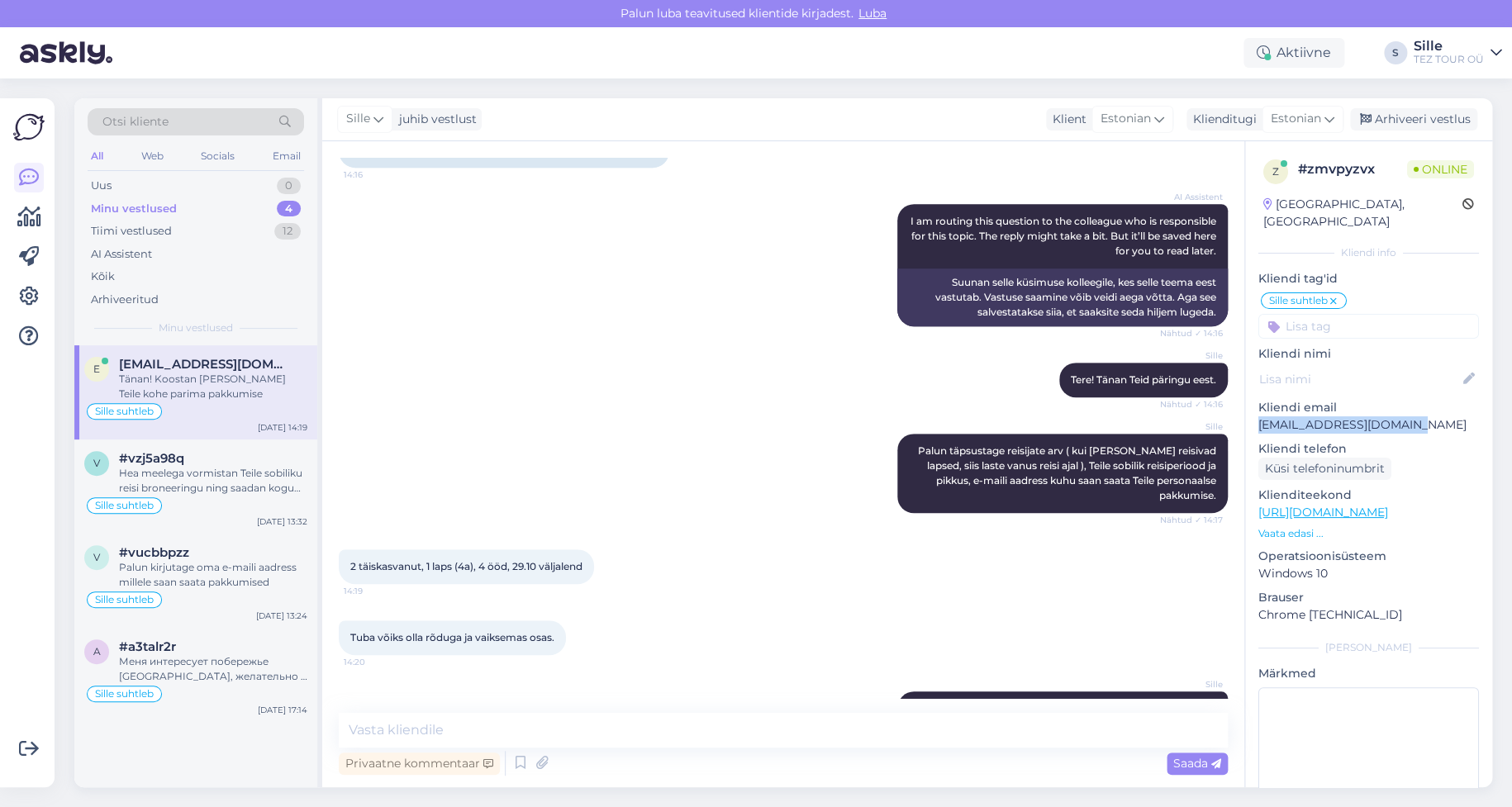
drag, startPoint x: 1438, startPoint y: 405, endPoint x: 1251, endPoint y: 416, distance: 187.3
click at [1251, 416] on div "z # zmvpyzvx Online [GEOGRAPHIC_DATA], [GEOGRAPHIC_DATA] Kliendi info Kliendi t…" at bounding box center [1369, 501] width 248 height 720
copy p "[EMAIL_ADDRESS][DOMAIN_NAME]"
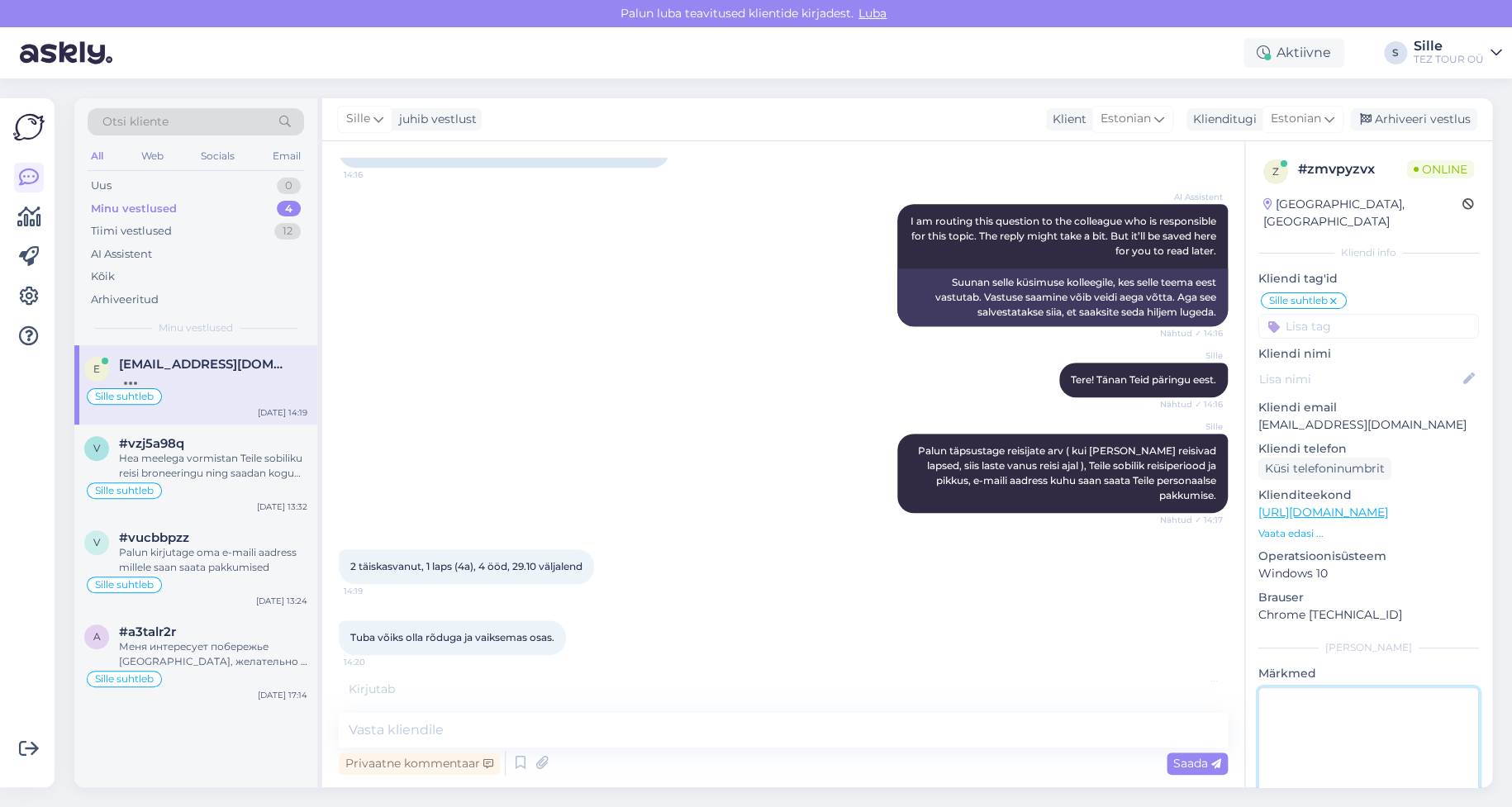
click at [1408, 691] on textarea at bounding box center [1369, 762] width 221 height 149
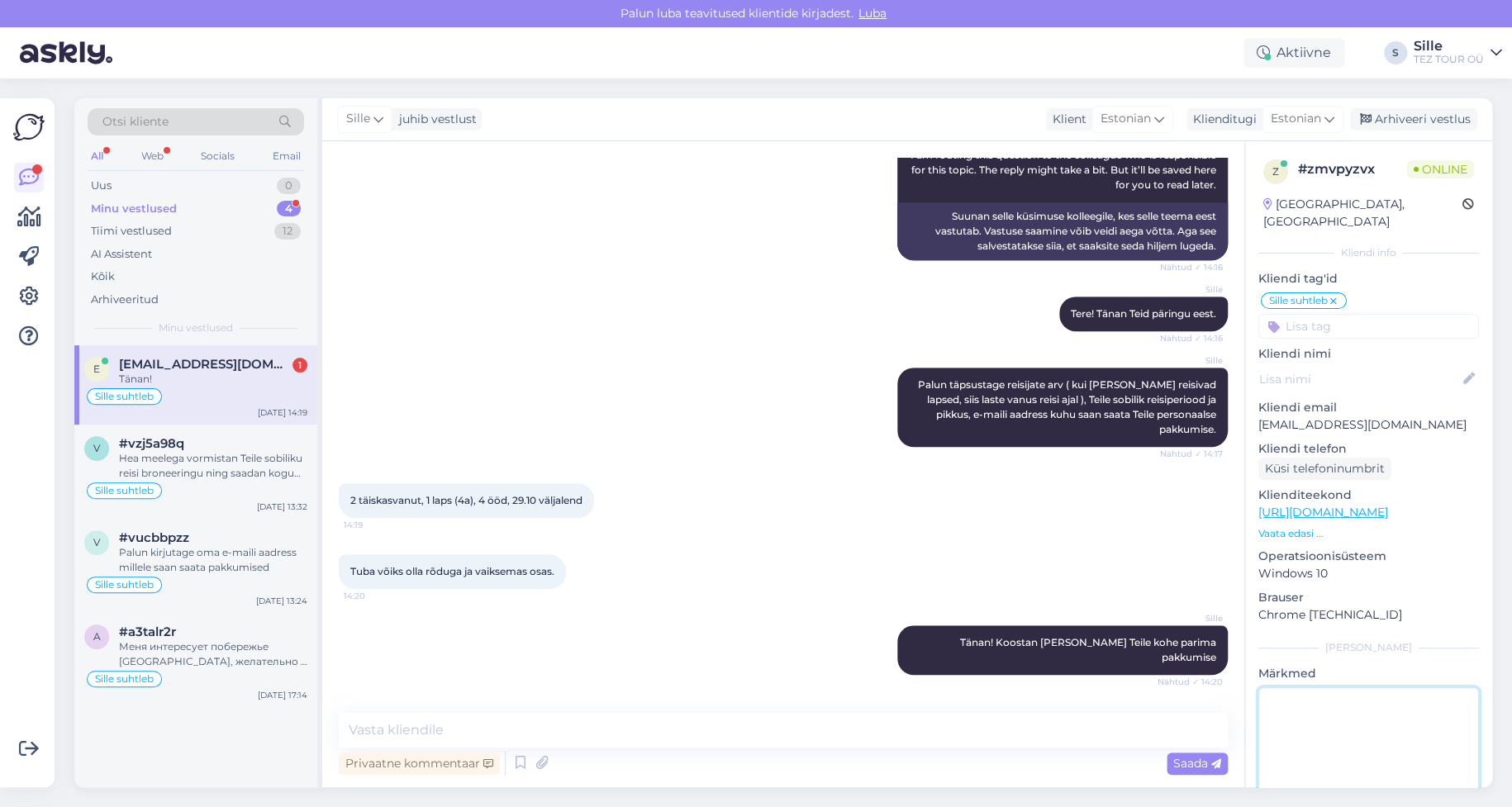
scroll to position [470, 0]
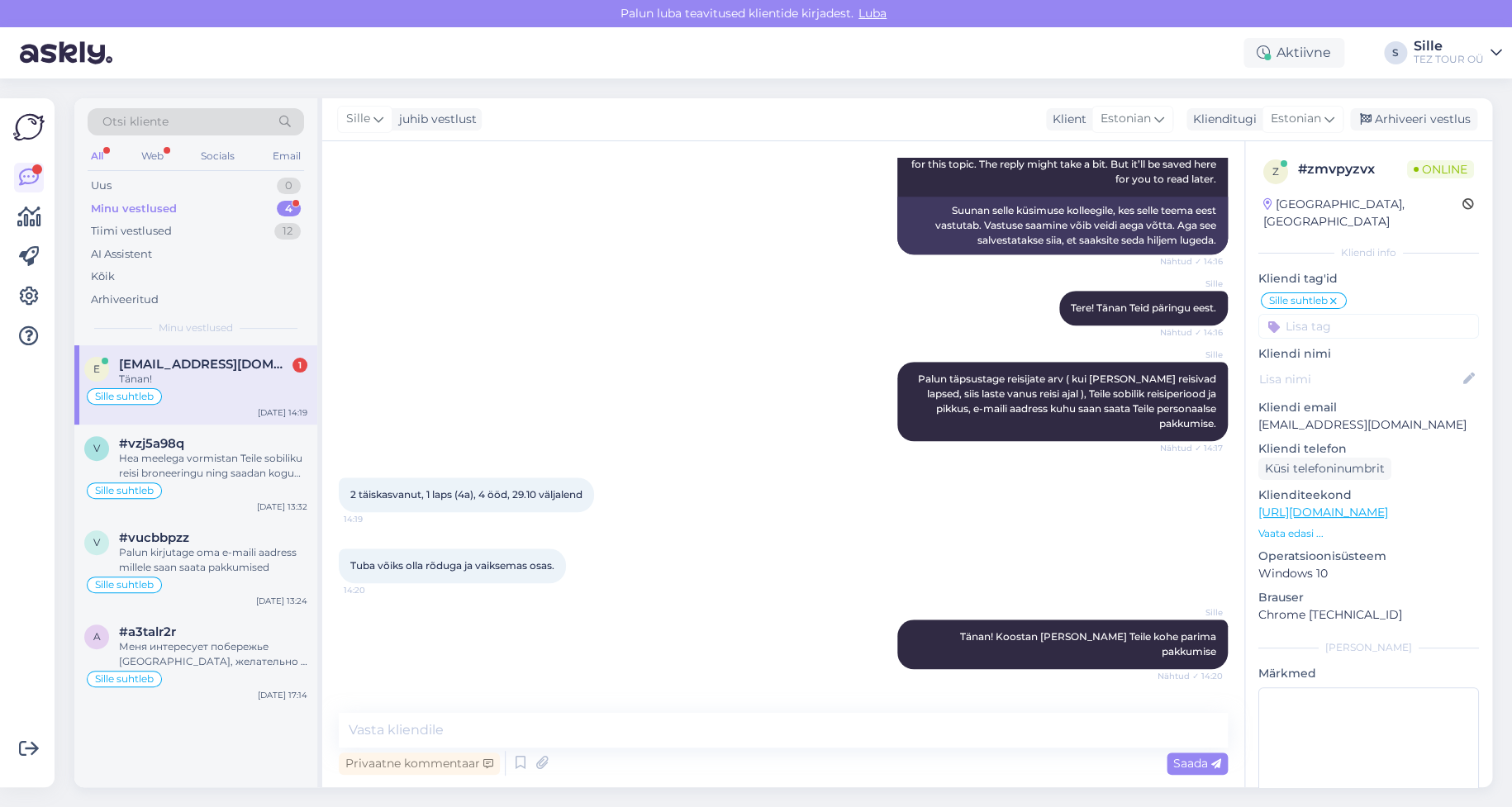
click at [252, 385] on div "Tänan!" at bounding box center [213, 380] width 188 height 15
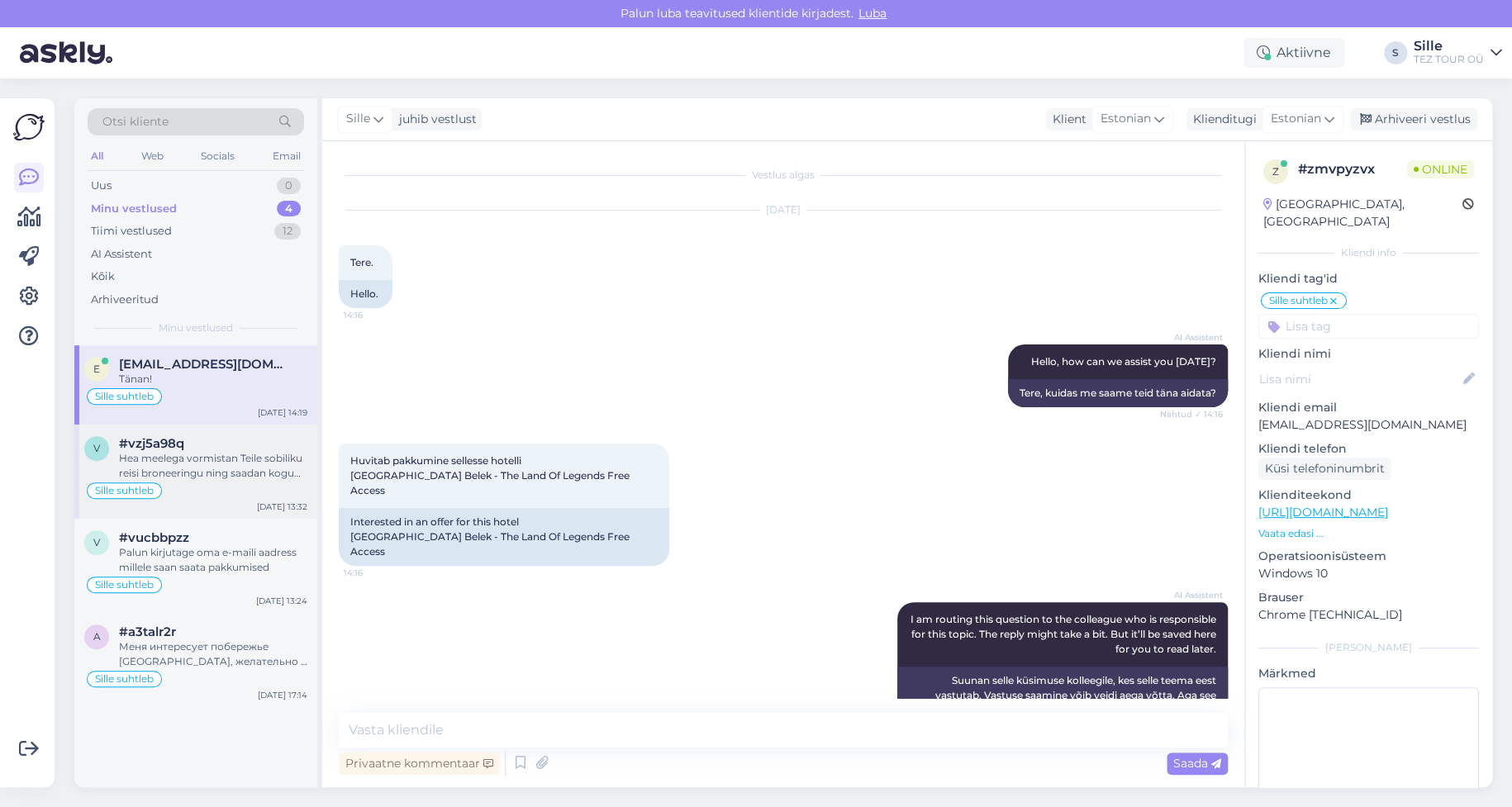
click at [235, 467] on div "Hea meelega vormistan Teile sobiliku reisi broneeringu ning saadan kogu vajalik…" at bounding box center [213, 465] width 188 height 30
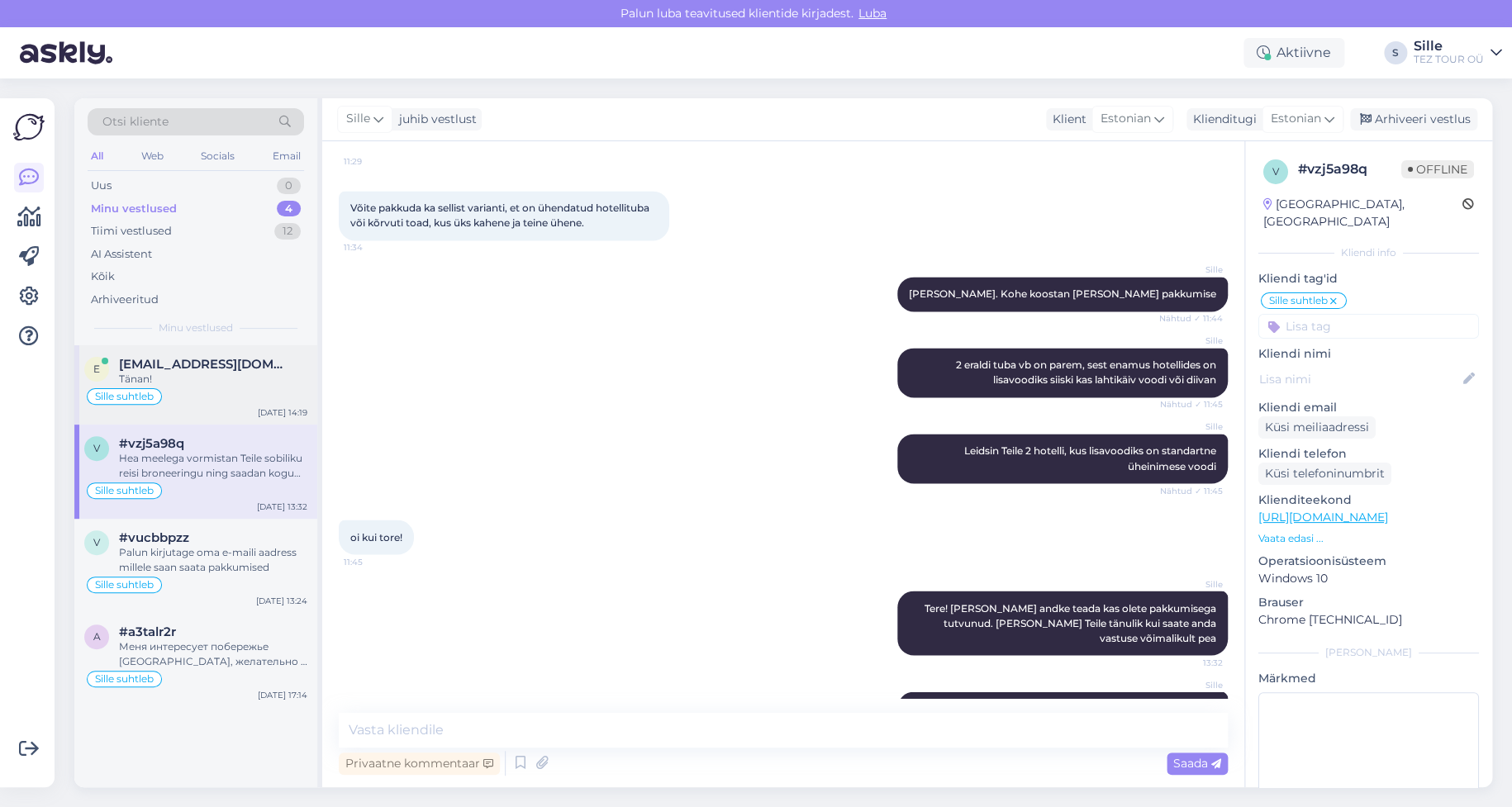
click at [239, 357] on span "[EMAIL_ADDRESS][DOMAIN_NAME]" at bounding box center [204, 365] width 172 height 15
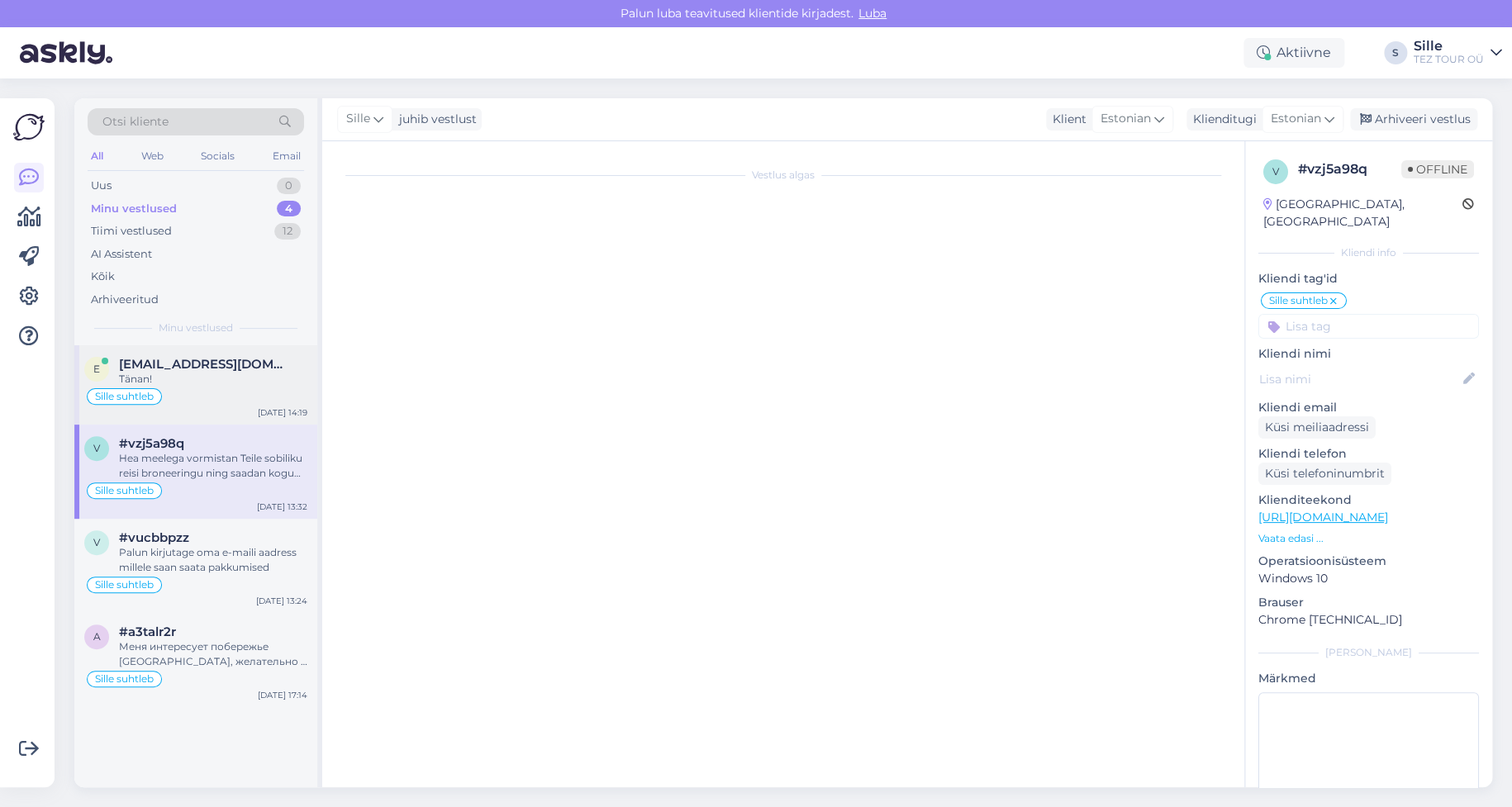
scroll to position [470, 0]
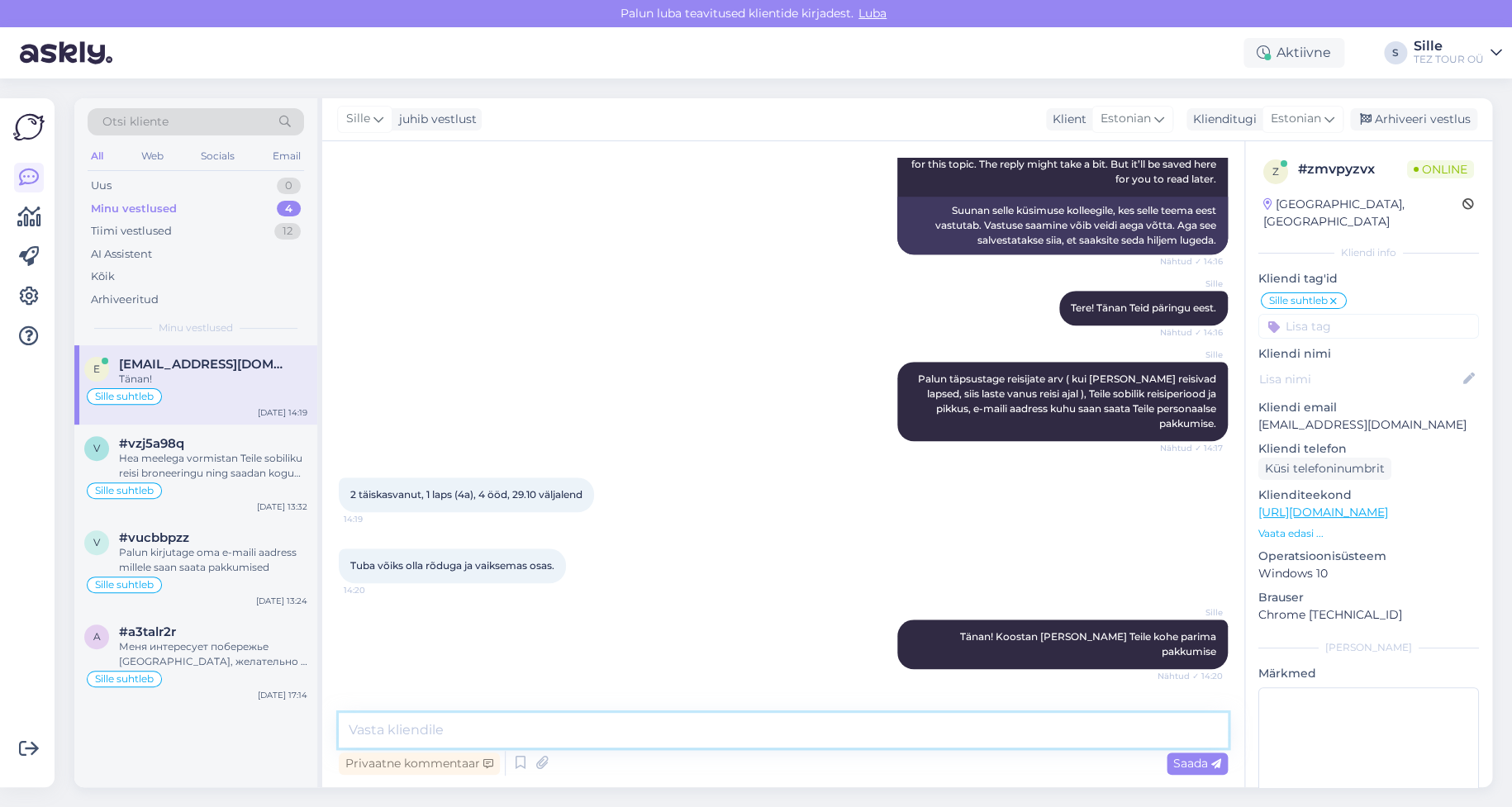
click at [402, 714] on textarea at bounding box center [783, 730] width 889 height 35
click at [440, 711] on div "Vestlus algas [DATE] Tere. 14:16 Hello. AI Assistent Hello, how can we assist y…" at bounding box center [783, 463] width 922 height 646
click at [439, 709] on div "Vestlus algas [DATE] Tere. 14:16 Hello. AI Assistent Hello, how can we assist y…" at bounding box center [783, 463] width 922 height 646
click at [403, 724] on textarea at bounding box center [783, 730] width 889 height 35
drag, startPoint x: 365, startPoint y: 724, endPoint x: 374, endPoint y: 723, distance: 9.1
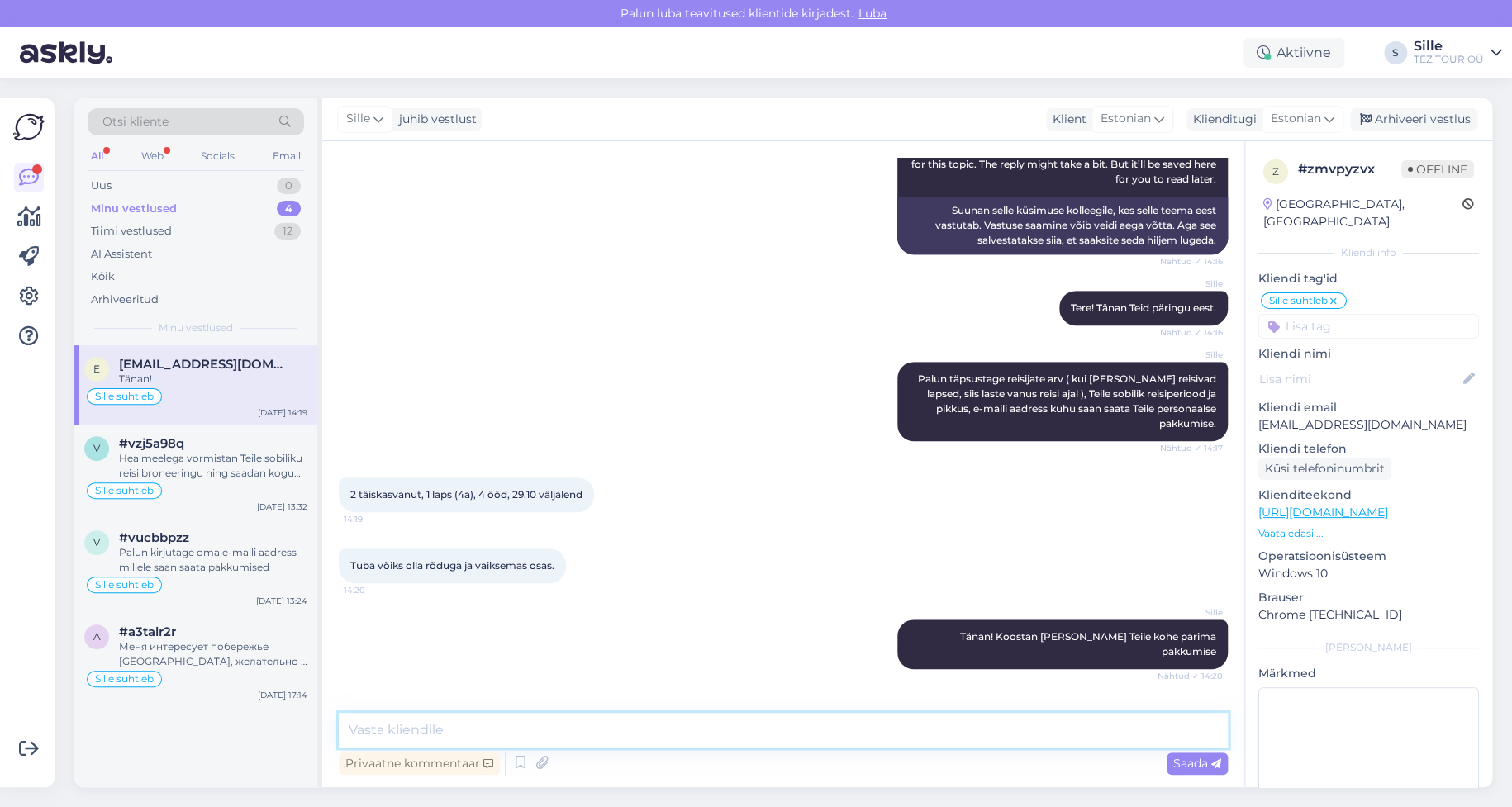
click at [366, 724] on textarea at bounding box center [783, 730] width 889 height 35
type textarea "Pakkumine saadetud Teie meilile. Ootan Teie vastust ja andmeid broneerimiseks."
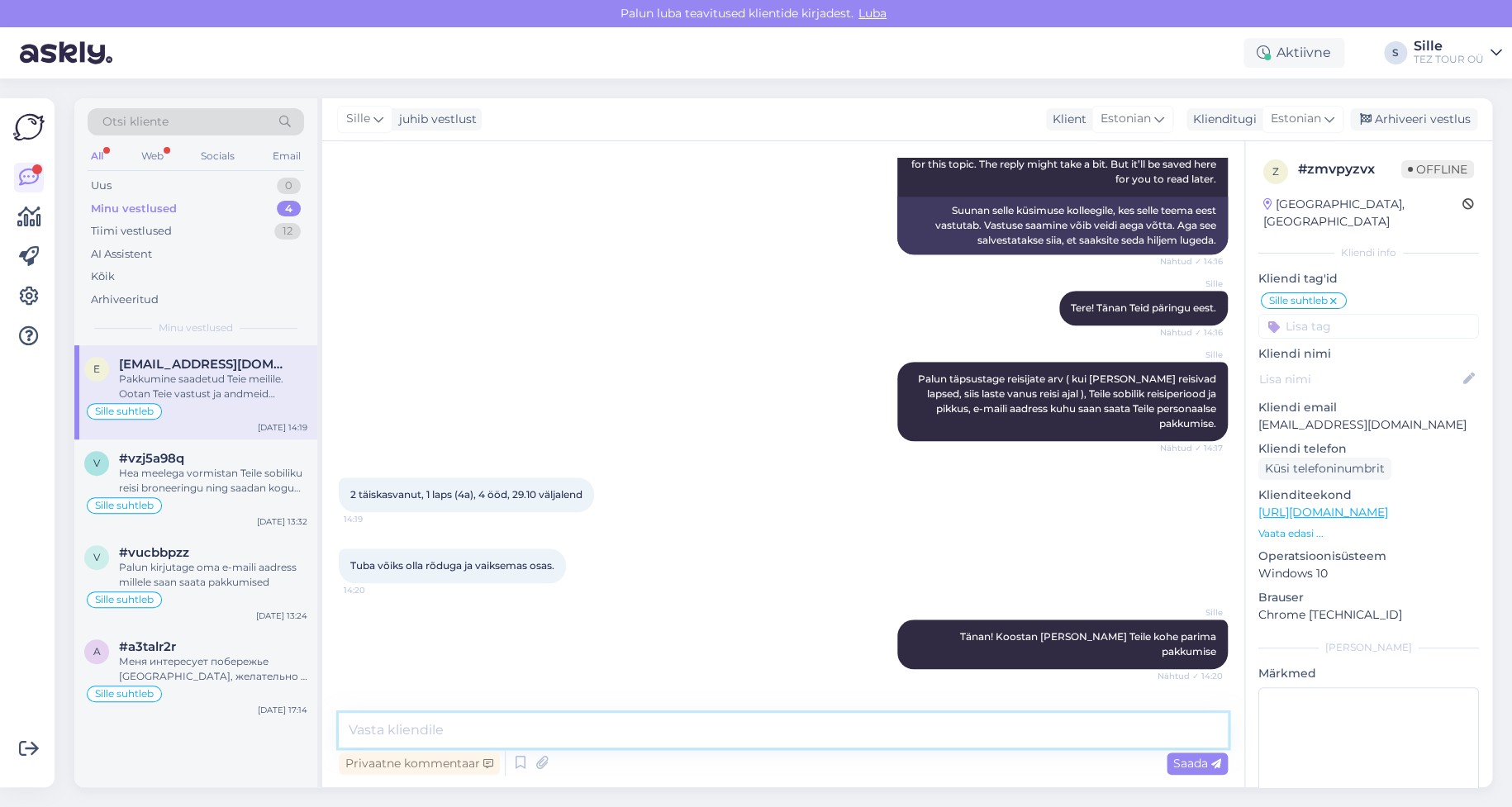
scroll to position [557, 0]
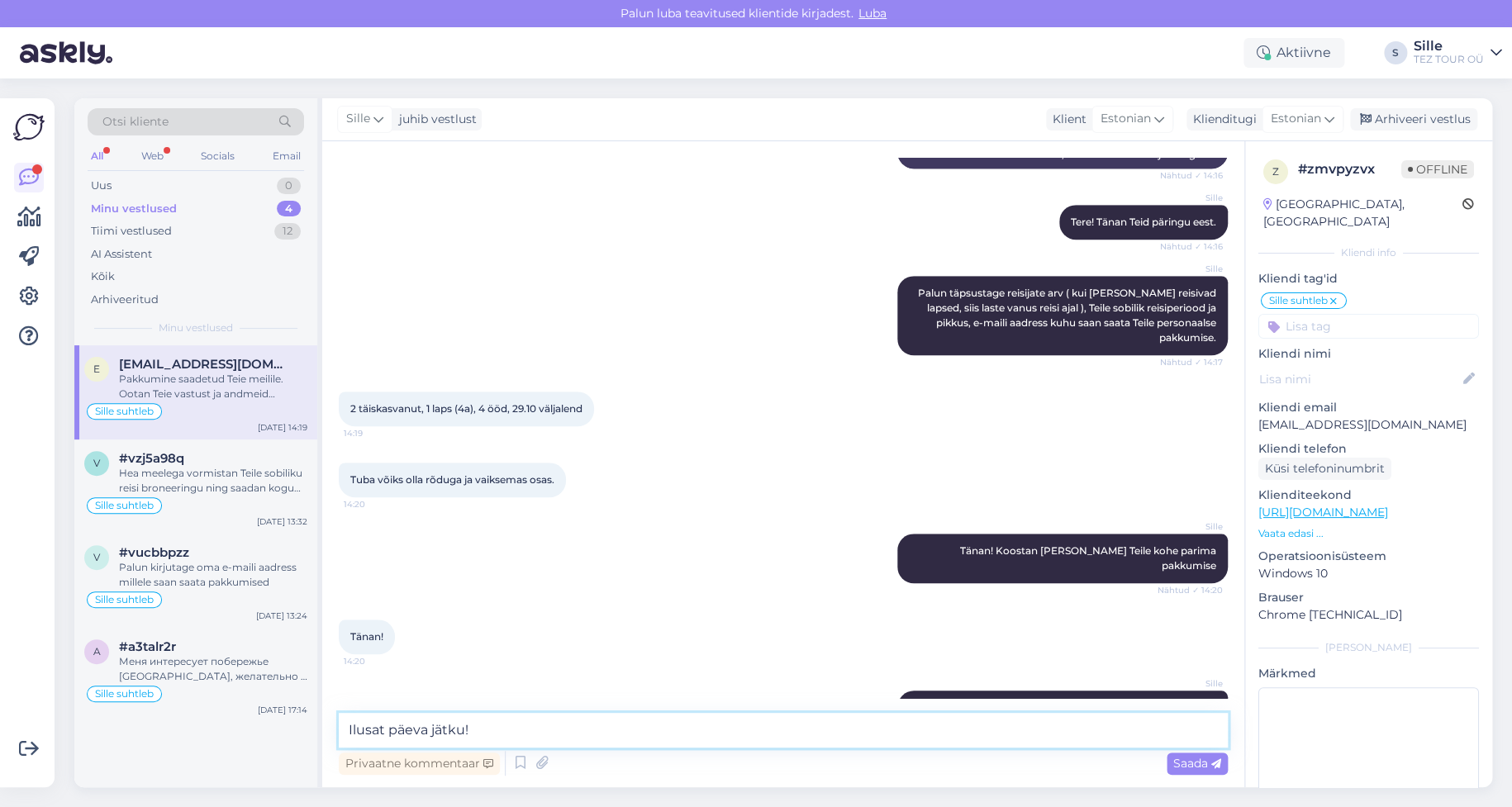
type textarea "Ilusat päeva jätku!"
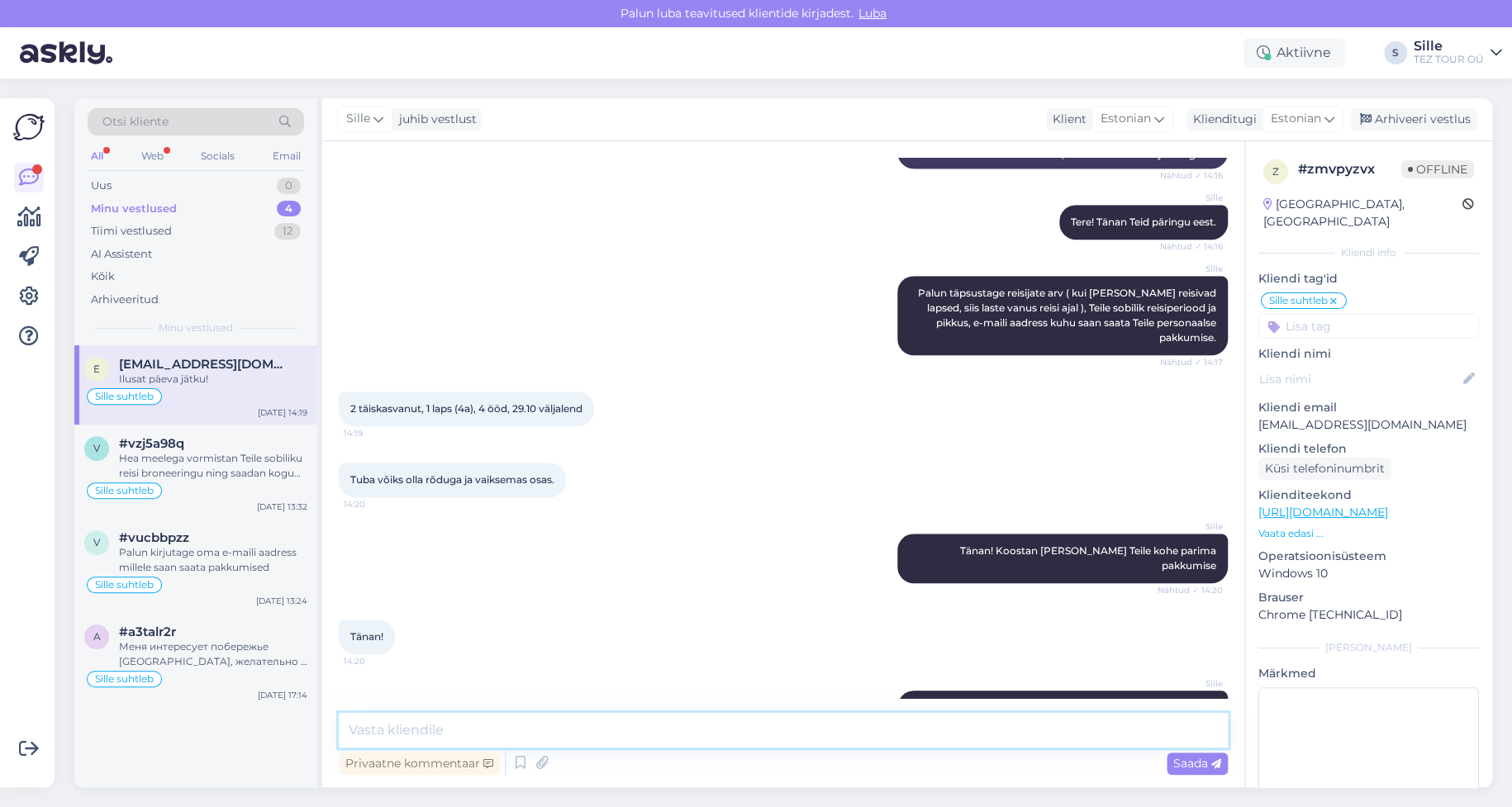
scroll to position [628, 0]
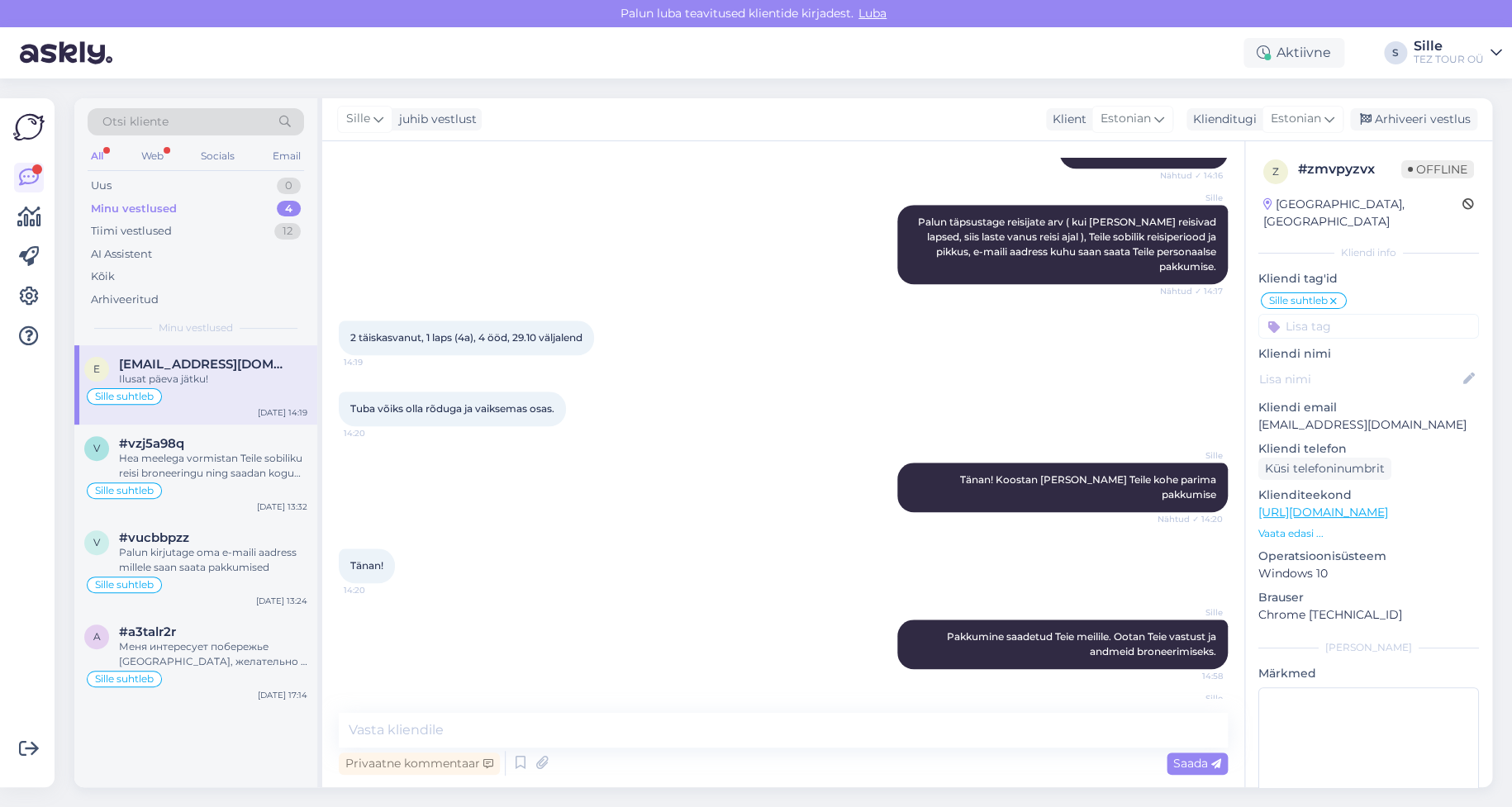
drag, startPoint x: 1310, startPoint y: 305, endPoint x: 1433, endPoint y: 330, distance: 125.5
click at [1313, 314] on input at bounding box center [1369, 326] width 221 height 25
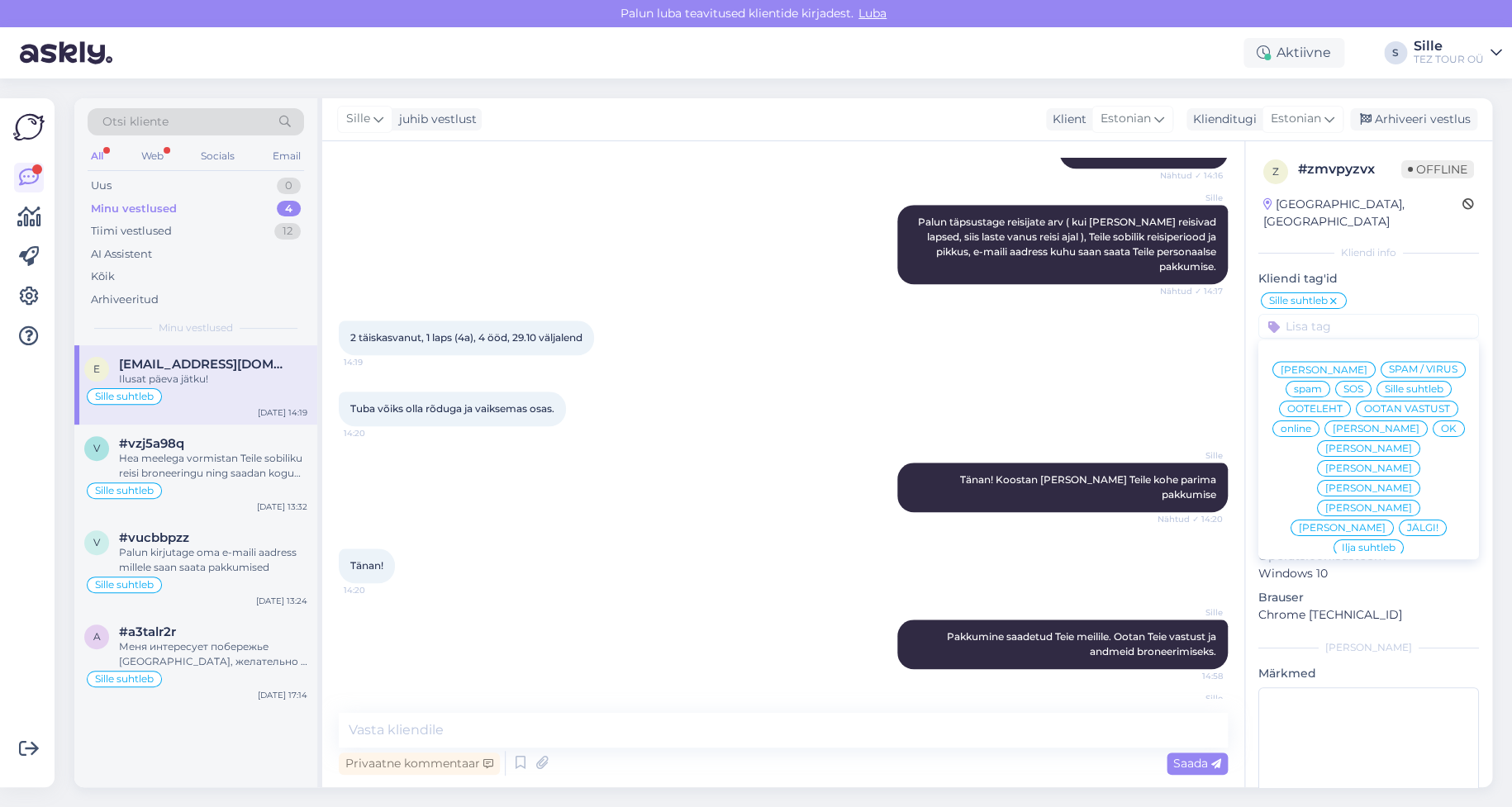
click at [1441, 431] on span "OK" at bounding box center [1449, 429] width 15 height 10
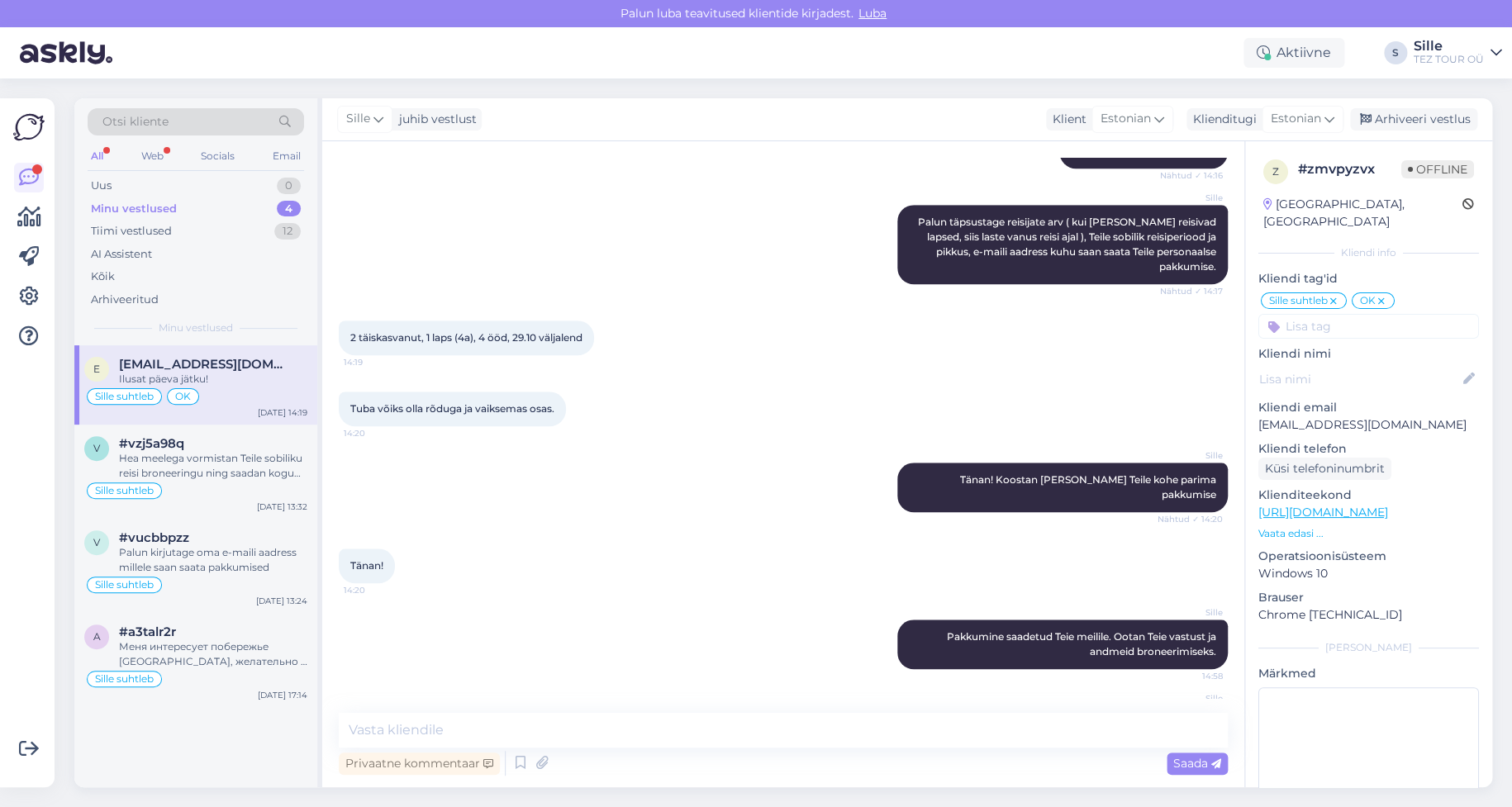
click at [215, 199] on div "Minu vestlused 4" at bounding box center [196, 209] width 217 height 23
click at [192, 464] on div "Hea meelega vormistan Teile sobiliku reisi broneeringu ning saadan kogu vajalik…" at bounding box center [213, 465] width 188 height 30
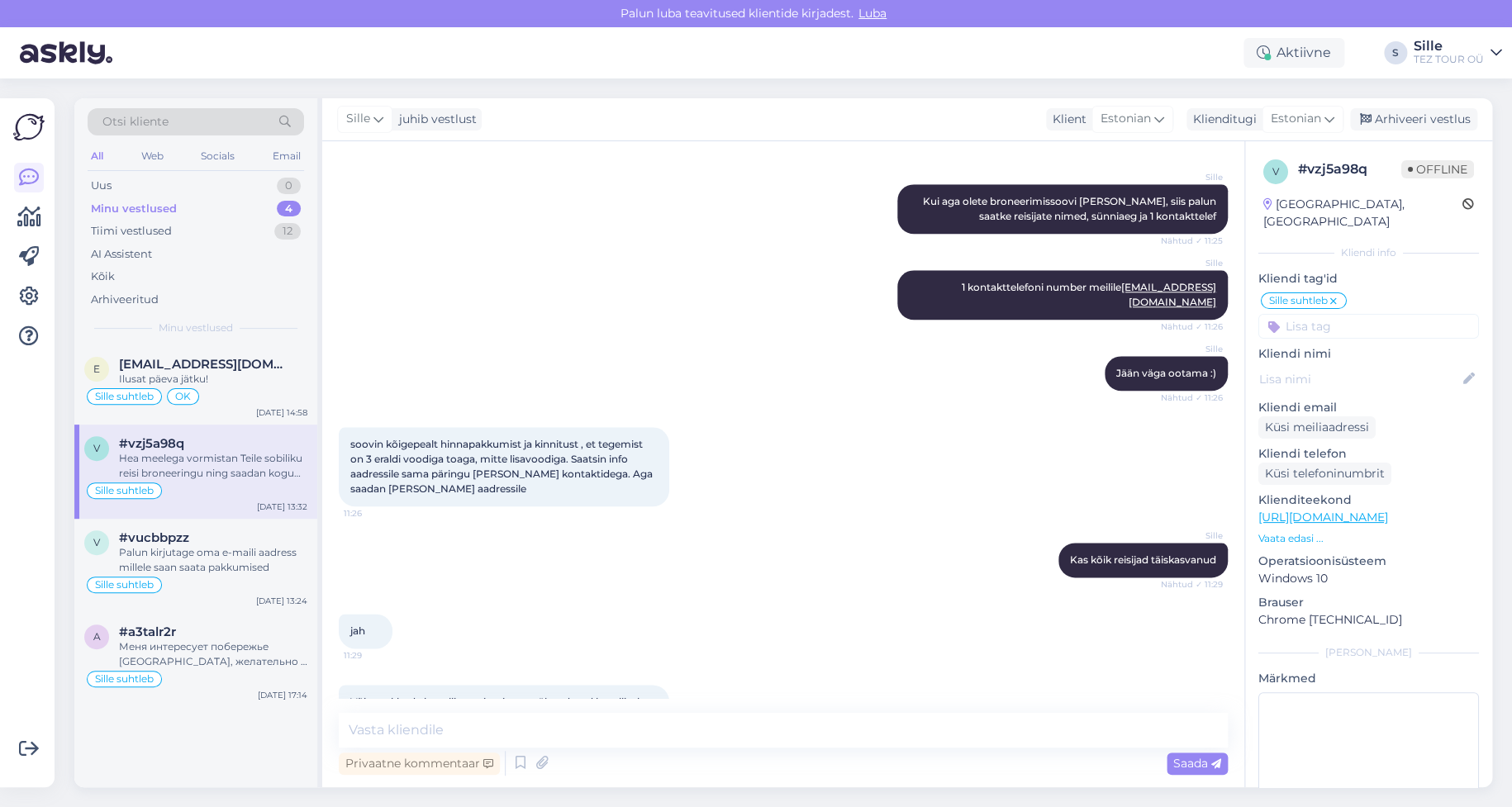
scroll to position [1157, 0]
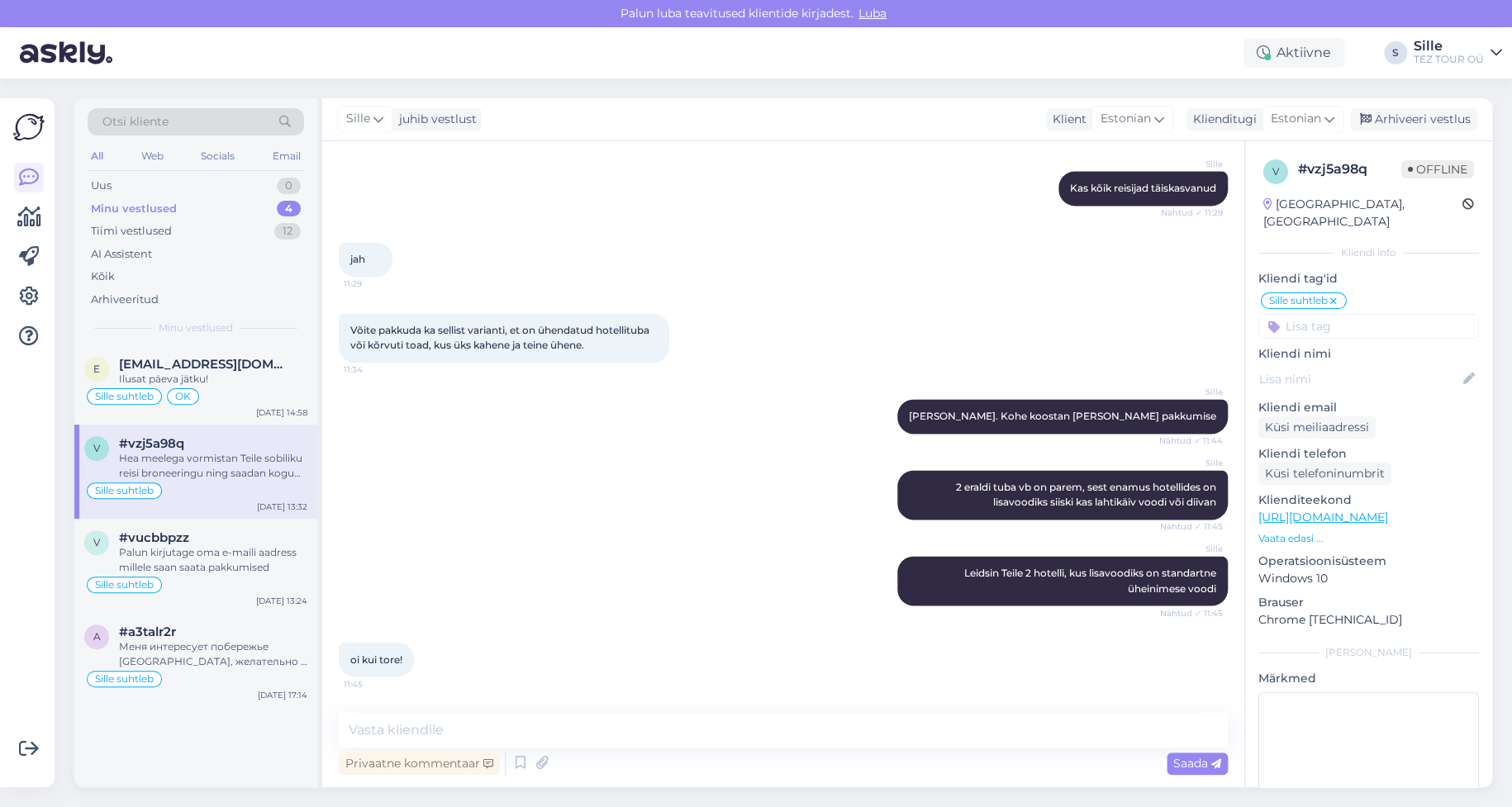
click at [1375, 314] on input at bounding box center [1369, 326] width 221 height 25
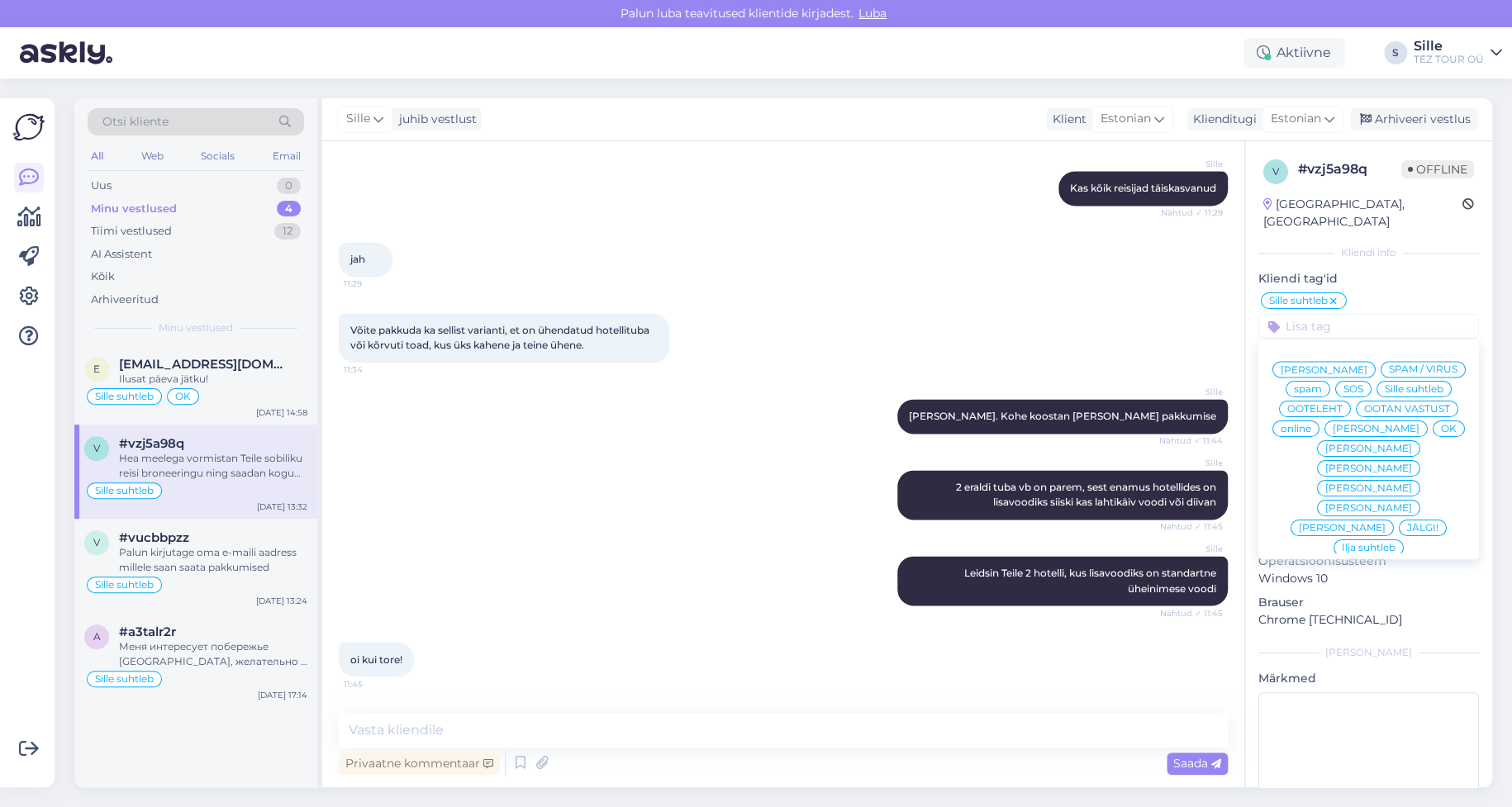
click at [1441, 431] on span "OK" at bounding box center [1449, 429] width 15 height 10
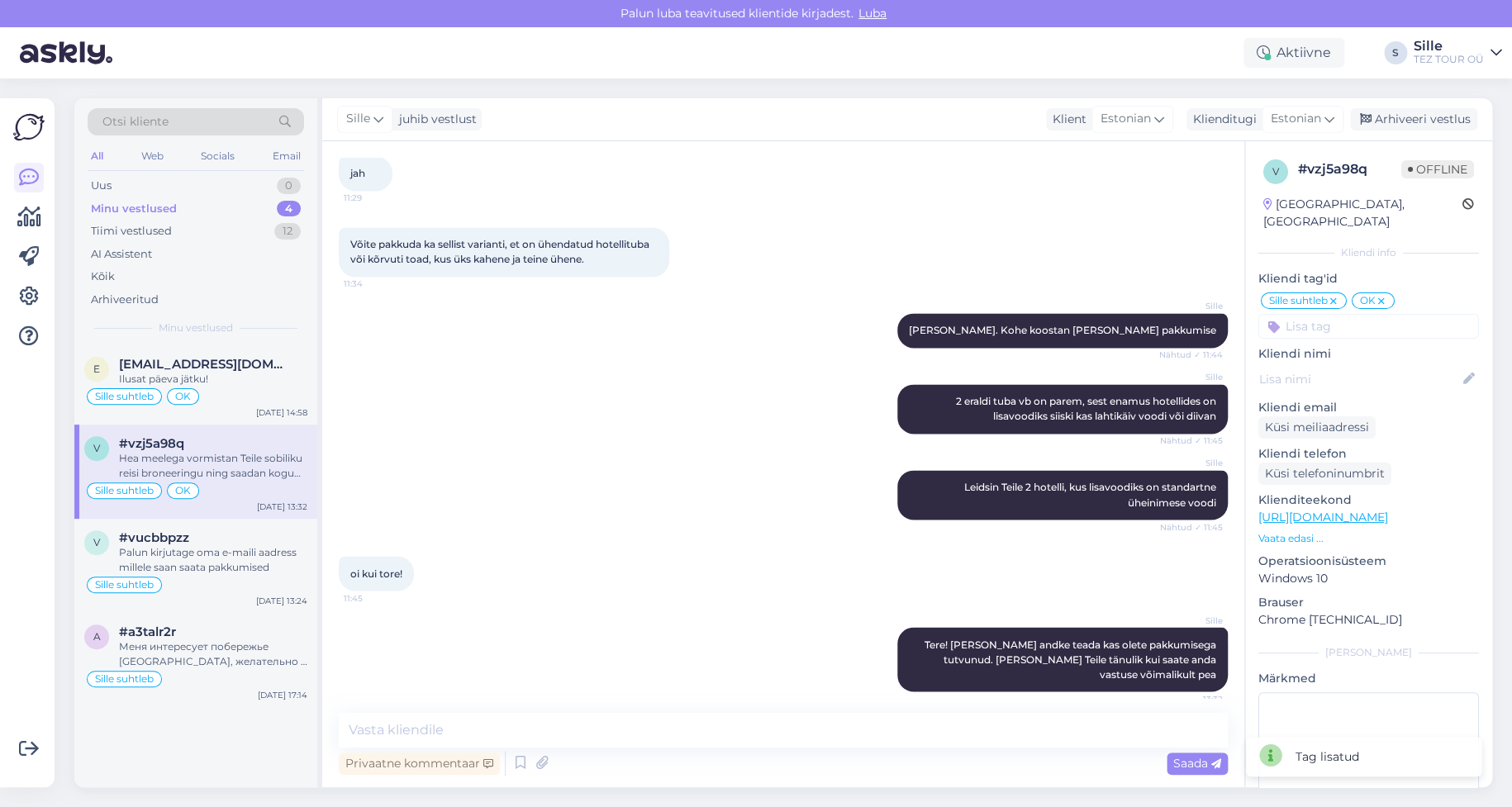
scroll to position [1279, 0]
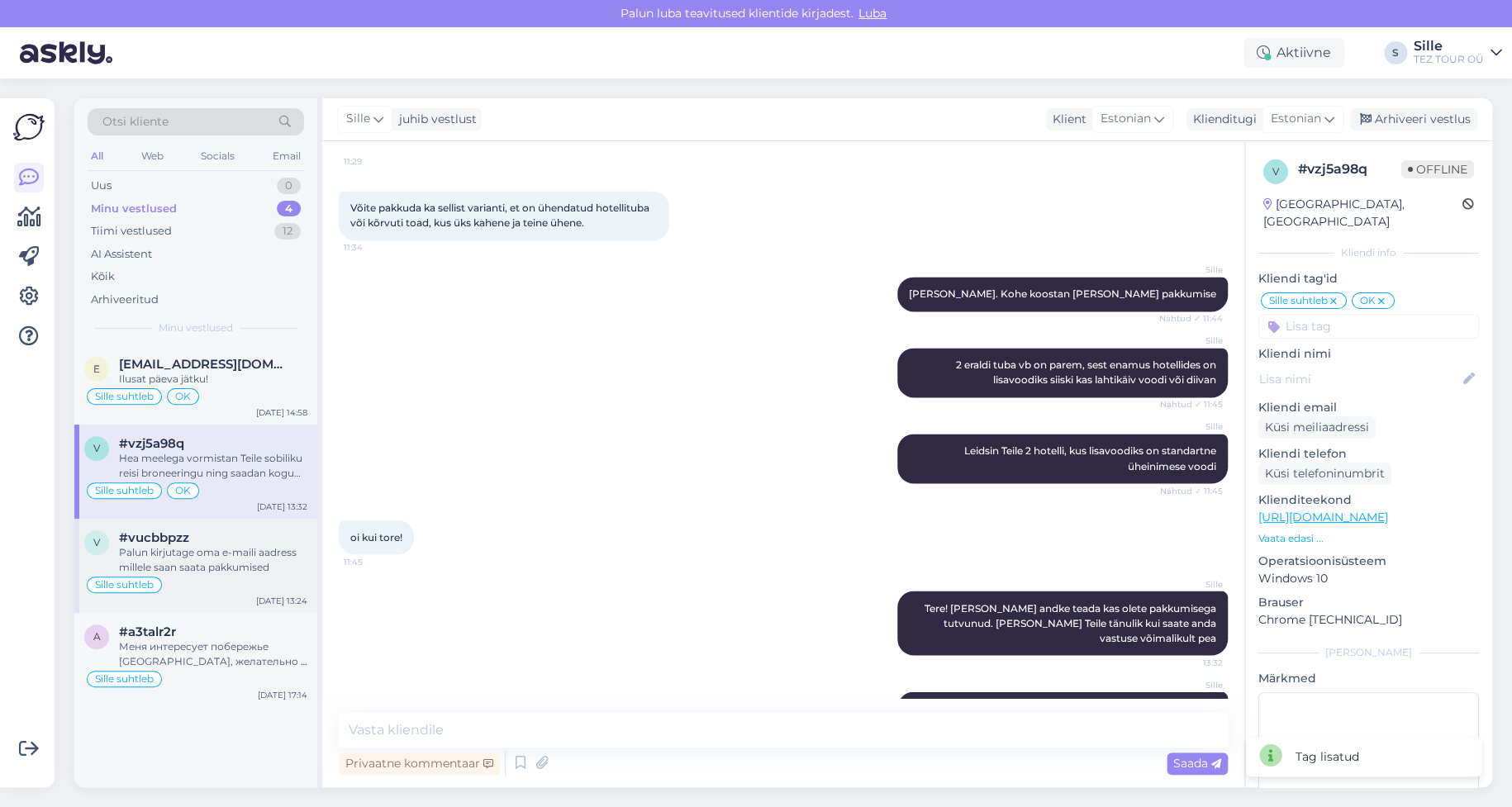
click at [231, 567] on div "Palun kirjutage oma e-maili aadress millele saan saata pakkumised" at bounding box center [213, 559] width 188 height 30
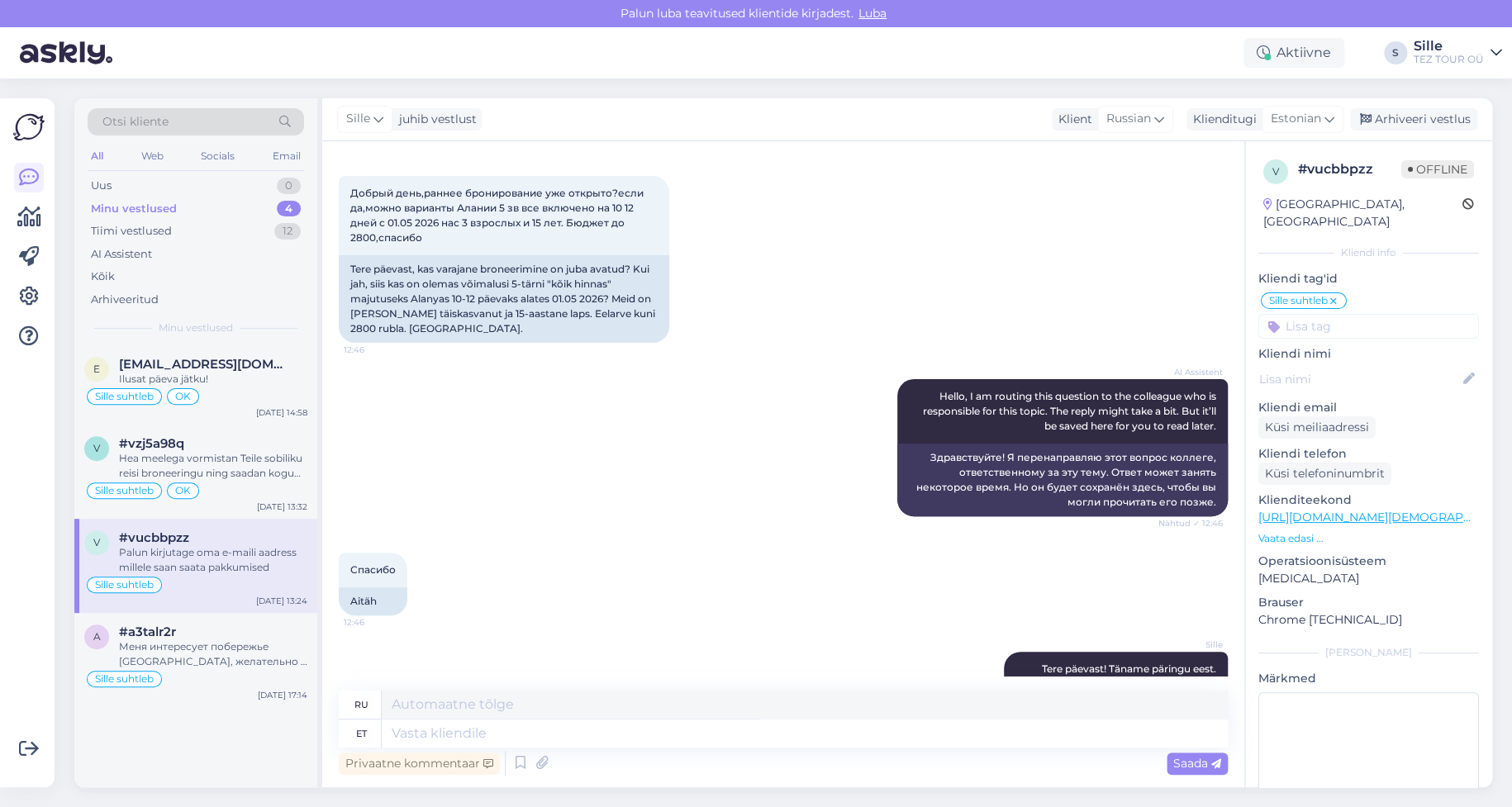
scroll to position [0, 0]
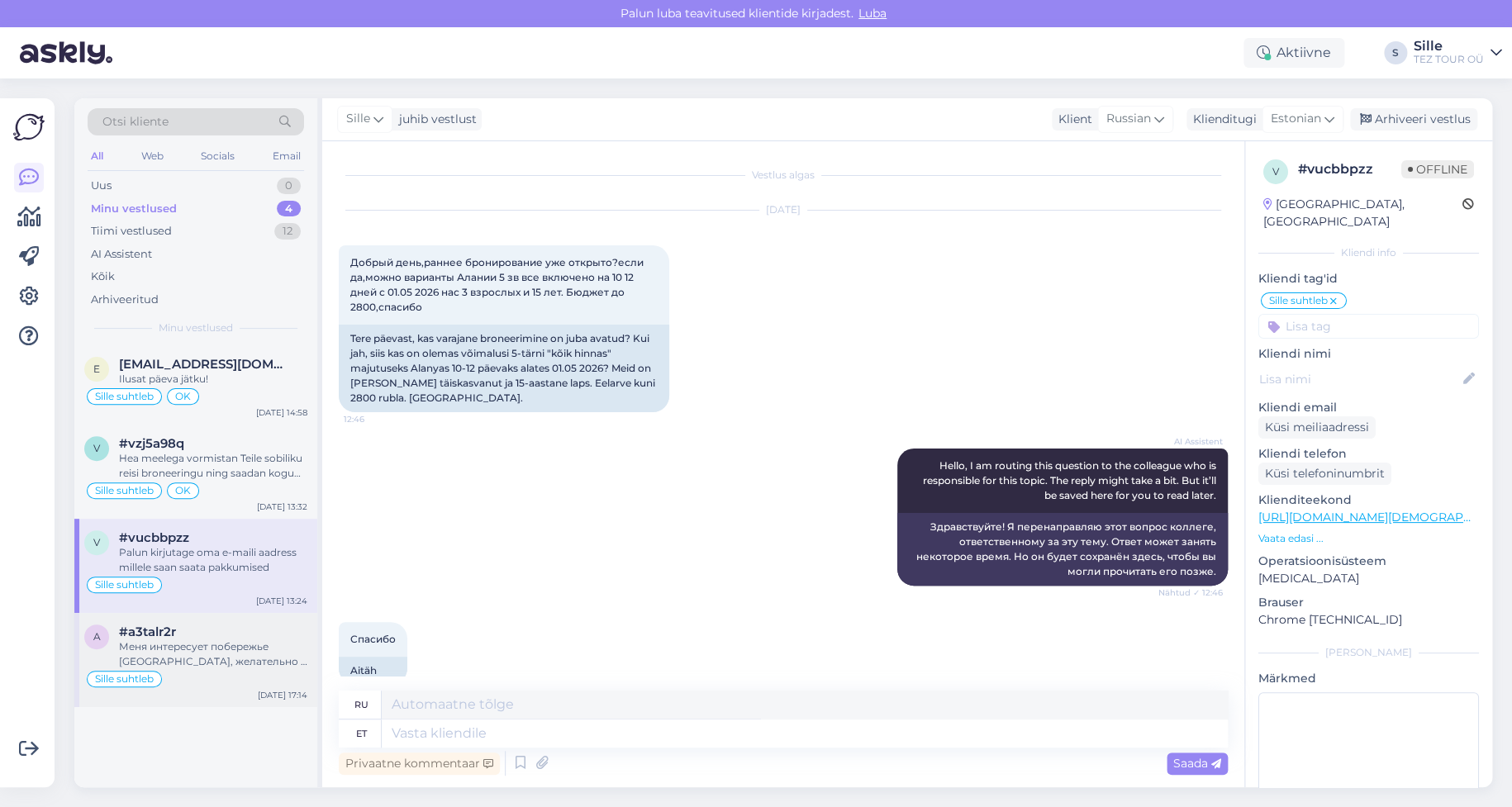
click at [122, 637] on span "#a3talr2r" at bounding box center [147, 632] width 57 height 15
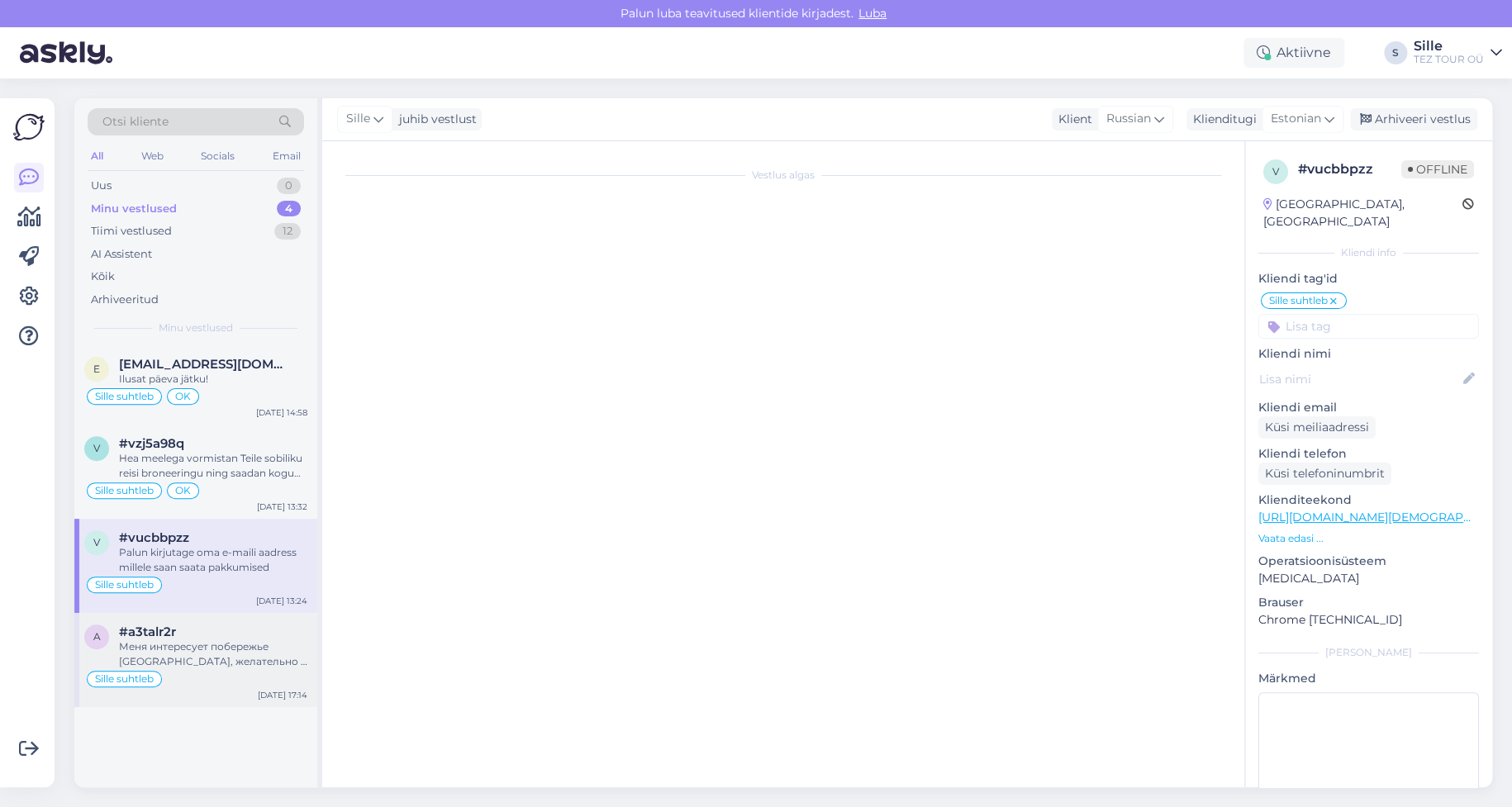
scroll to position [839, 0]
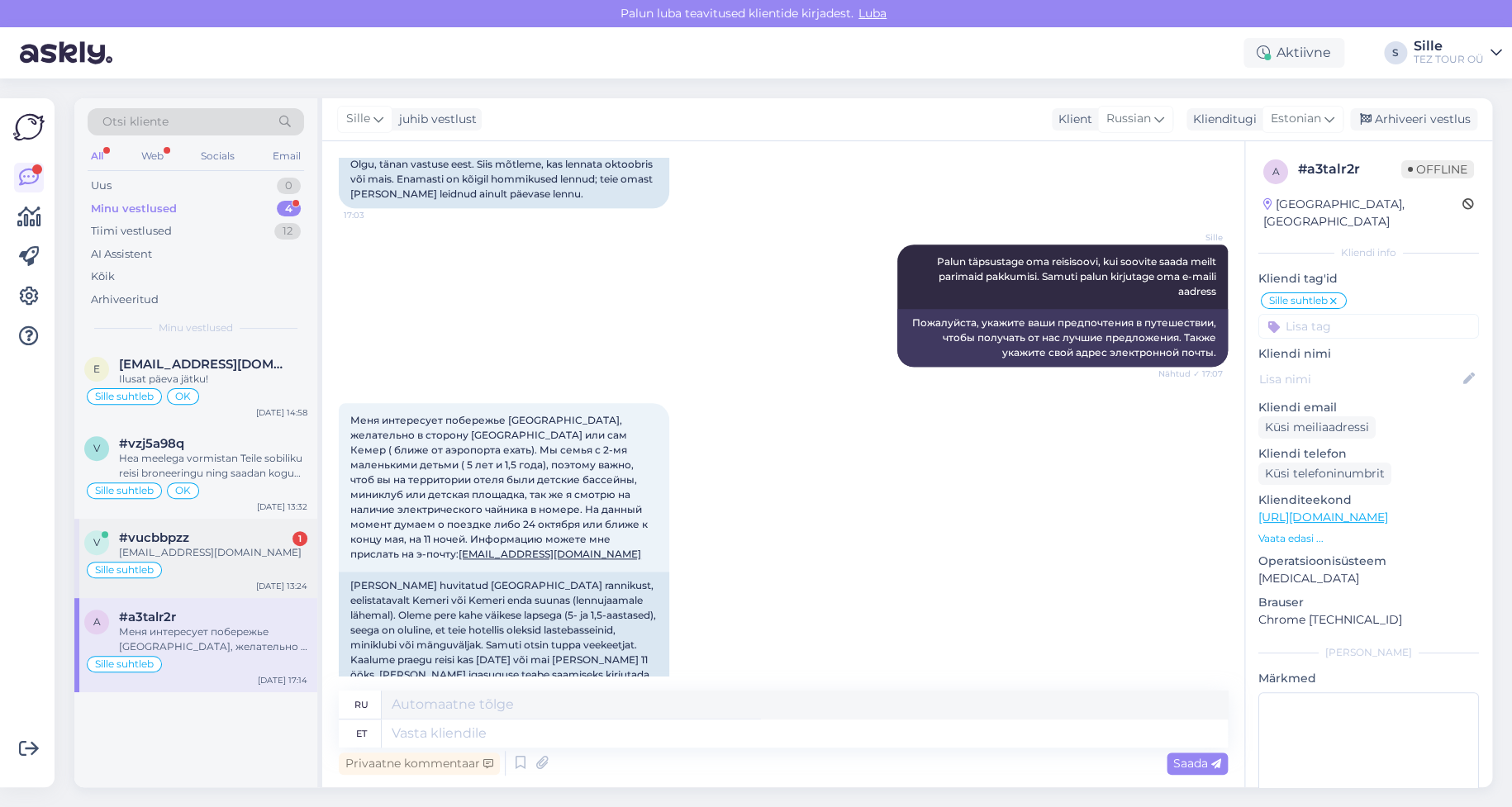
click at [241, 547] on div "[EMAIL_ADDRESS][DOMAIN_NAME]" at bounding box center [213, 553] width 188 height 15
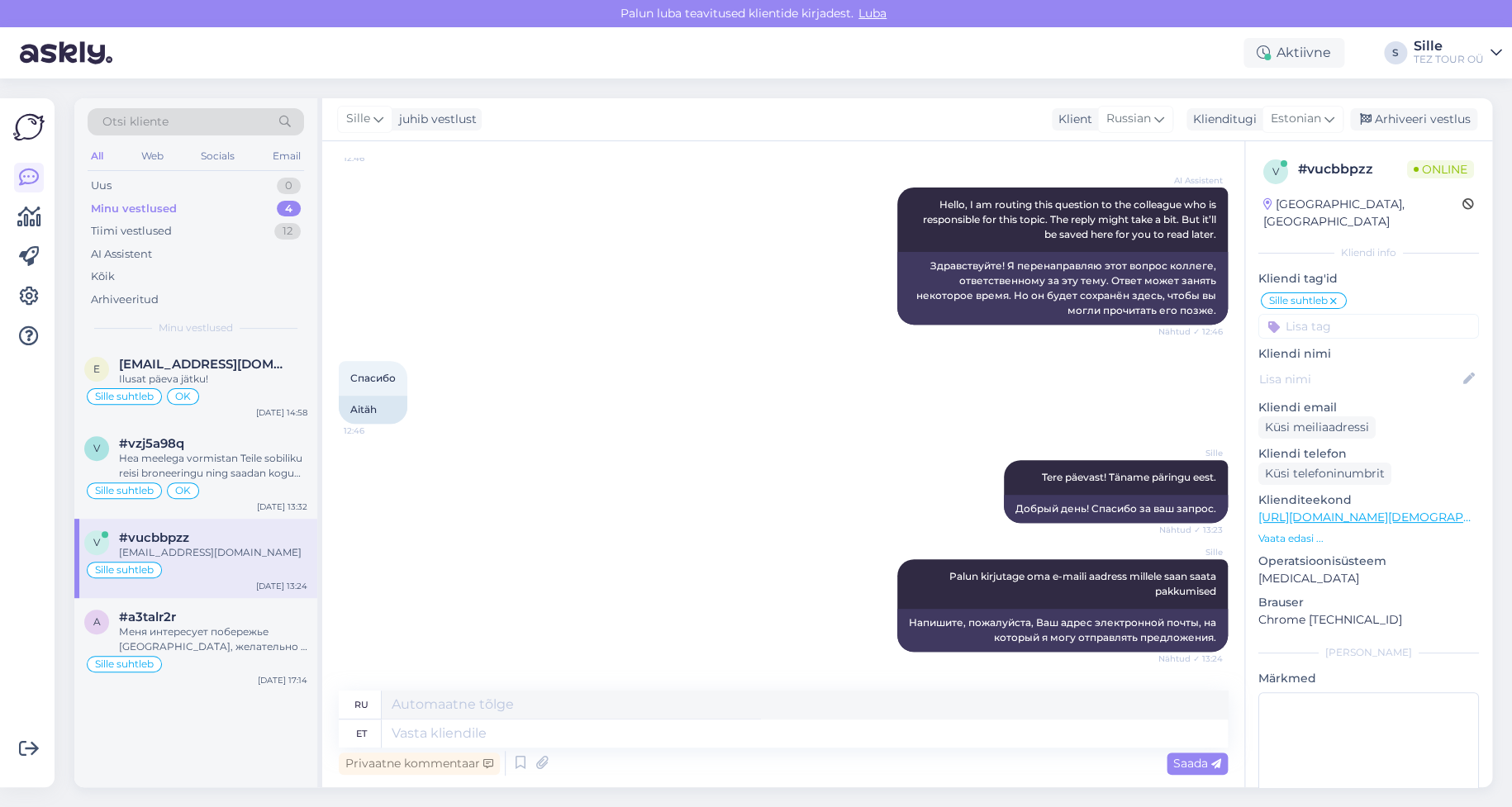
scroll to position [353, 0]
